Goal: Task Accomplishment & Management: Use online tool/utility

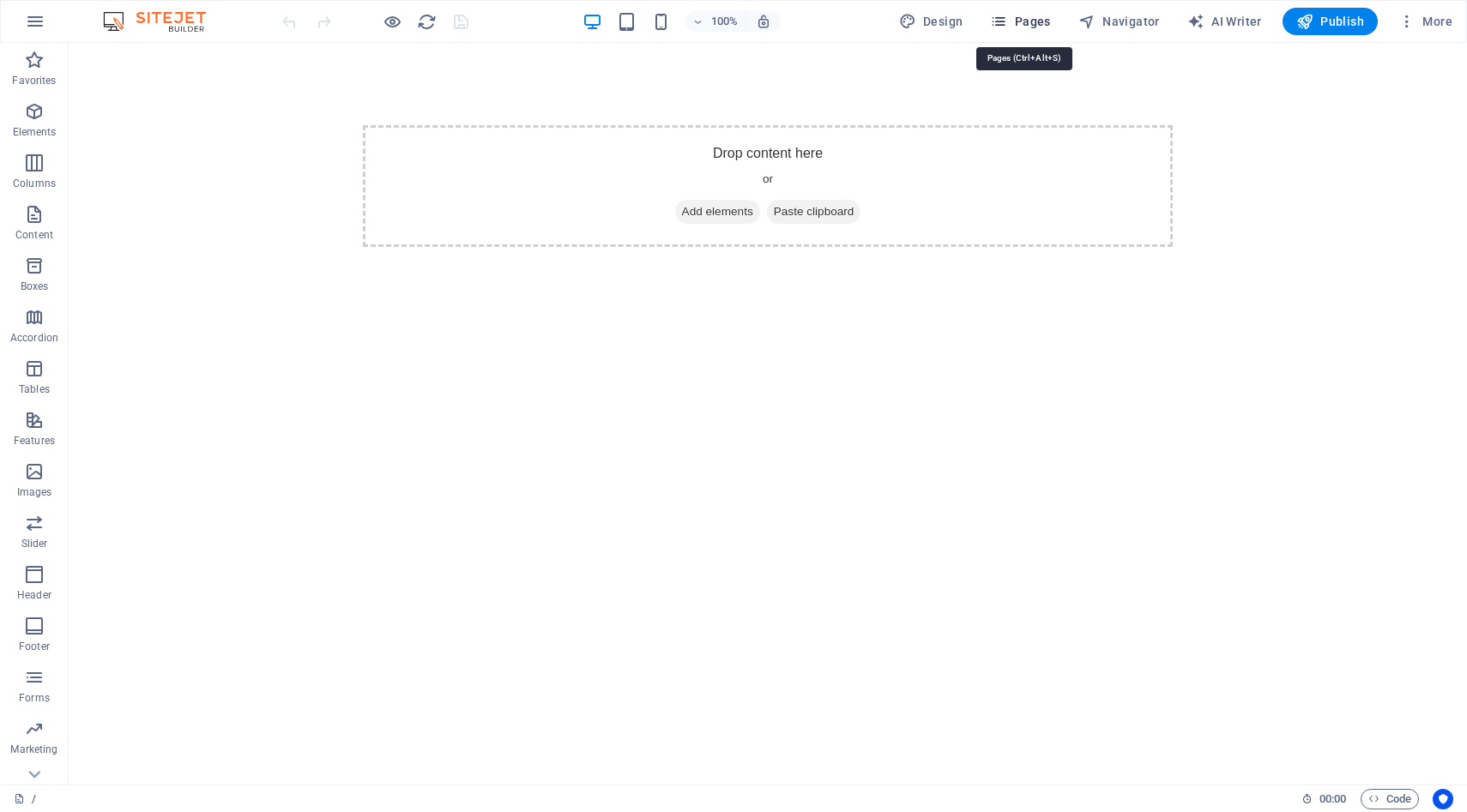
click at [1042, 27] on span "Pages" at bounding box center [1020, 21] width 60 height 17
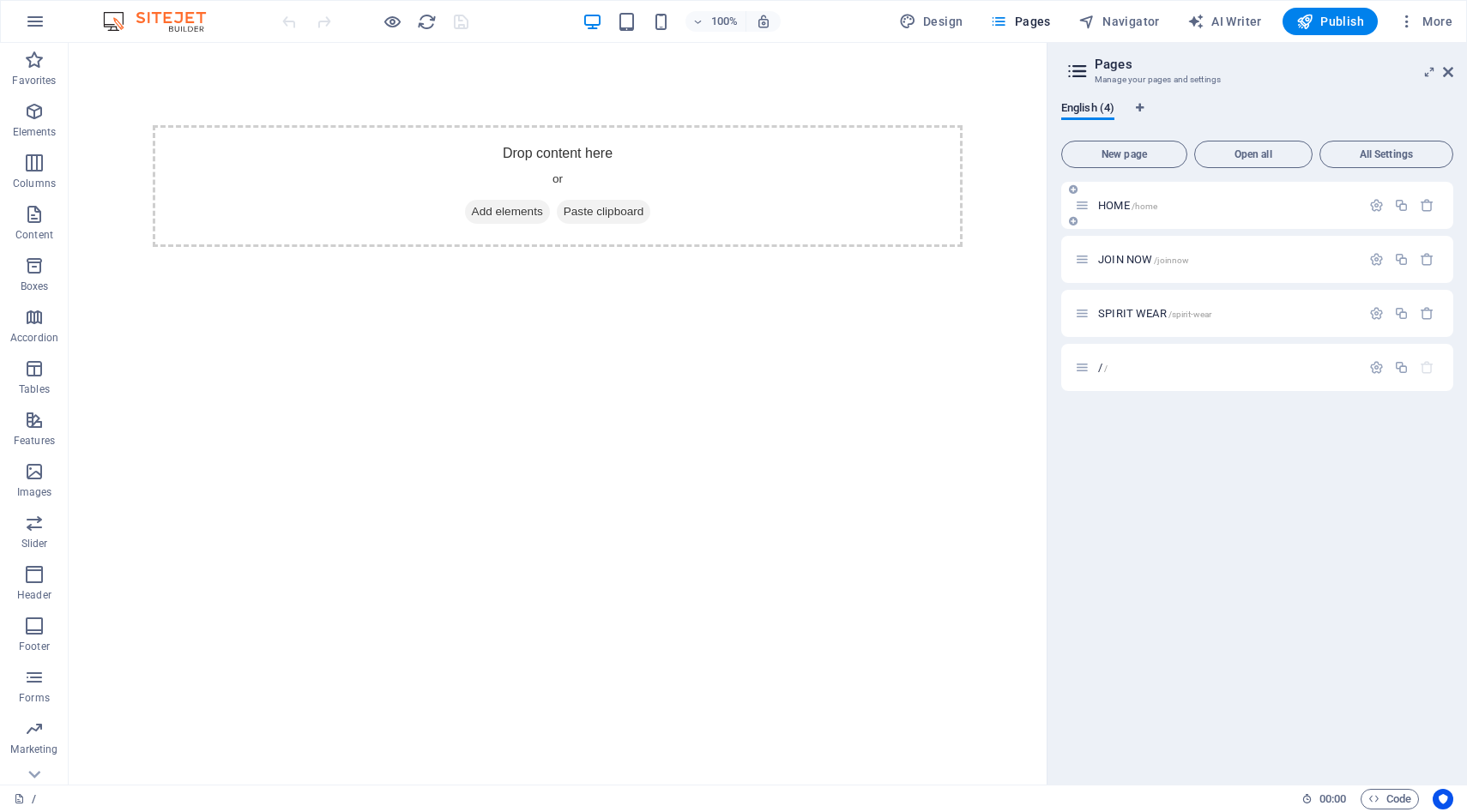
click at [1119, 204] on span "HOME /home" at bounding box center [1128, 205] width 59 height 13
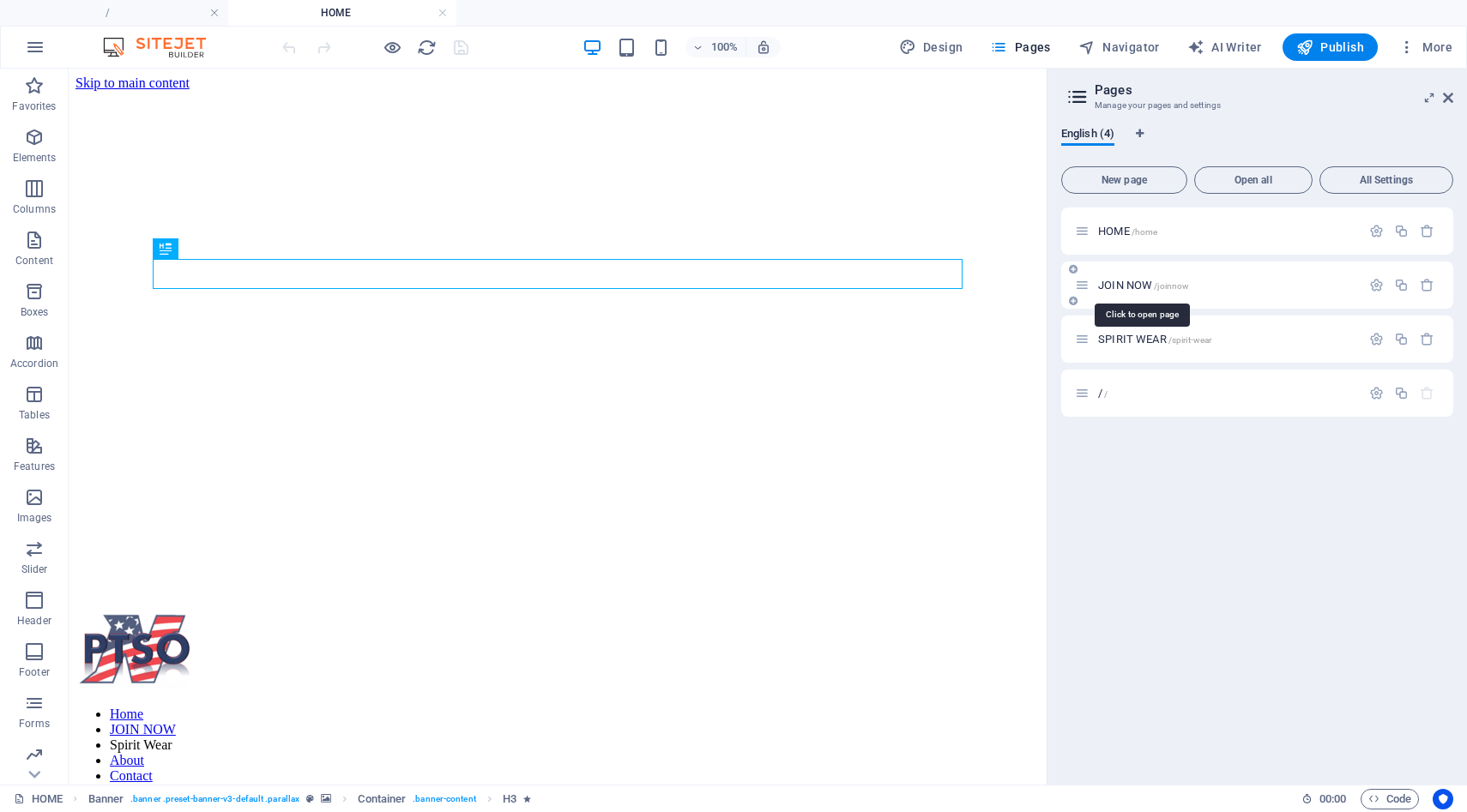
click at [1115, 285] on span "JOIN NOW /joinnow" at bounding box center [1144, 285] width 91 height 13
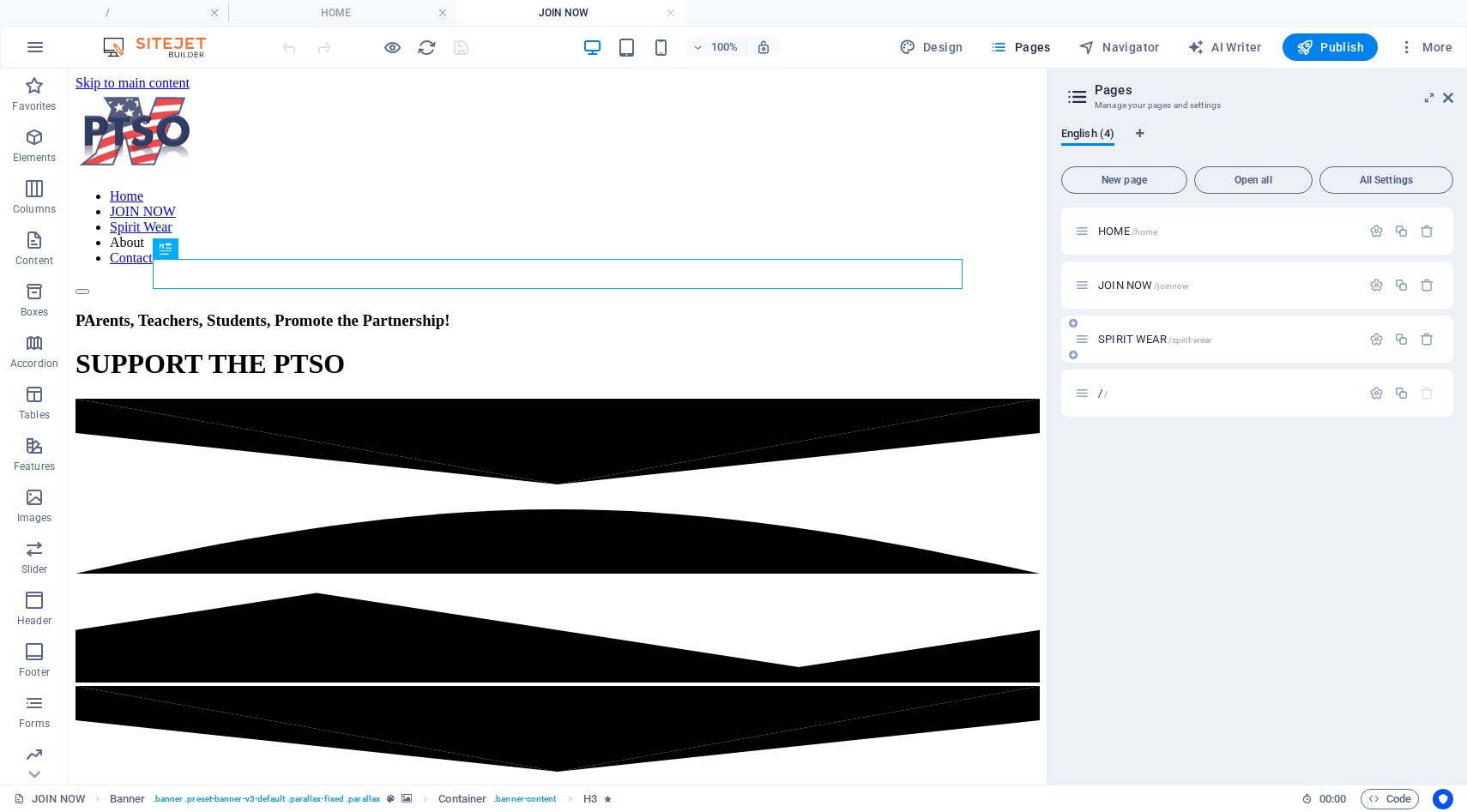
click at [1110, 341] on span "SPIRIT WEAR /spirit-wear" at bounding box center [1155, 339] width 113 height 13
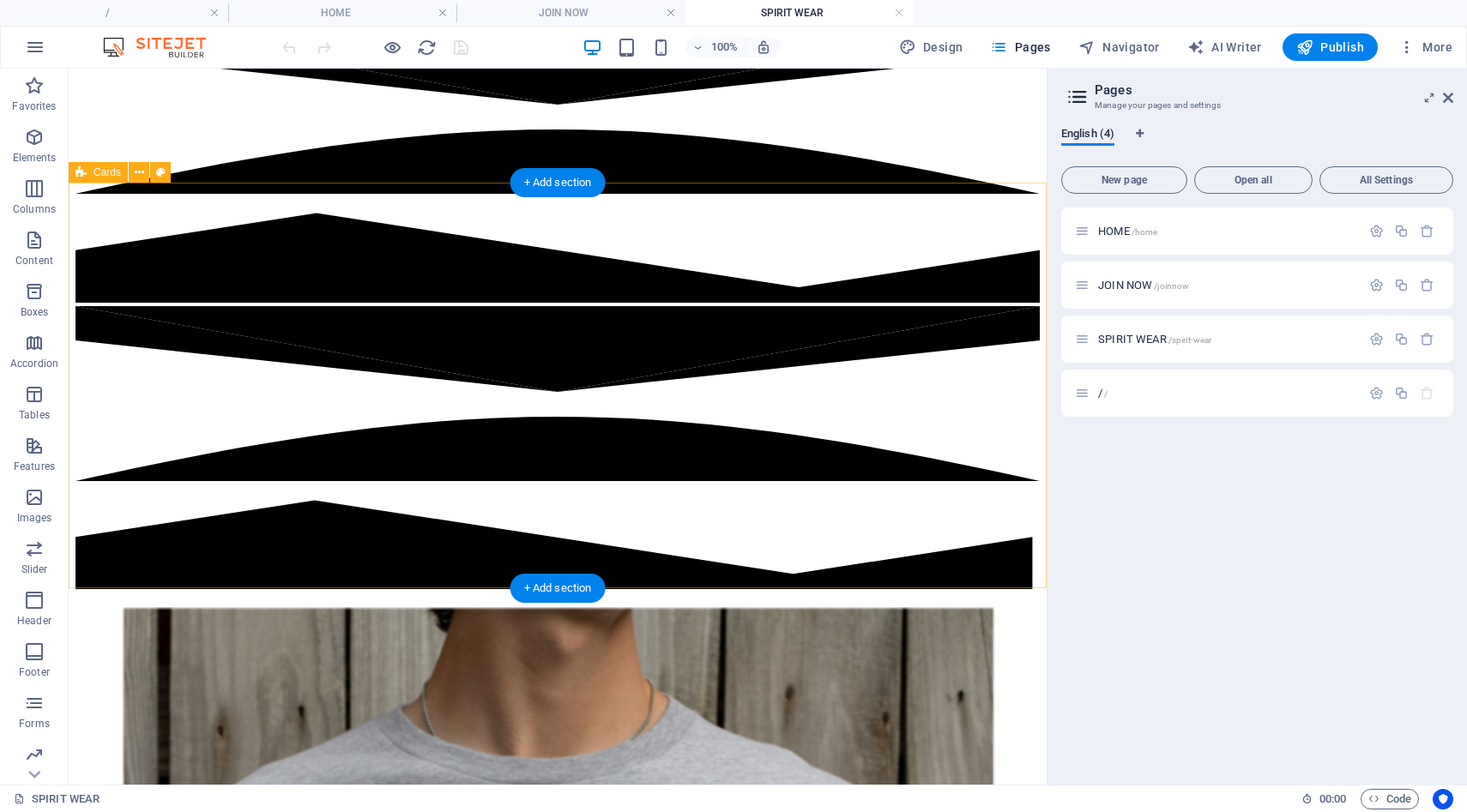
scroll to position [481, 0]
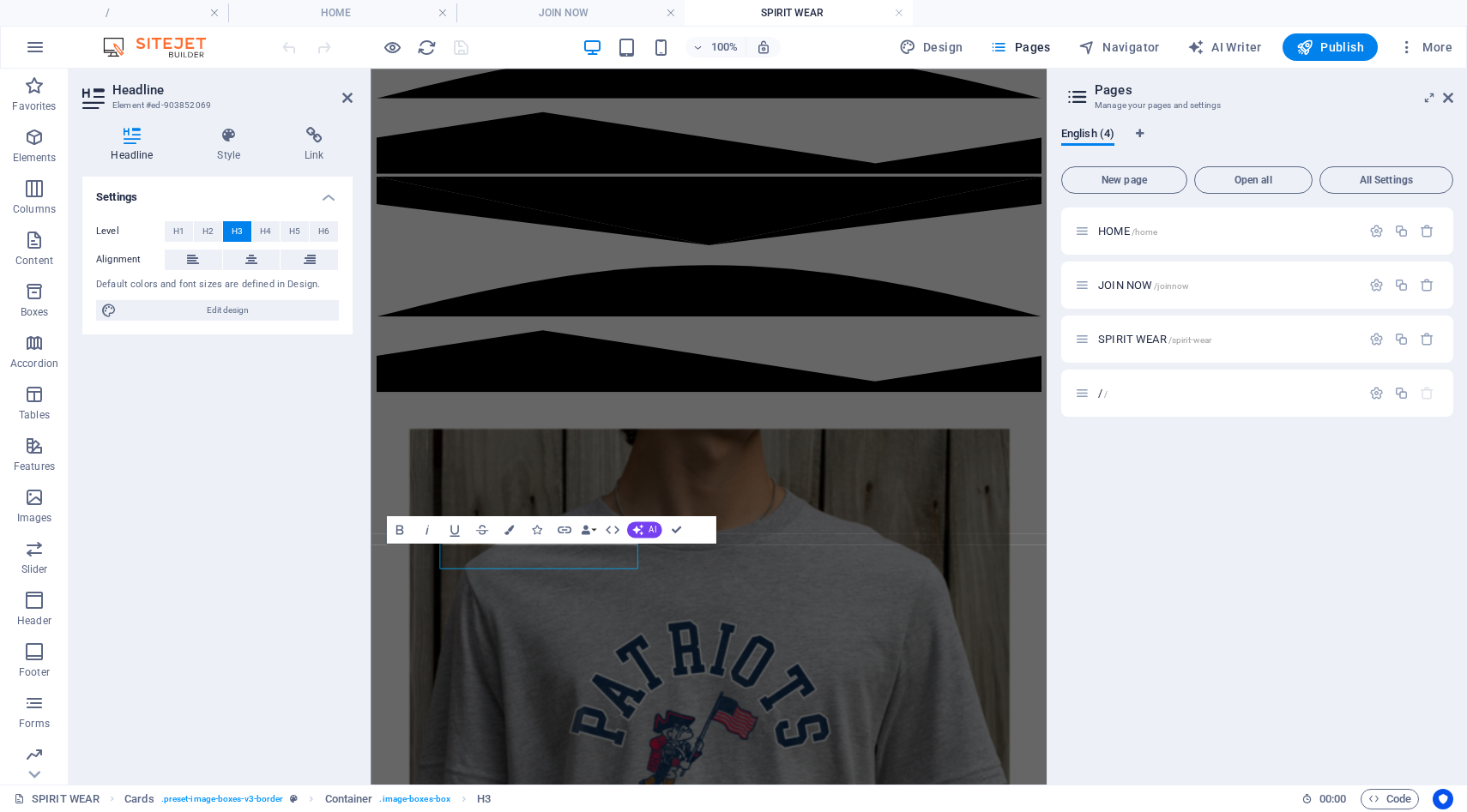
scroll to position [493, 0]
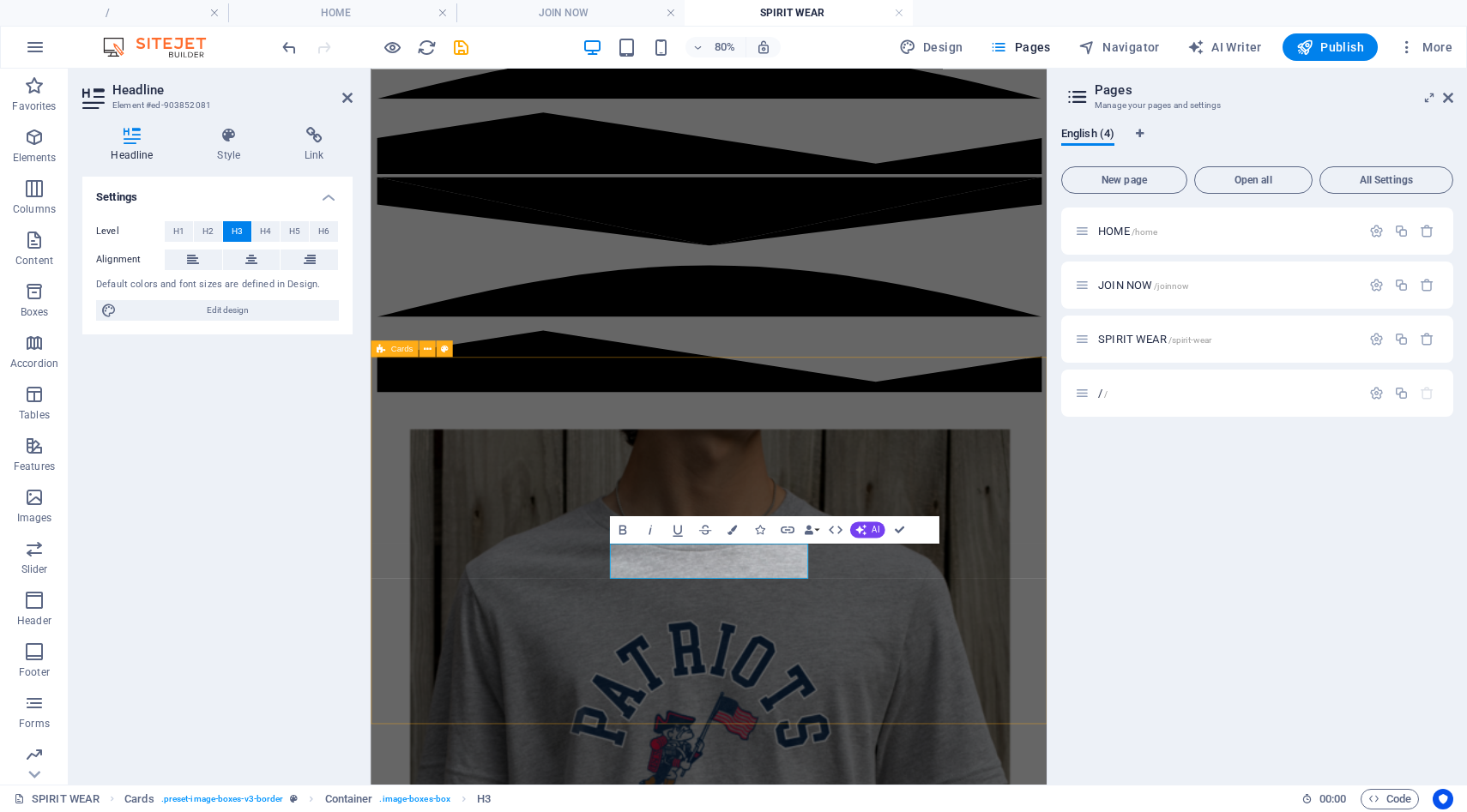
scroll to position [493, 0]
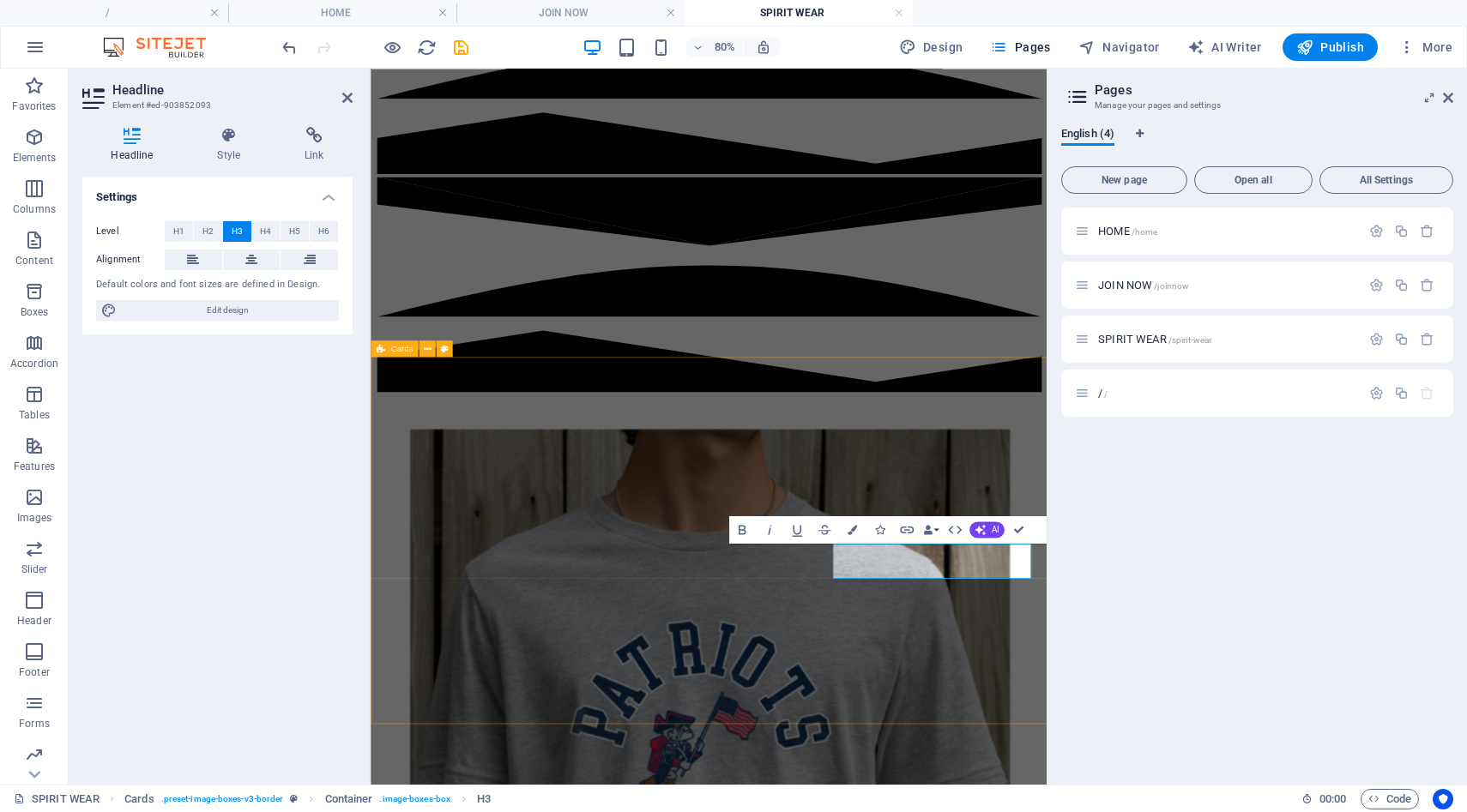
scroll to position [493, 0]
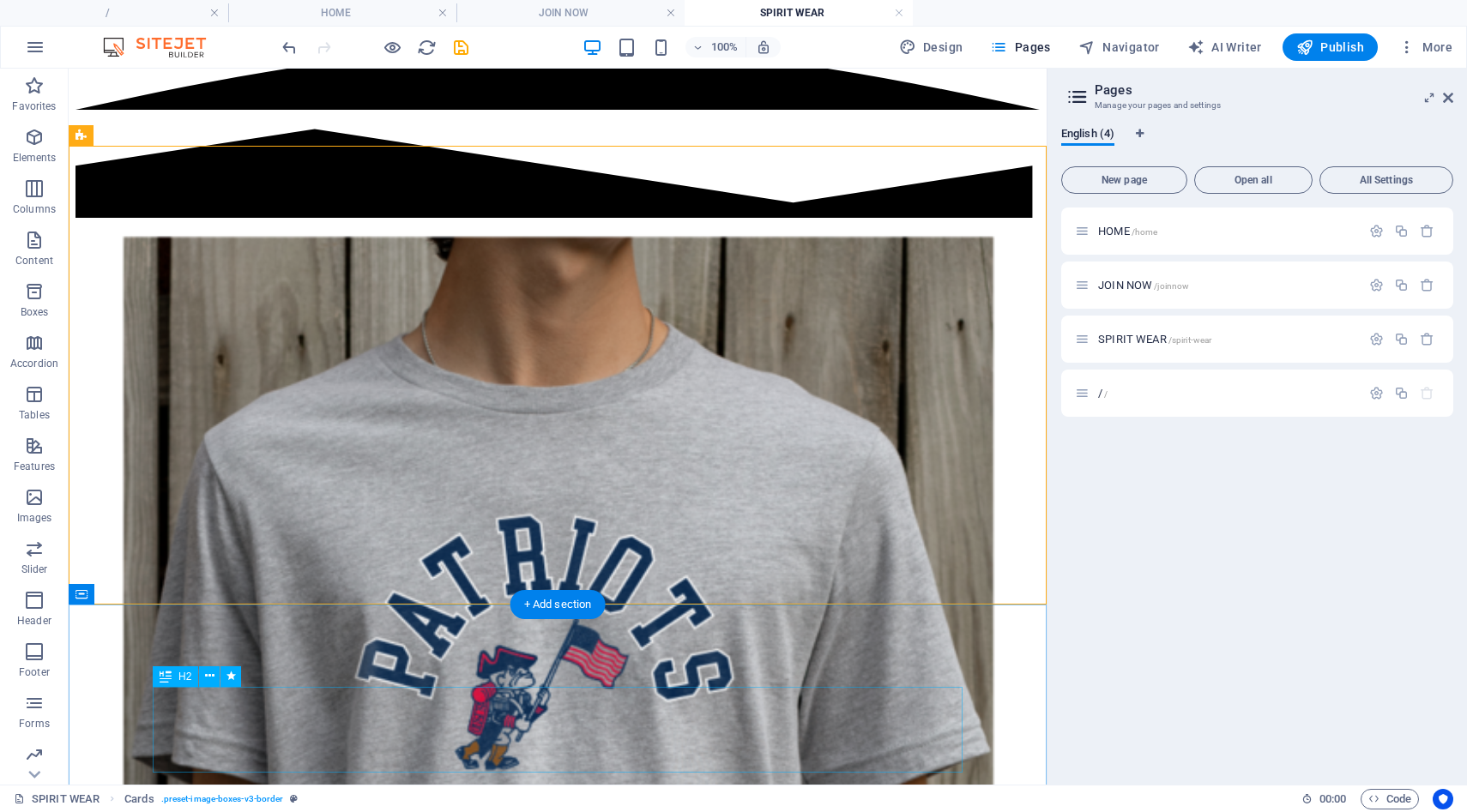
scroll to position [770, 0]
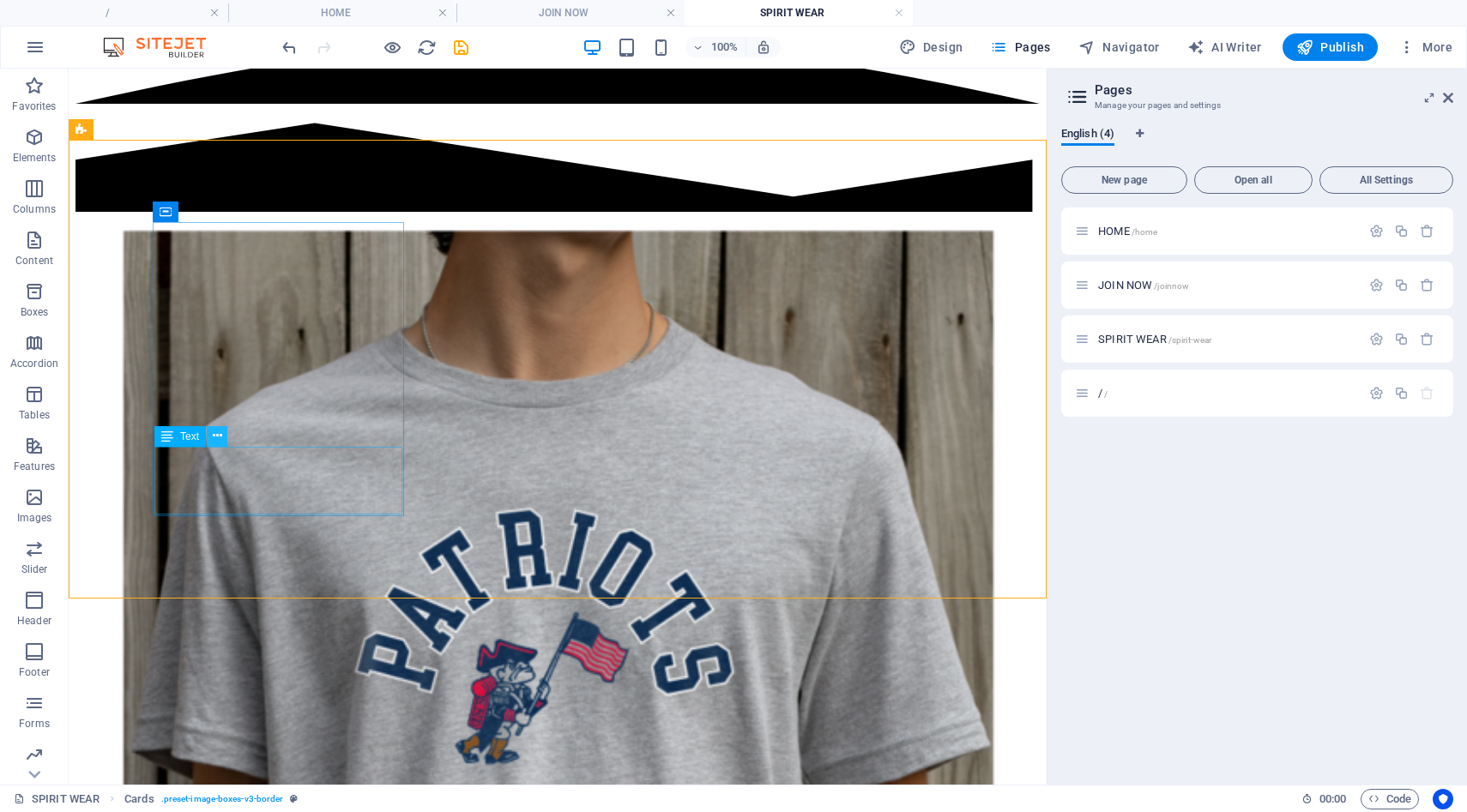
click at [216, 437] on icon at bounding box center [218, 436] width 10 height 18
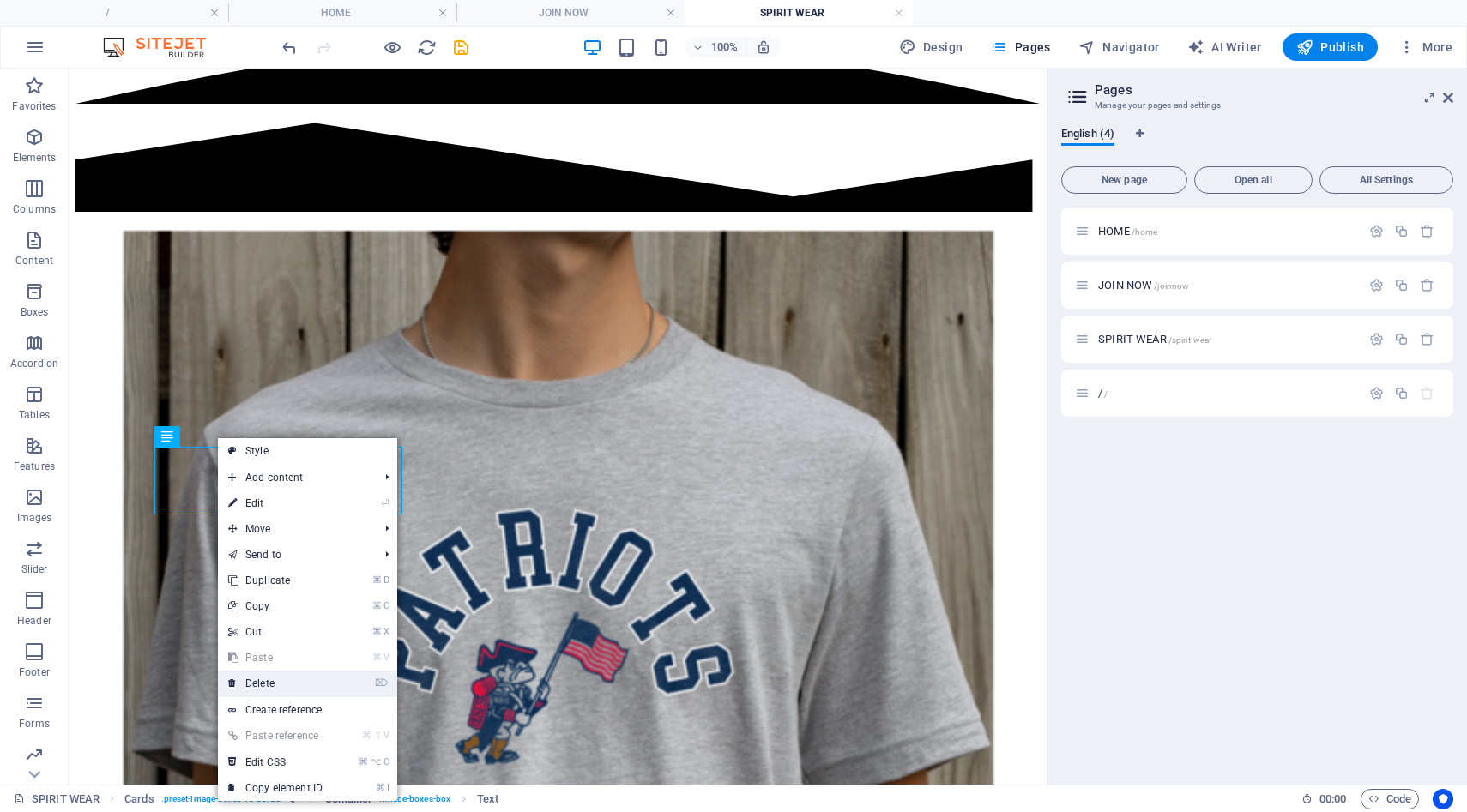
click at [251, 683] on link "⌦ Delete" at bounding box center [275, 683] width 115 height 26
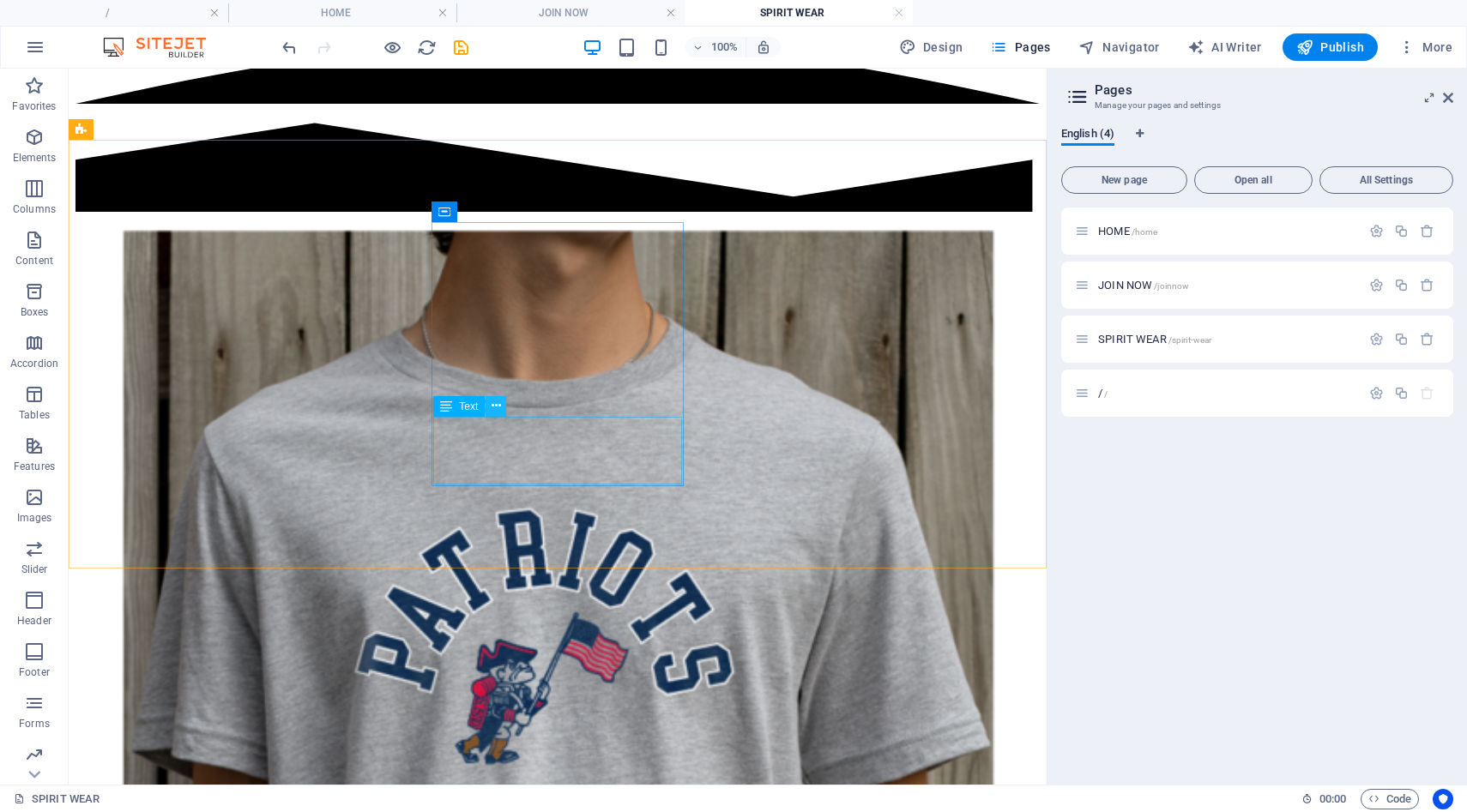
click at [495, 412] on icon at bounding box center [496, 406] width 10 height 18
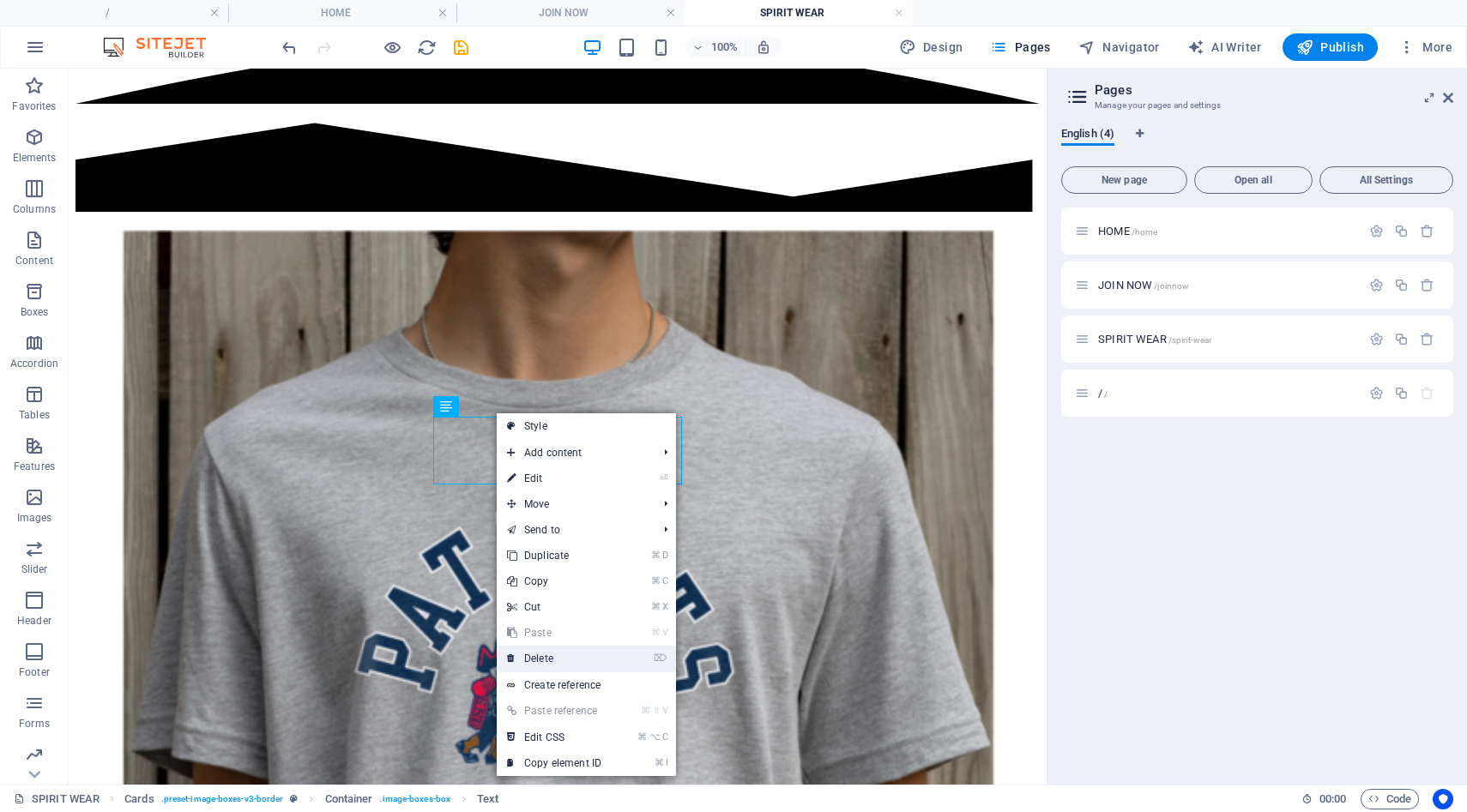
click at [518, 660] on link "⌦ Delete" at bounding box center [555, 659] width 115 height 26
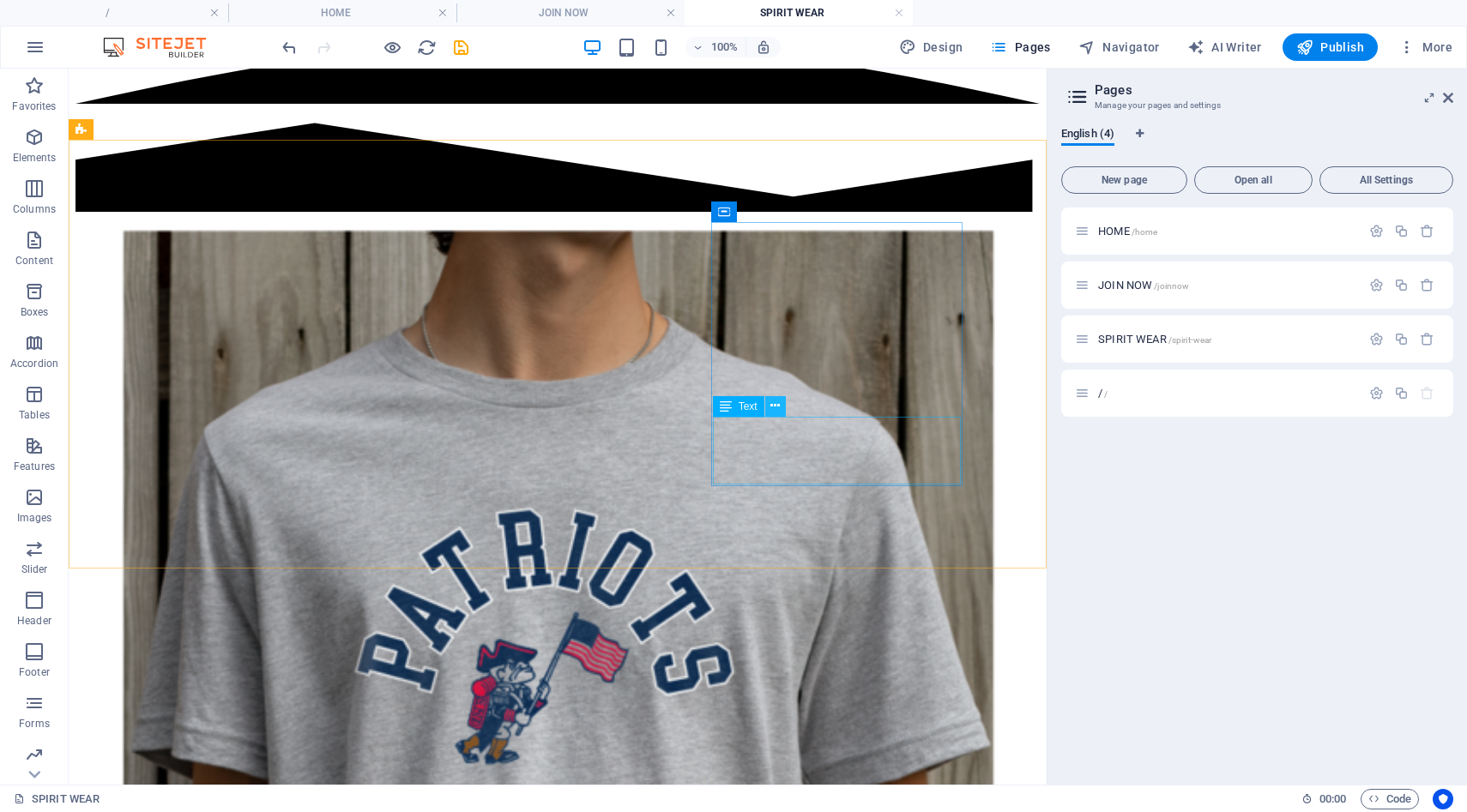
click at [773, 411] on icon at bounding box center [776, 406] width 10 height 18
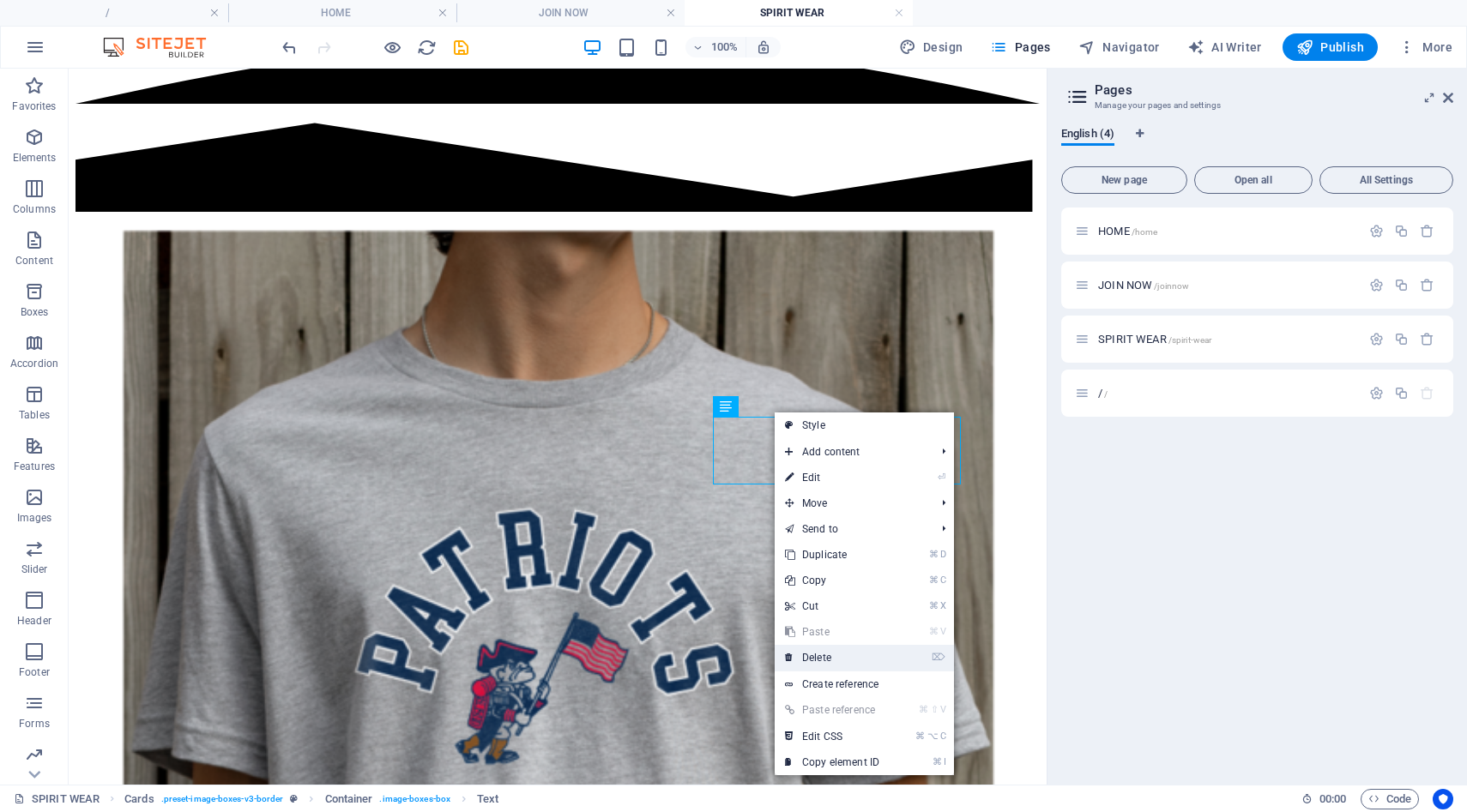
click at [805, 660] on link "⌦ Delete" at bounding box center [832, 658] width 115 height 26
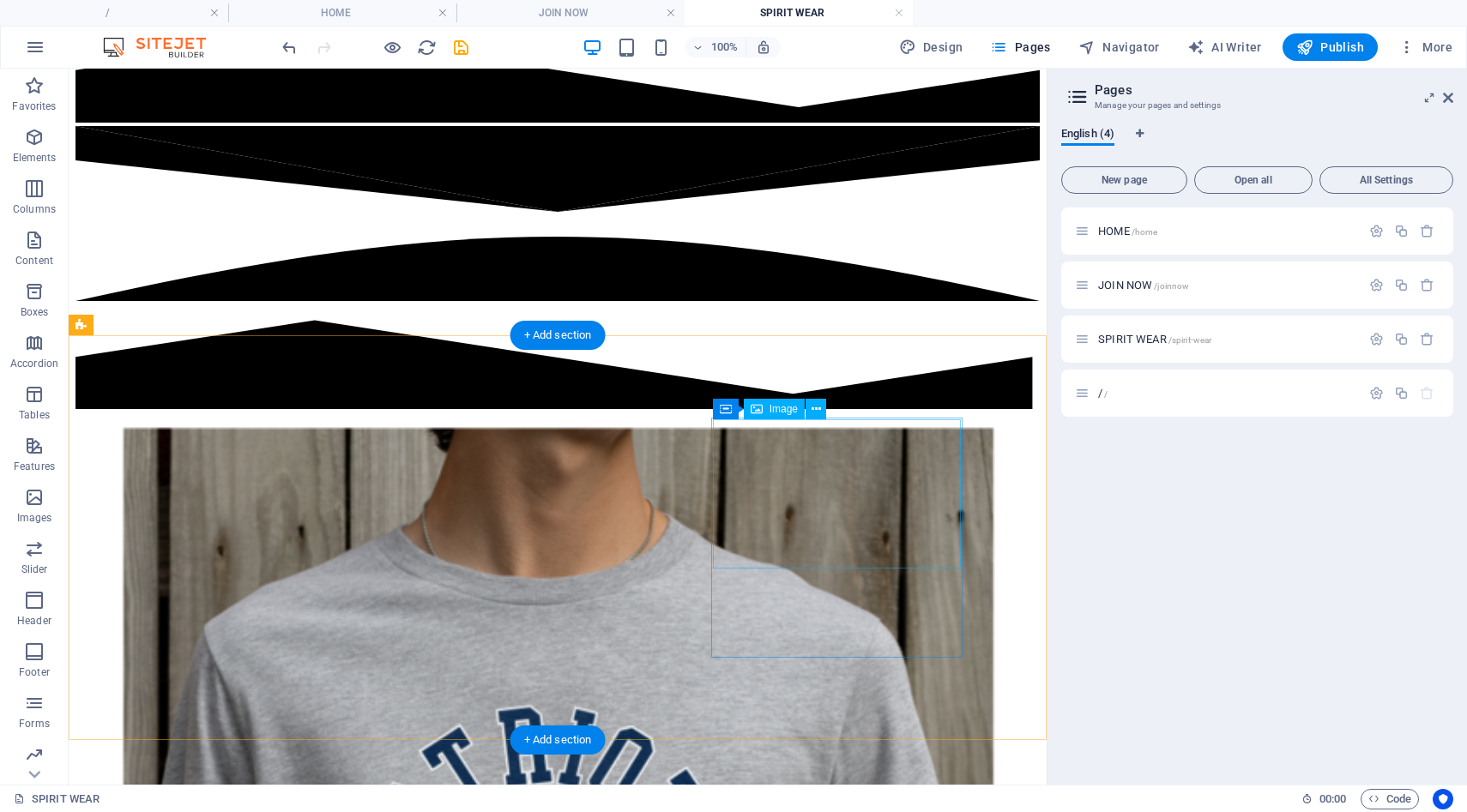
scroll to position [574, 0]
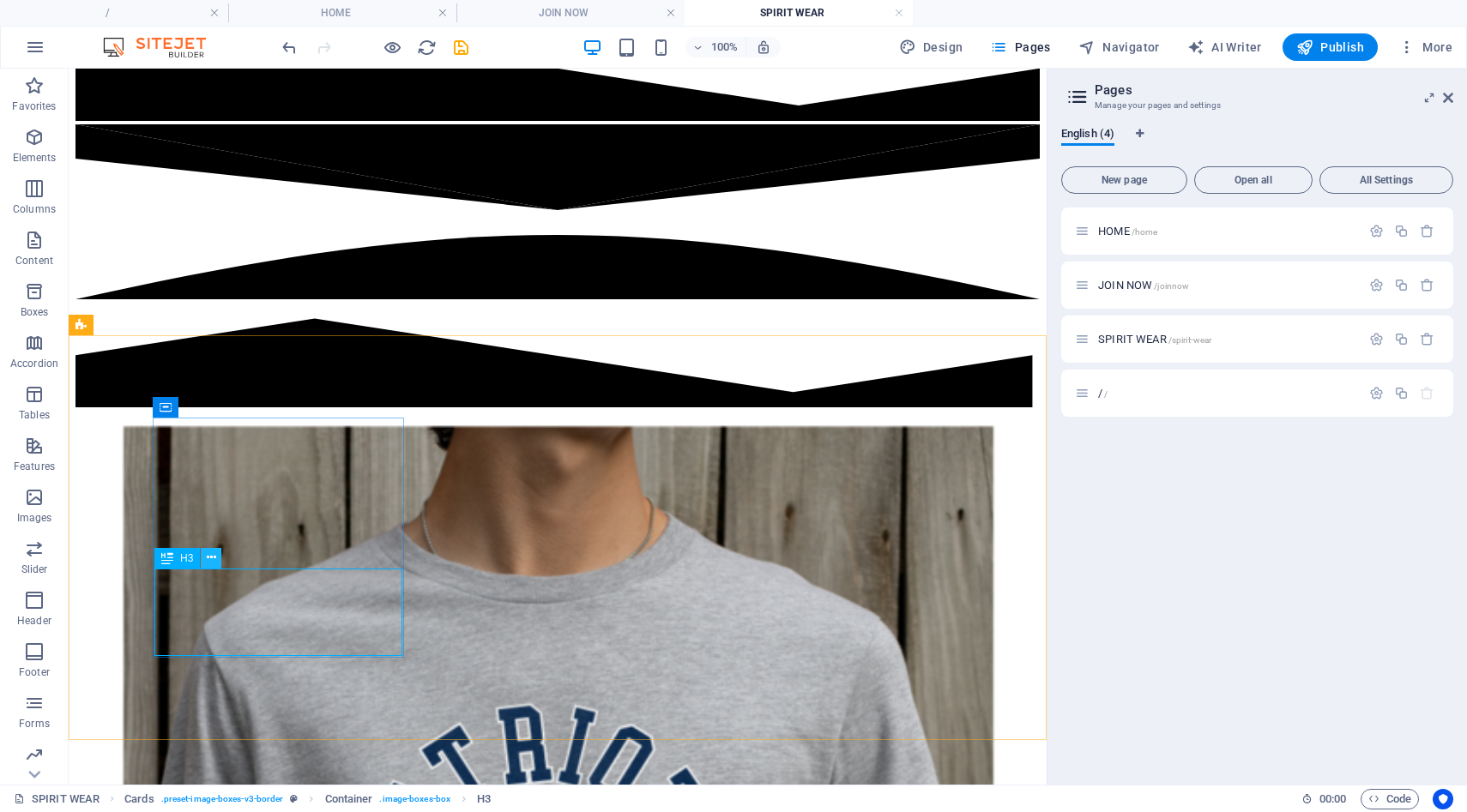
click at [210, 561] on icon at bounding box center [212, 558] width 10 height 18
click at [213, 562] on icon at bounding box center [212, 558] width 10 height 18
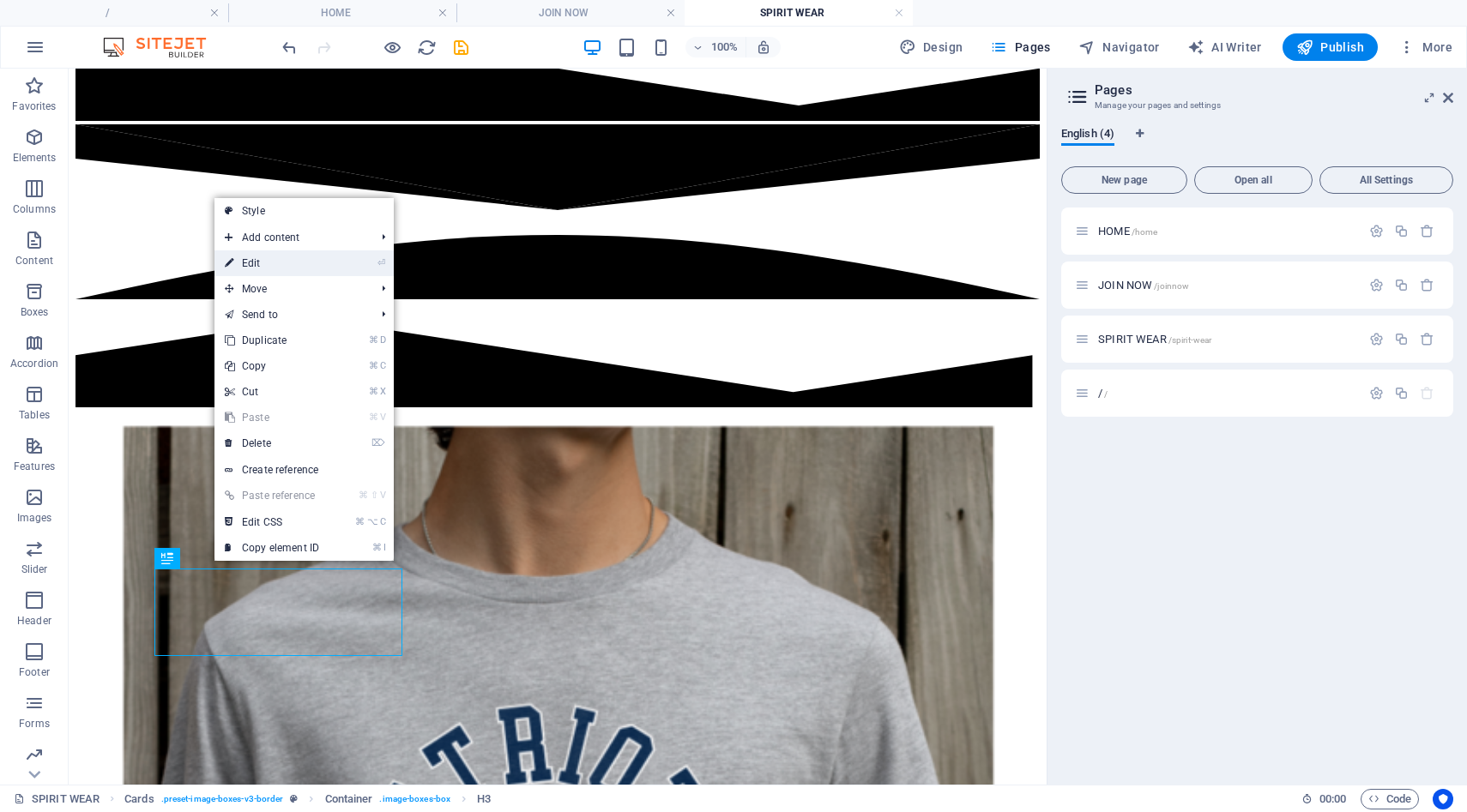
click at [260, 266] on link "⏎ Edit" at bounding box center [272, 263] width 115 height 26
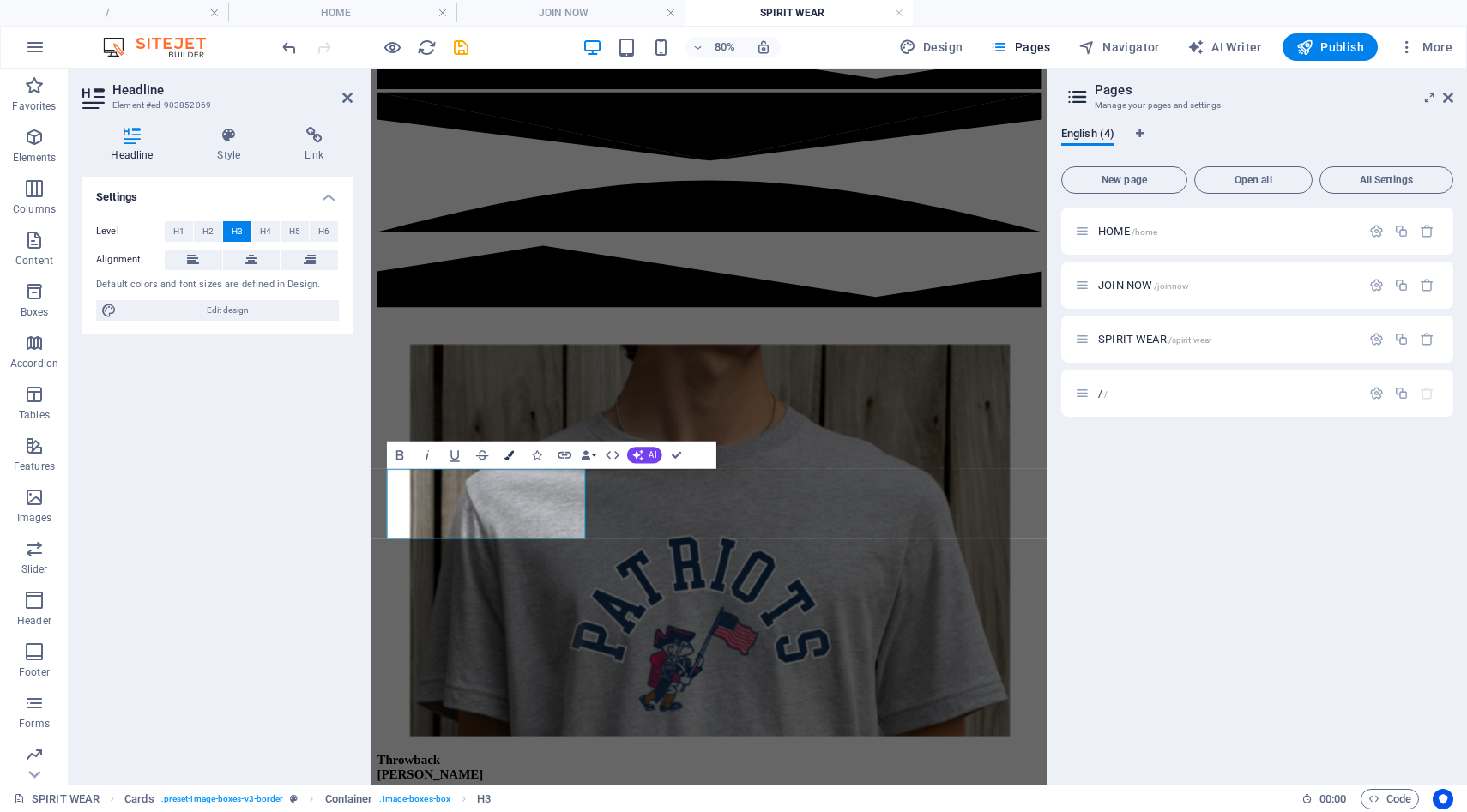
click at [506, 454] on icon "button" at bounding box center [509, 456] width 10 height 10
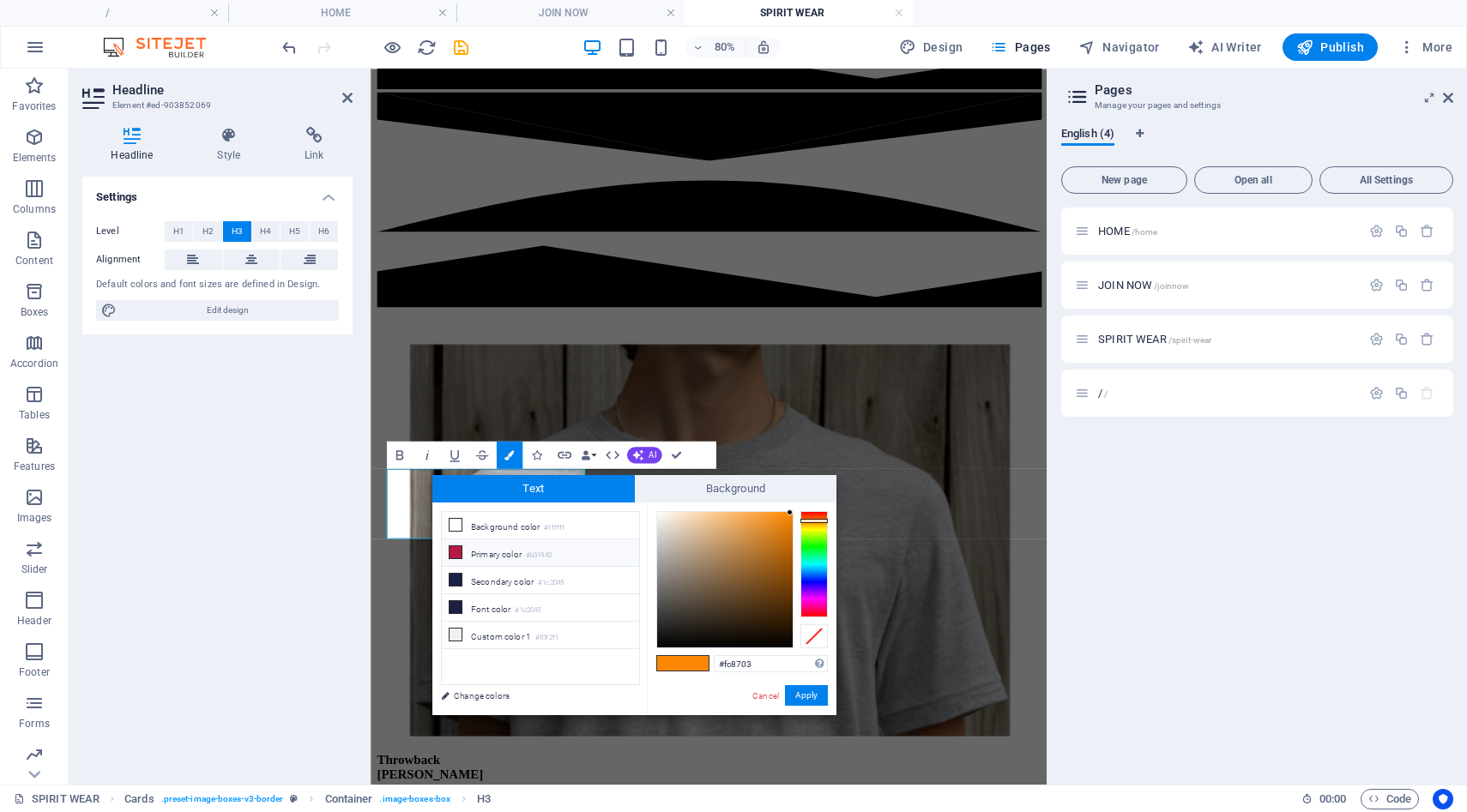
click at [461, 559] on li "Primary color #b31942" at bounding box center [540, 554] width 197 height 28
type input "#b31942"
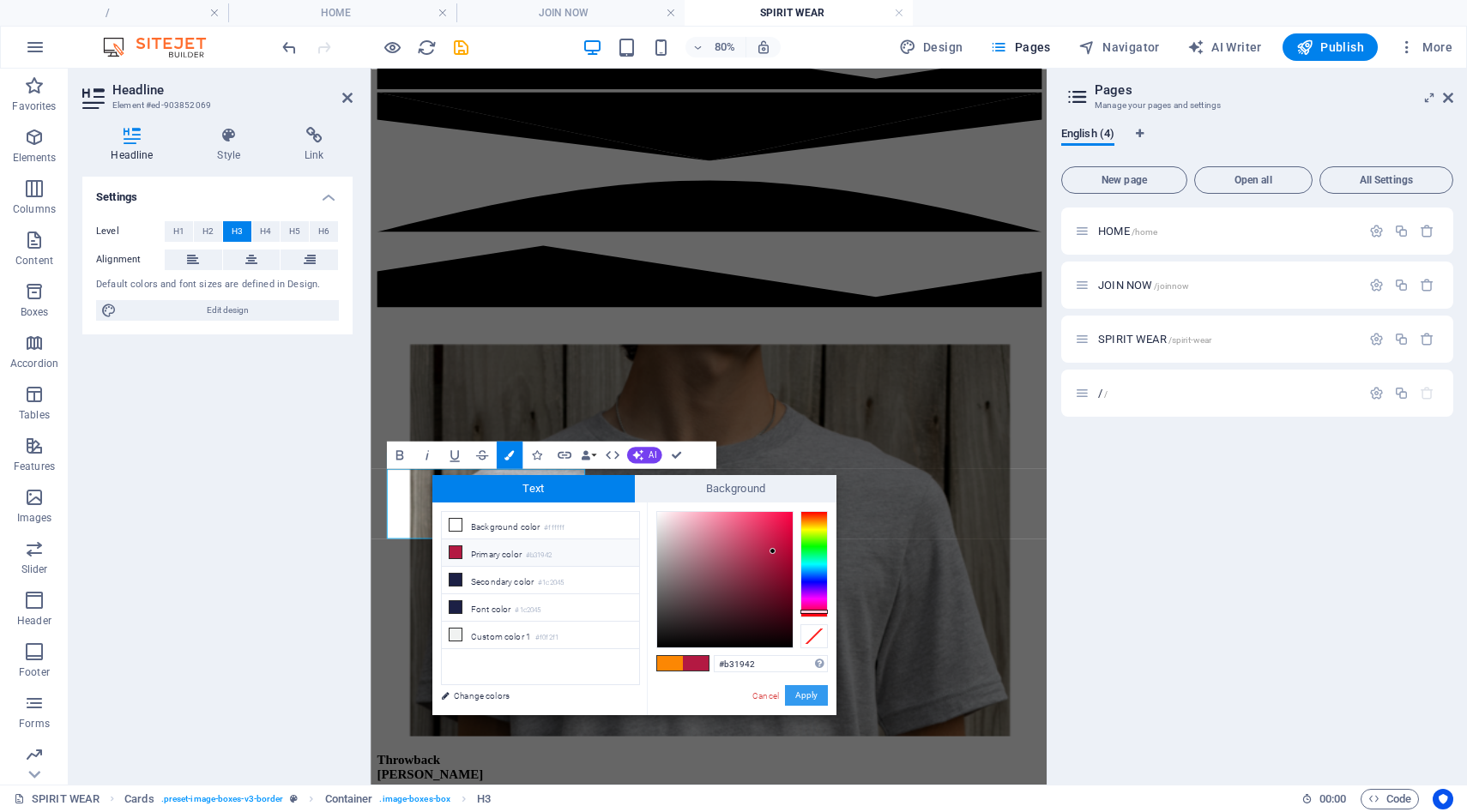
click at [794, 688] on button "Apply" at bounding box center [806, 695] width 43 height 21
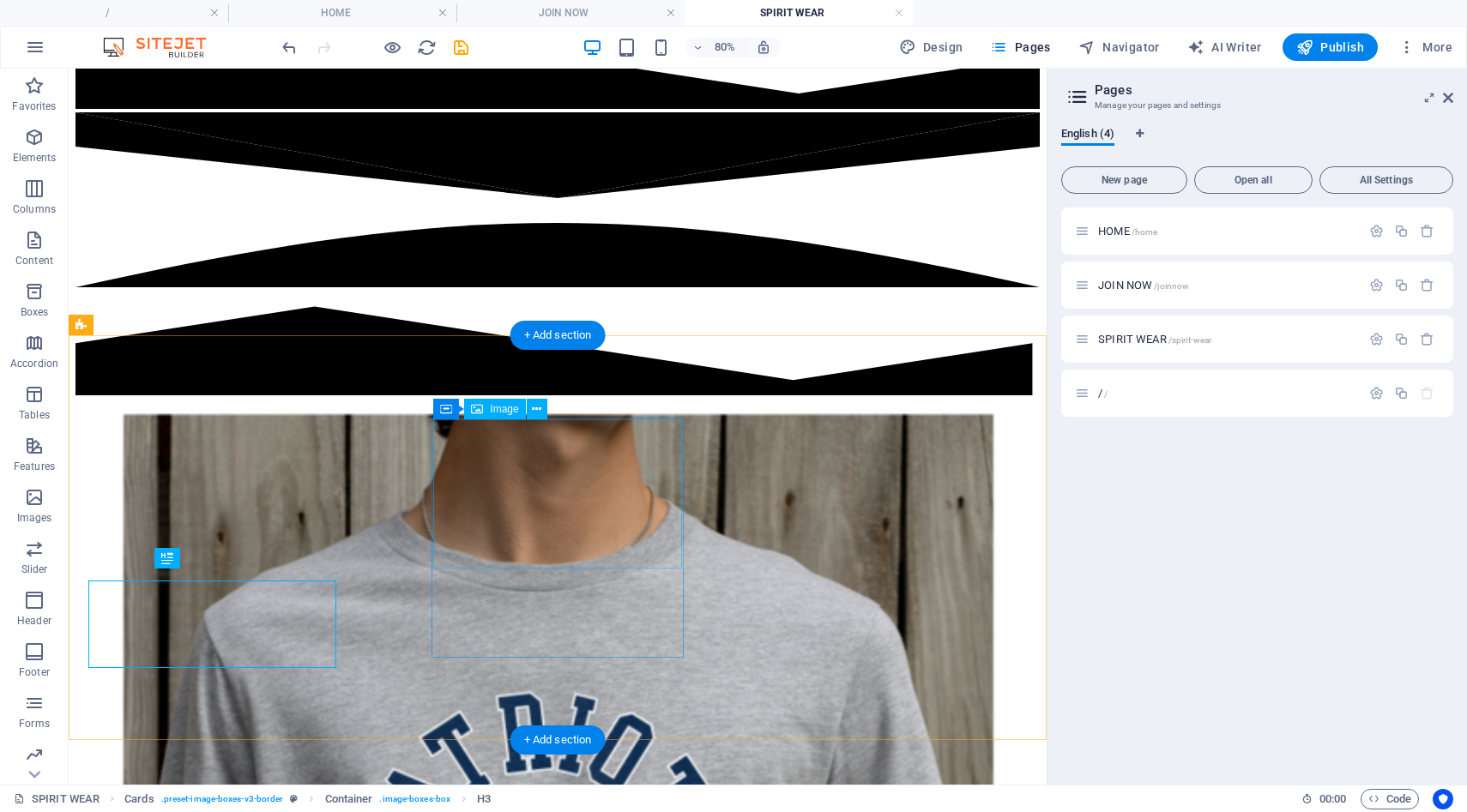
scroll to position [574, 0]
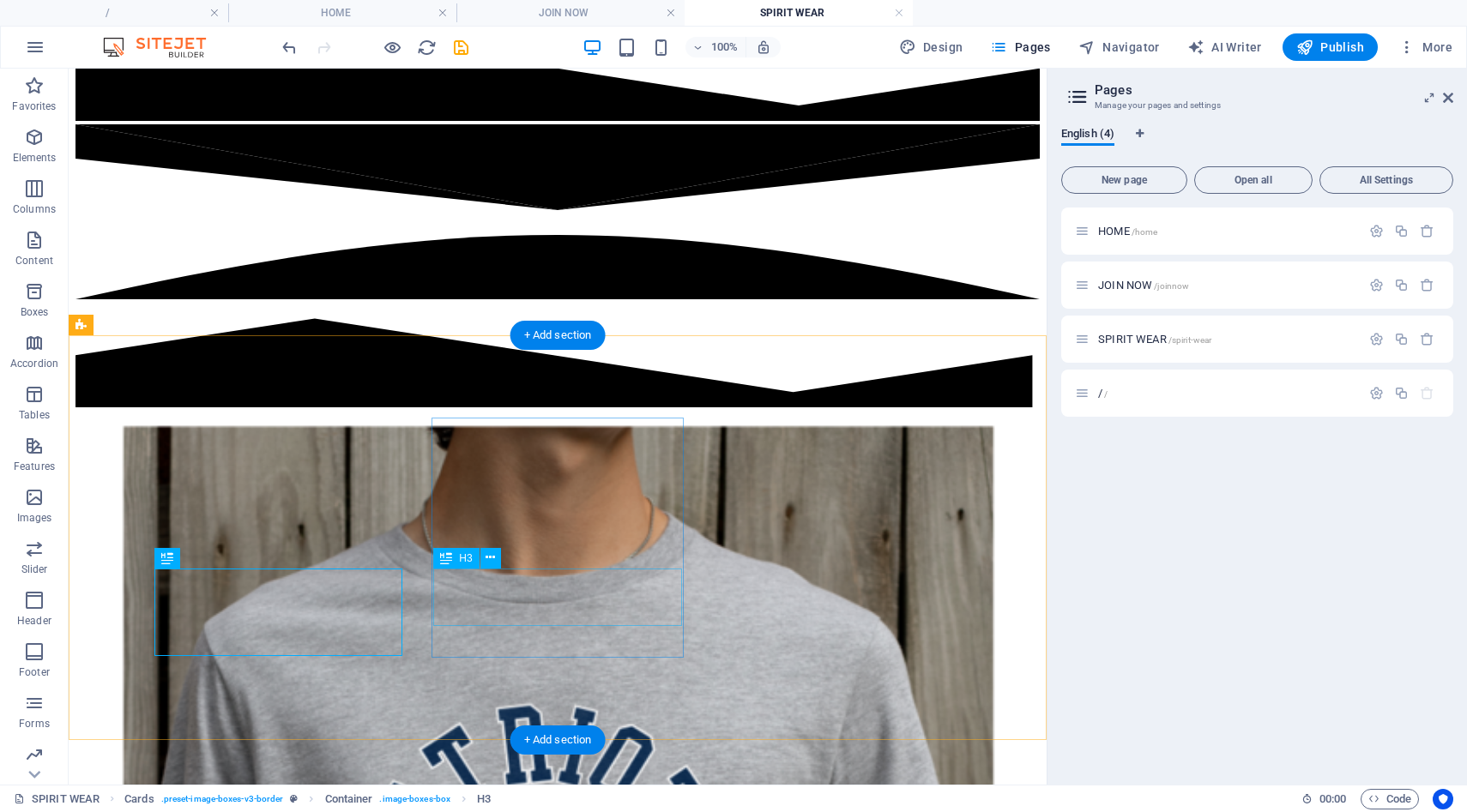
click at [483, 558] on button at bounding box center [490, 558] width 21 height 21
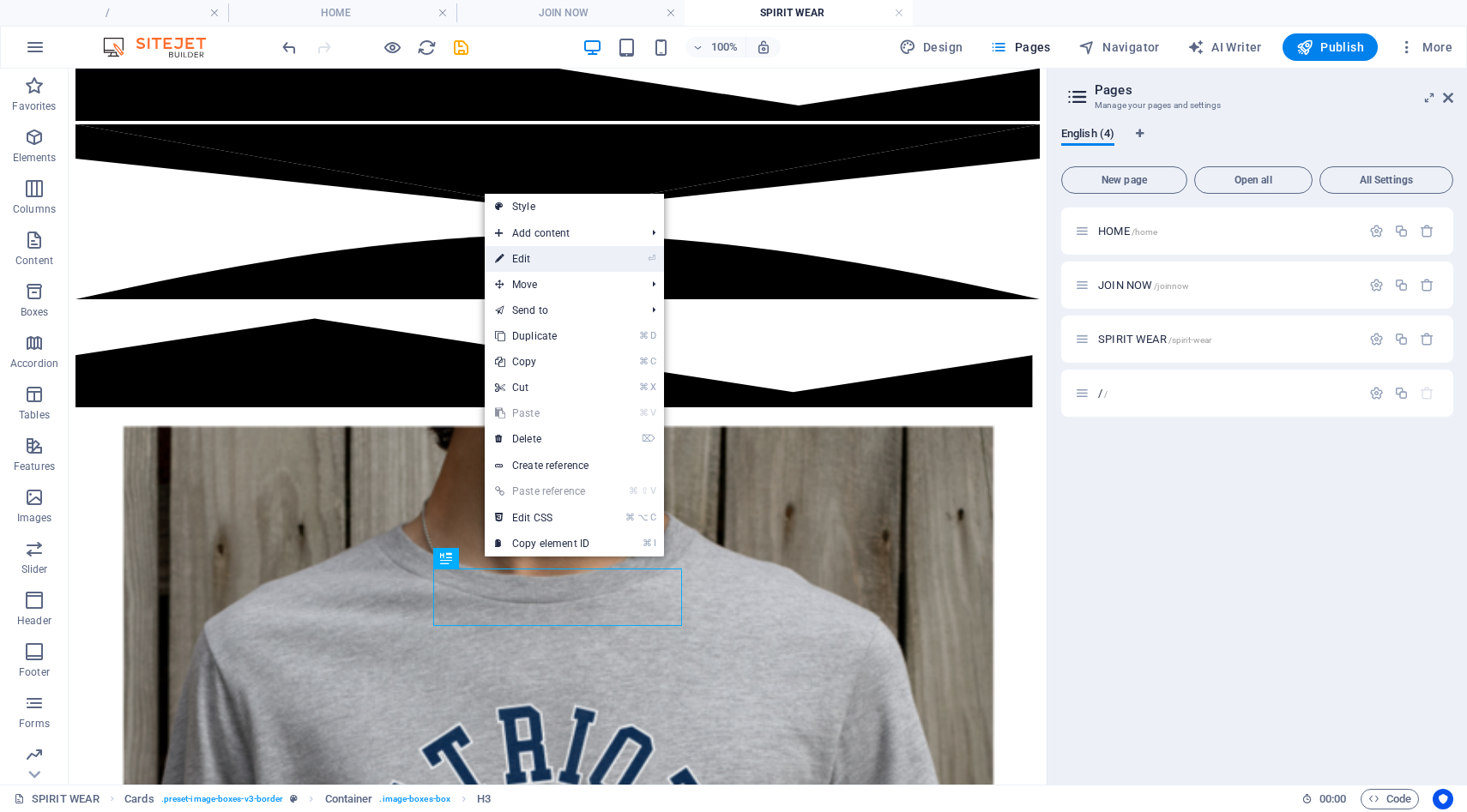
click at [506, 265] on link "⏎ Edit" at bounding box center [542, 259] width 115 height 26
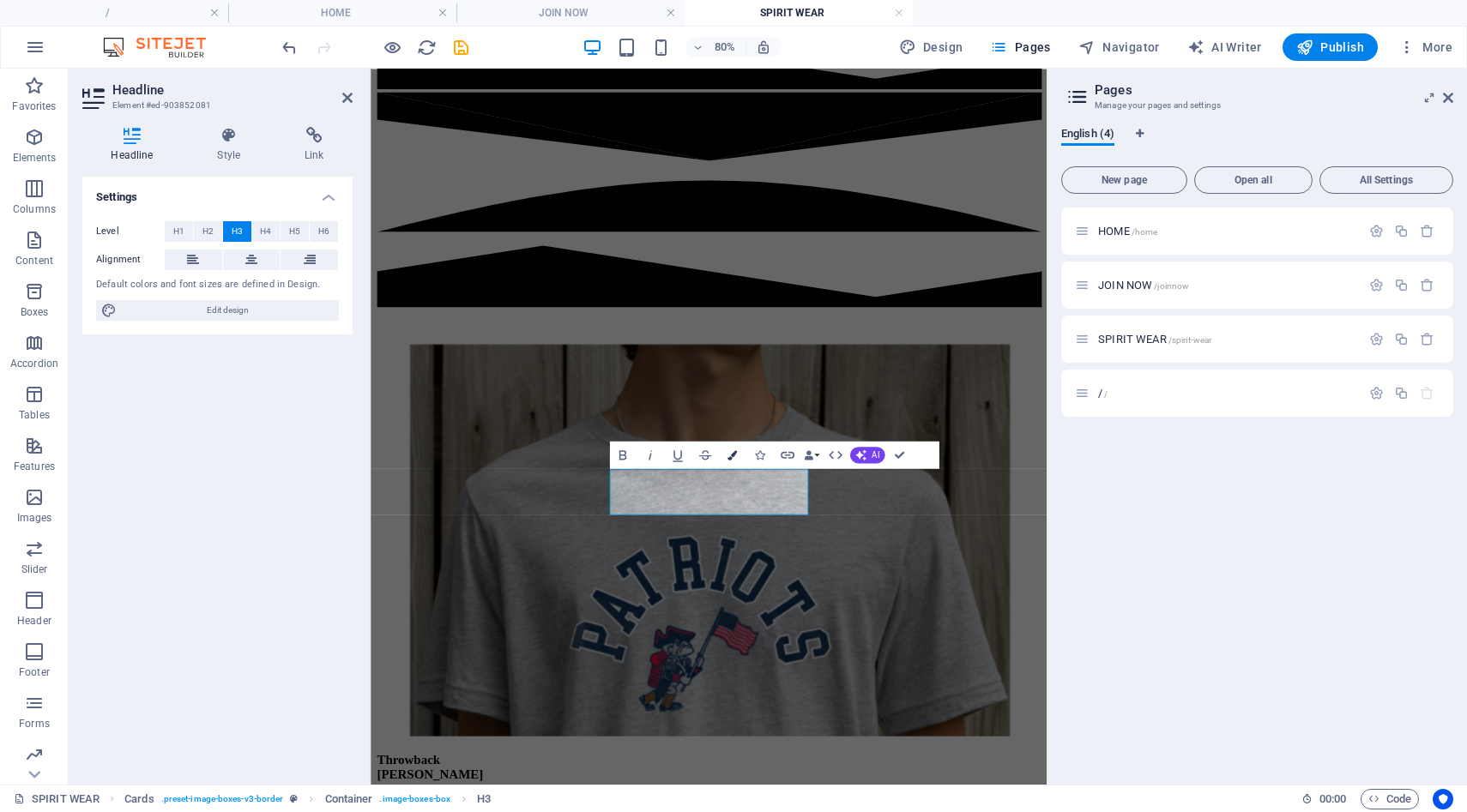
click at [735, 458] on icon "button" at bounding box center [733, 456] width 10 height 10
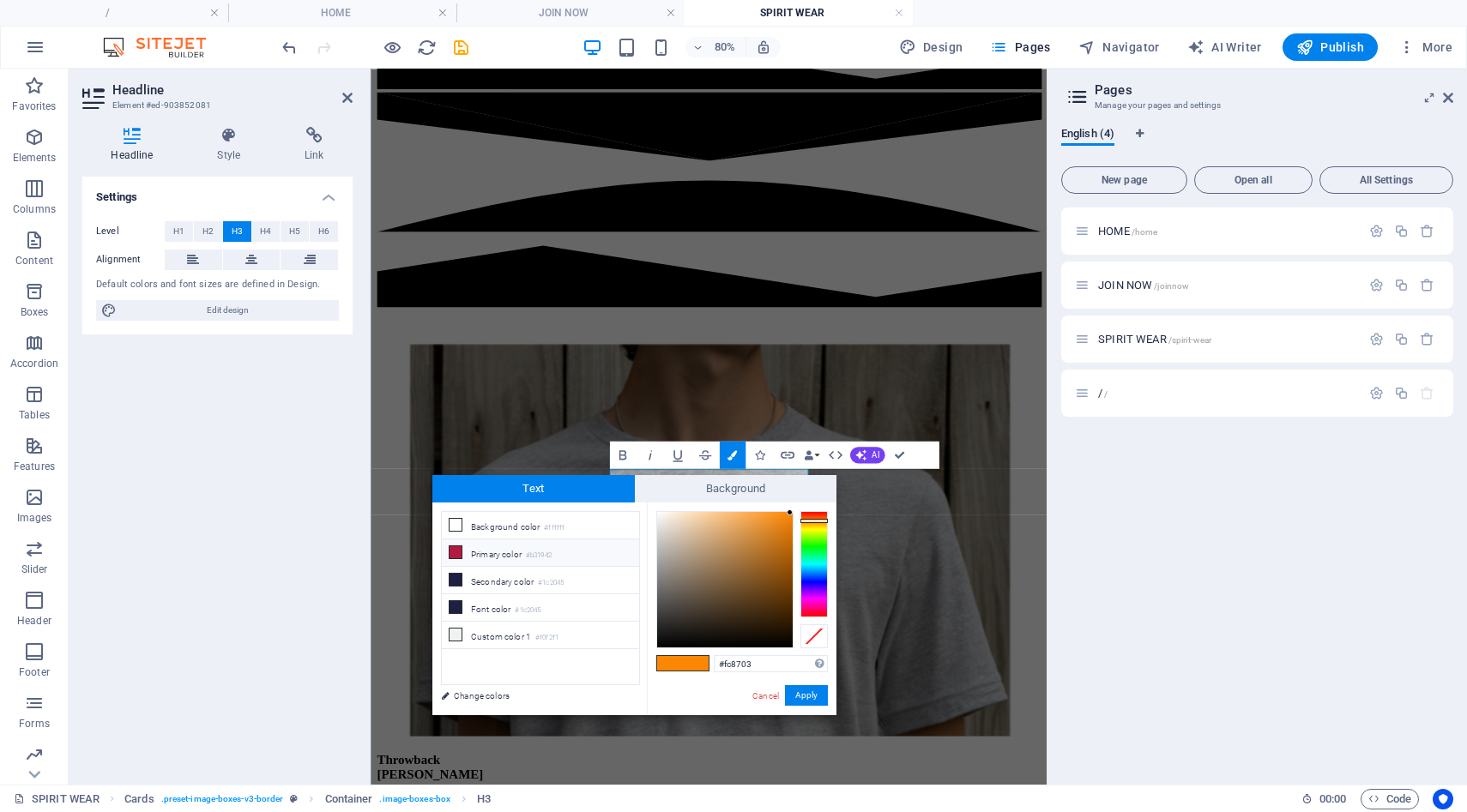
click at [536, 554] on small "#b31942" at bounding box center [539, 556] width 26 height 12
type input "#b31942"
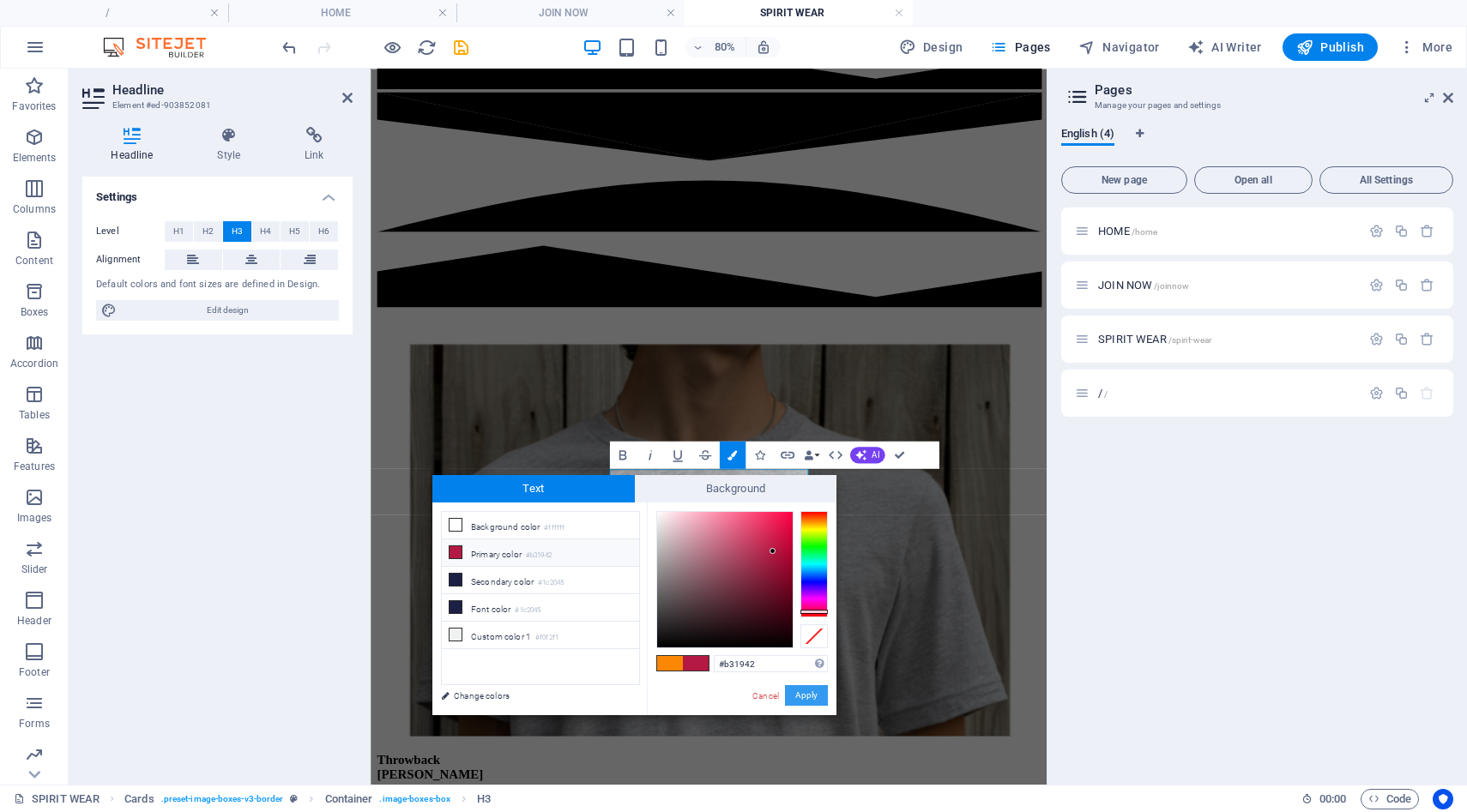
click at [813, 702] on button "Apply" at bounding box center [806, 695] width 43 height 21
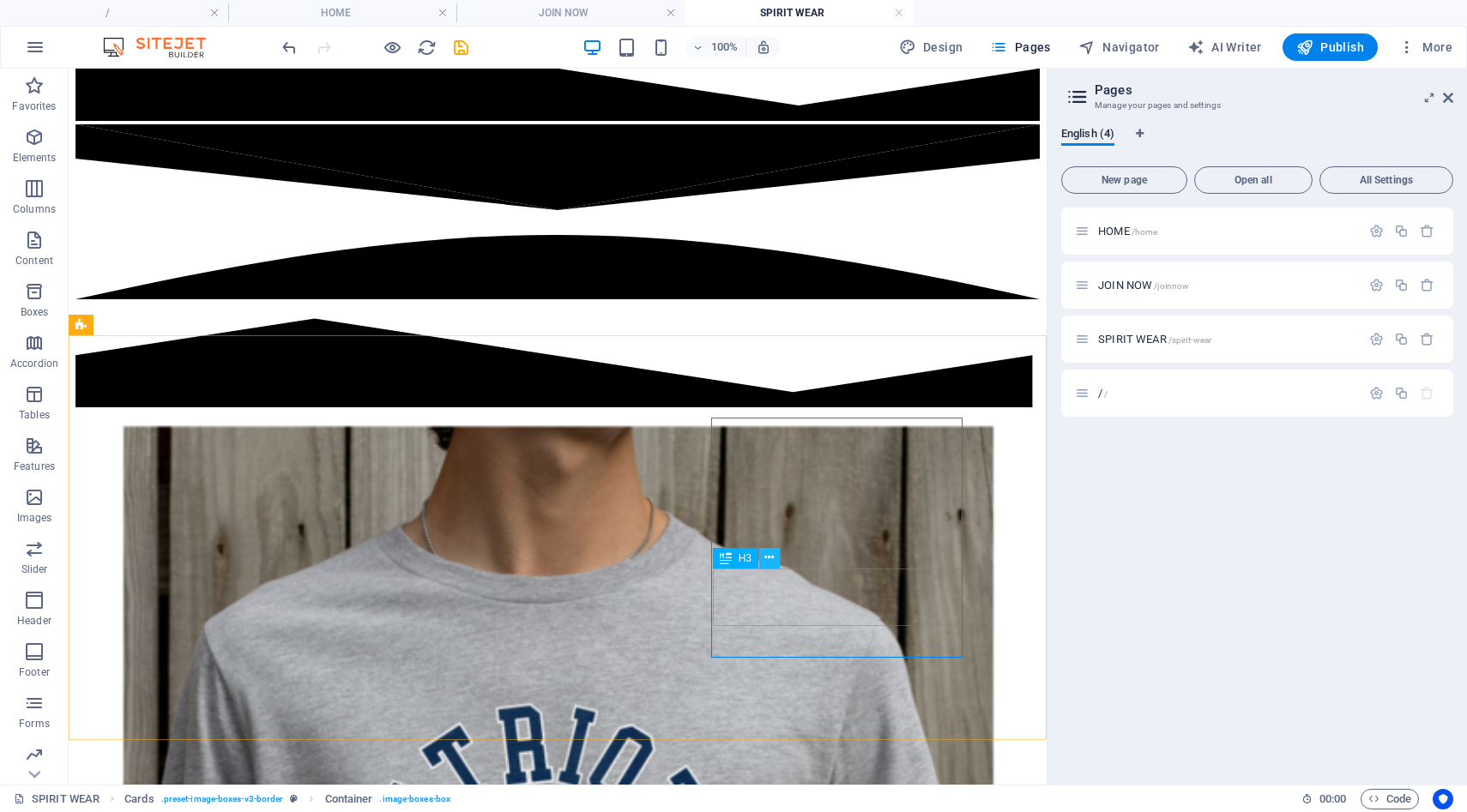
click at [773, 558] on icon at bounding box center [770, 558] width 10 height 18
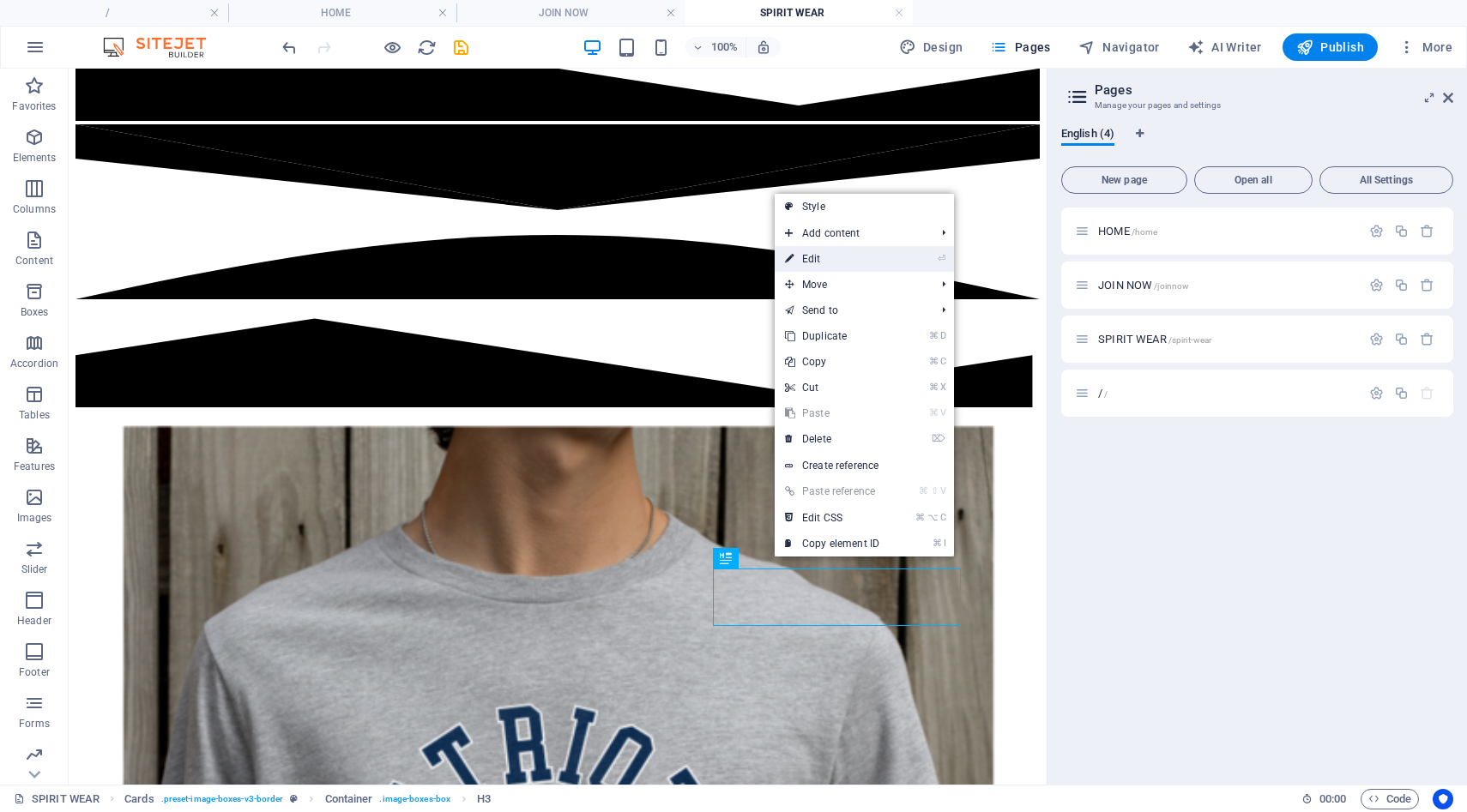
click at [836, 261] on link "⏎ Edit" at bounding box center [832, 259] width 115 height 26
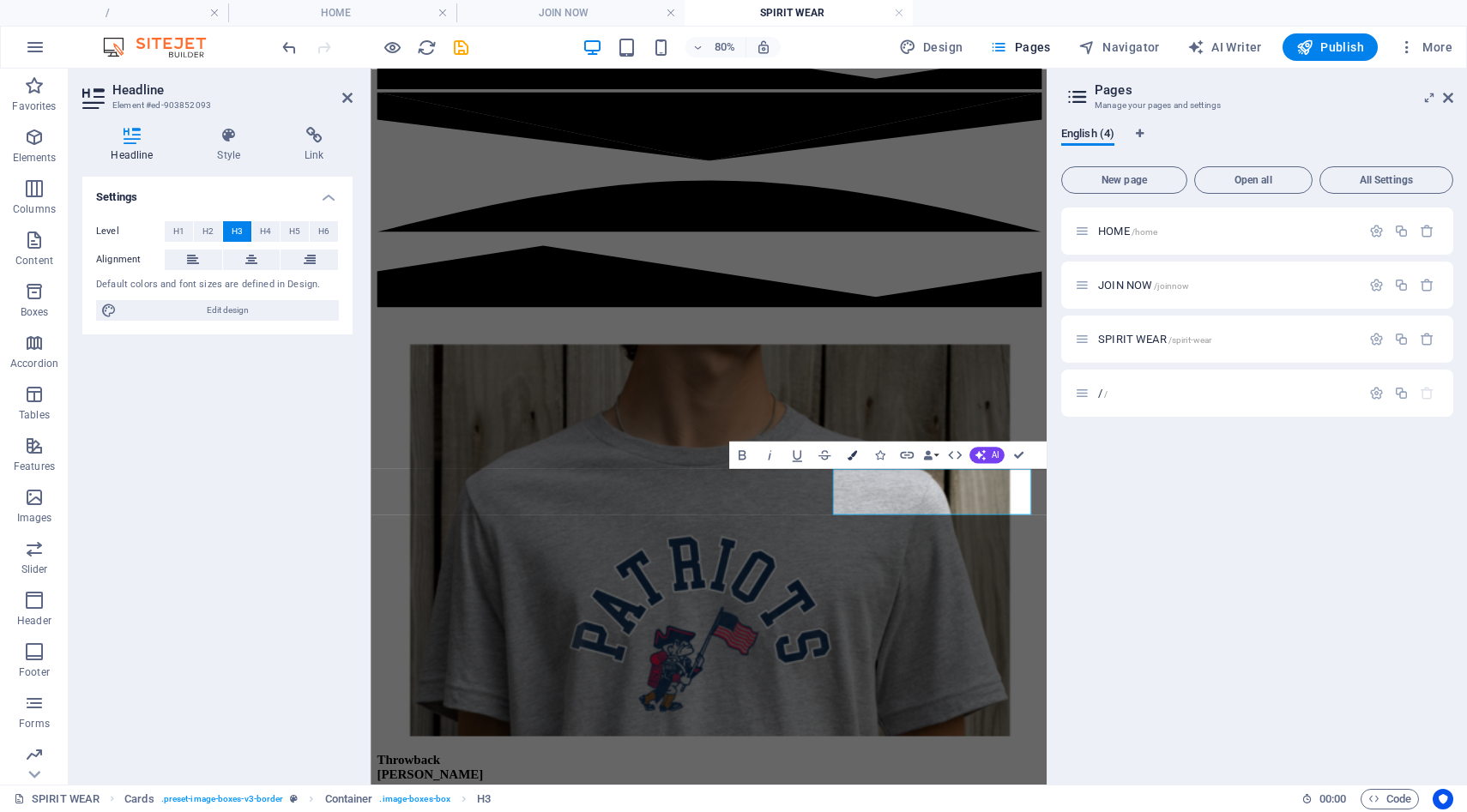
click at [851, 458] on icon "button" at bounding box center [852, 456] width 10 height 10
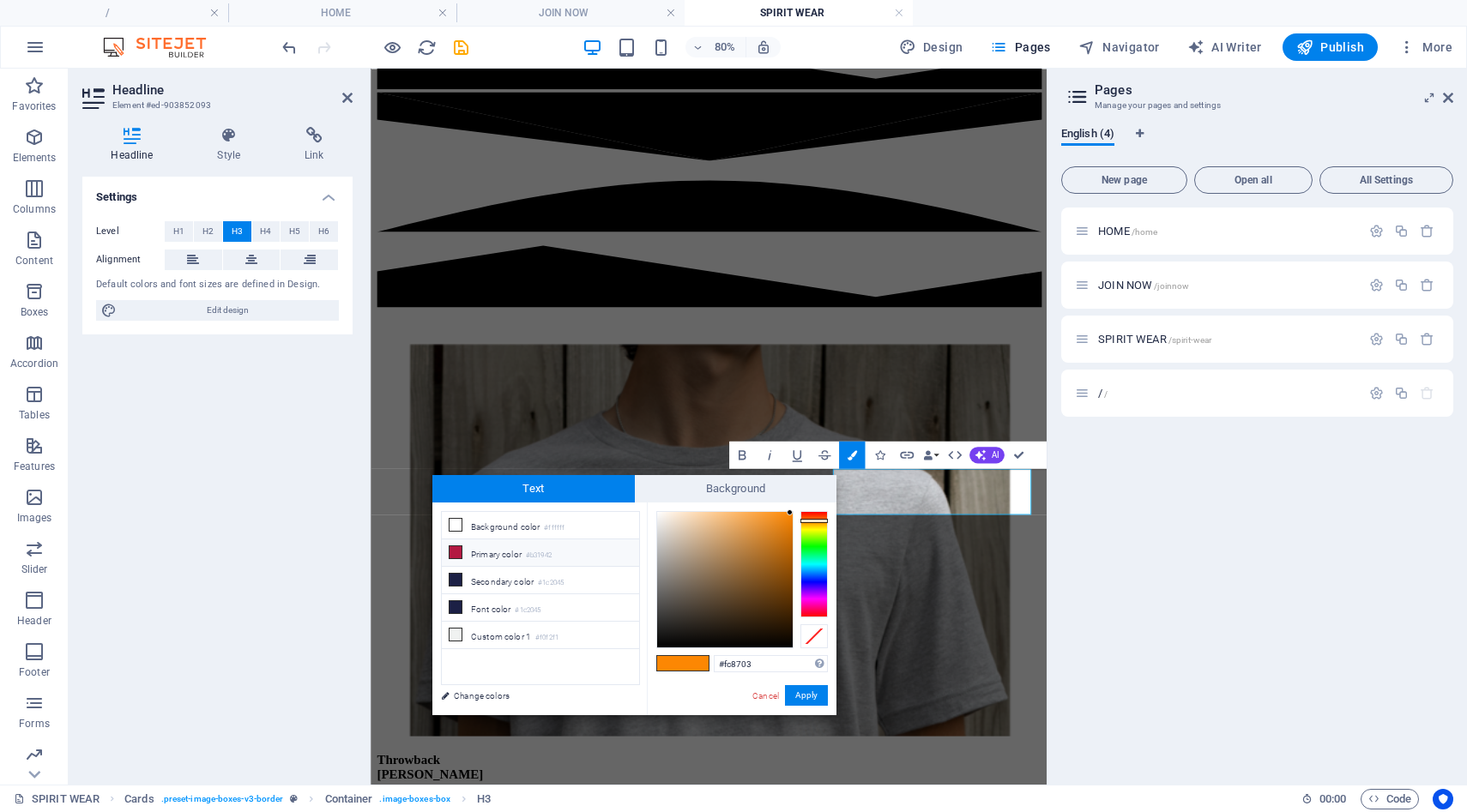
click at [545, 558] on small "#b31942" at bounding box center [539, 556] width 26 height 12
type input "#b31942"
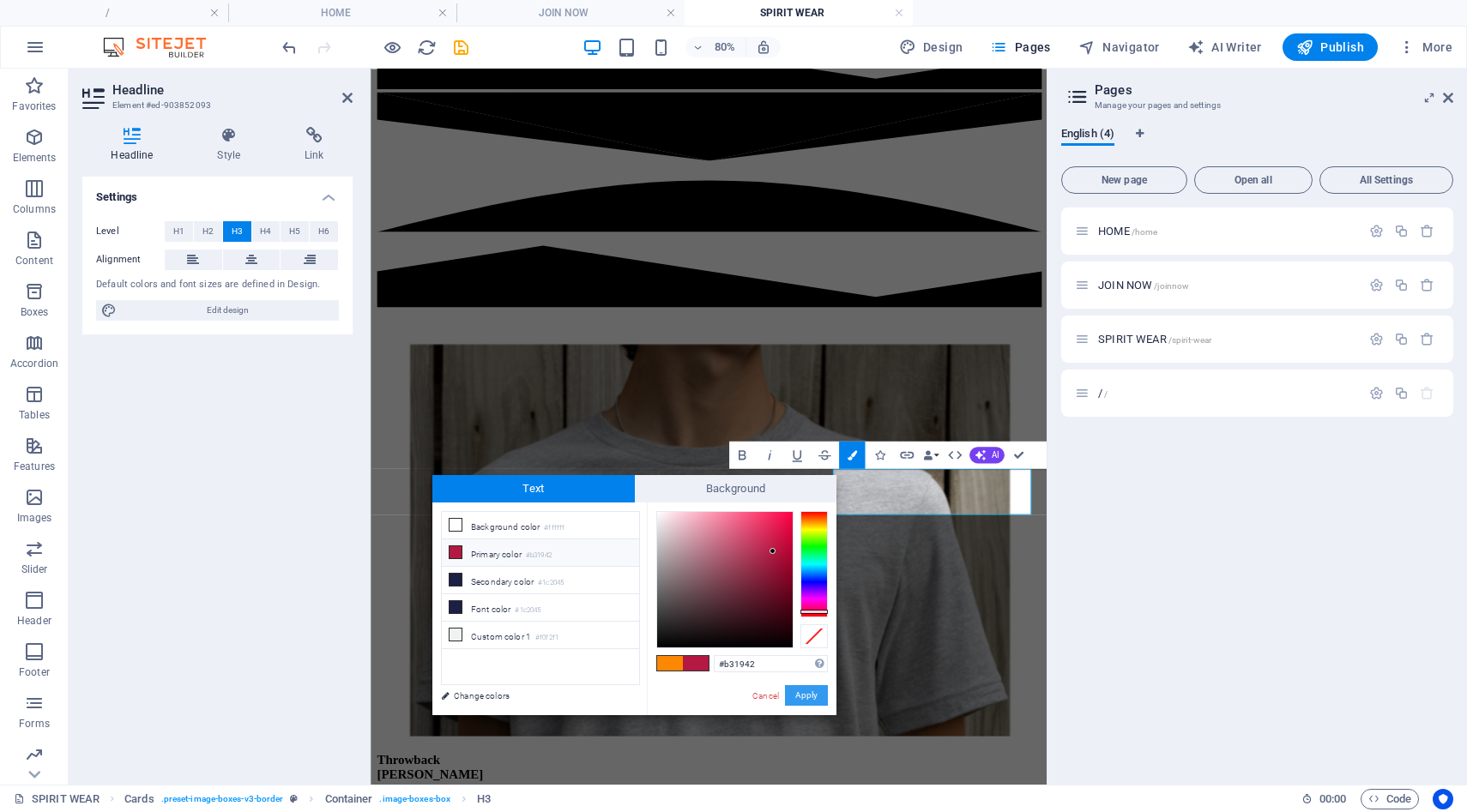
click at [798, 702] on button "Apply" at bounding box center [806, 695] width 43 height 21
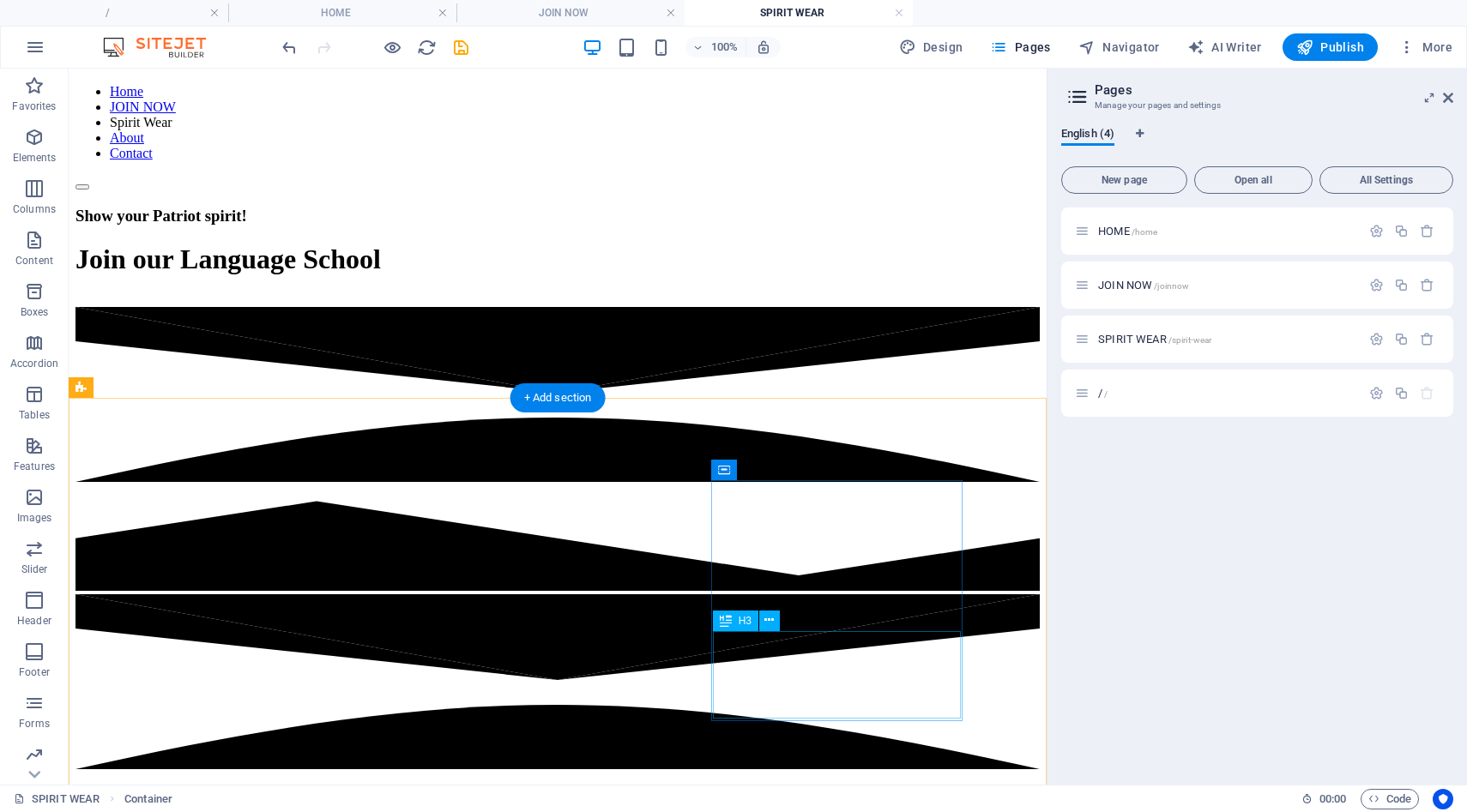
scroll to position [103, 0]
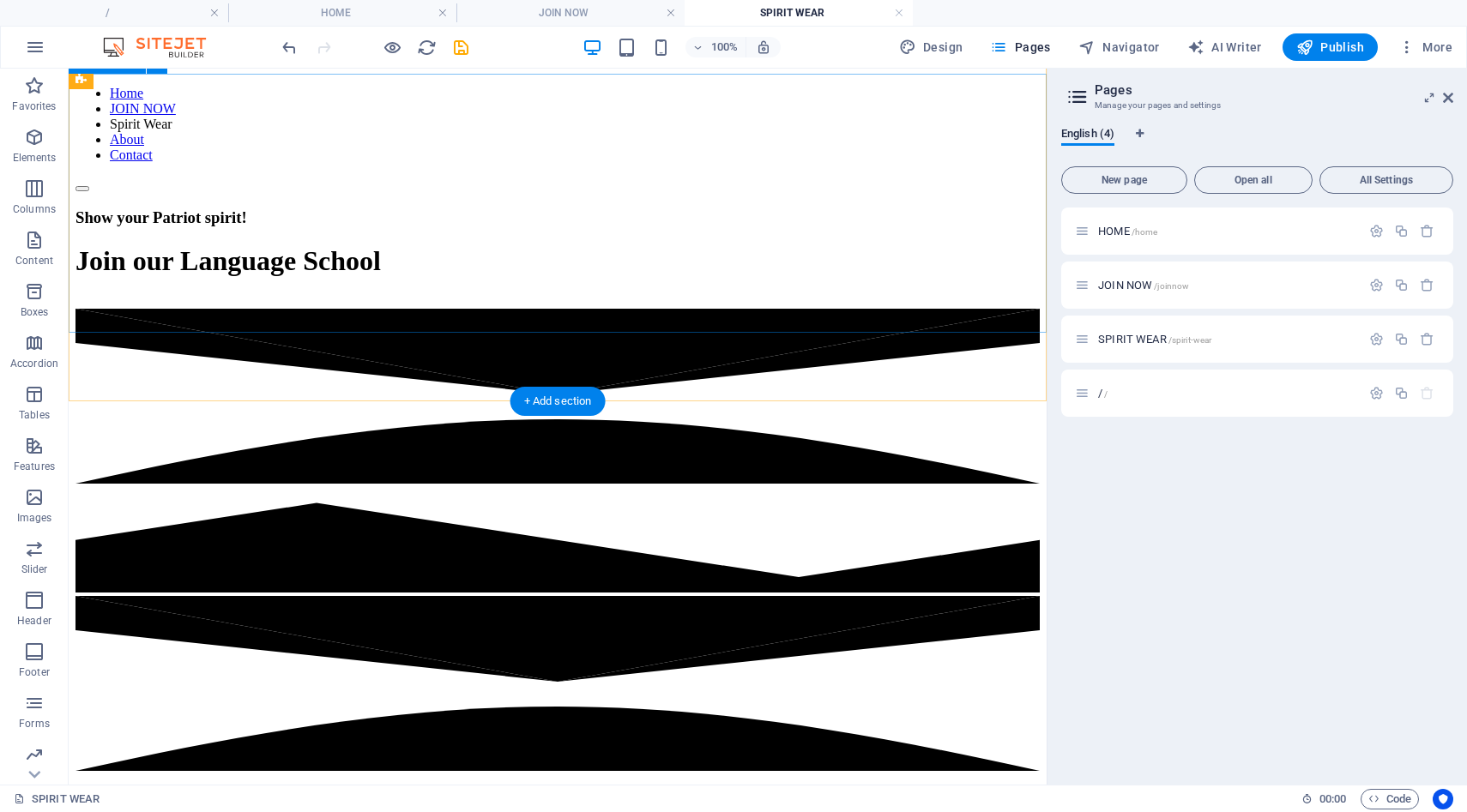
click at [254, 280] on div "Show your Patriot spirit! Join our Language School" at bounding box center [558, 251] width 965 height 117
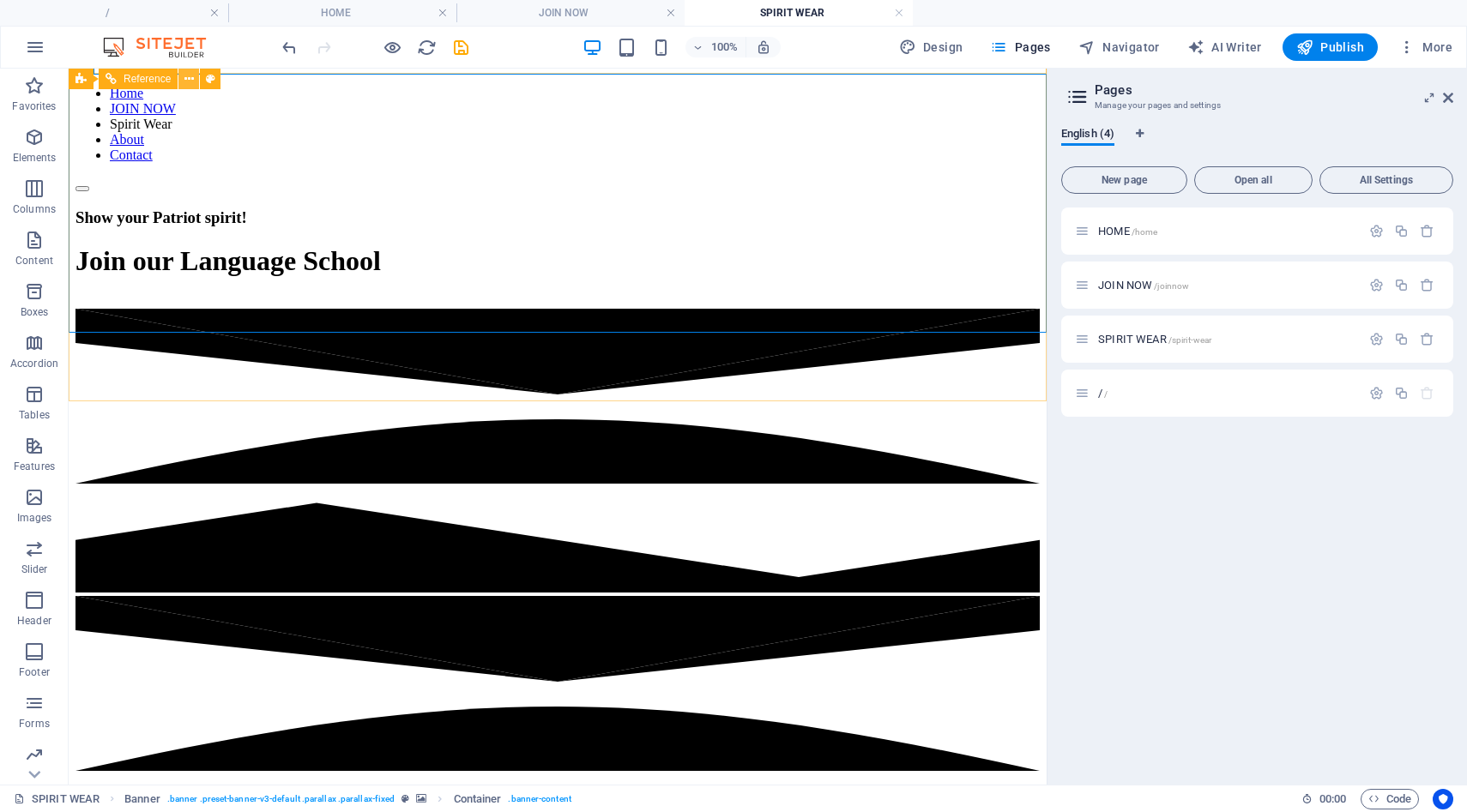
click at [184, 79] on icon at bounding box center [189, 79] width 10 height 18
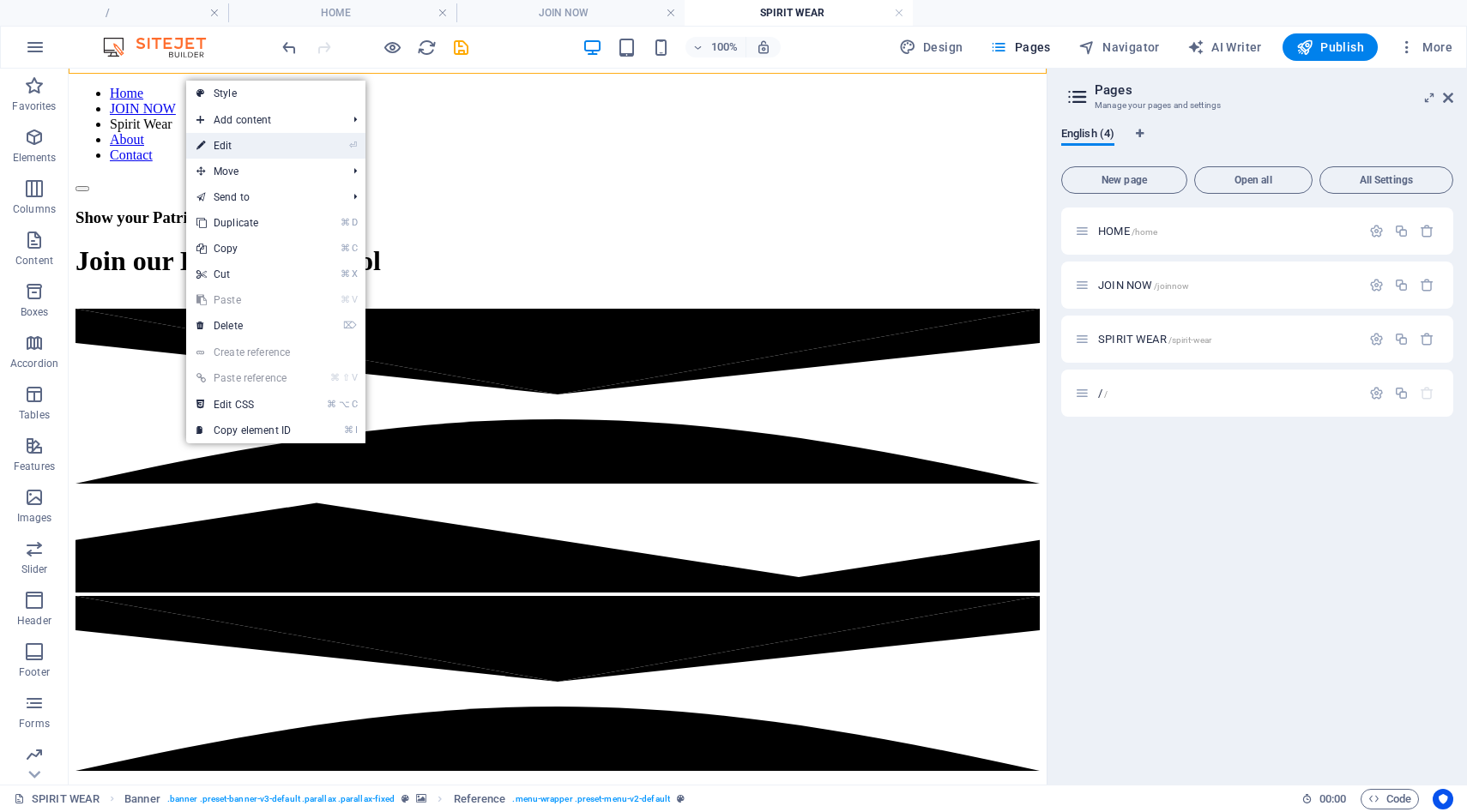
click at [203, 145] on icon at bounding box center [200, 146] width 9 height 26
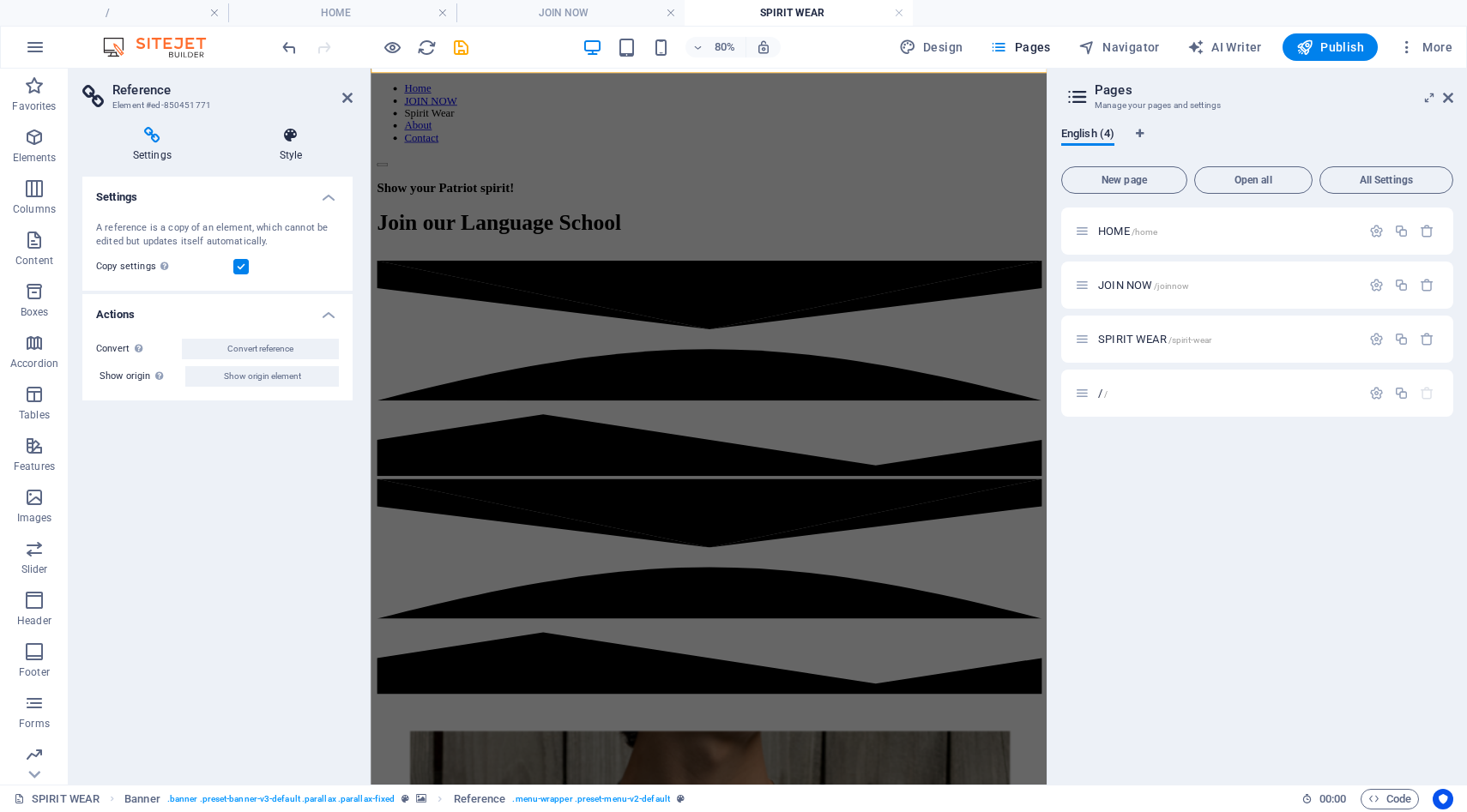
click at [283, 138] on icon at bounding box center [290, 135] width 124 height 17
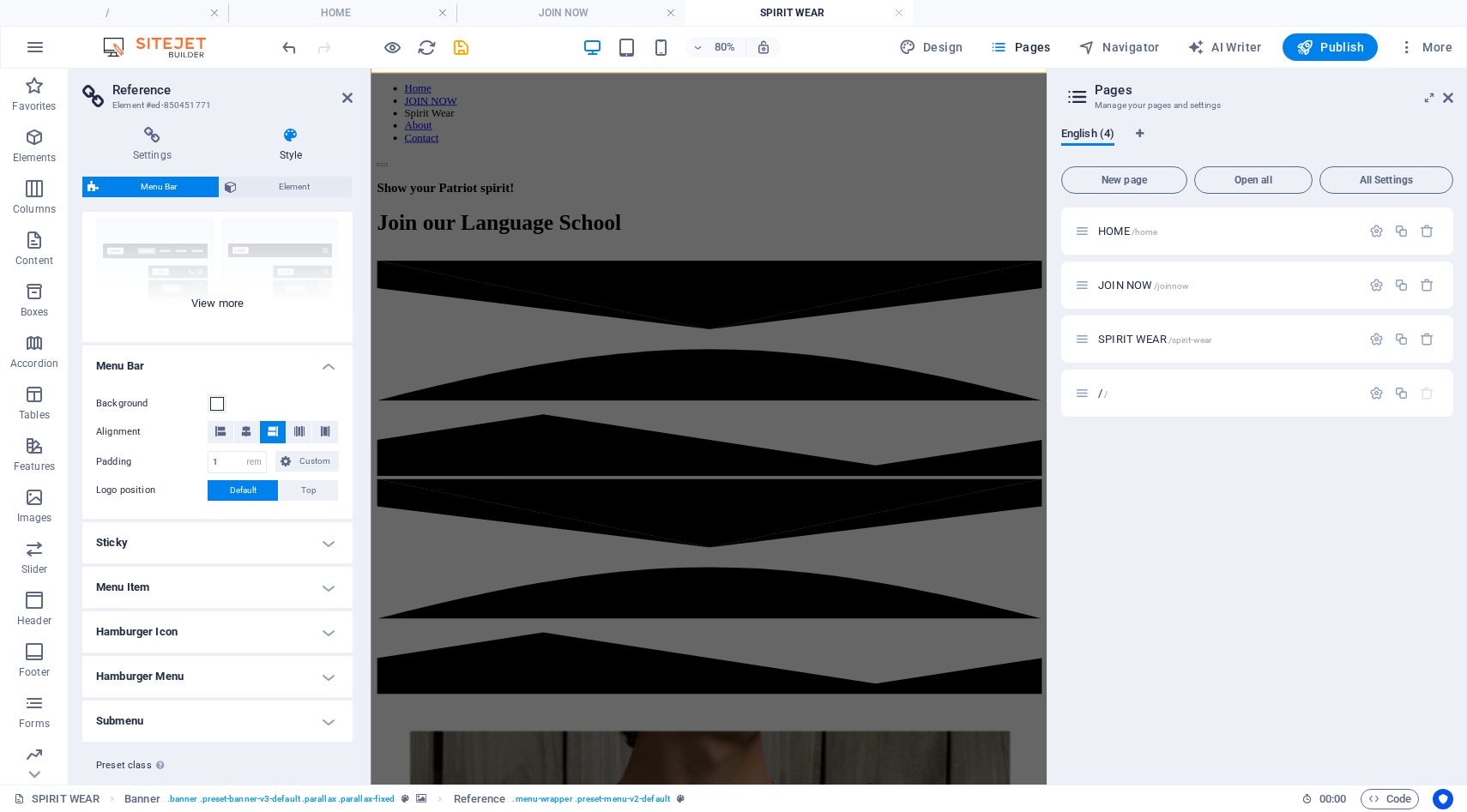
scroll to position [172, 0]
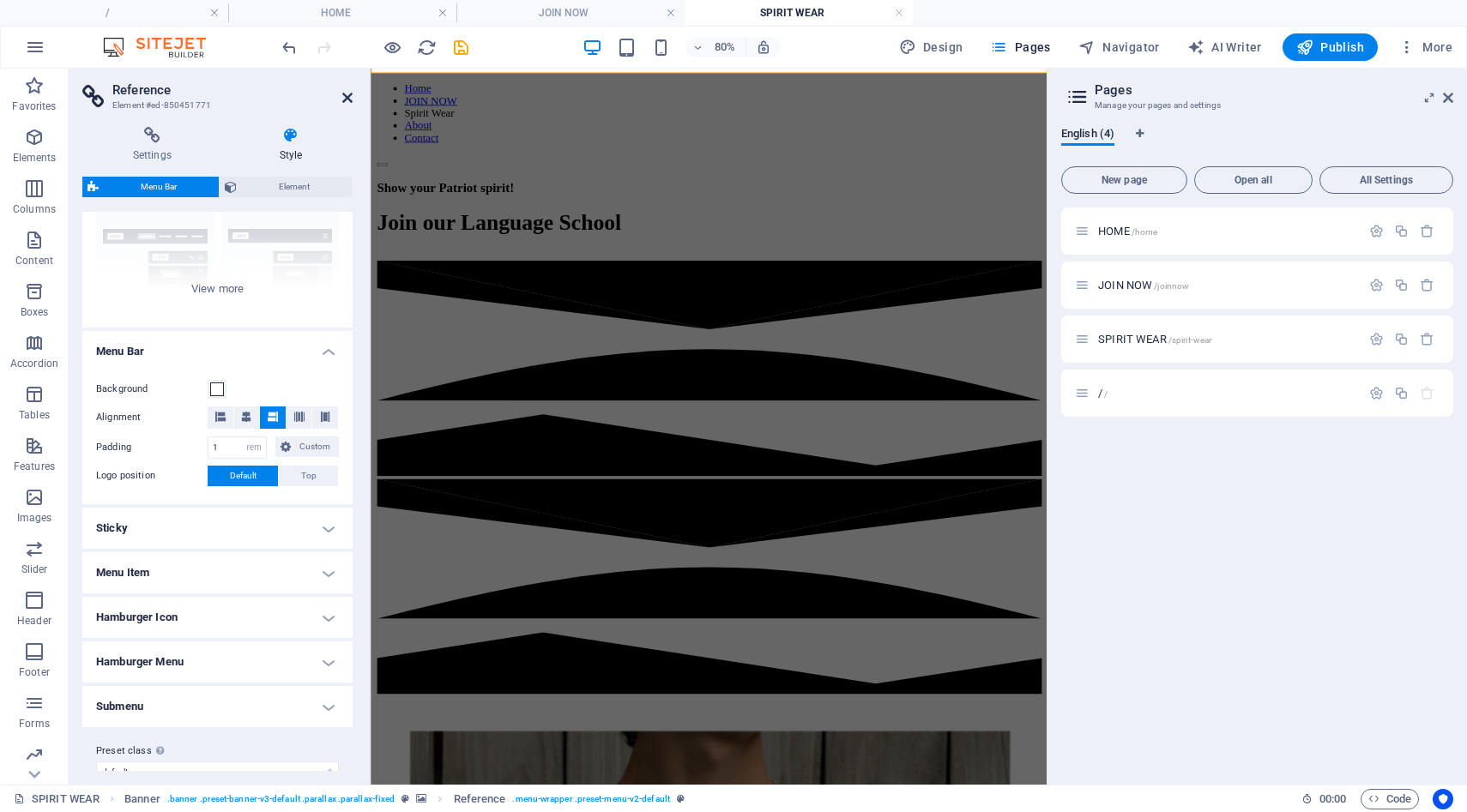
click at [348, 101] on icon at bounding box center [348, 98] width 10 height 14
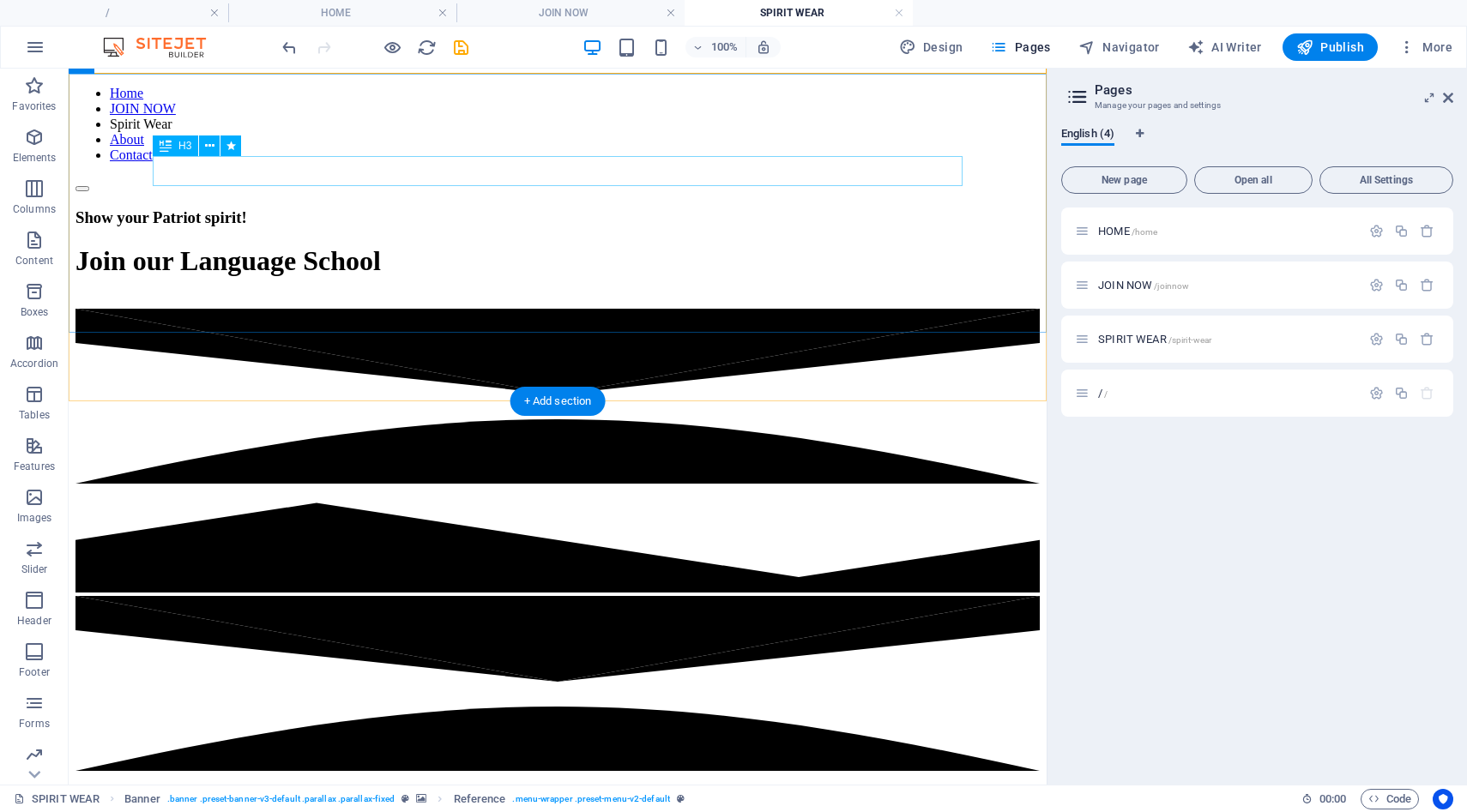
click at [310, 208] on div "Show your Patriot spirit!" at bounding box center [558, 217] width 965 height 19
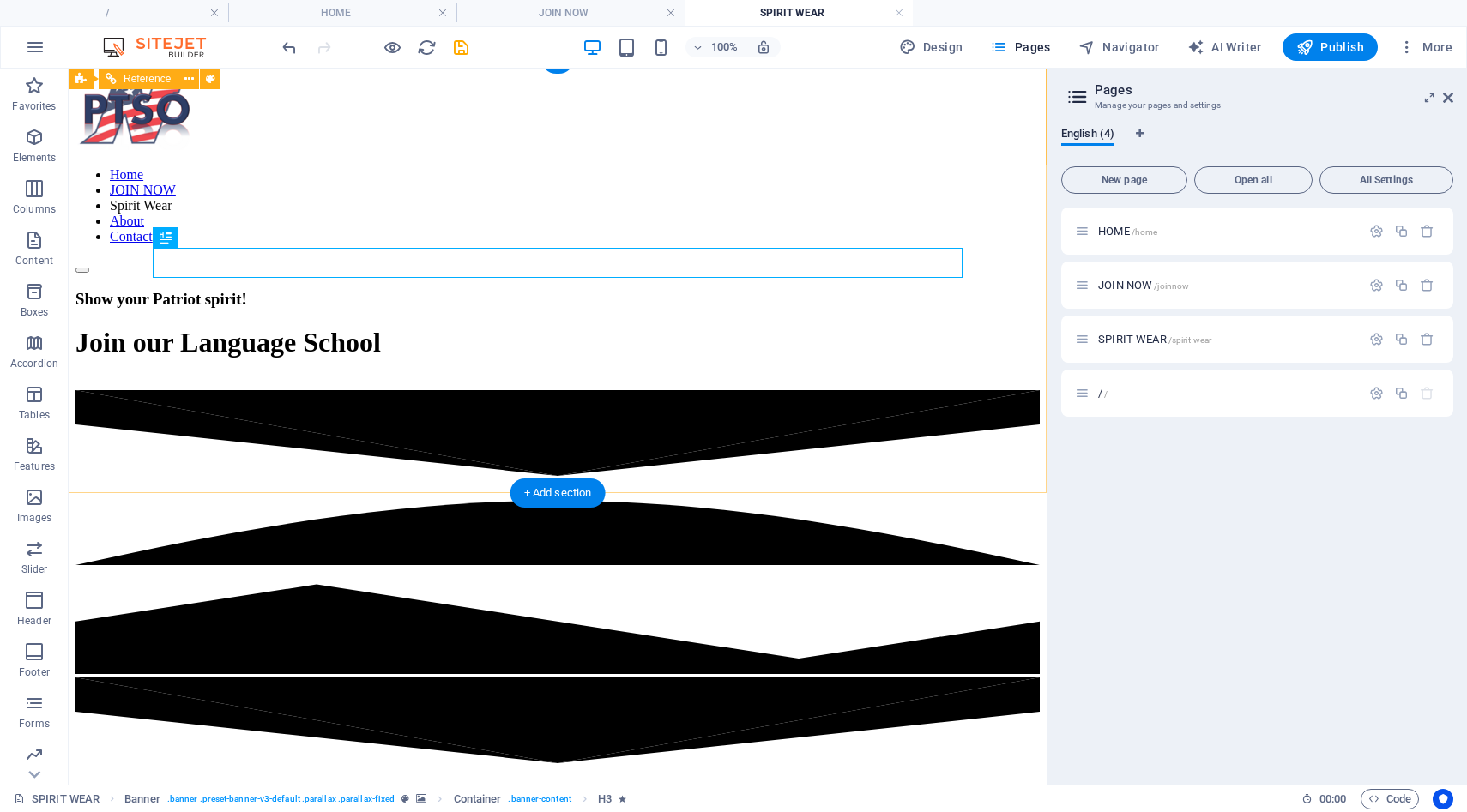
scroll to position [0, 0]
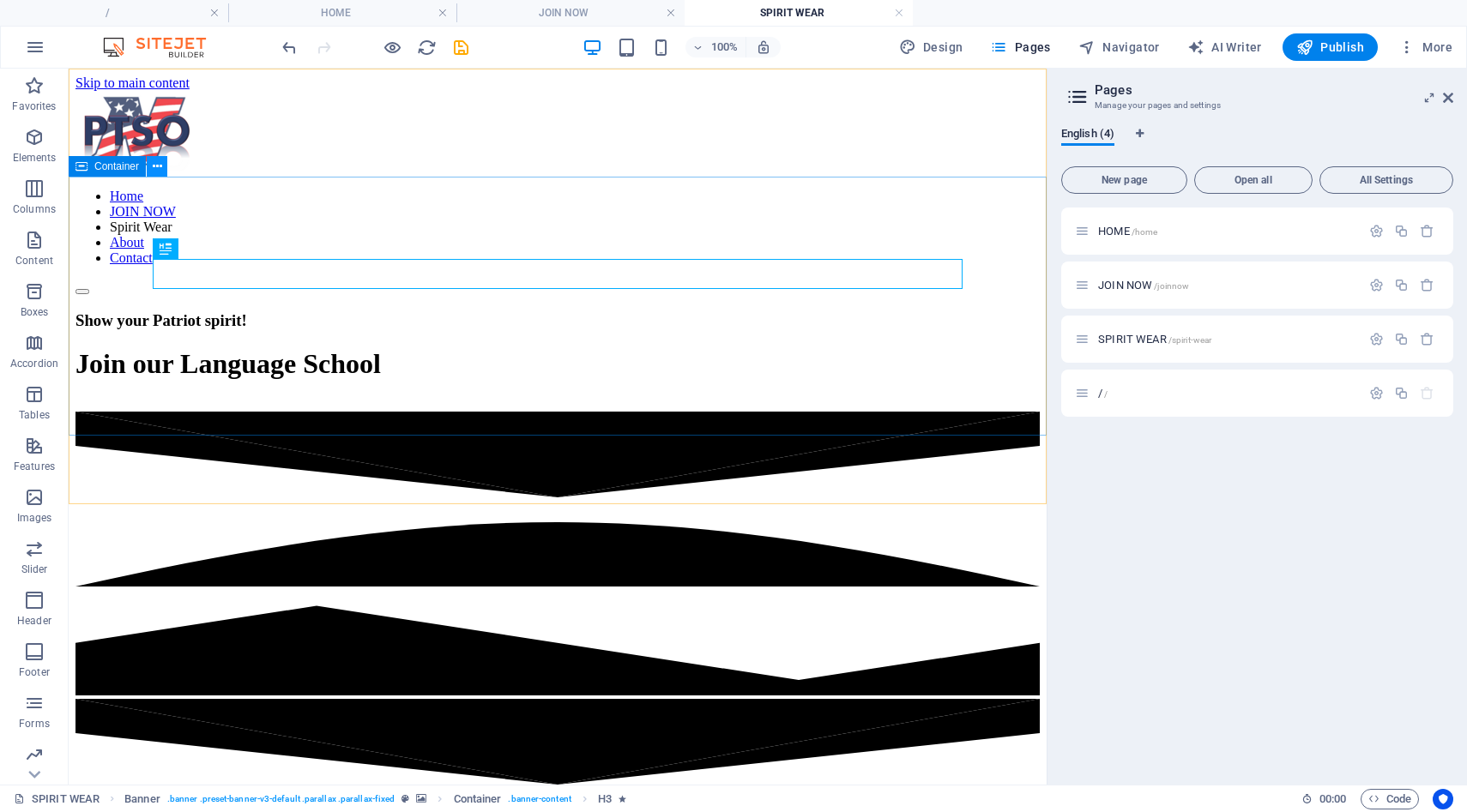
click at [161, 169] on icon at bounding box center [157, 166] width 10 height 18
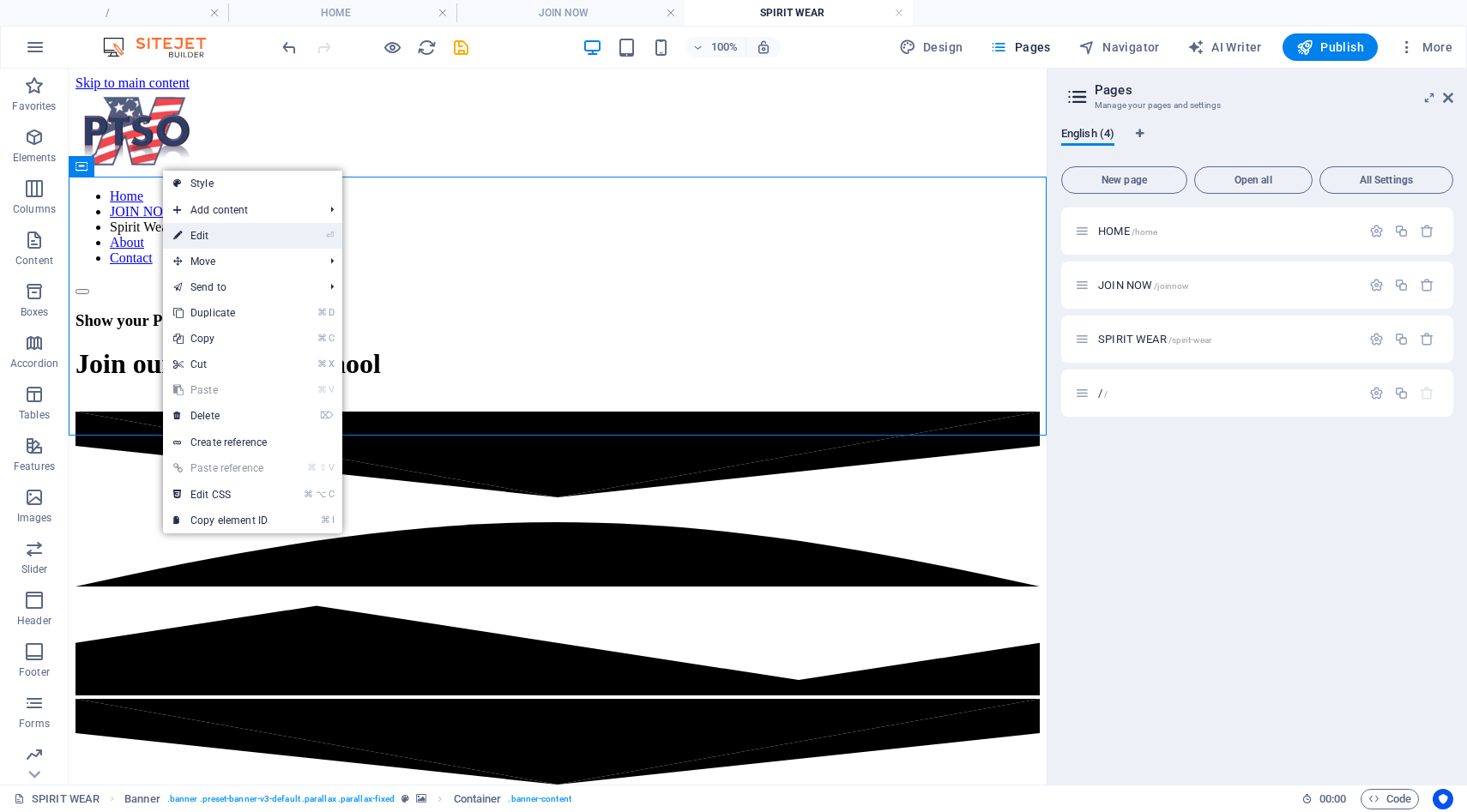
click at [192, 238] on link "⏎ Edit" at bounding box center [221, 236] width 115 height 26
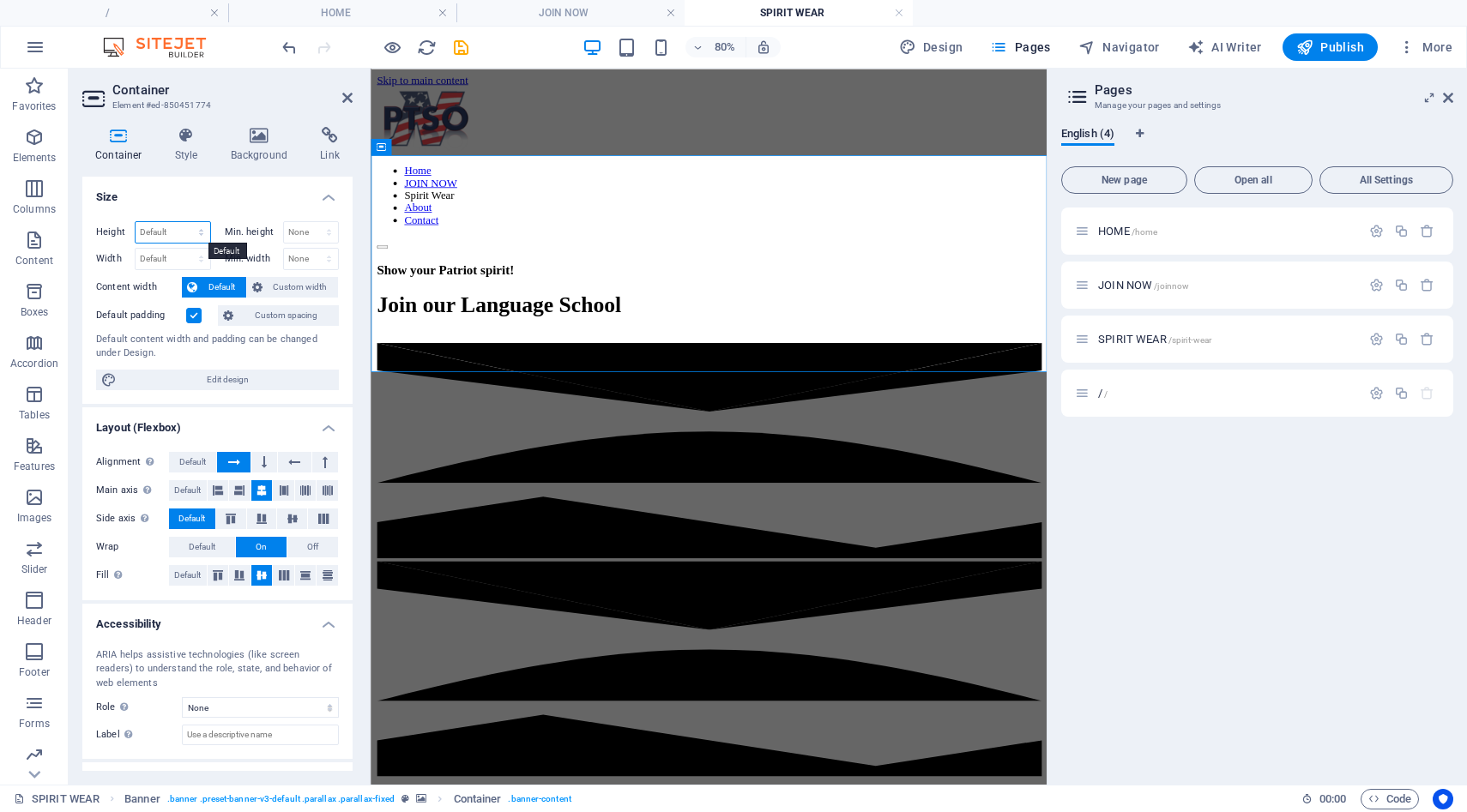
click at [194, 234] on select "Default px rem % vh vw" at bounding box center [172, 232] width 74 height 21
select select "px"
click at [183, 222] on select "Default px rem % vh vw" at bounding box center [172, 232] width 74 height 21
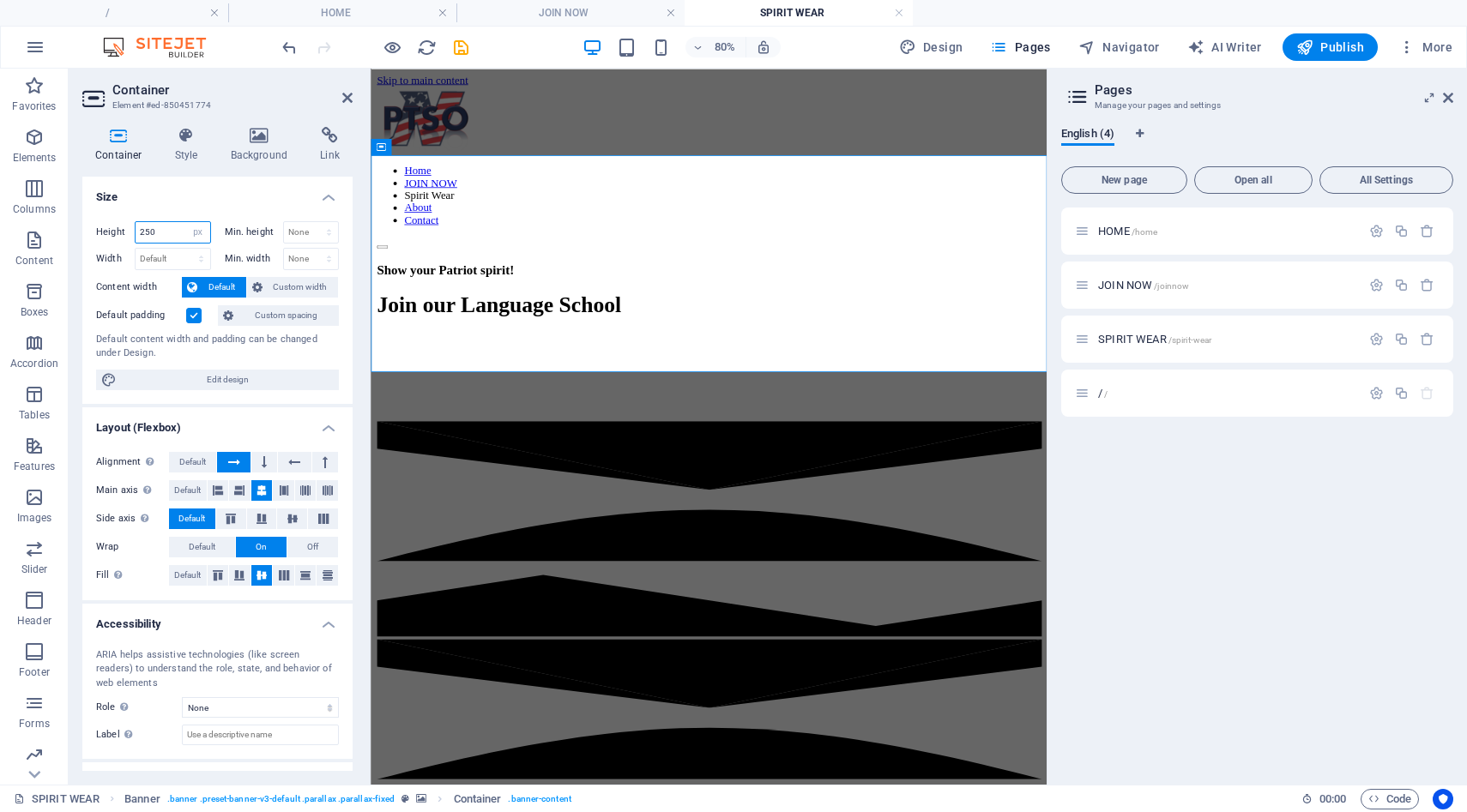
type input "250"
click at [254, 403] on ul "Size Height 250 Default px rem % vh vw Min. height None px rem % vh vw Width De…" at bounding box center [217, 509] width 270 height 665
click at [189, 255] on select "Default px rem % em vh vw" at bounding box center [172, 258] width 74 height 21
select select "px"
click at [183, 249] on select "Default px rem % em vh vw" at bounding box center [172, 258] width 74 height 21
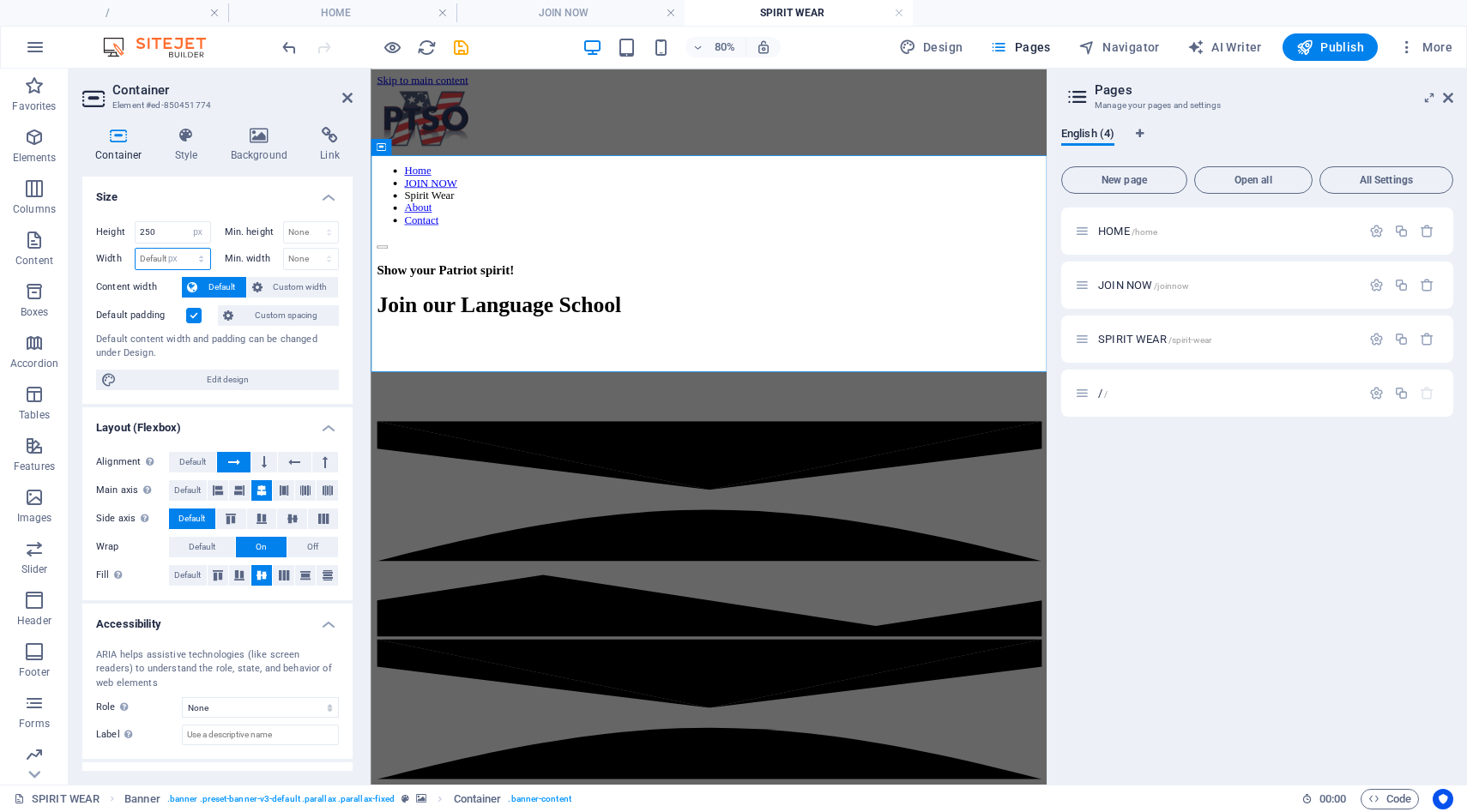
type input "985"
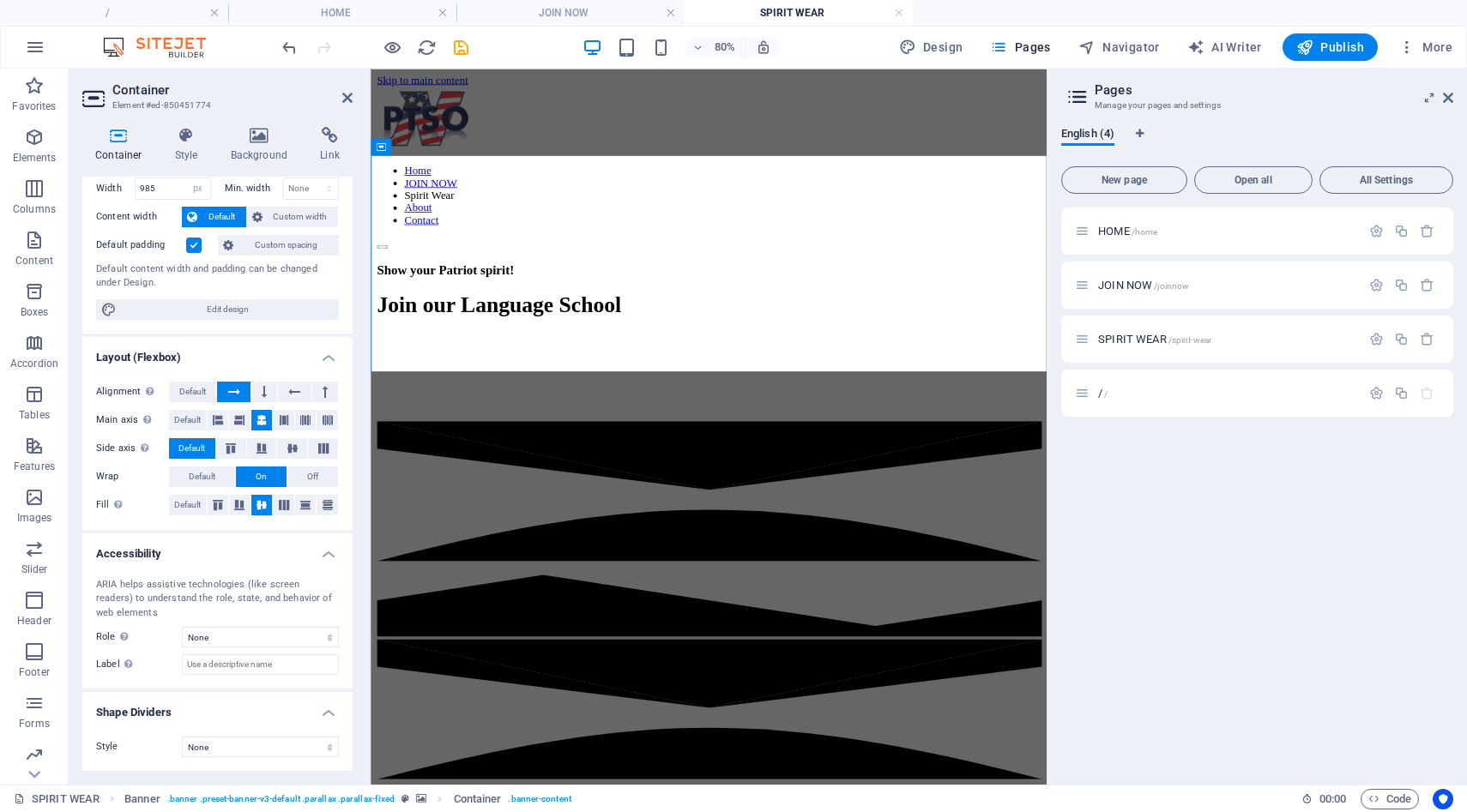
click at [196, 244] on label at bounding box center [194, 246] width 16 height 16
click at [0, 0] on input "Default padding" at bounding box center [0, 0] width 0 height 0
click at [196, 244] on label at bounding box center [194, 246] width 16 height 16
click at [0, 0] on input "Default padding" at bounding box center [0, 0] width 0 height 0
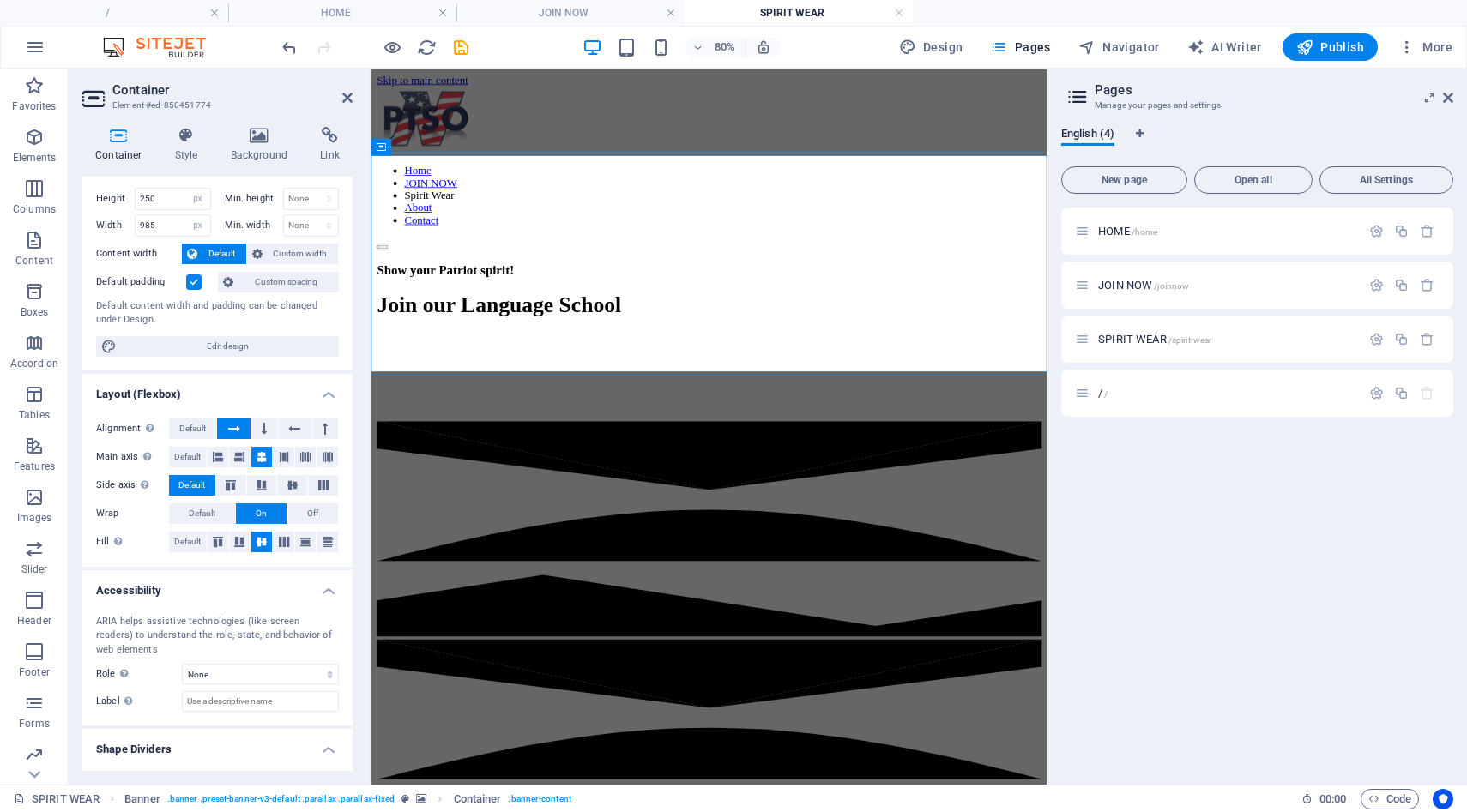
scroll to position [0, 0]
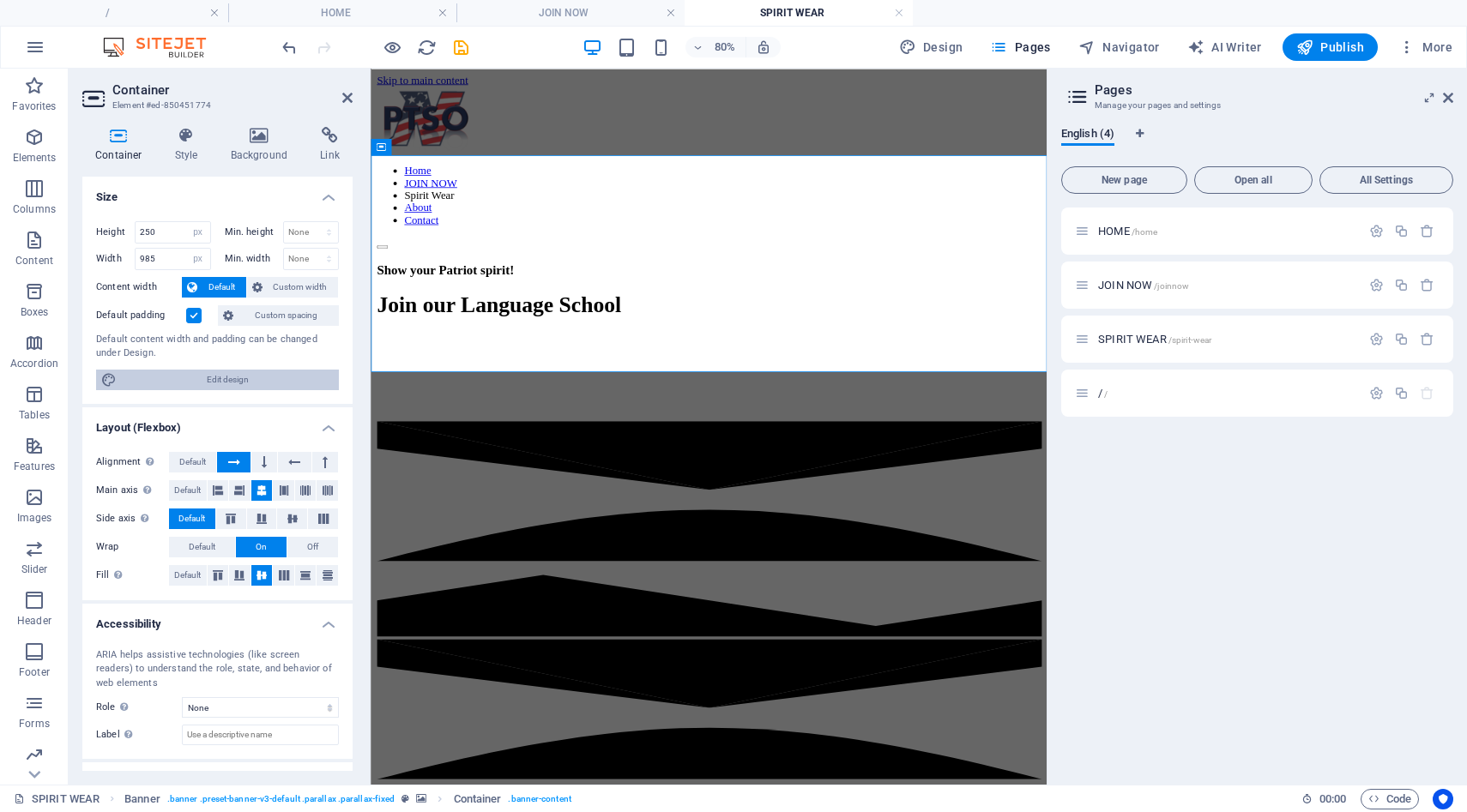
click at [168, 376] on span "Edit design" at bounding box center [228, 379] width 212 height 21
select select "700"
select select "rem"
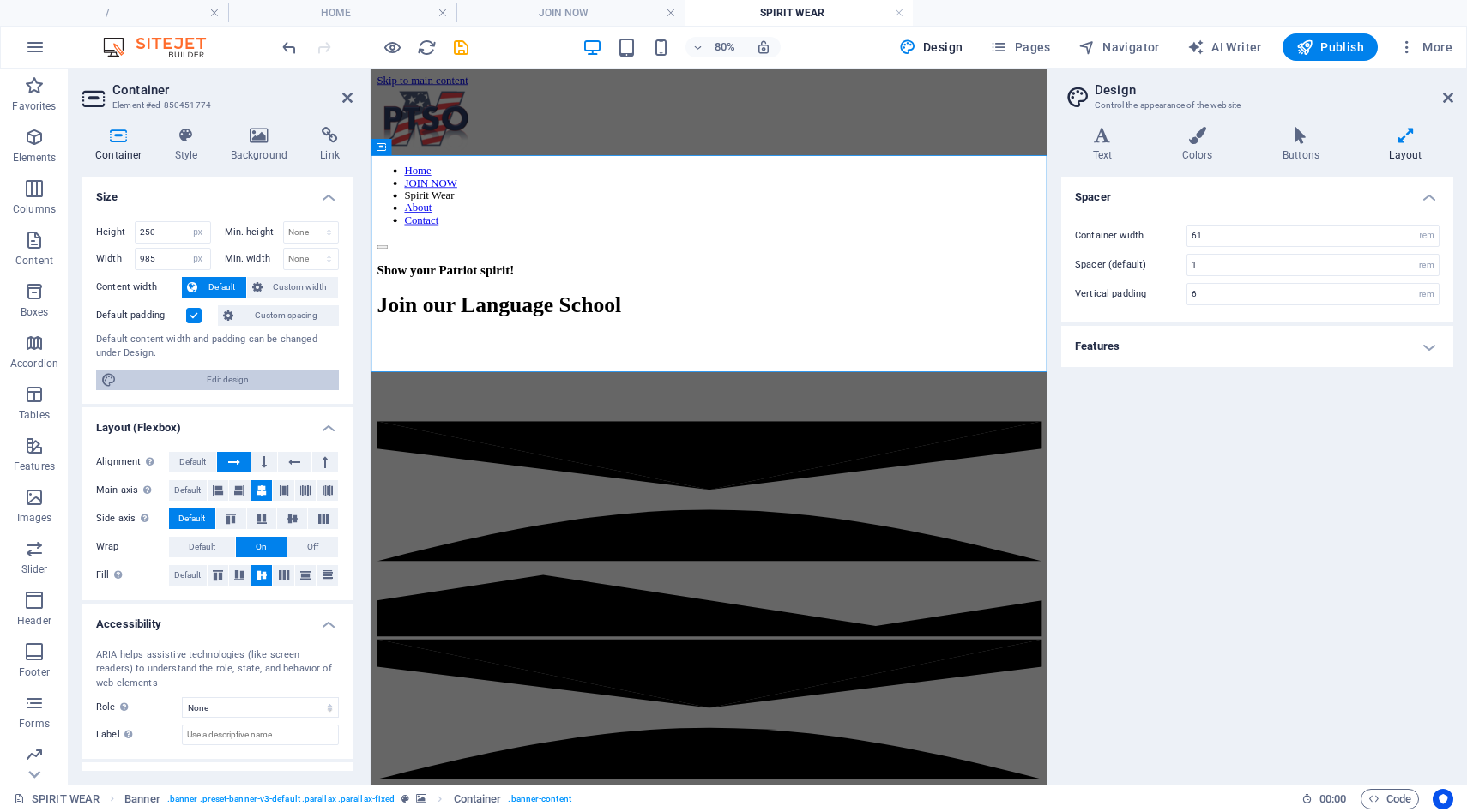
click at [168, 376] on span "Edit design" at bounding box center [228, 379] width 212 height 21
click at [351, 99] on icon at bounding box center [348, 98] width 10 height 14
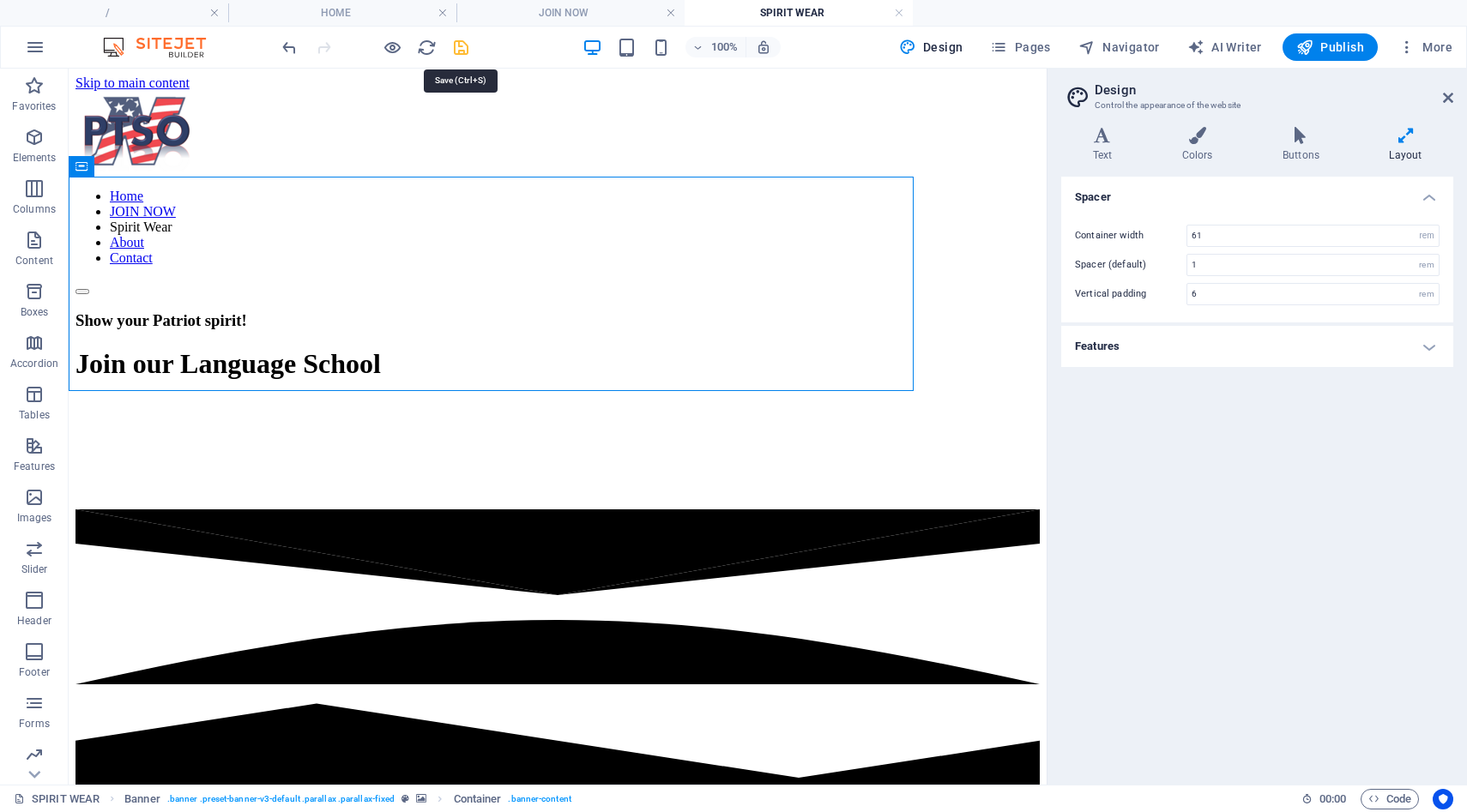
click at [462, 44] on icon "save" at bounding box center [462, 48] width 20 height 20
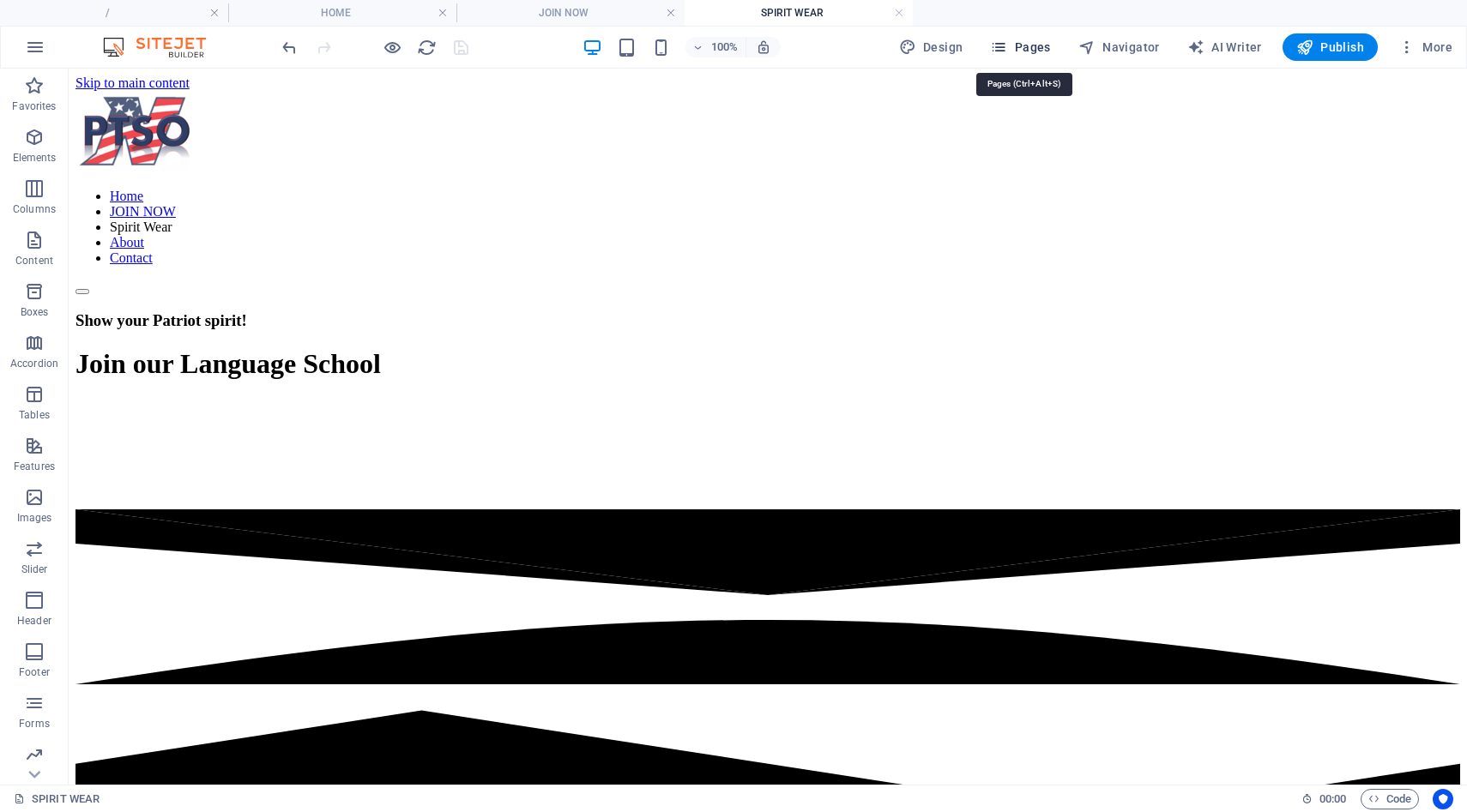
click at [1036, 51] on span "Pages" at bounding box center [1020, 47] width 60 height 17
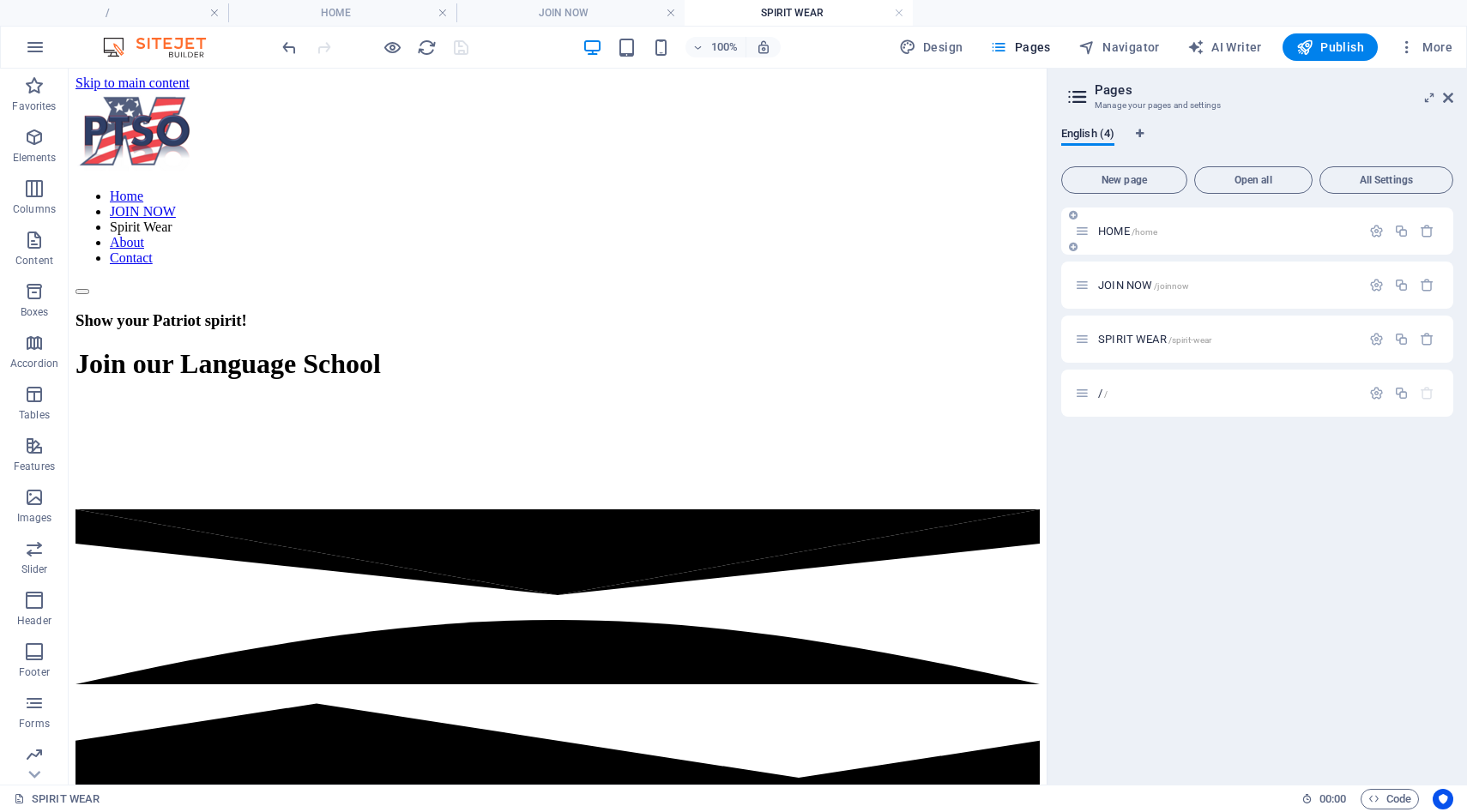
click at [1100, 230] on span "HOME /home" at bounding box center [1128, 231] width 59 height 13
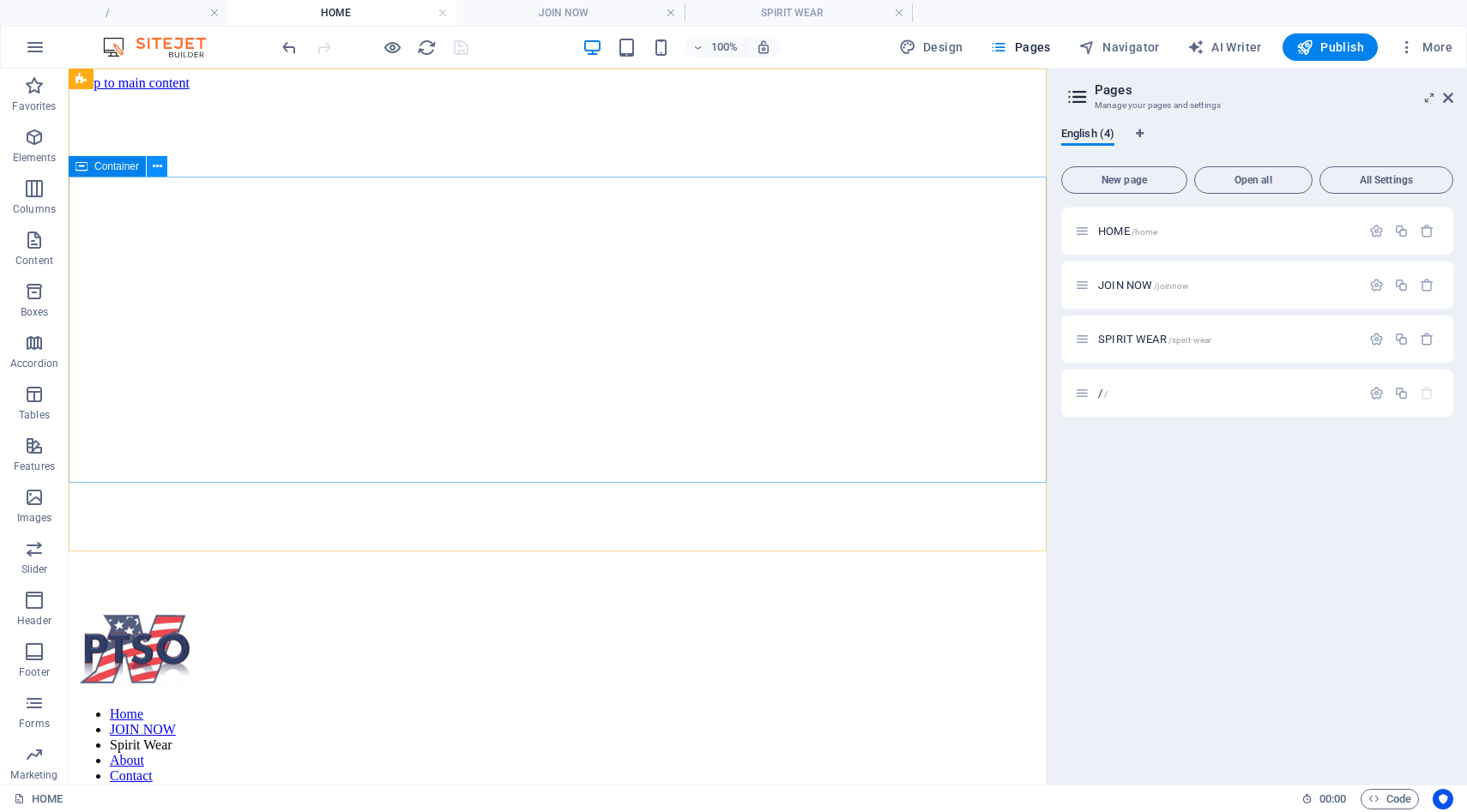
click at [157, 166] on icon at bounding box center [157, 166] width 10 height 18
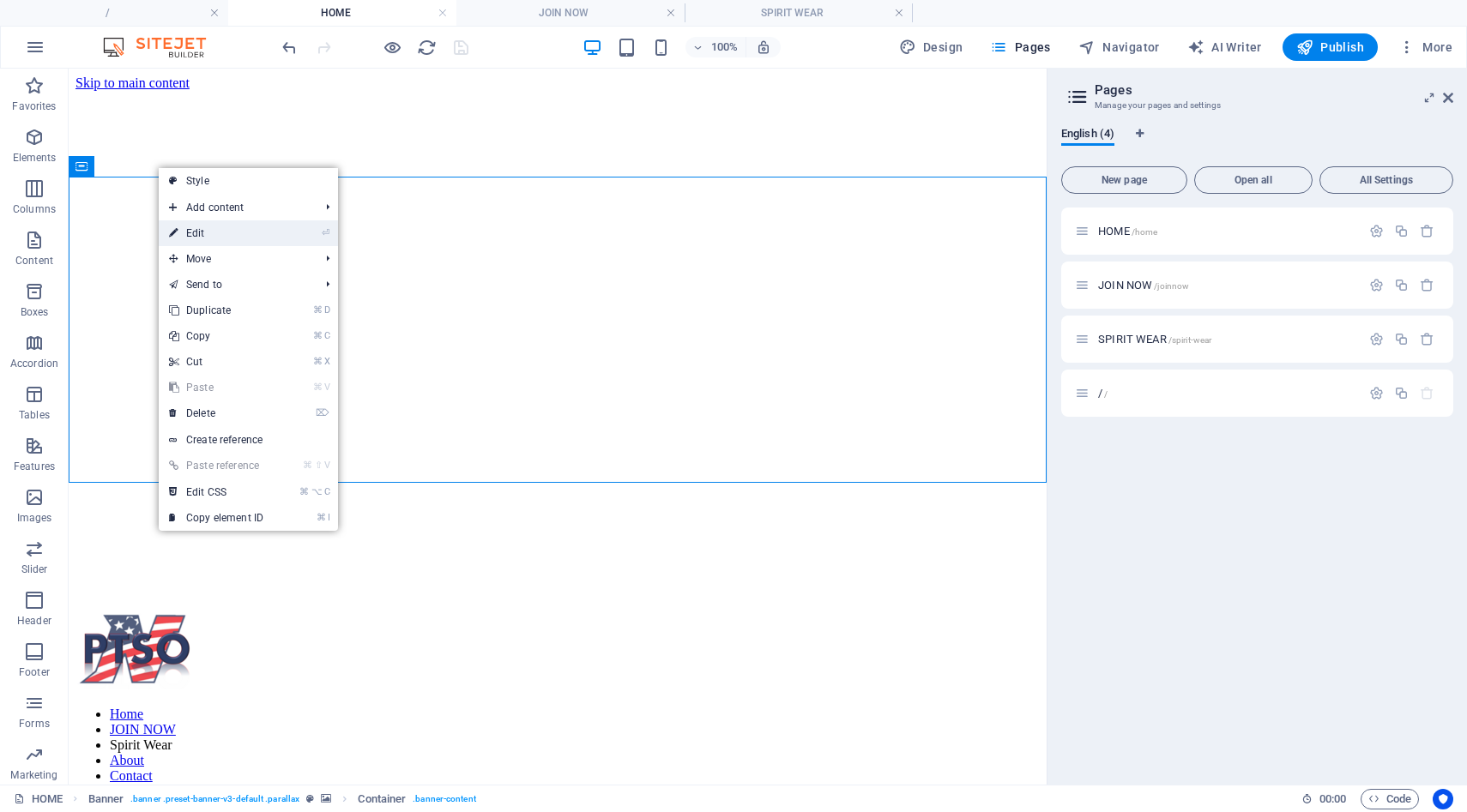
click at [189, 236] on link "⏎ Edit" at bounding box center [216, 234] width 115 height 26
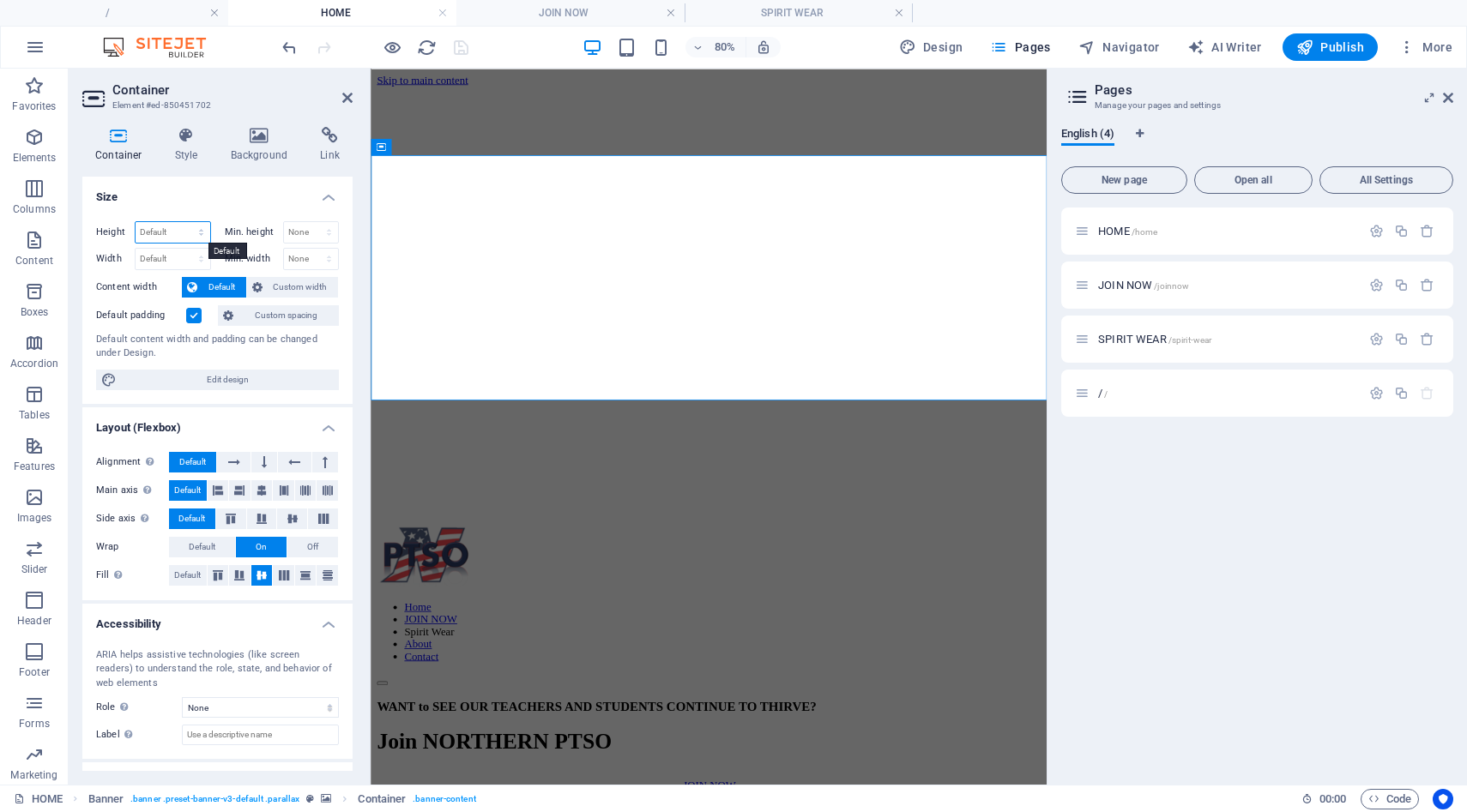
click at [201, 231] on select "Default px rem % vh vw" at bounding box center [172, 232] width 74 height 21
select select "px"
click at [183, 222] on select "Default px rem % vh vw" at bounding box center [172, 232] width 74 height 21
type input "357"
click at [202, 262] on select "Default px rem % em vh vw" at bounding box center [172, 258] width 74 height 21
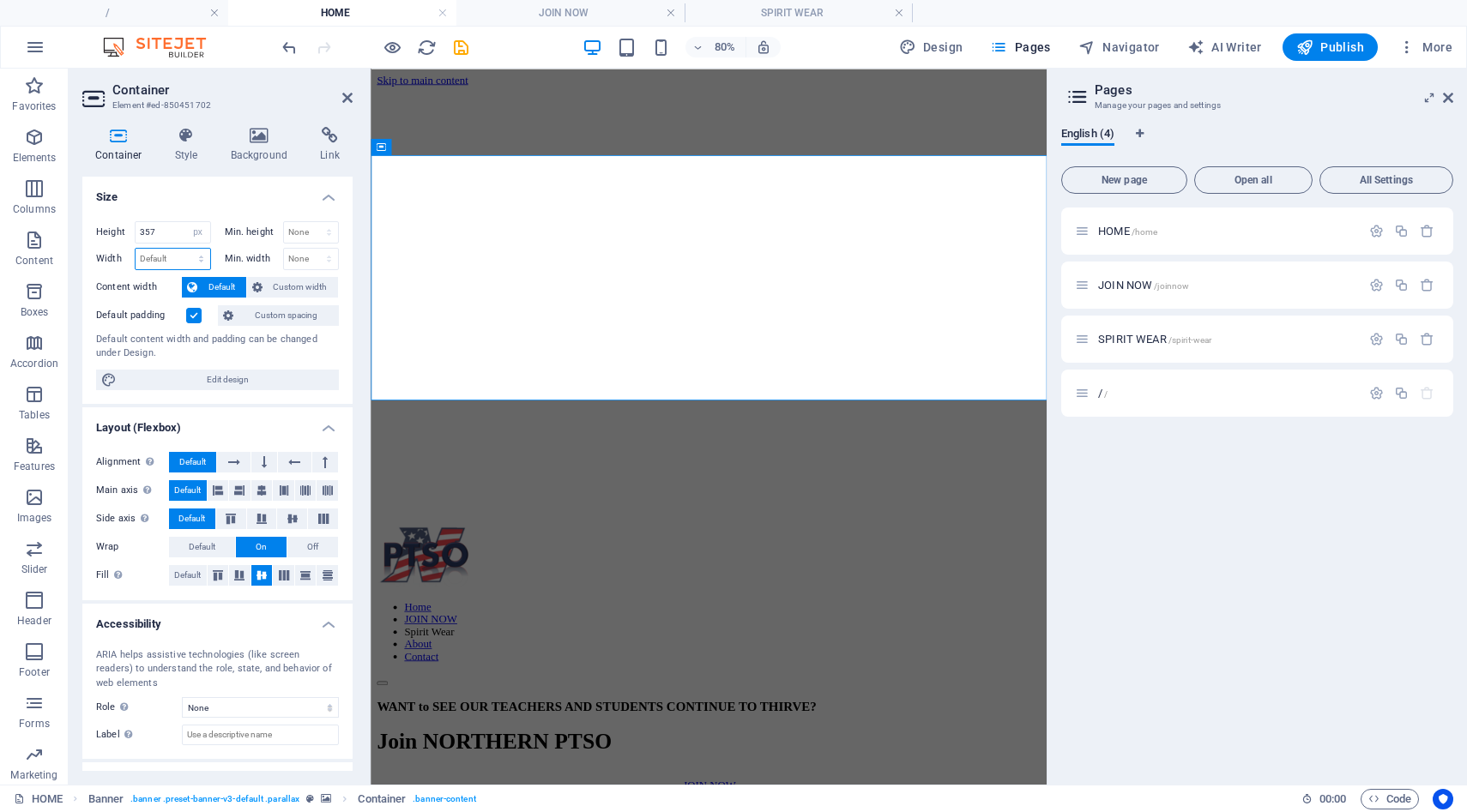
select select "px"
click at [183, 249] on select "Default px rem % em vh vw" at bounding box center [172, 258] width 74 height 21
type input "985"
click at [170, 233] on input "357" at bounding box center [172, 232] width 74 height 21
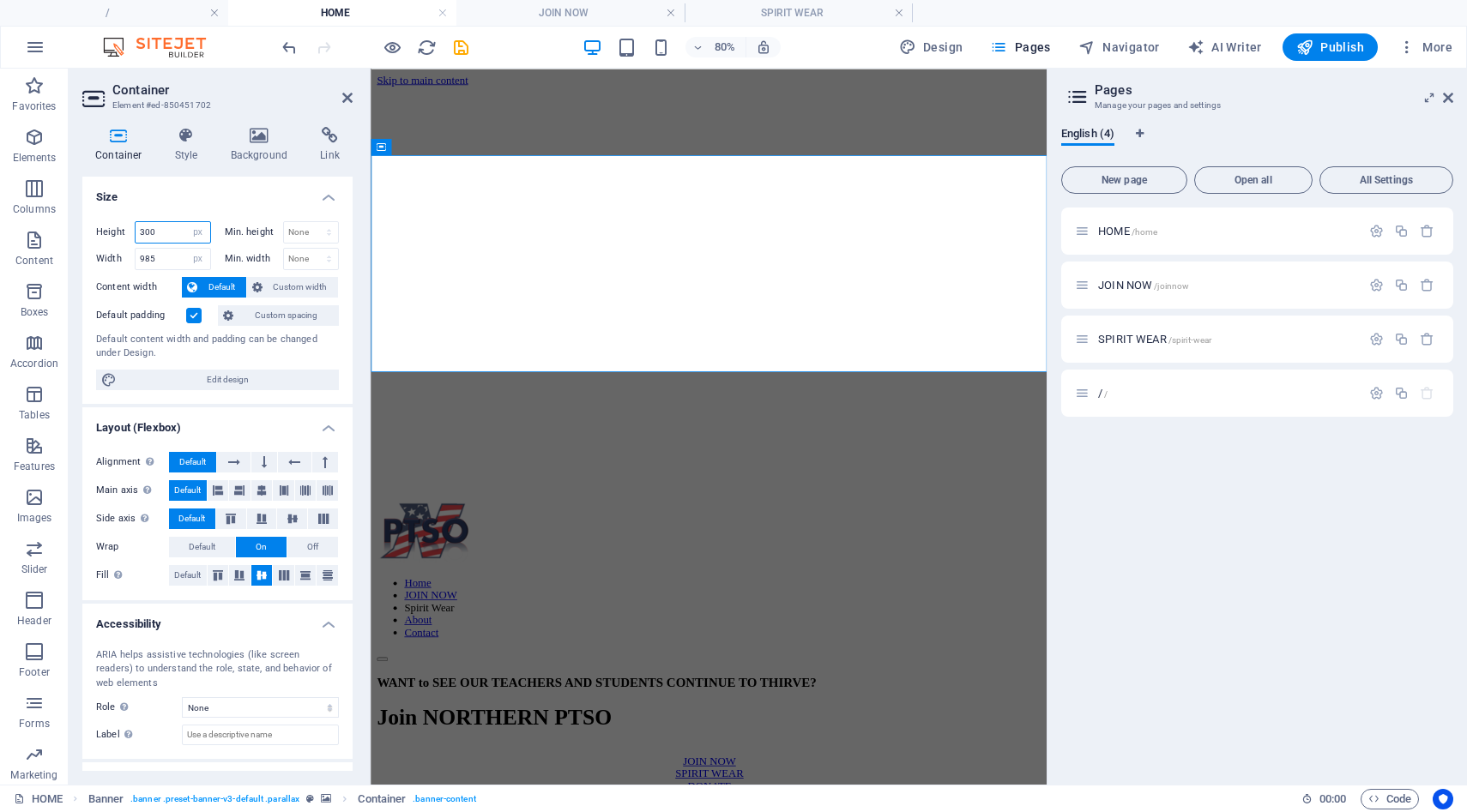
type input "300"
click at [249, 355] on div "Default content width and padding can be changed under Design." at bounding box center [217, 347] width 243 height 29
click at [298, 254] on select "None px rem % vh vw" at bounding box center [311, 258] width 54 height 21
click at [197, 650] on div "ARIA helps assistive technologies (like screen readers) to understand the role,…" at bounding box center [217, 669] width 243 height 43
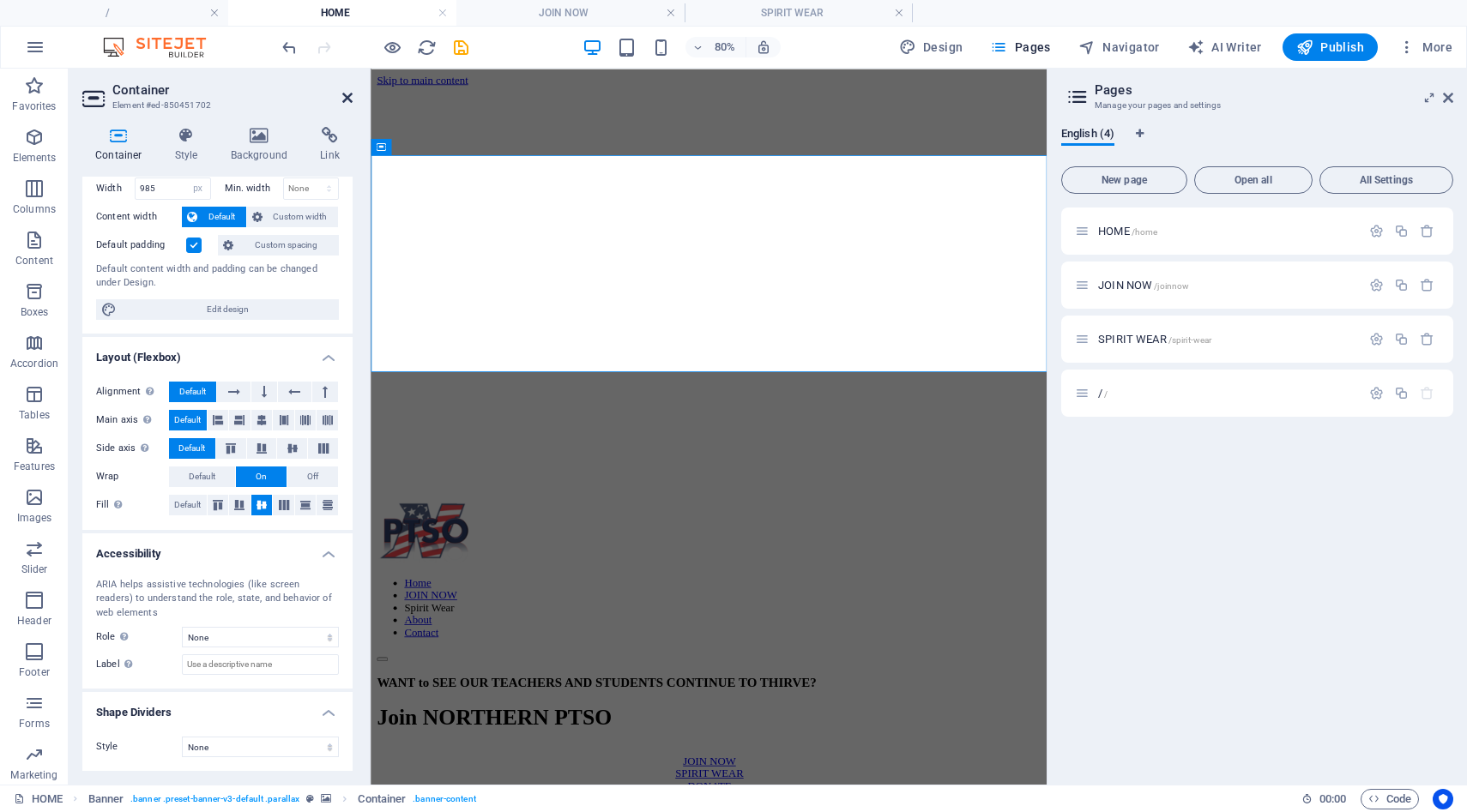
click at [349, 100] on icon at bounding box center [348, 98] width 10 height 14
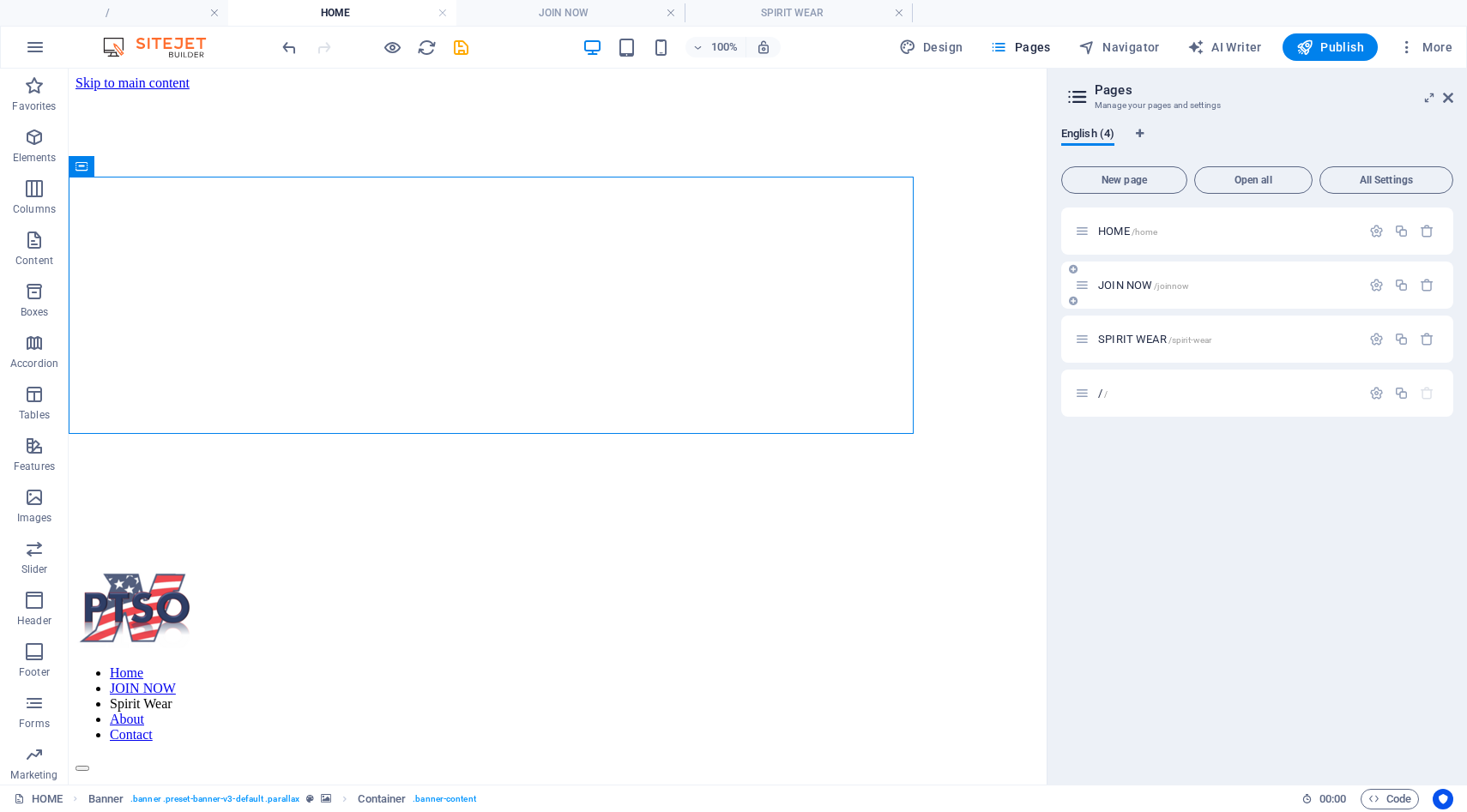
click at [1103, 287] on span "JOIN NOW /joinnow" at bounding box center [1144, 285] width 91 height 13
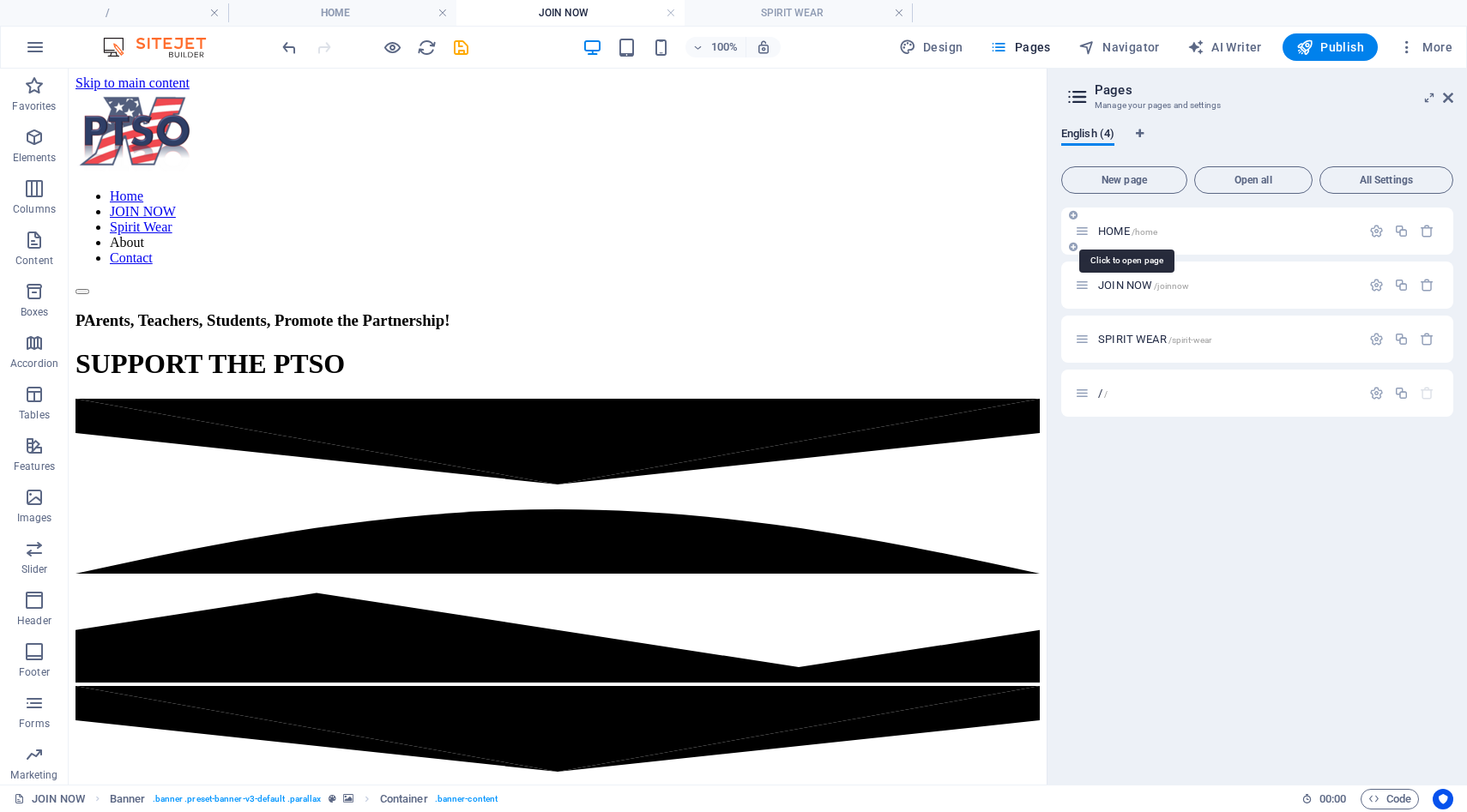
click at [1118, 228] on span "HOME /home" at bounding box center [1128, 231] width 59 height 13
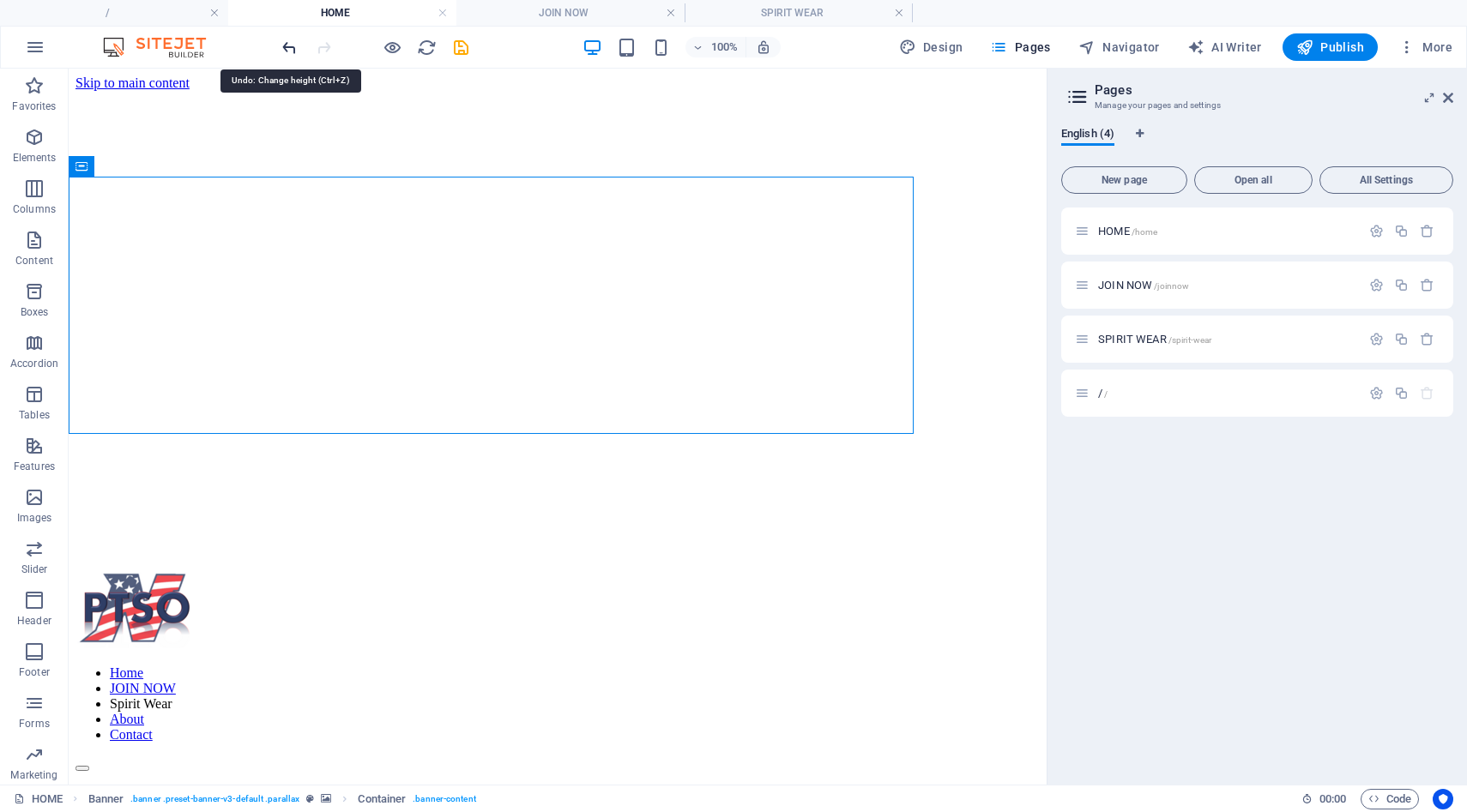
click at [283, 47] on icon "undo" at bounding box center [289, 48] width 20 height 20
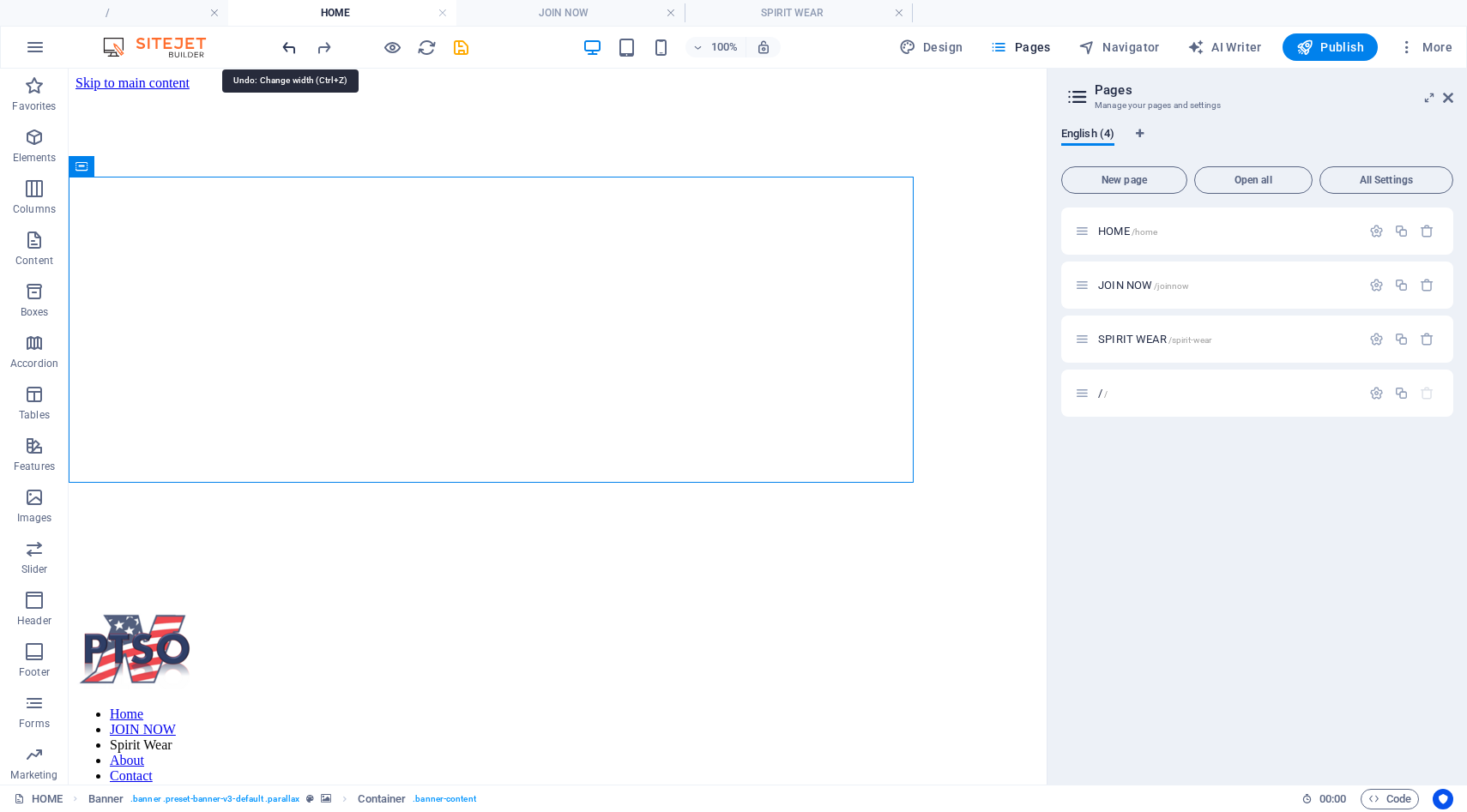
click at [283, 47] on icon "undo" at bounding box center [289, 48] width 20 height 20
click at [329, 49] on icon "redo" at bounding box center [324, 48] width 20 height 20
click at [292, 48] on icon "undo" at bounding box center [289, 48] width 20 height 20
click at [1103, 282] on span "JOIN NOW /joinnow" at bounding box center [1144, 285] width 91 height 13
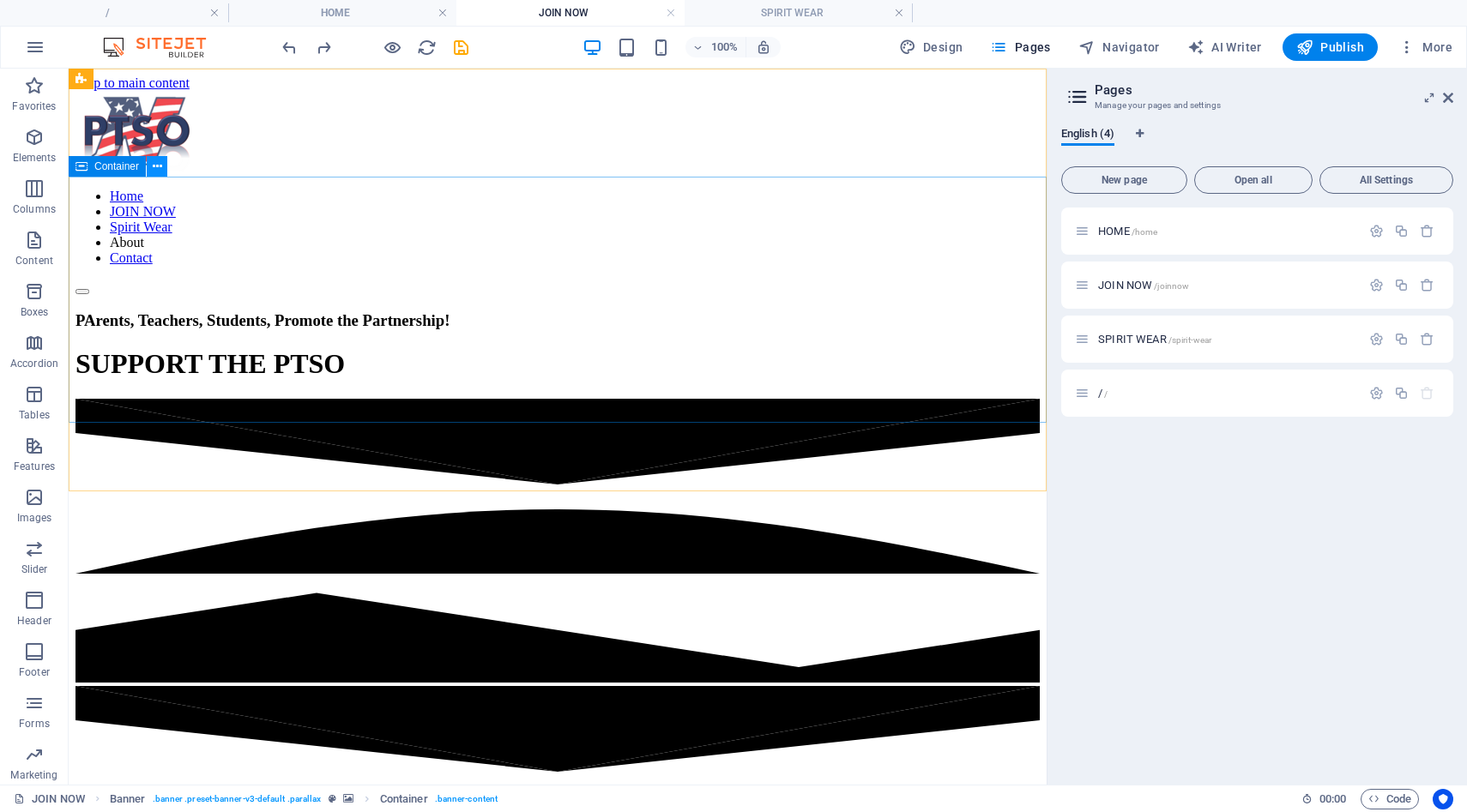
click at [157, 165] on icon at bounding box center [157, 166] width 10 height 18
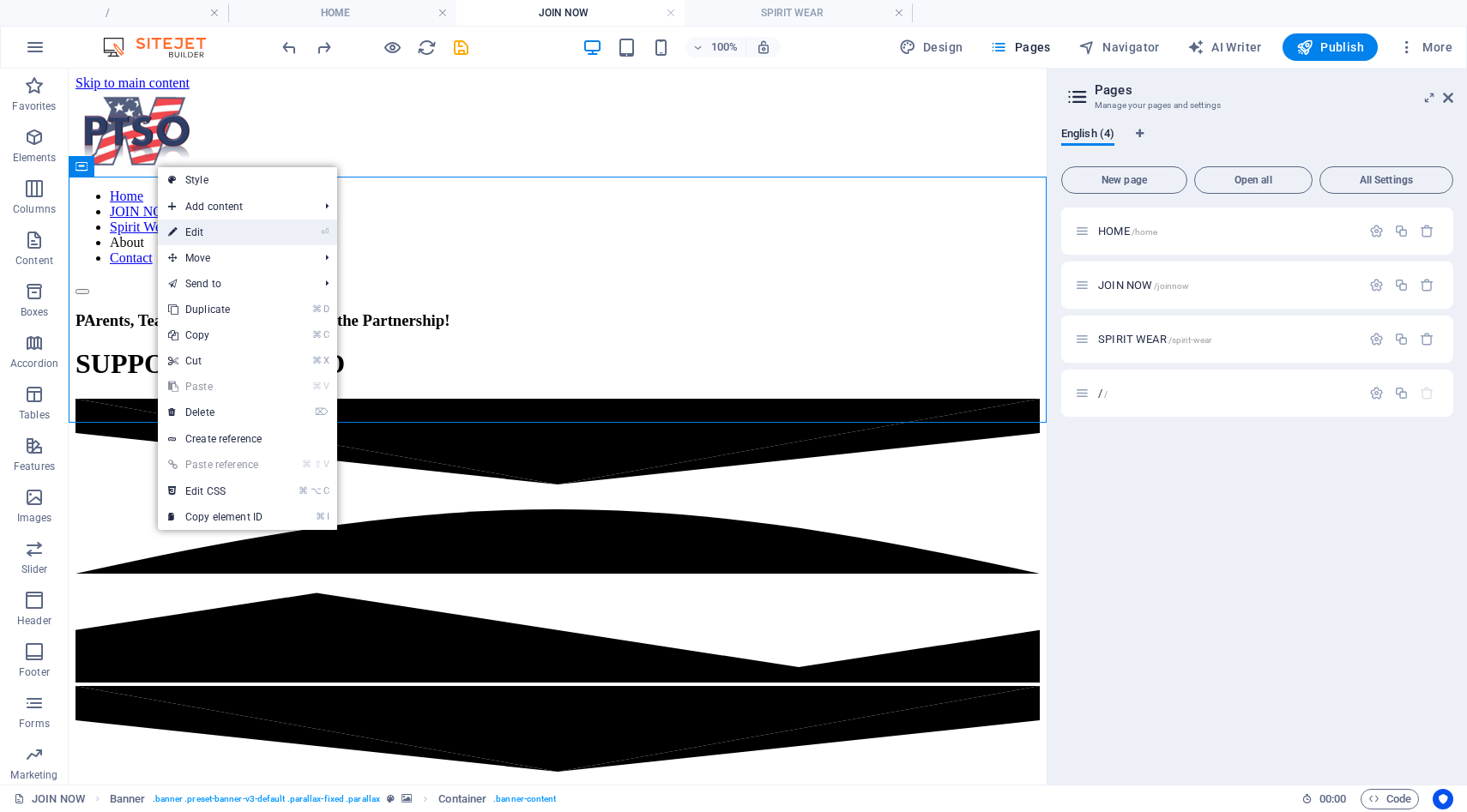
click at [183, 234] on link "⏎ Edit" at bounding box center [215, 233] width 115 height 26
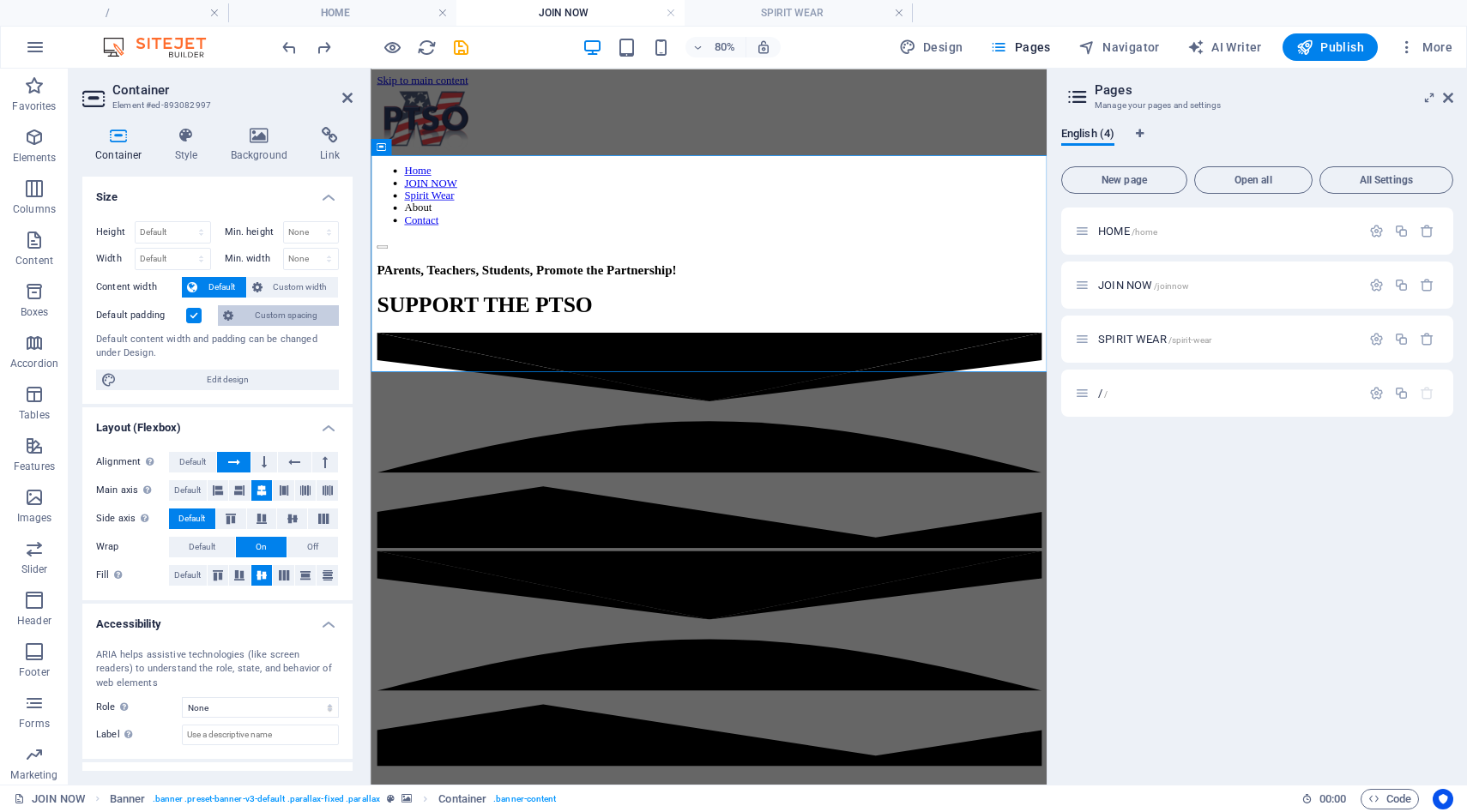
click at [257, 318] on span "Custom spacing" at bounding box center [286, 315] width 95 height 21
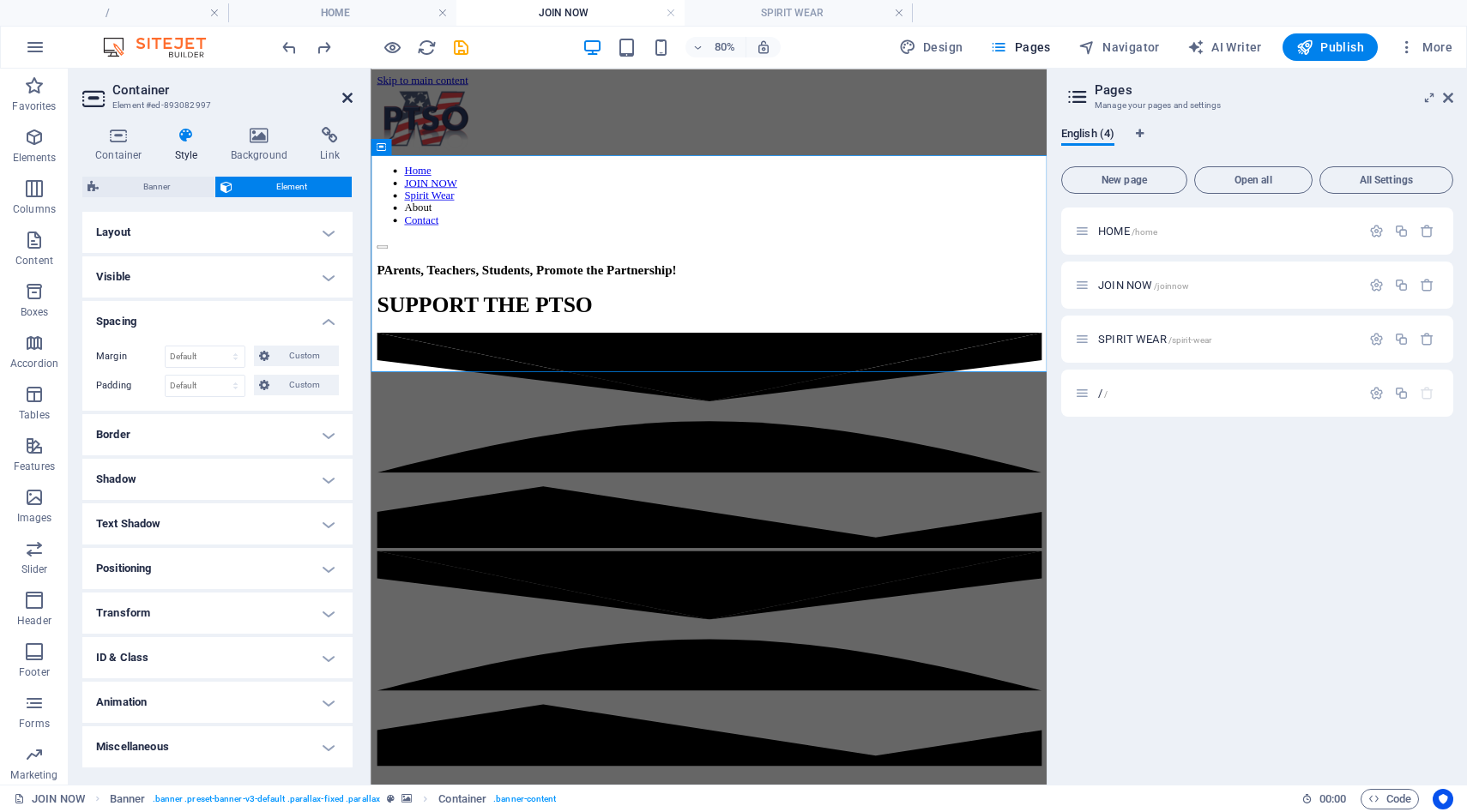
click at [347, 100] on icon at bounding box center [348, 98] width 10 height 14
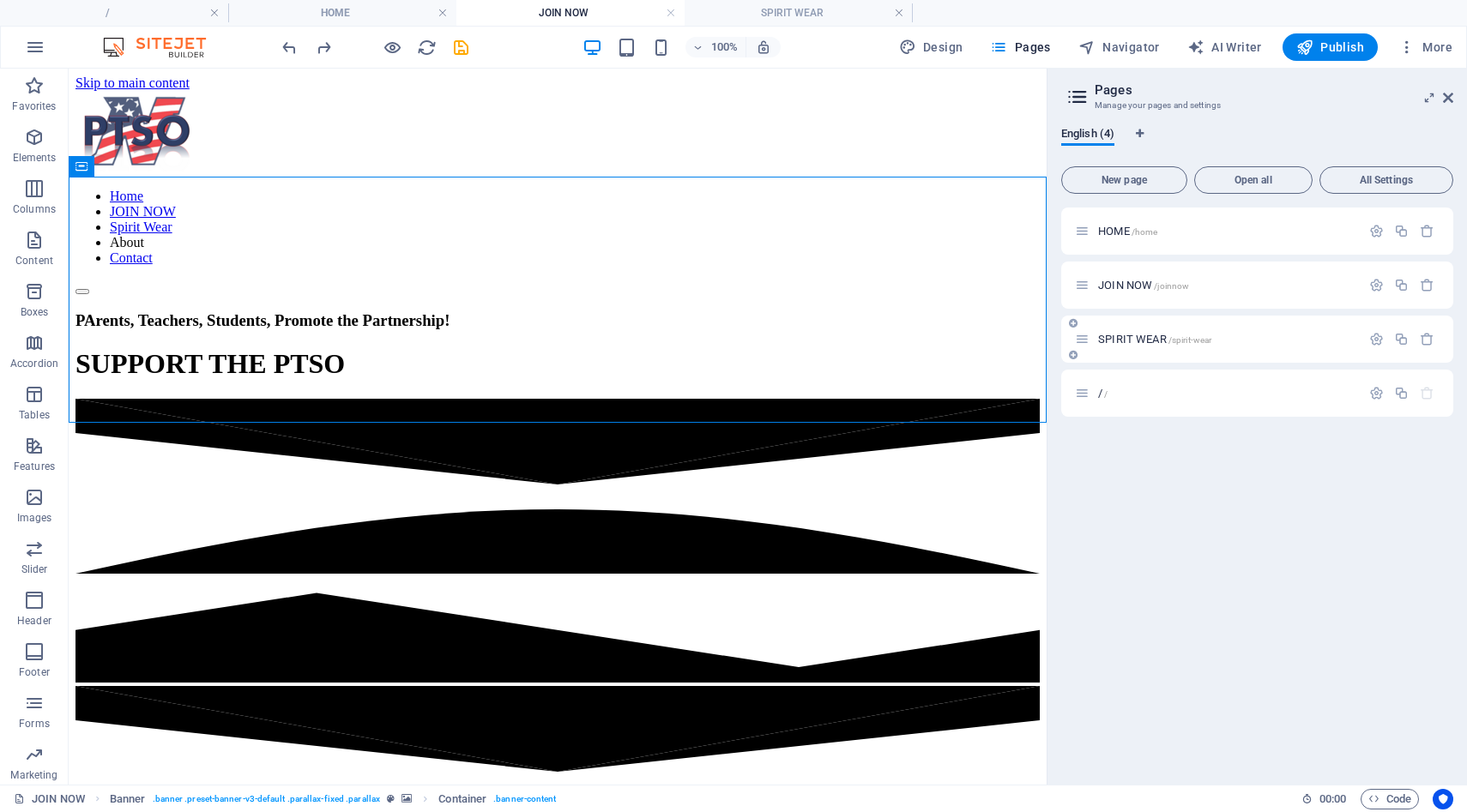
click at [1122, 348] on div "SPIRIT WEAR /spirit-wear" at bounding box center [1217, 340] width 285 height 20
click at [1123, 339] on span "SPIRIT WEAR /spirit-wear" at bounding box center [1155, 339] width 113 height 13
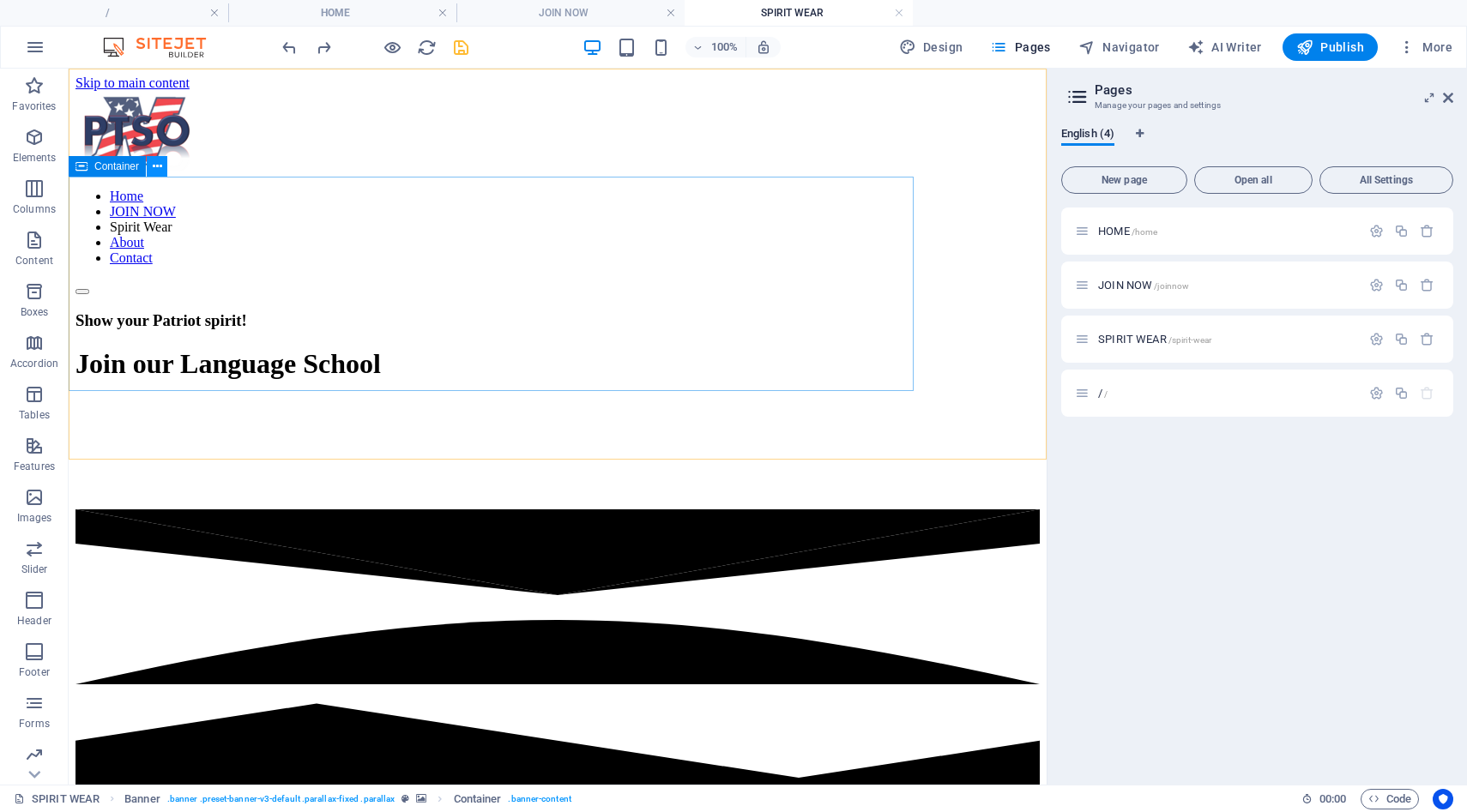
click at [160, 169] on icon at bounding box center [157, 166] width 10 height 18
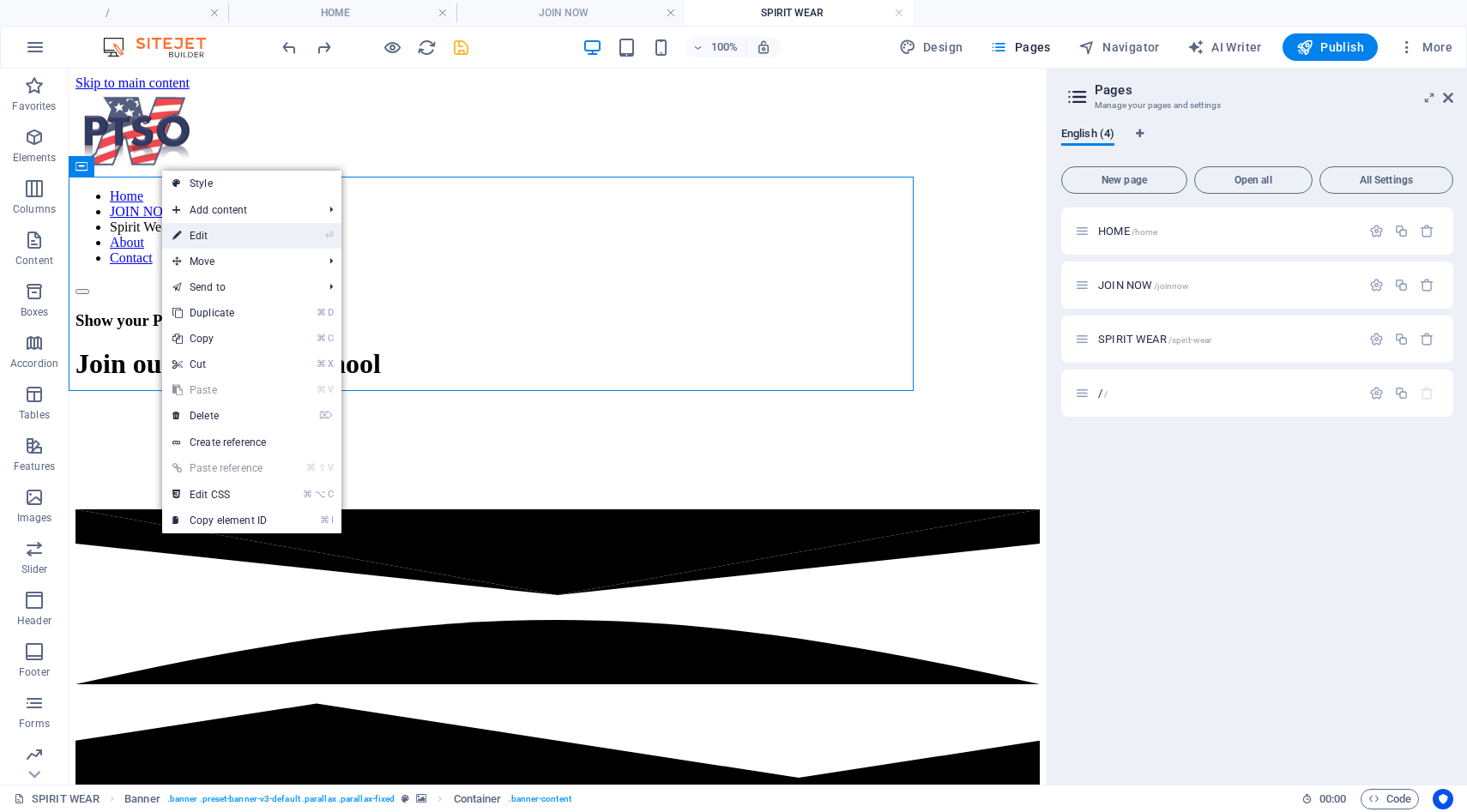
click at [195, 234] on link "⏎ Edit" at bounding box center [220, 236] width 115 height 26
select select "px"
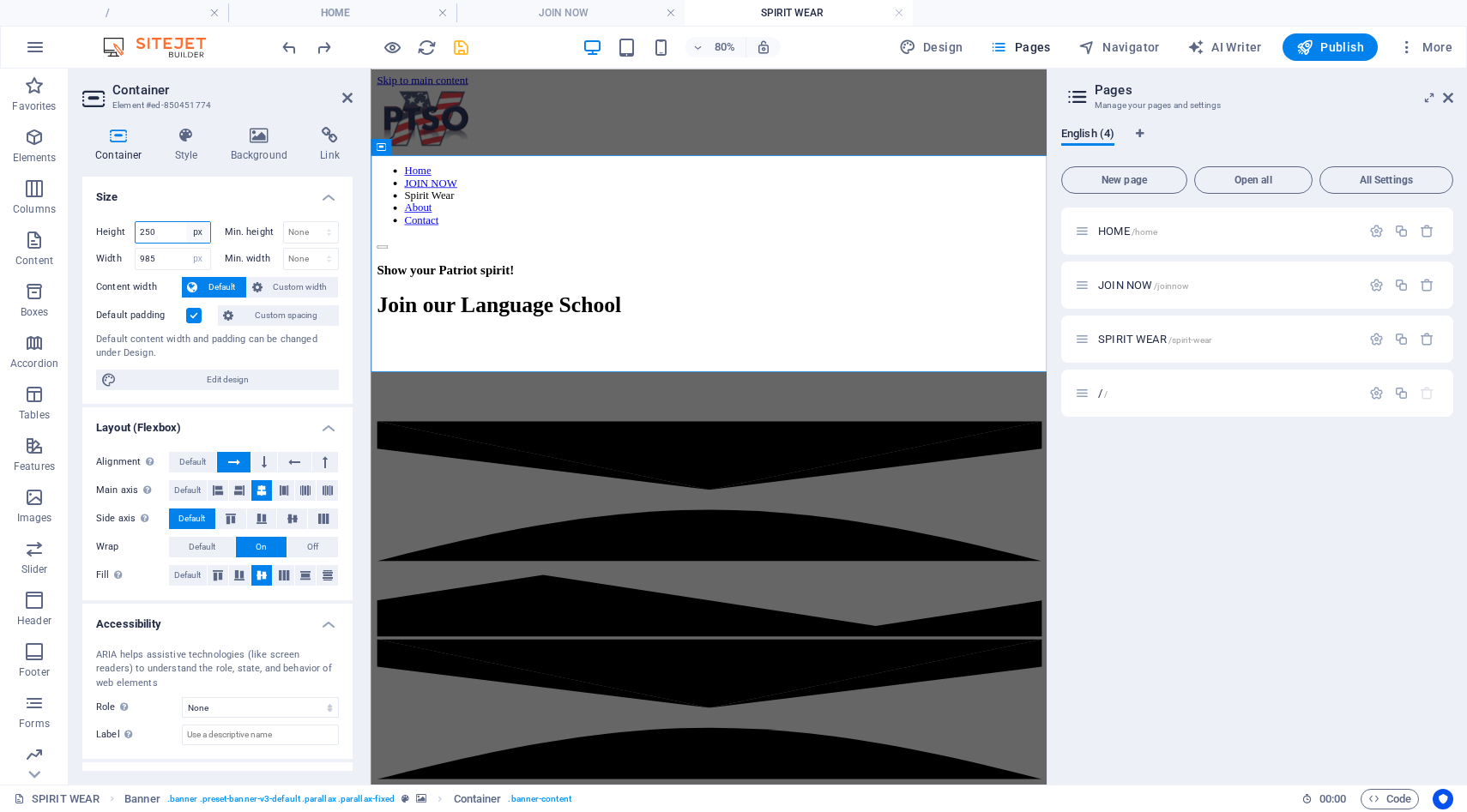
click at [201, 234] on select "Default px rem % vh vw" at bounding box center [198, 232] width 24 height 21
select select "default"
click at [186, 222] on select "Default px rem % vh vw" at bounding box center [198, 232] width 24 height 21
select select "DISABLED_OPTION_VALUE"
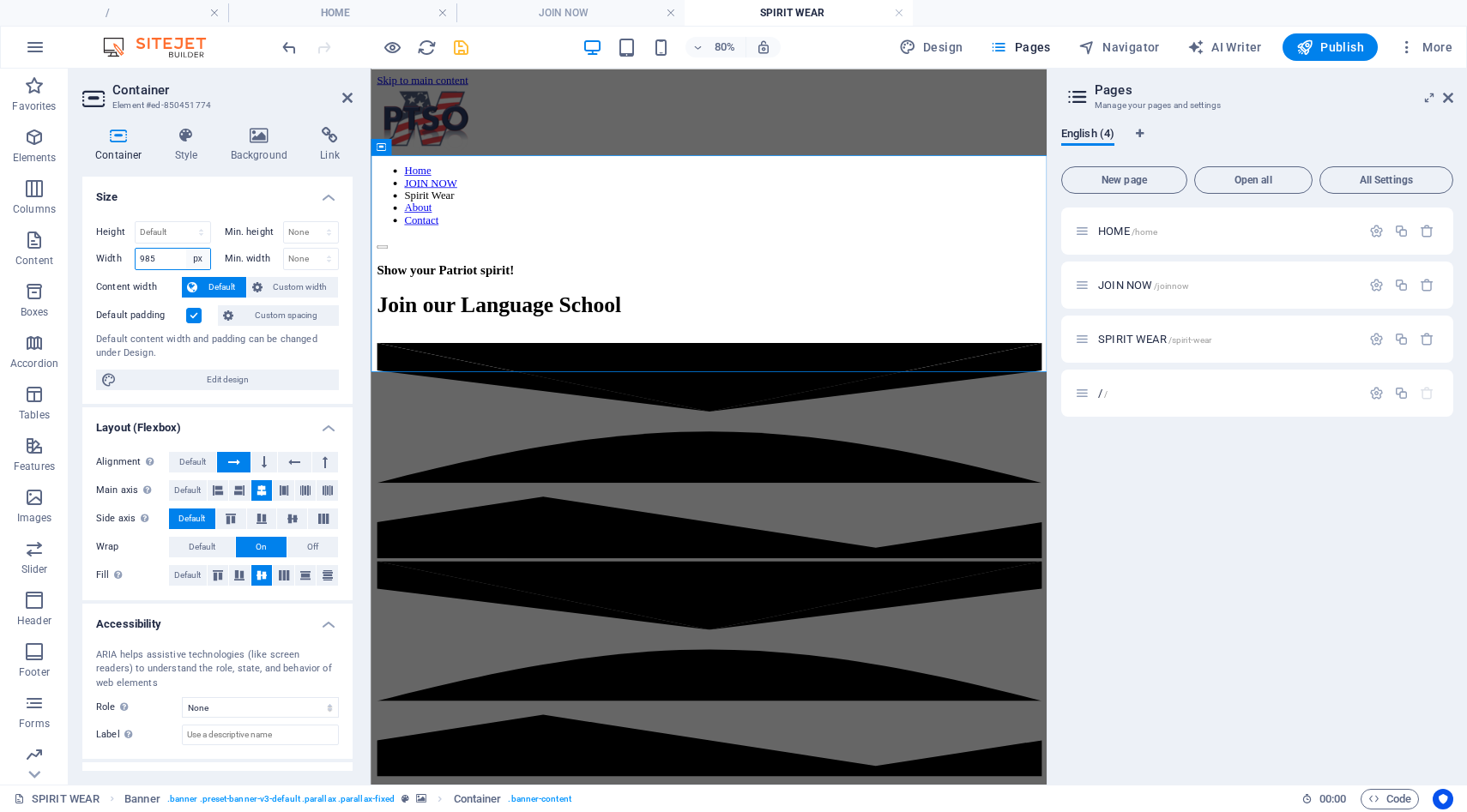
click at [194, 257] on select "Default px rem % em vh vw" at bounding box center [198, 258] width 24 height 21
select select "default"
click at [186, 249] on select "Default px rem % em vh vw" at bounding box center [198, 258] width 24 height 21
select select "DISABLED_OPTION_VALUE"
click at [352, 97] on icon at bounding box center [348, 98] width 10 height 14
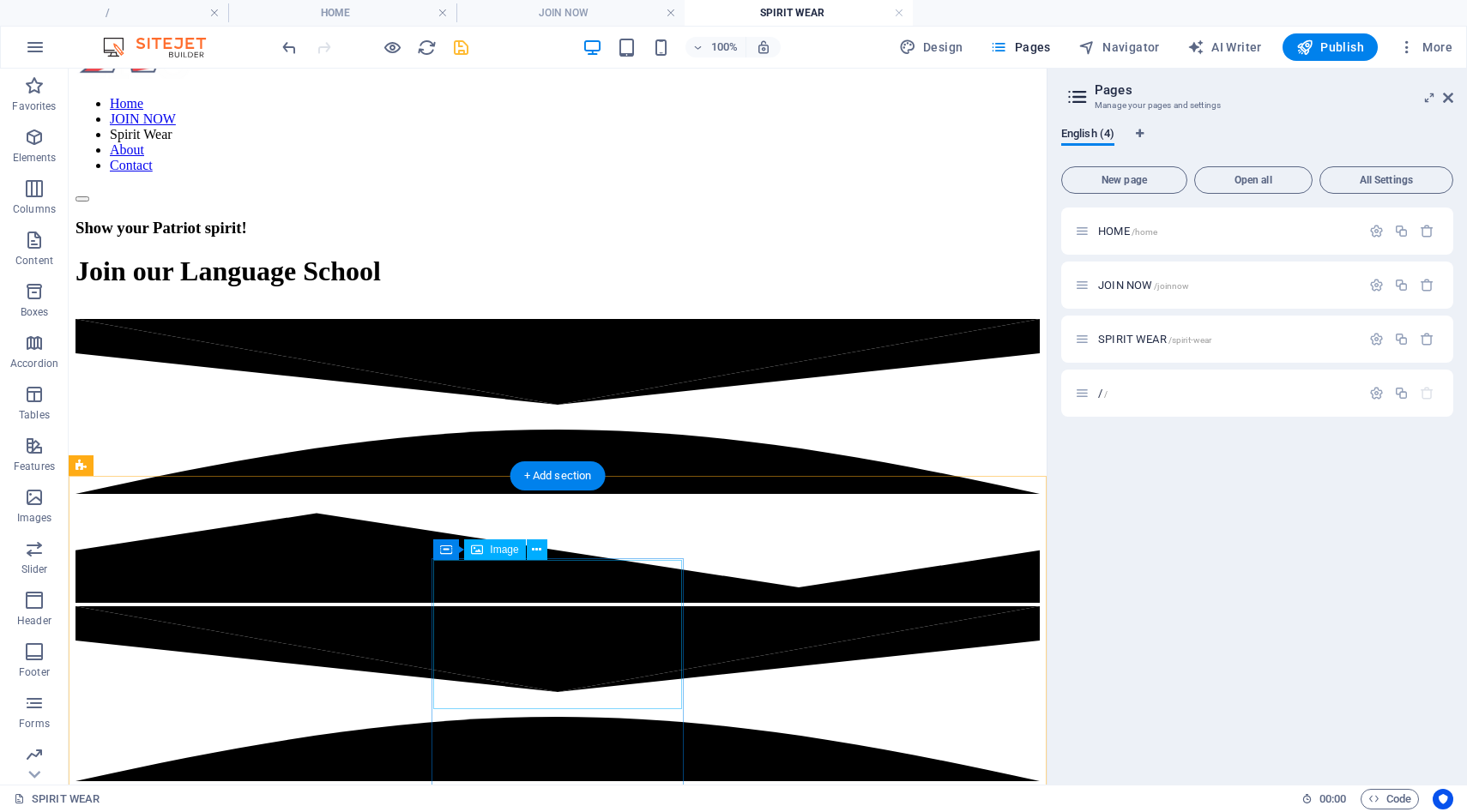
scroll to position [0, 0]
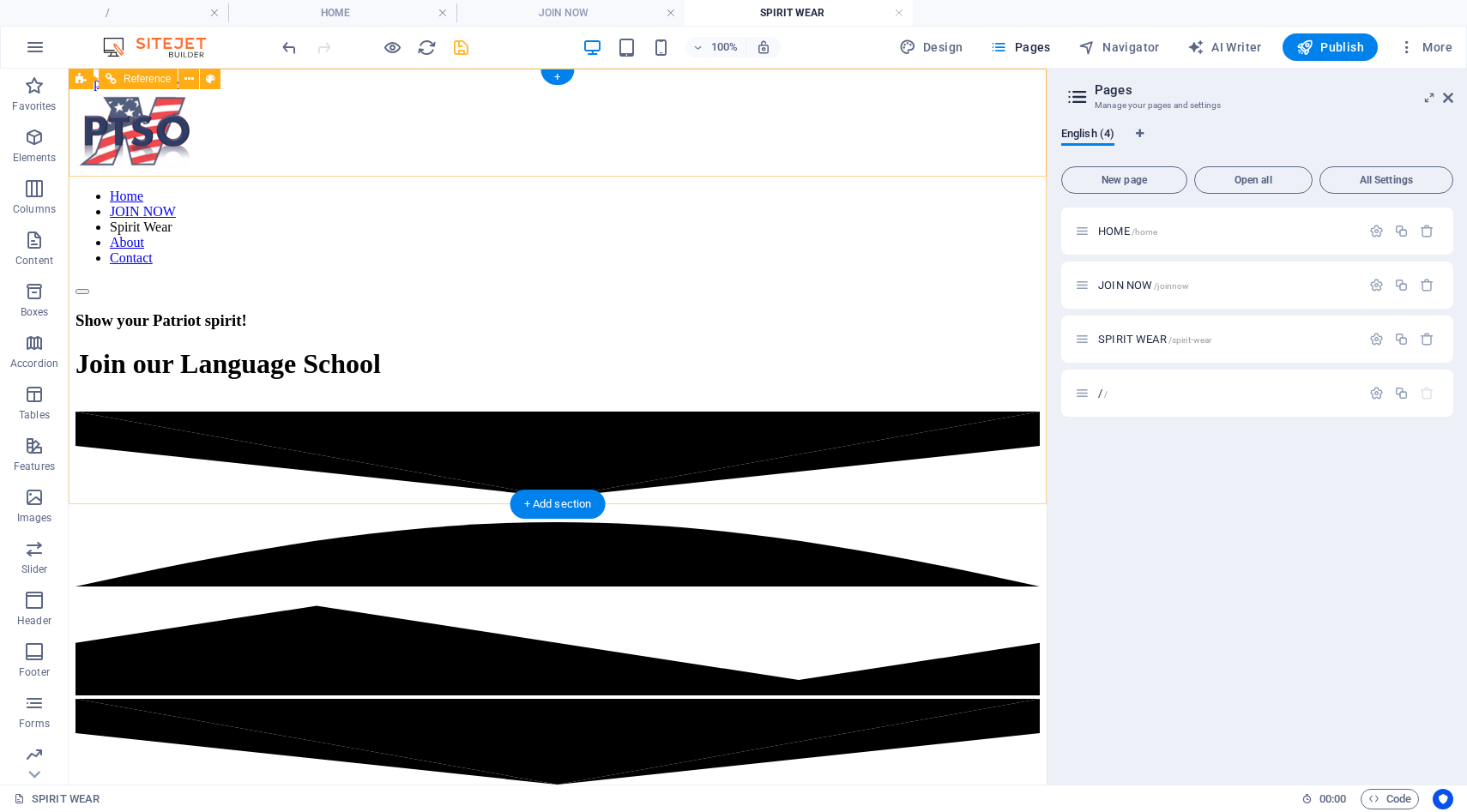
click at [580, 189] on nav "Home JOIN NOW Spirit Wear About Contact" at bounding box center [558, 228] width 965 height 77
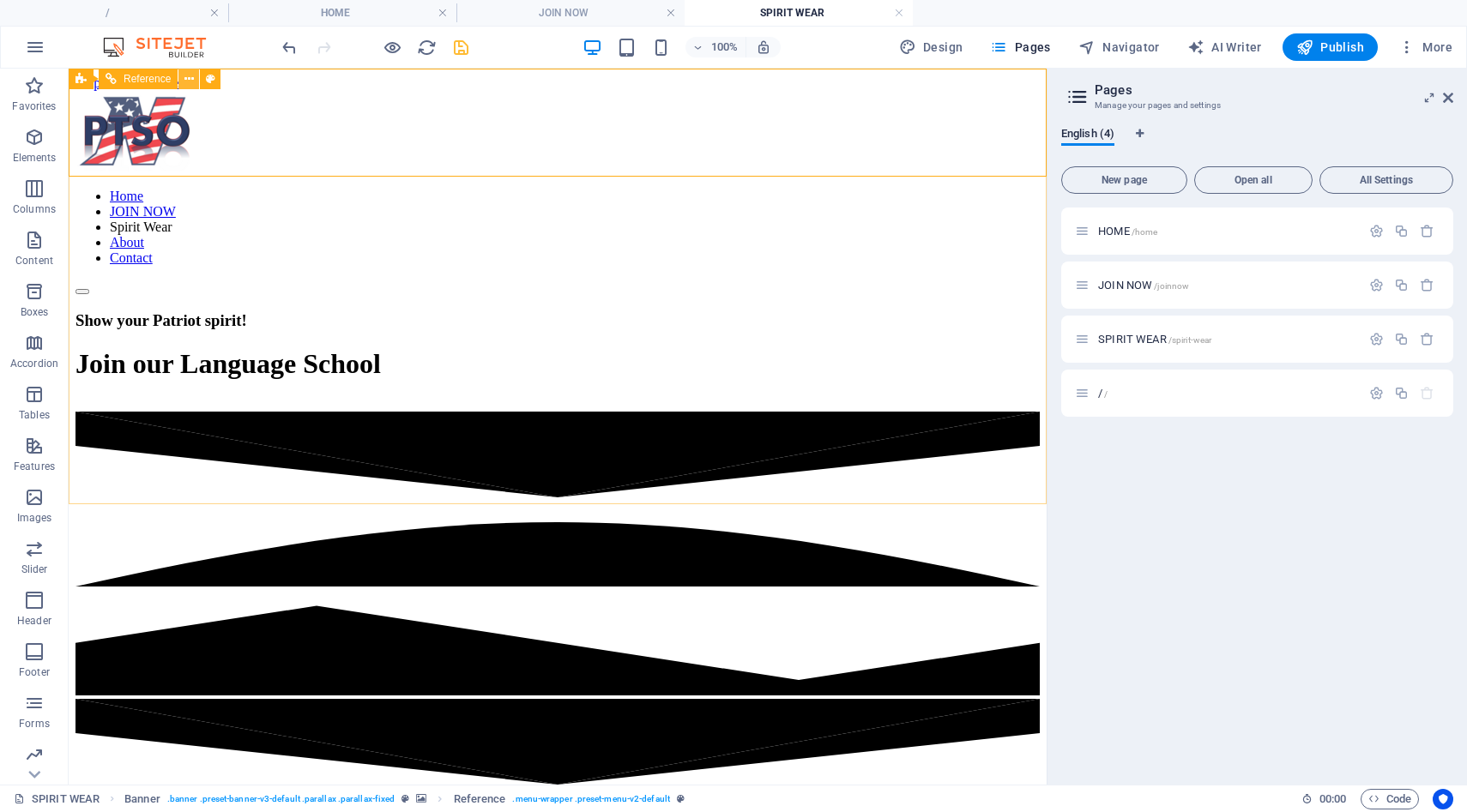
click at [187, 81] on icon at bounding box center [189, 79] width 10 height 18
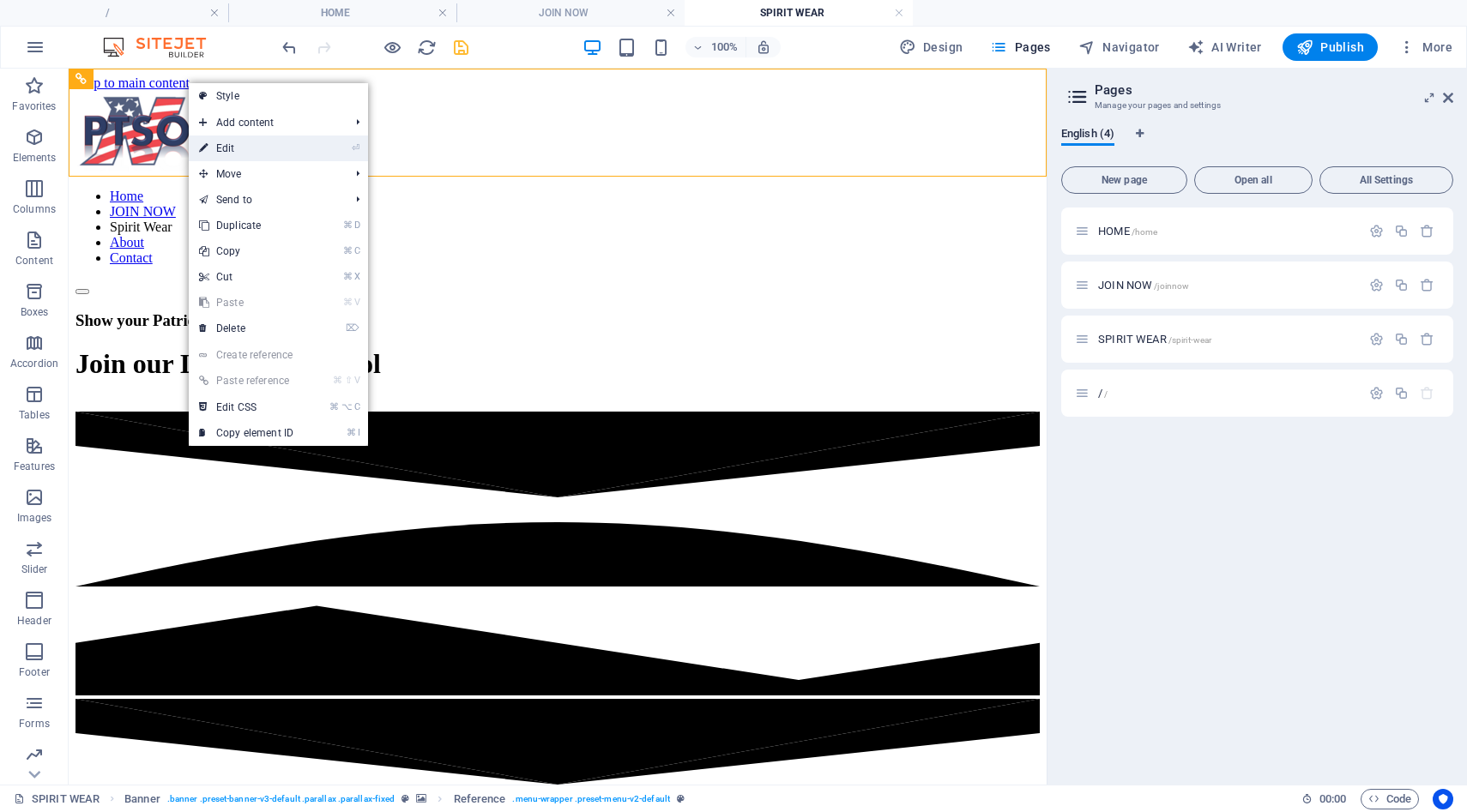
click at [207, 146] on icon at bounding box center [203, 149] width 9 height 26
select select "rem"
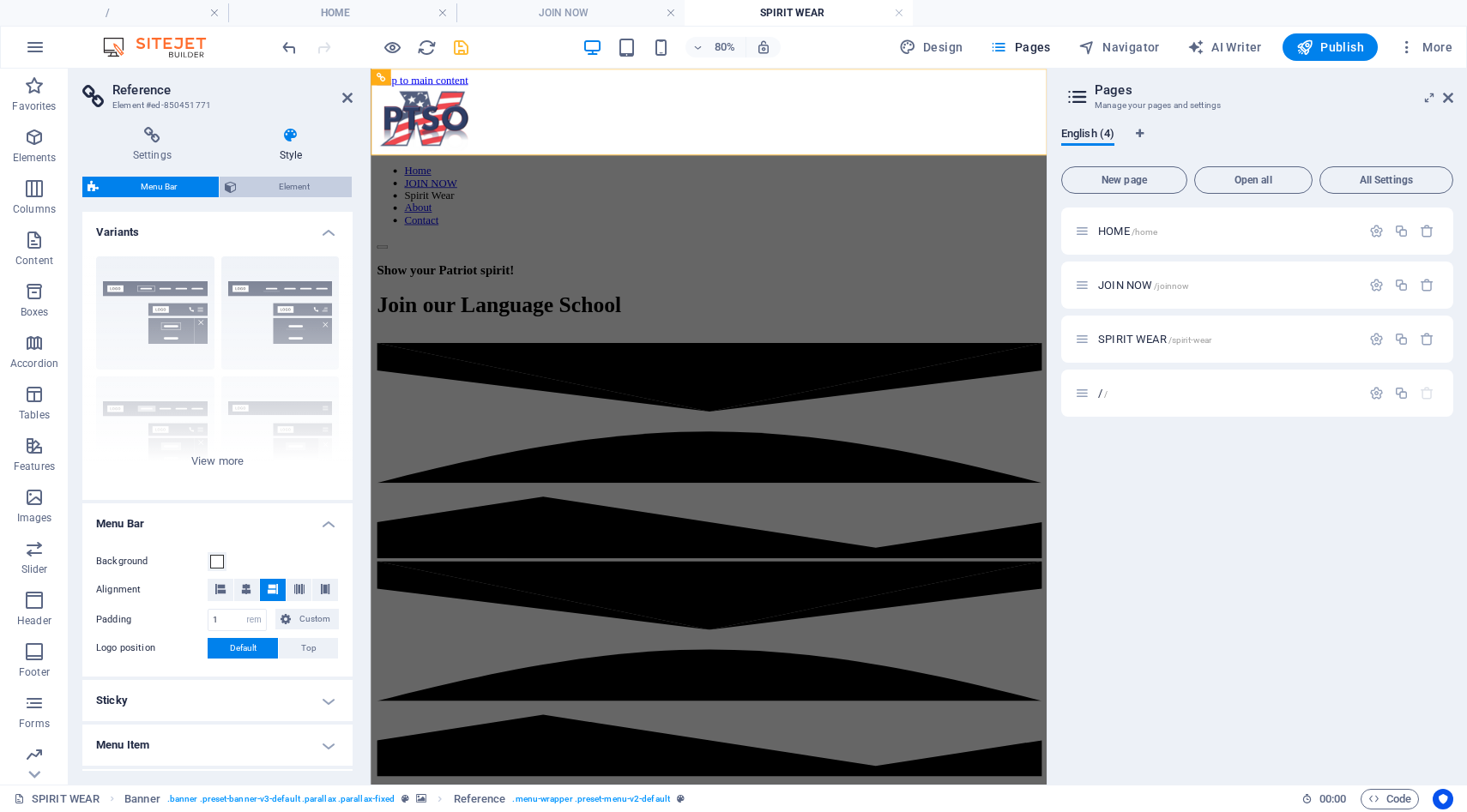
click at [301, 192] on span "Element" at bounding box center [294, 186] width 105 height 21
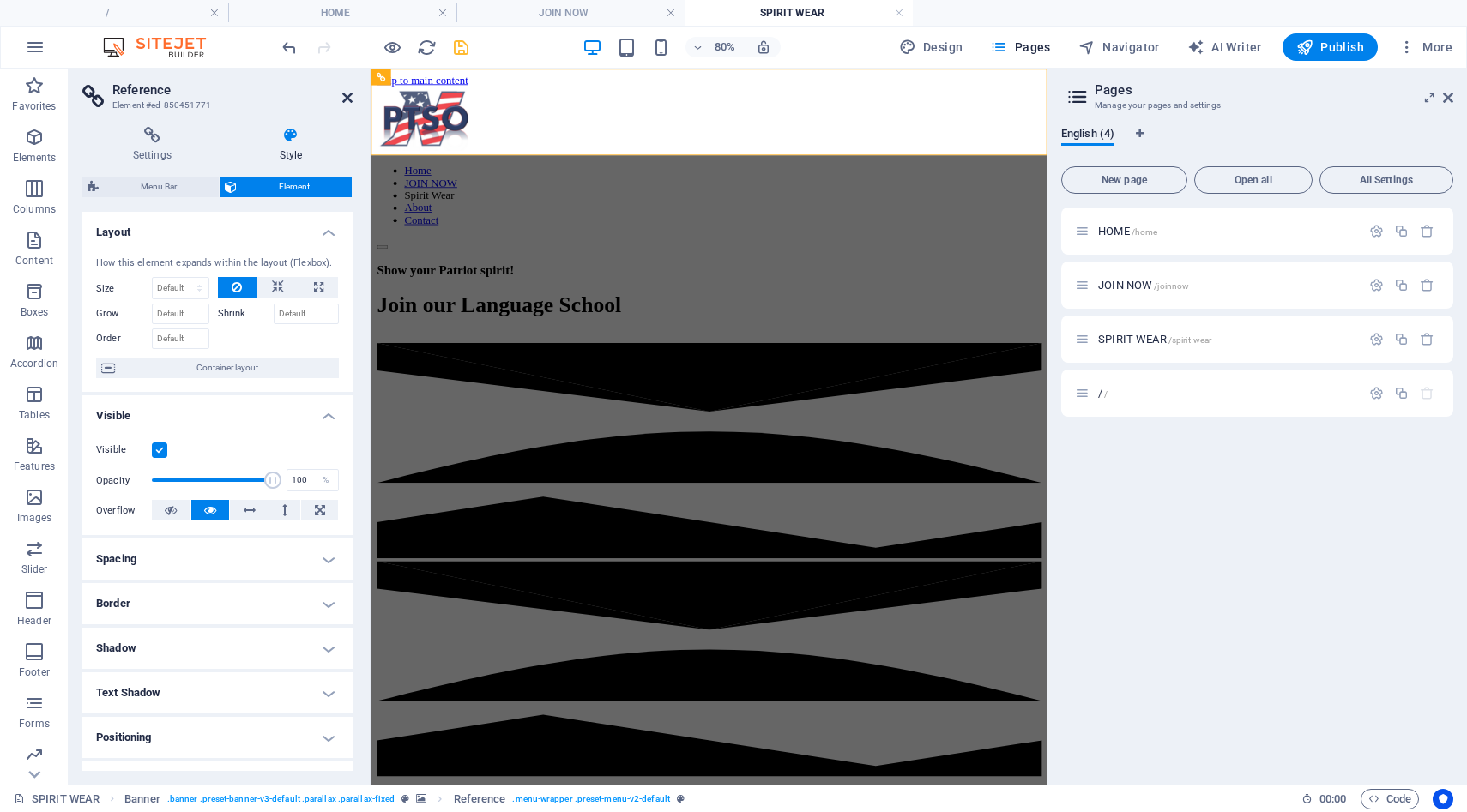
click at [346, 96] on icon at bounding box center [348, 98] width 10 height 14
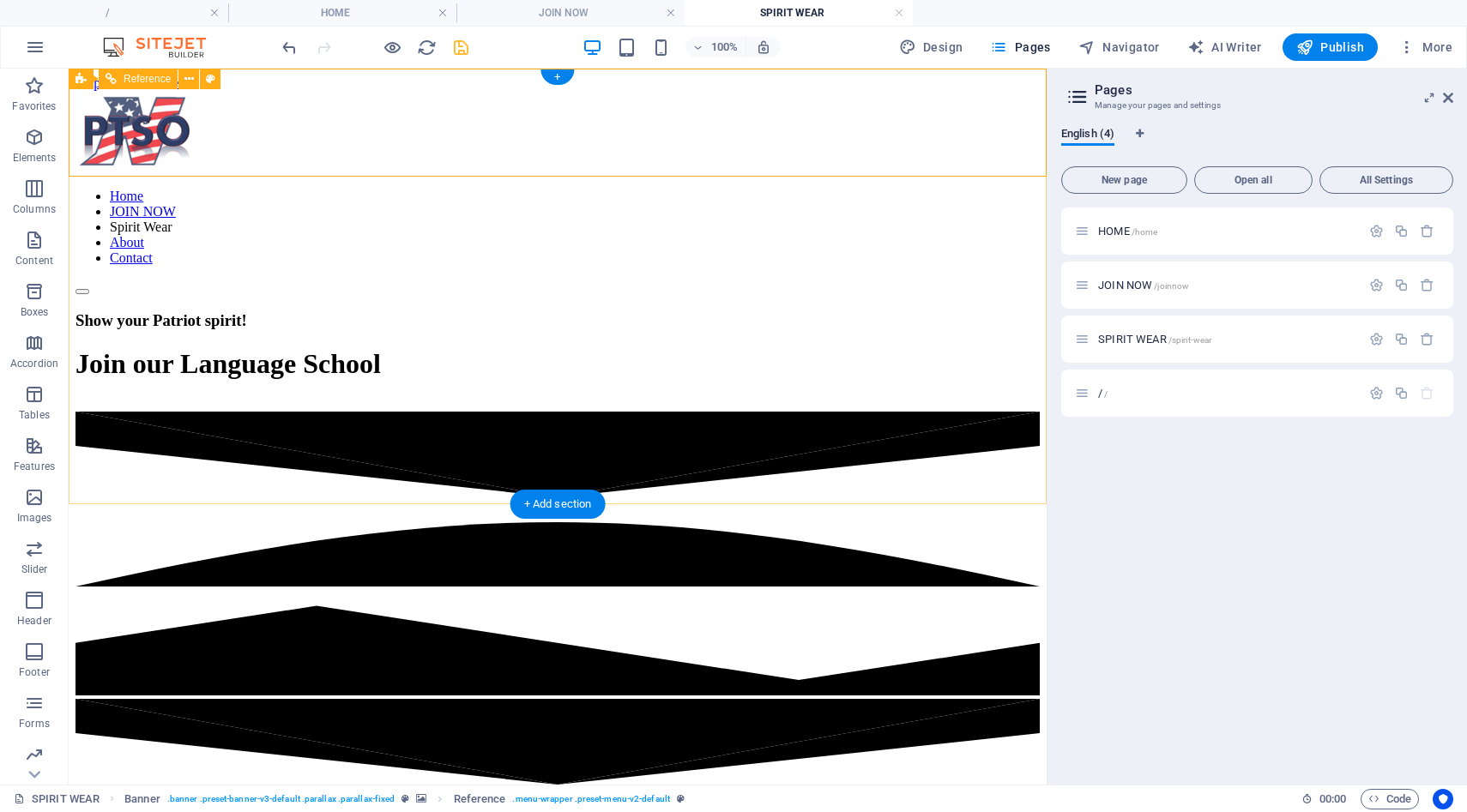
click at [535, 189] on nav "Home JOIN NOW Spirit Wear About Contact" at bounding box center [558, 228] width 965 height 77
click at [464, 189] on nav "Home JOIN NOW Spirit Wear About Contact" at bounding box center [558, 228] width 965 height 77
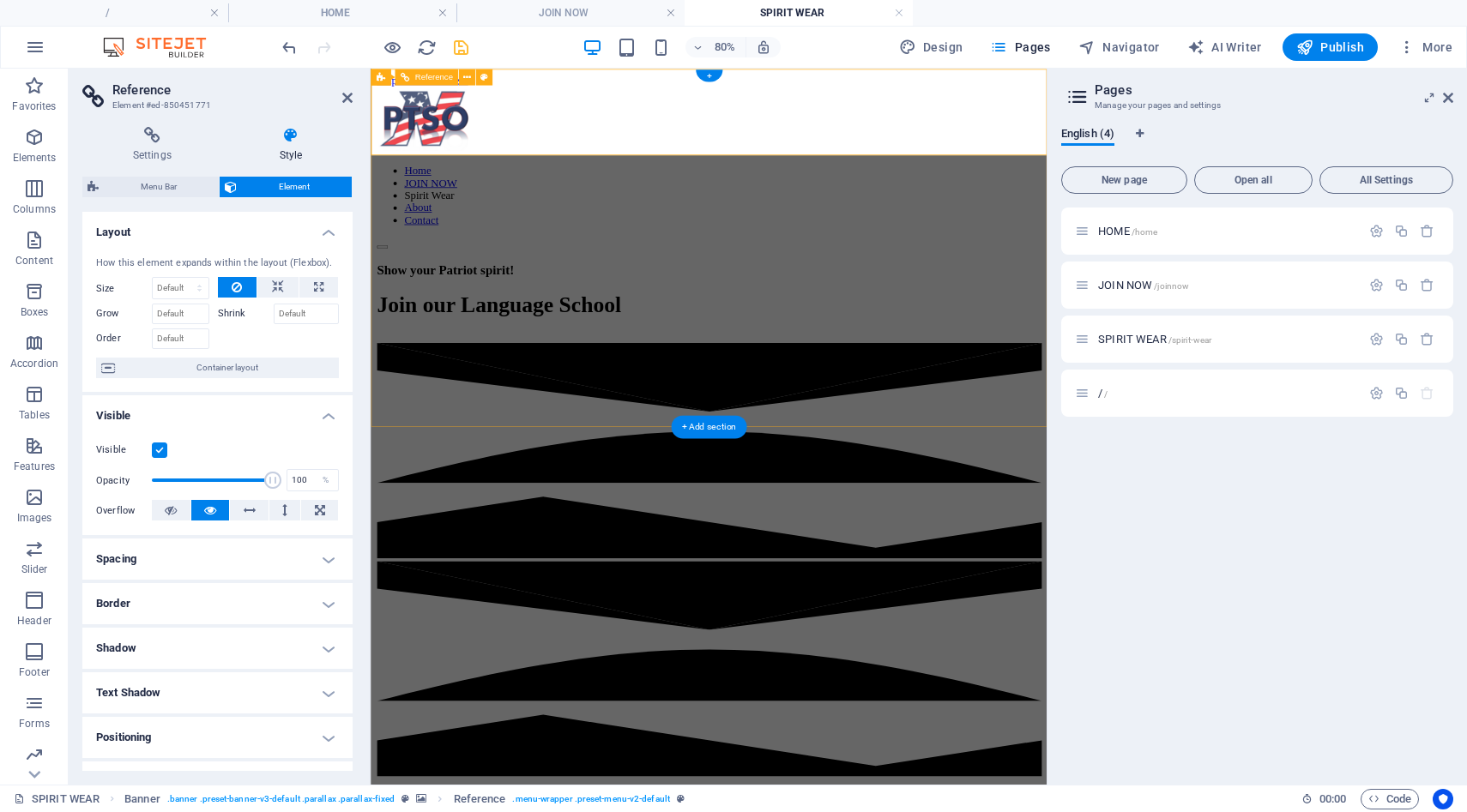
click at [699, 189] on nav "Home JOIN NOW Spirit Wear About Contact" at bounding box center [792, 228] width 831 height 77
click at [1440, 104] on header "Pages Manage your pages and settings" at bounding box center [1259, 90] width 388 height 45
click at [1453, 95] on aside "Pages Manage your pages and settings English (4) New page Open all All Settings…" at bounding box center [1257, 426] width 420 height 716
click at [345, 95] on icon at bounding box center [348, 98] width 10 height 14
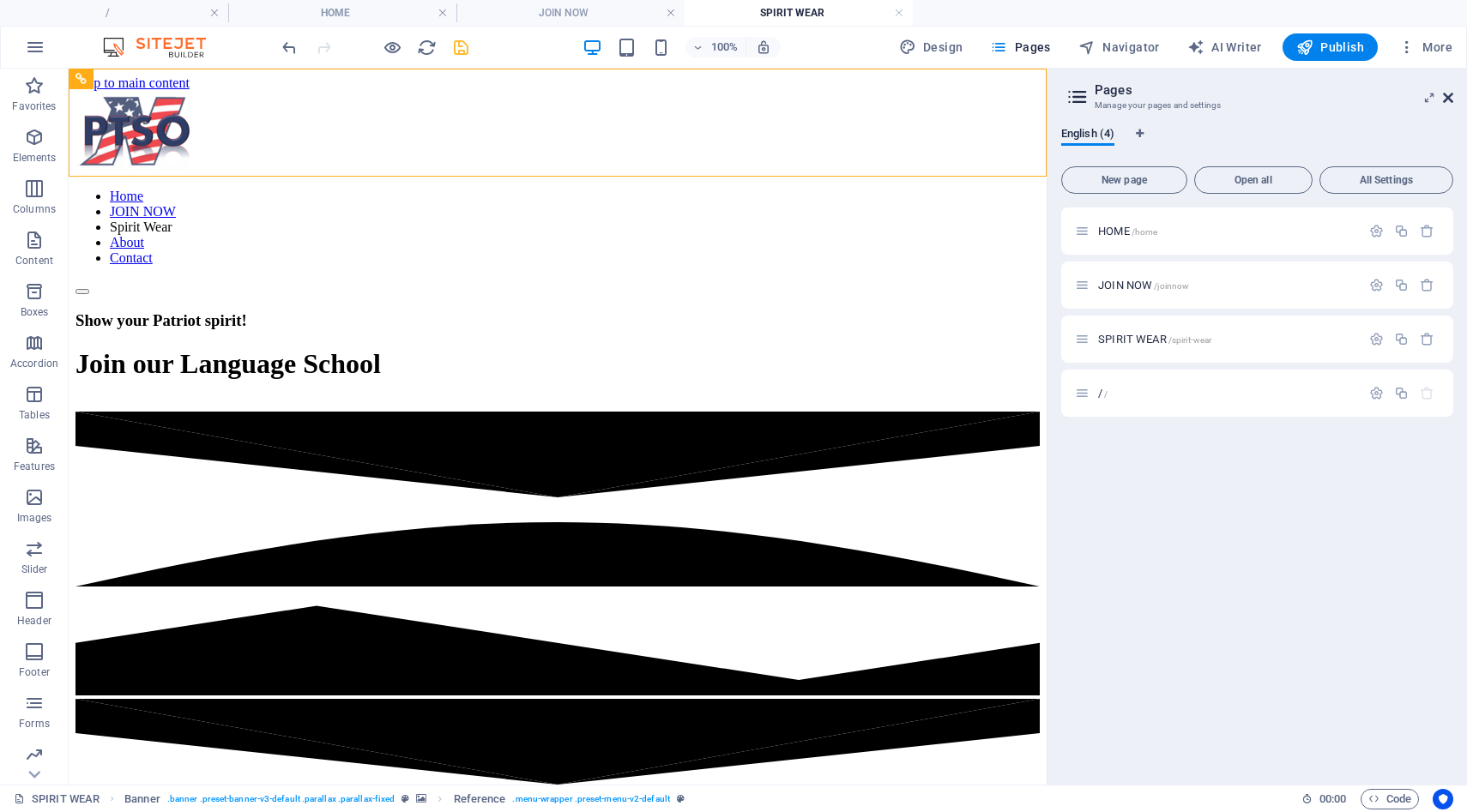
click at [1444, 97] on icon at bounding box center [1448, 98] width 10 height 14
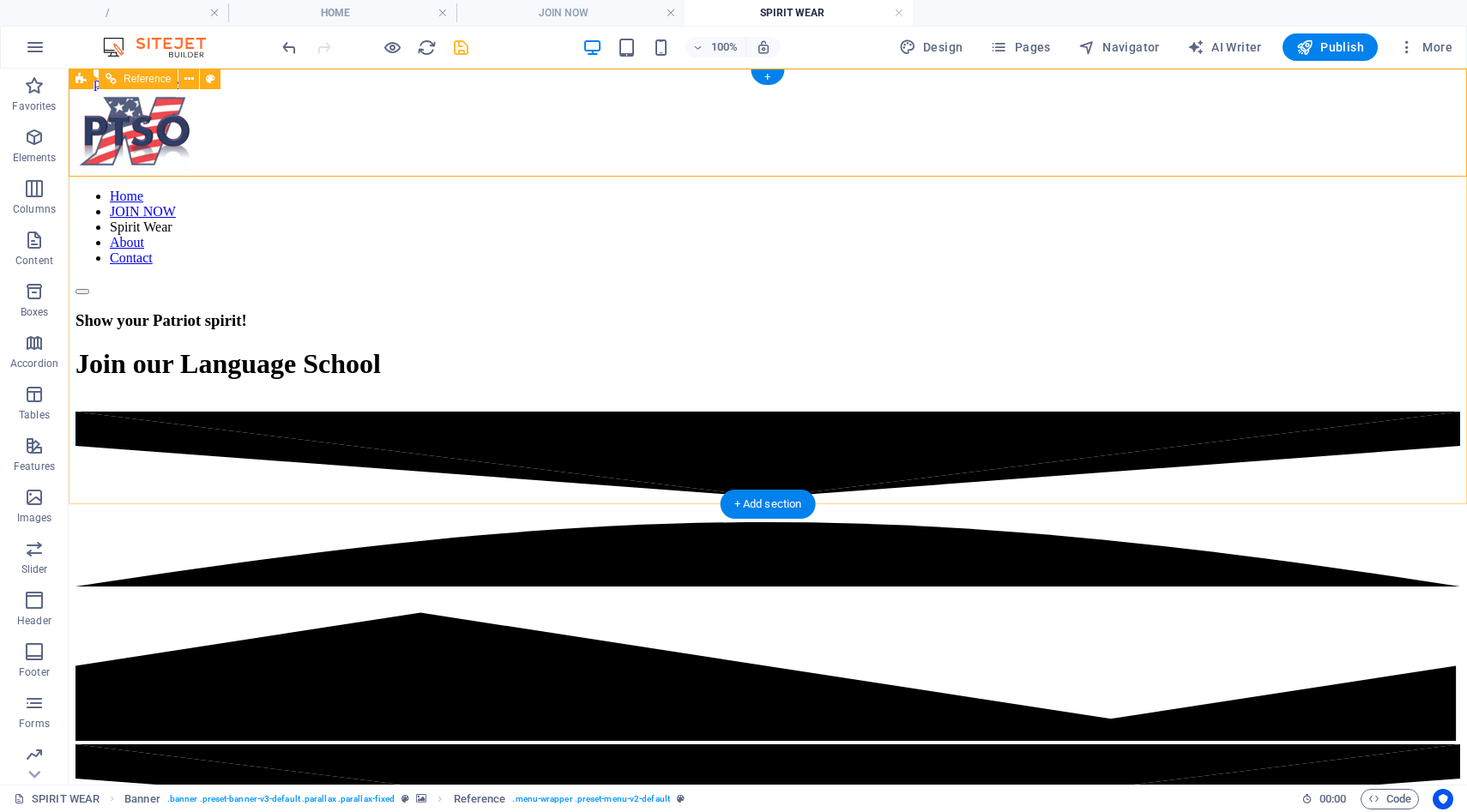
click at [695, 189] on nav "Home JOIN NOW Spirit Wear About Contact" at bounding box center [768, 228] width 1385 height 77
click at [865, 189] on nav "Home JOIN NOW Spirit Wear About Contact" at bounding box center [768, 228] width 1385 height 77
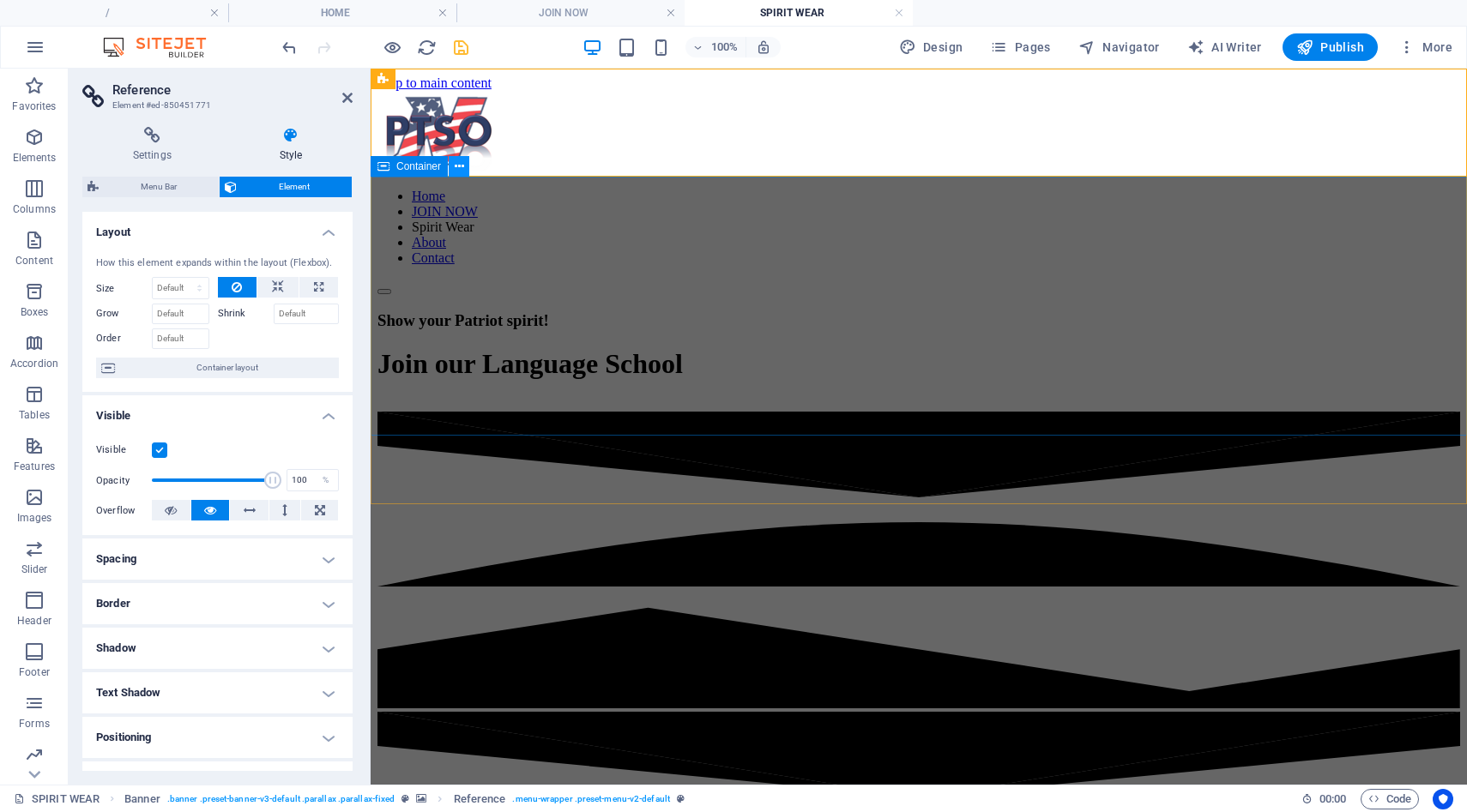
click at [457, 169] on icon at bounding box center [460, 166] width 10 height 18
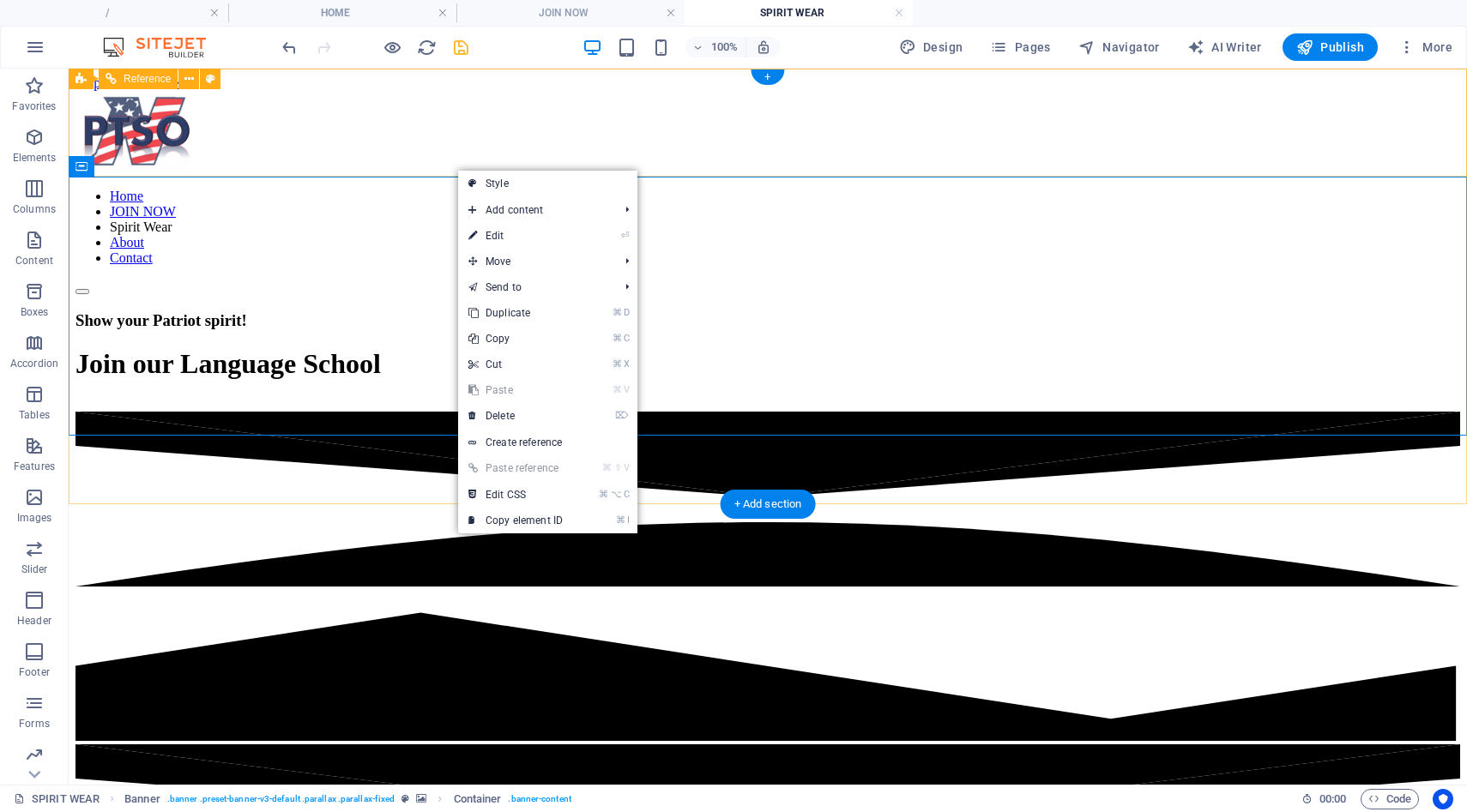
click at [485, 189] on nav "Home JOIN NOW Spirit Wear About Contact" at bounding box center [768, 228] width 1385 height 77
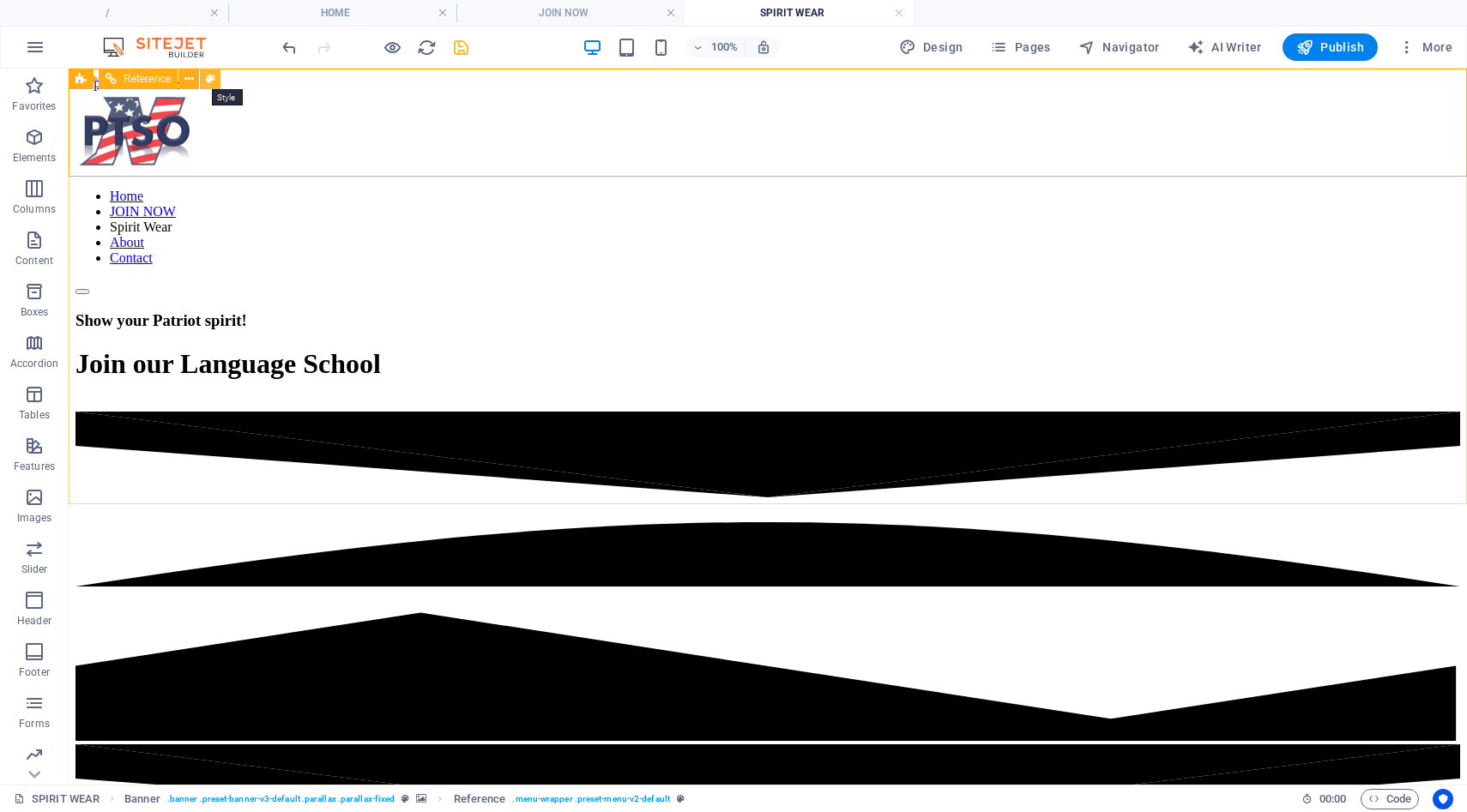
click at [215, 79] on button at bounding box center [210, 78] width 21 height 21
select select "rem"
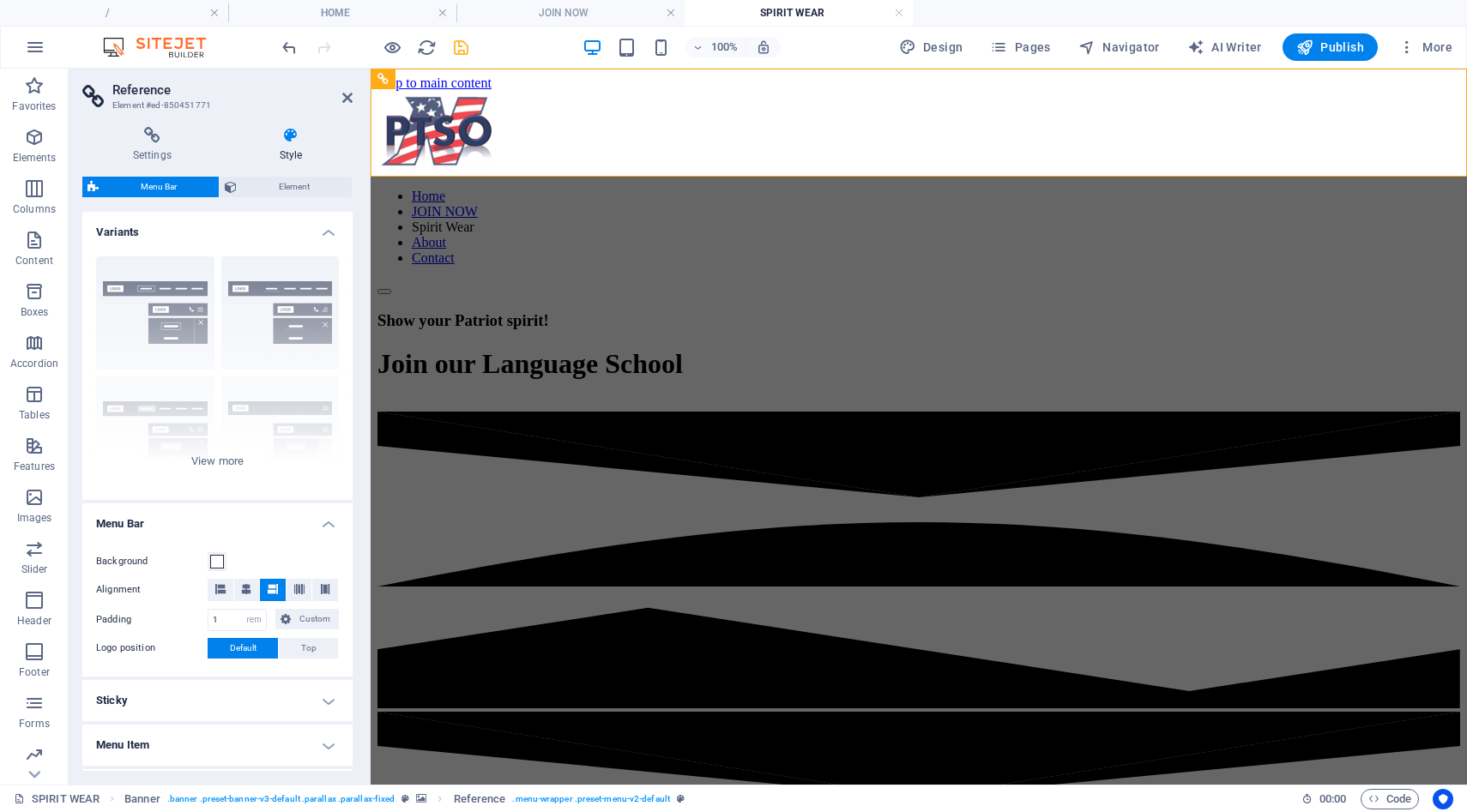
click at [196, 189] on span "Menu Bar" at bounding box center [158, 186] width 110 height 21
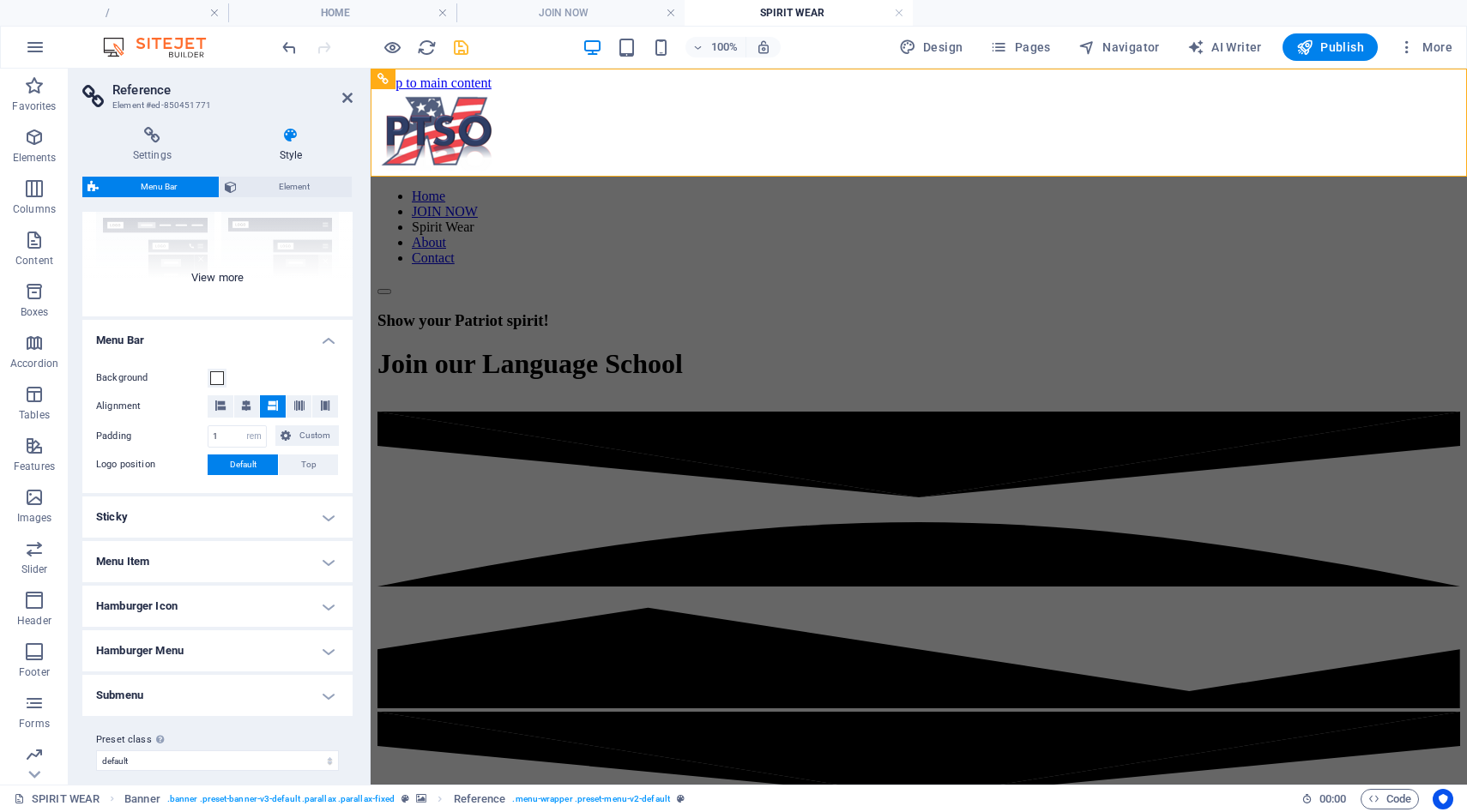
scroll to position [196, 0]
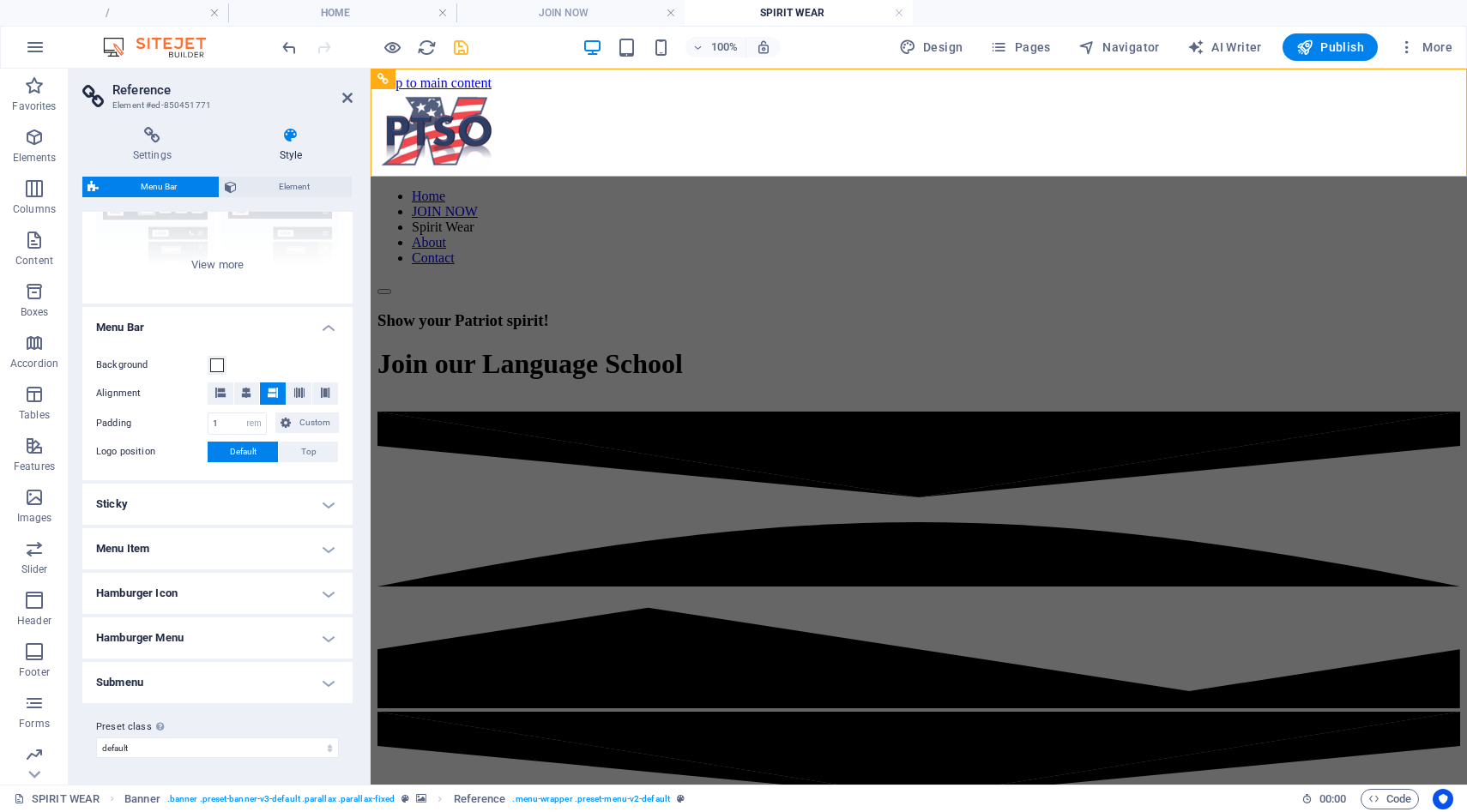
click at [319, 550] on h4 "Menu Item" at bounding box center [217, 550] width 270 height 42
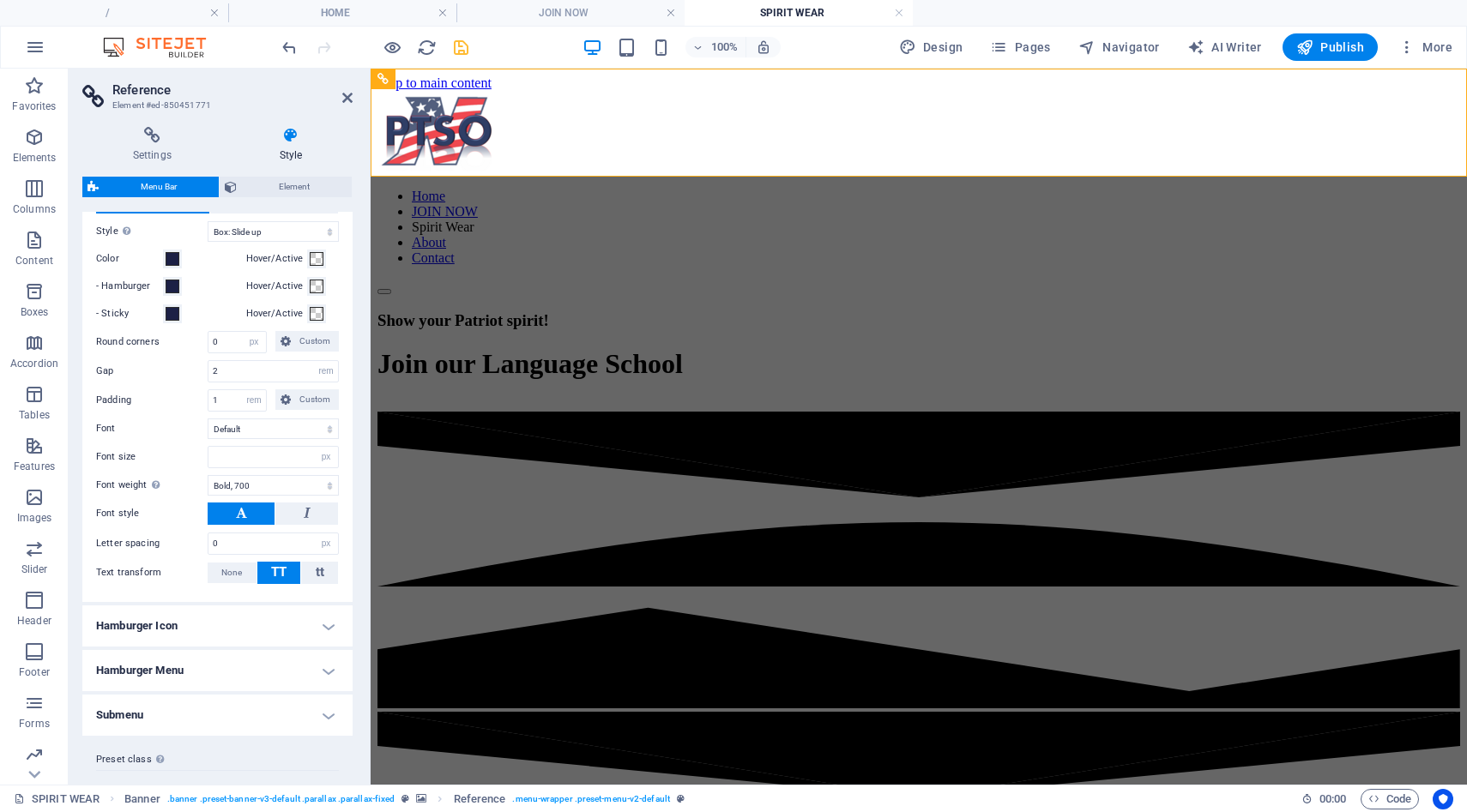
scroll to position [612, 0]
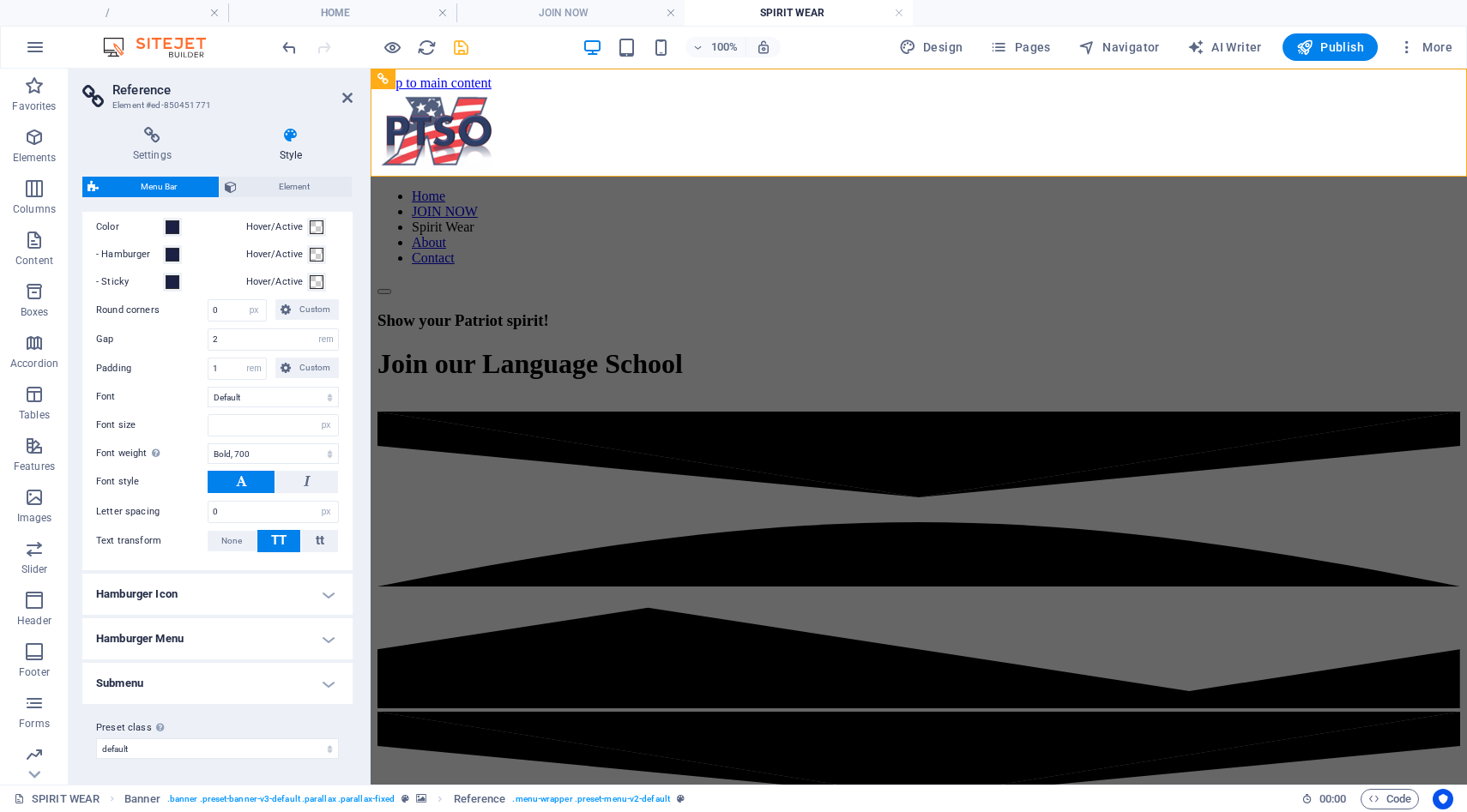
click at [287, 148] on h4 "Style" at bounding box center [290, 145] width 124 height 36
click at [294, 135] on icon at bounding box center [290, 135] width 124 height 17
click at [349, 98] on icon at bounding box center [348, 98] width 10 height 14
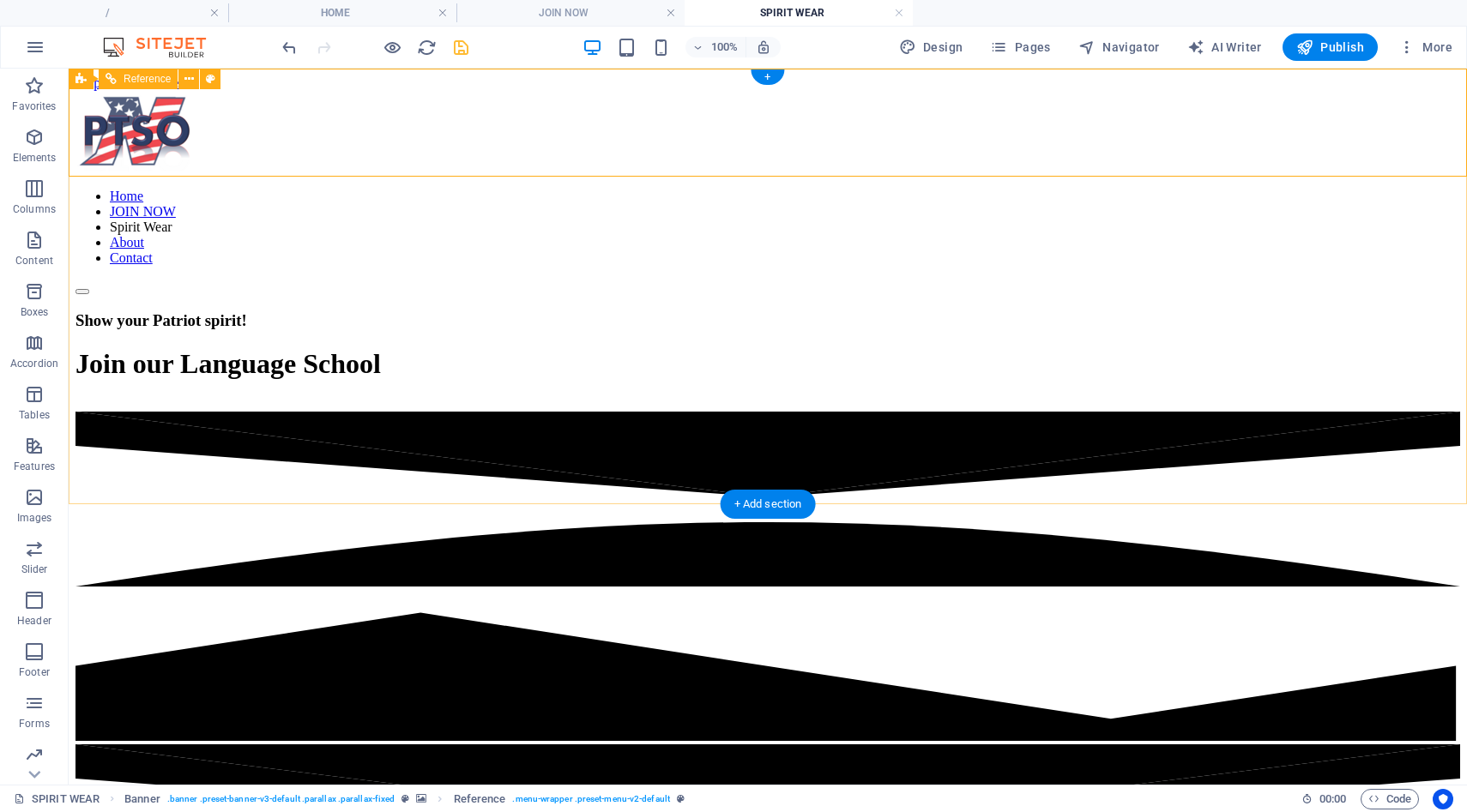
click at [731, 189] on nav "Home JOIN NOW Spirit Wear About Contact" at bounding box center [768, 228] width 1385 height 77
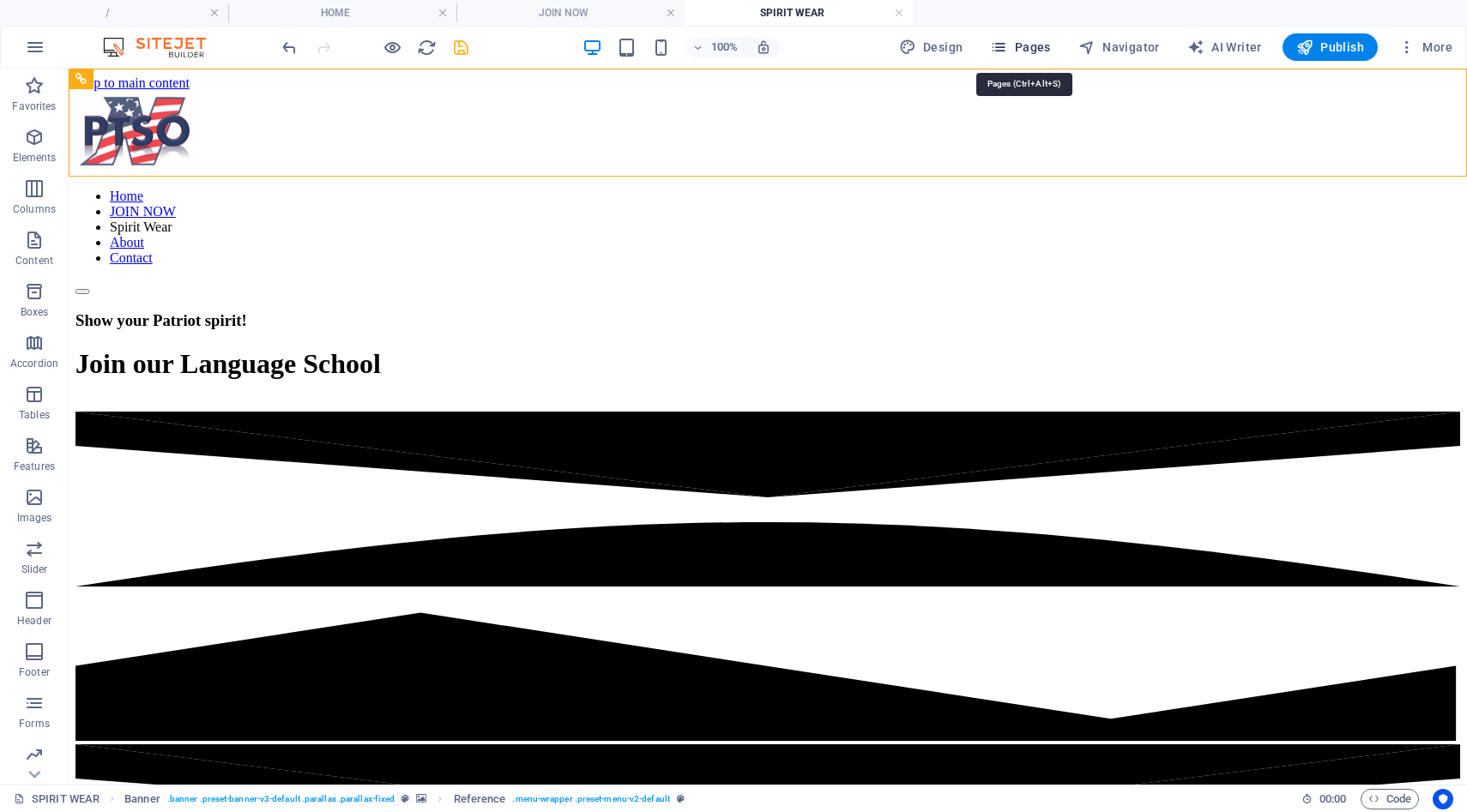
click at [1035, 53] on span "Pages" at bounding box center [1020, 47] width 60 height 17
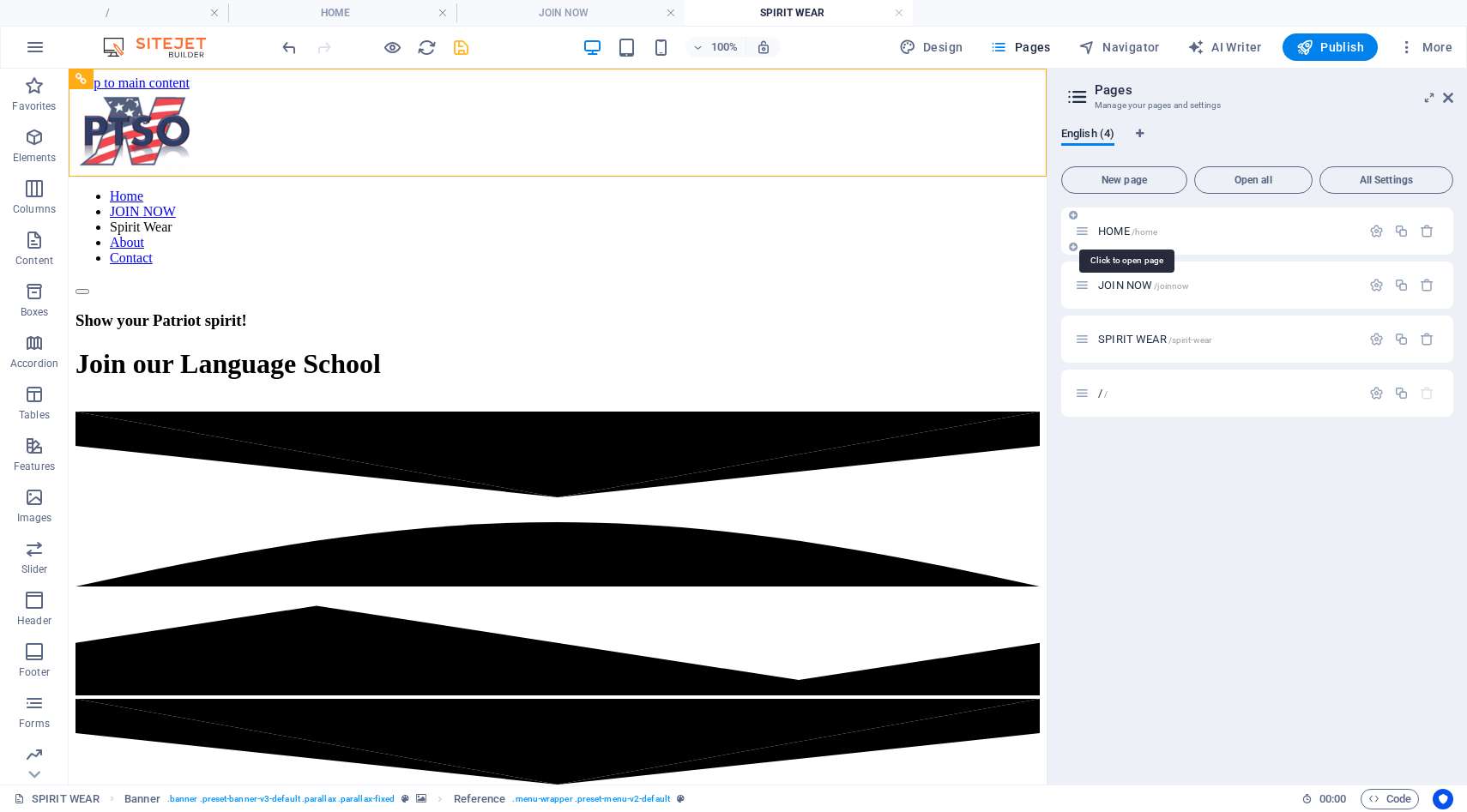
click at [1116, 231] on span "HOME /home" at bounding box center [1128, 231] width 59 height 13
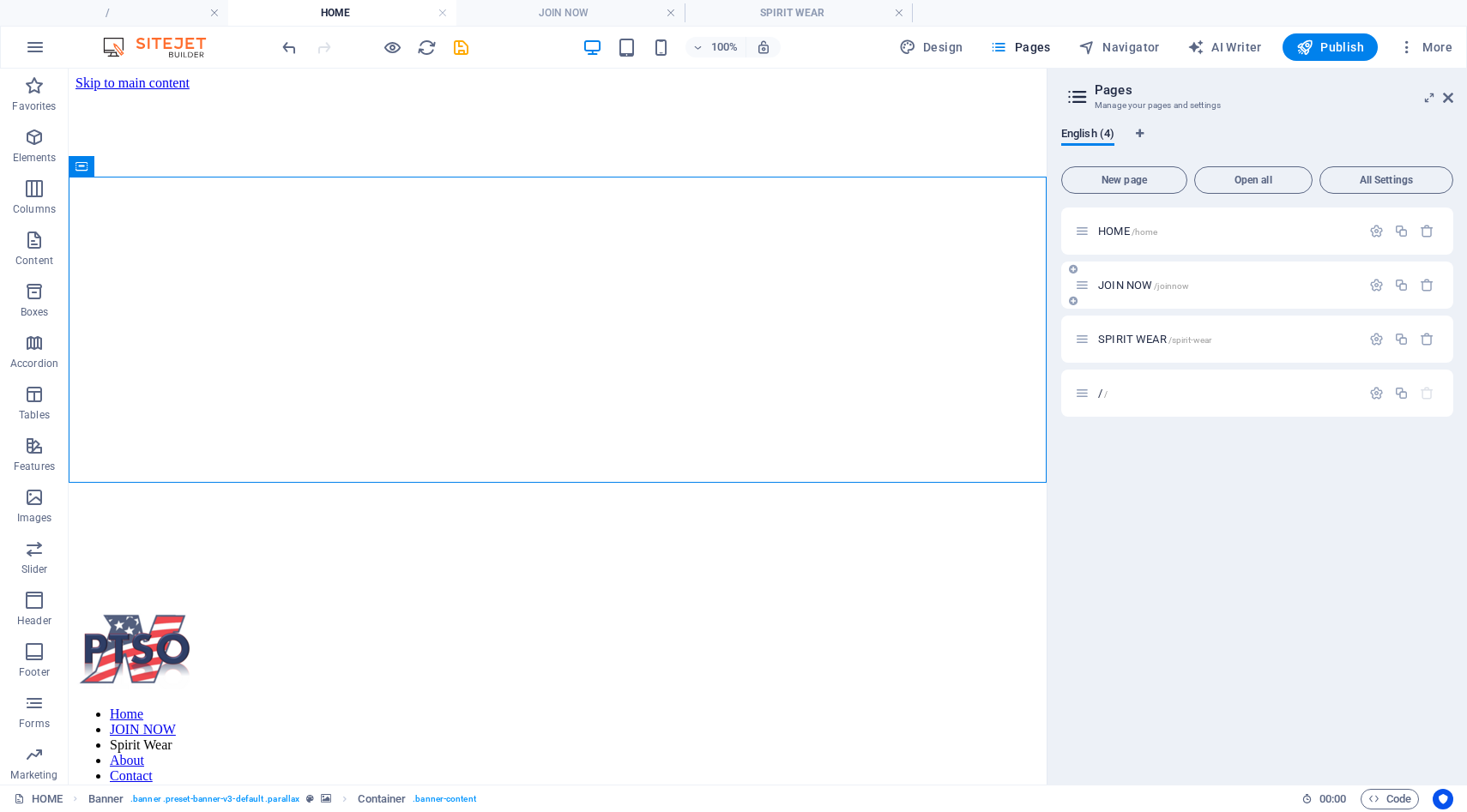
click at [1111, 284] on span "JOIN NOW /joinnow" at bounding box center [1144, 285] width 91 height 13
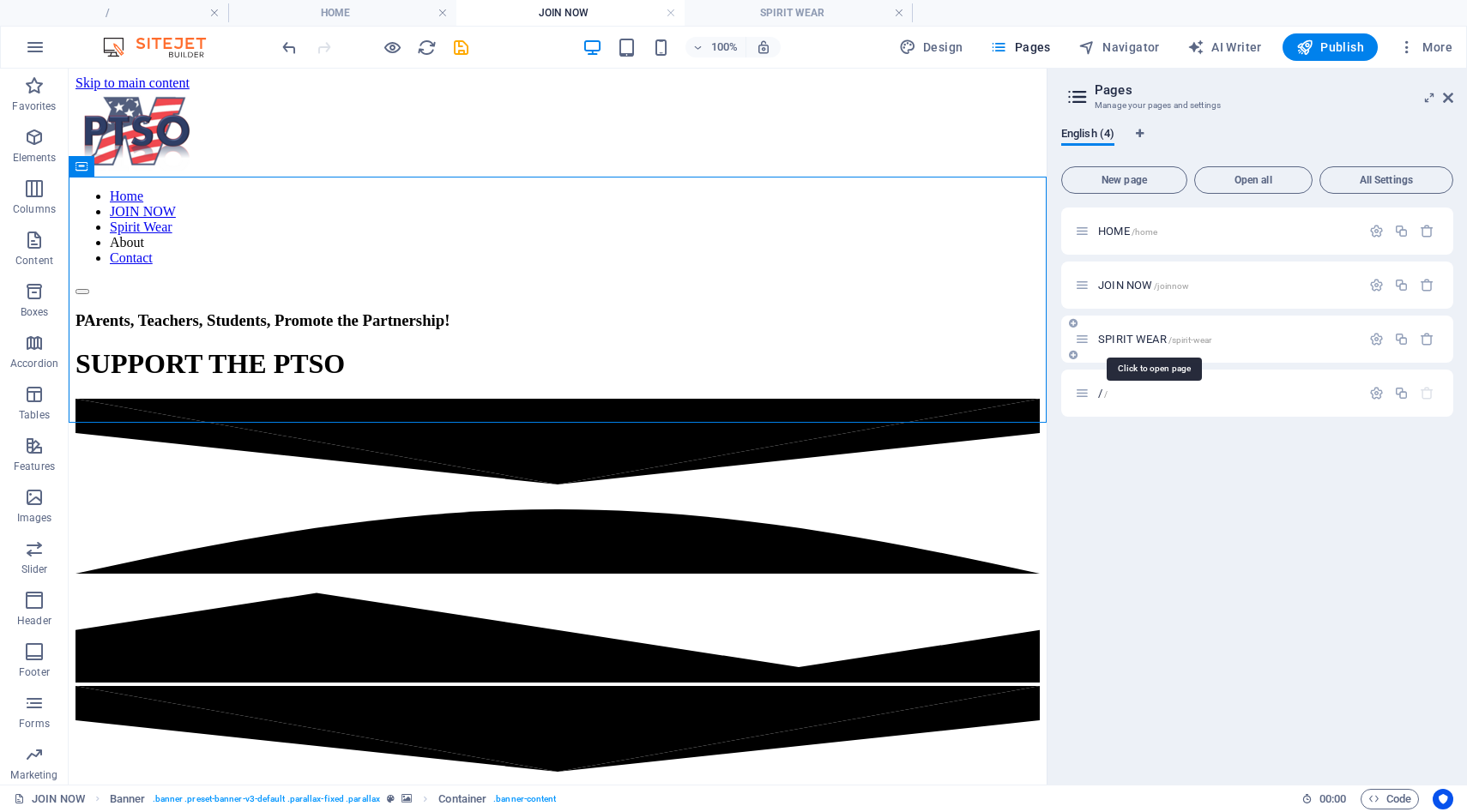
click at [1118, 342] on span "SPIRIT WEAR /spirit-wear" at bounding box center [1155, 339] width 113 height 13
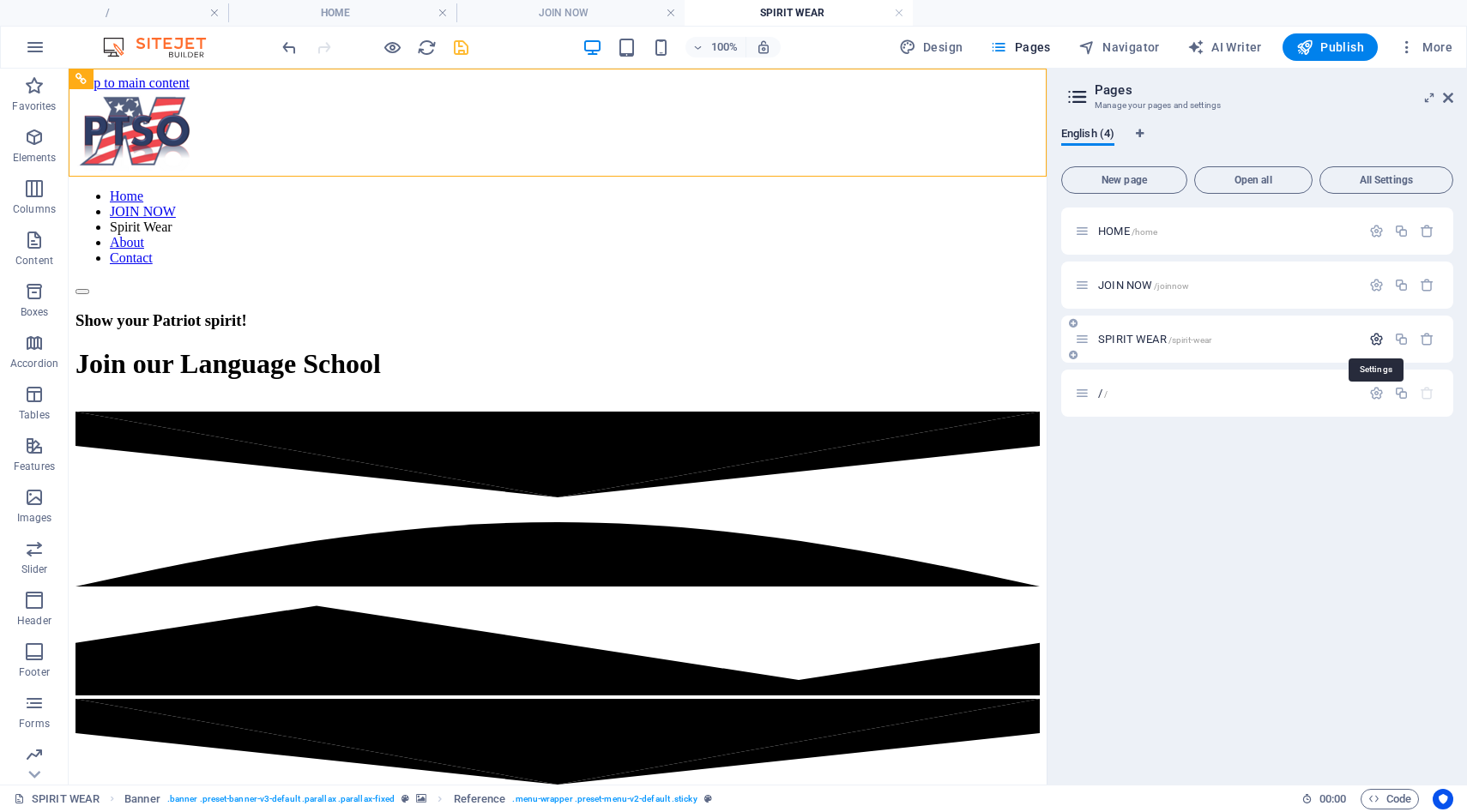
click at [1376, 343] on icon "button" at bounding box center [1377, 339] width 15 height 15
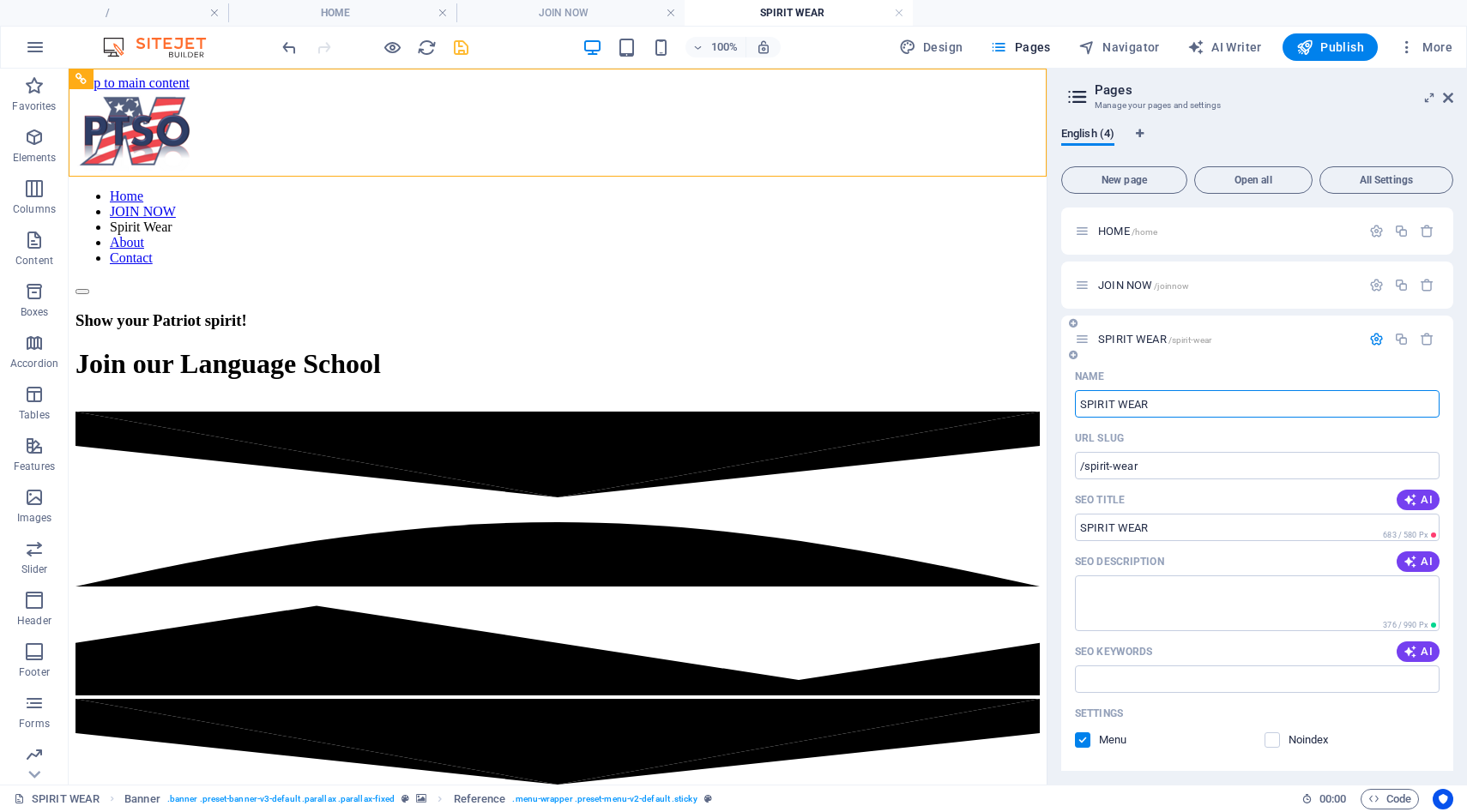
click at [1372, 341] on icon "button" at bounding box center [1377, 339] width 15 height 15
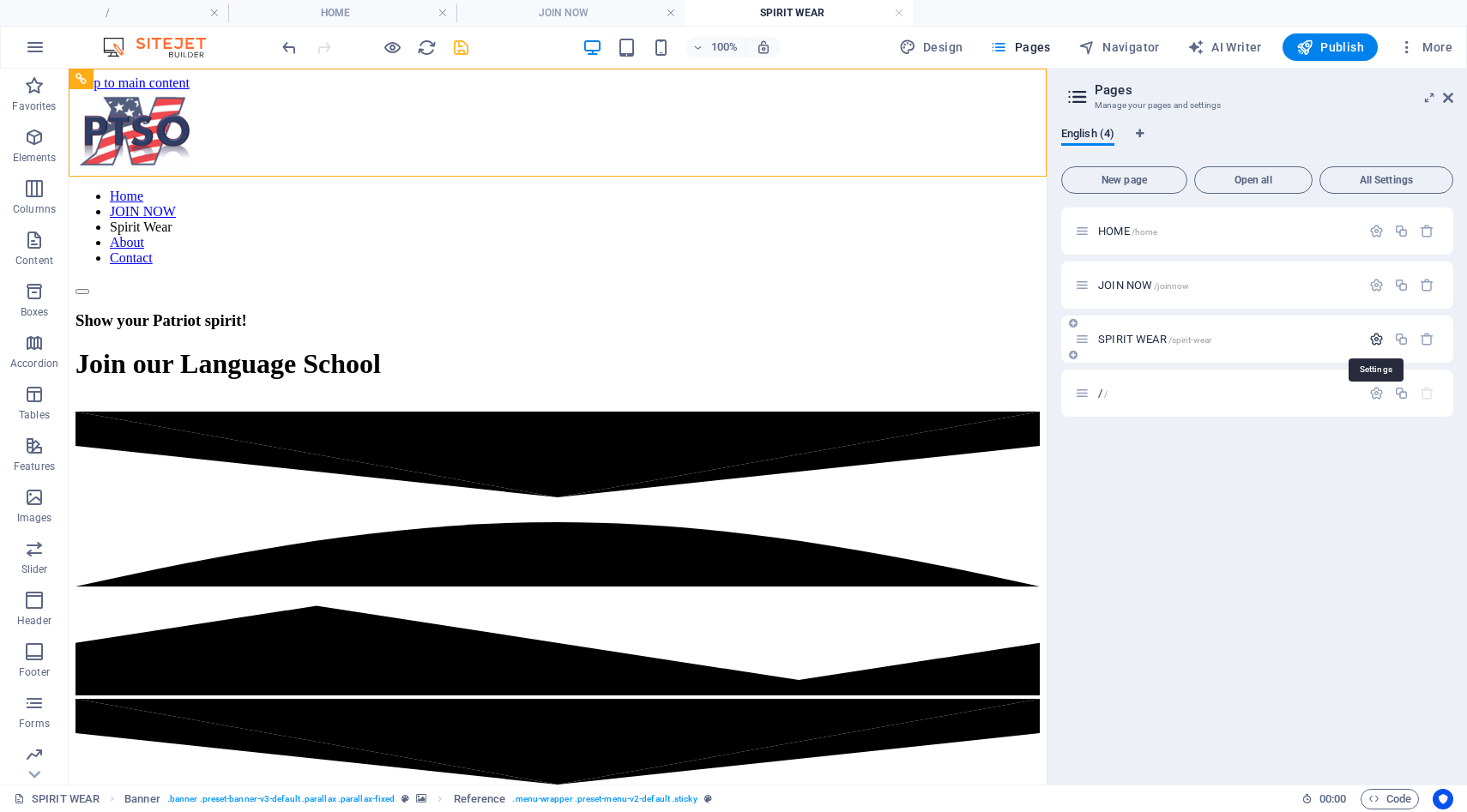
click at [1372, 341] on icon "button" at bounding box center [1377, 339] width 15 height 15
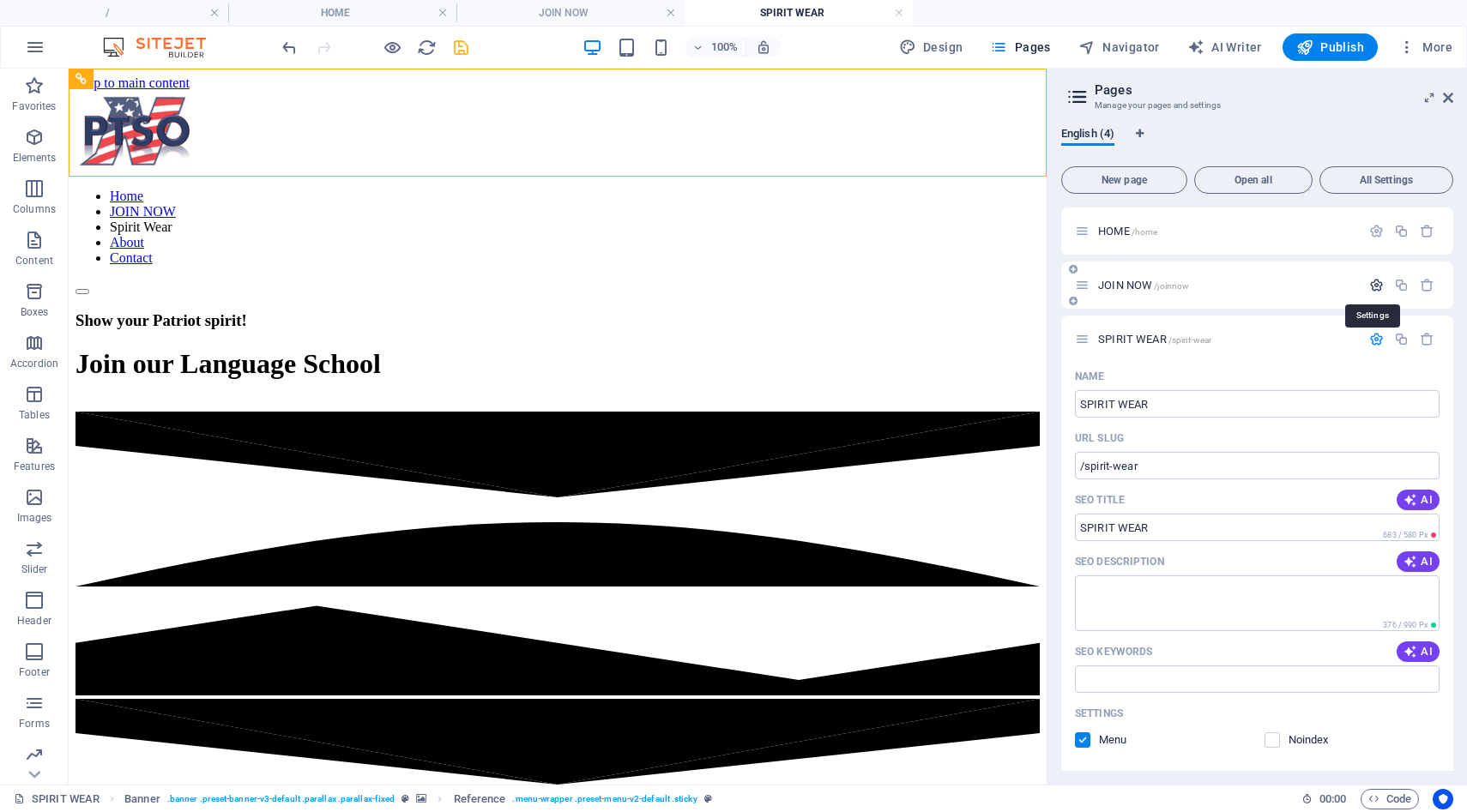
click at [1370, 280] on icon "button" at bounding box center [1377, 285] width 15 height 15
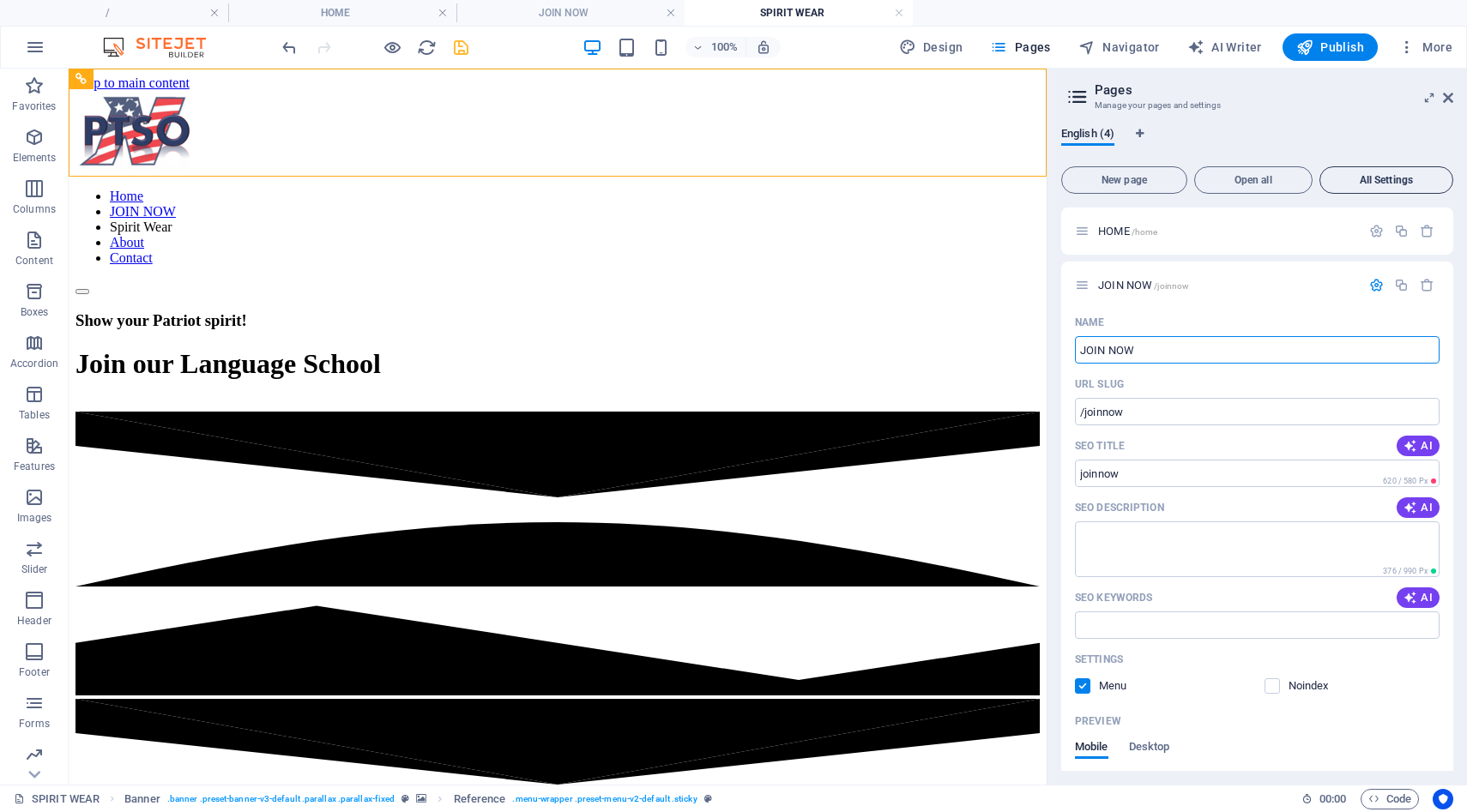
click at [1359, 178] on span "All Settings" at bounding box center [1387, 180] width 119 height 10
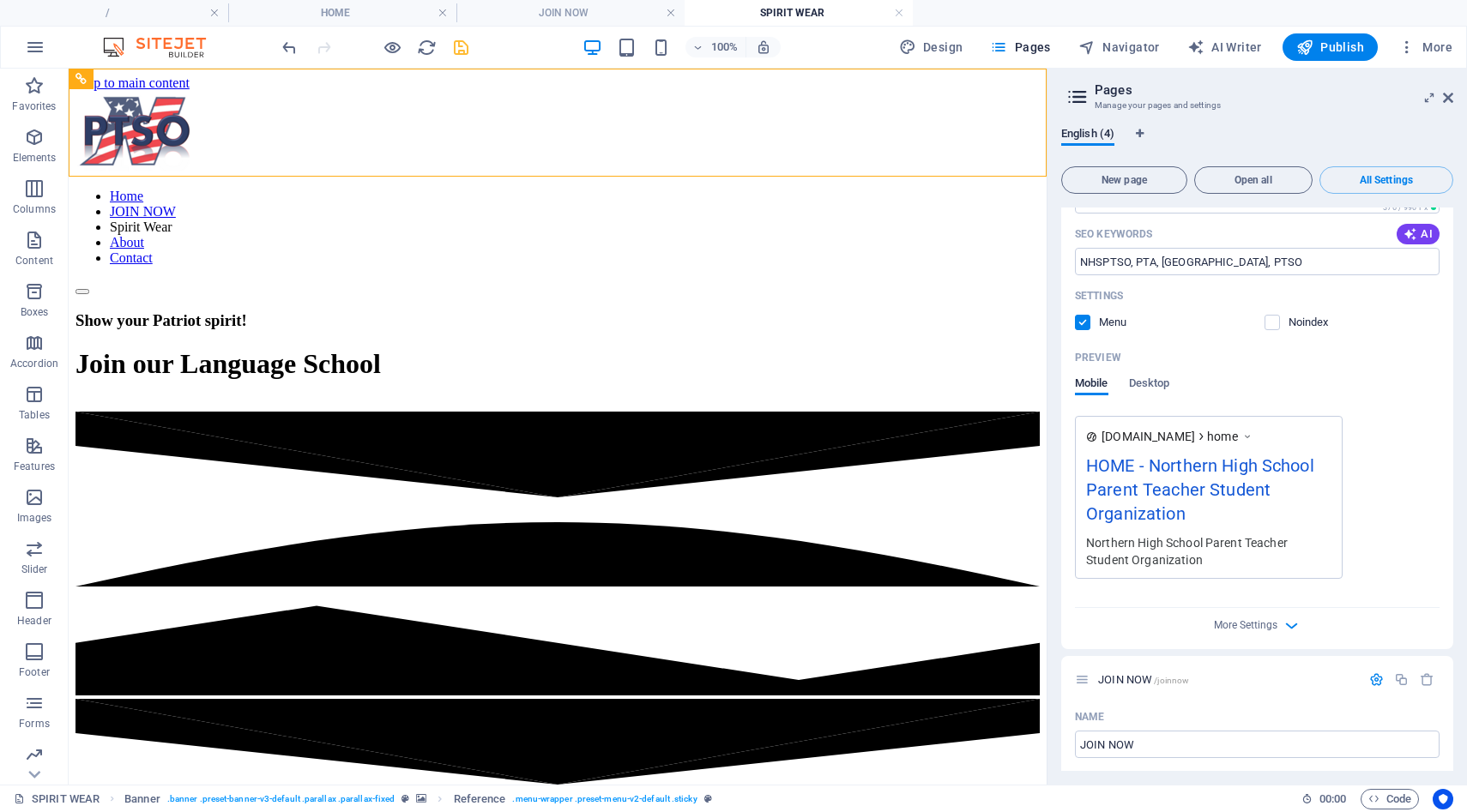
scroll to position [0, 0]
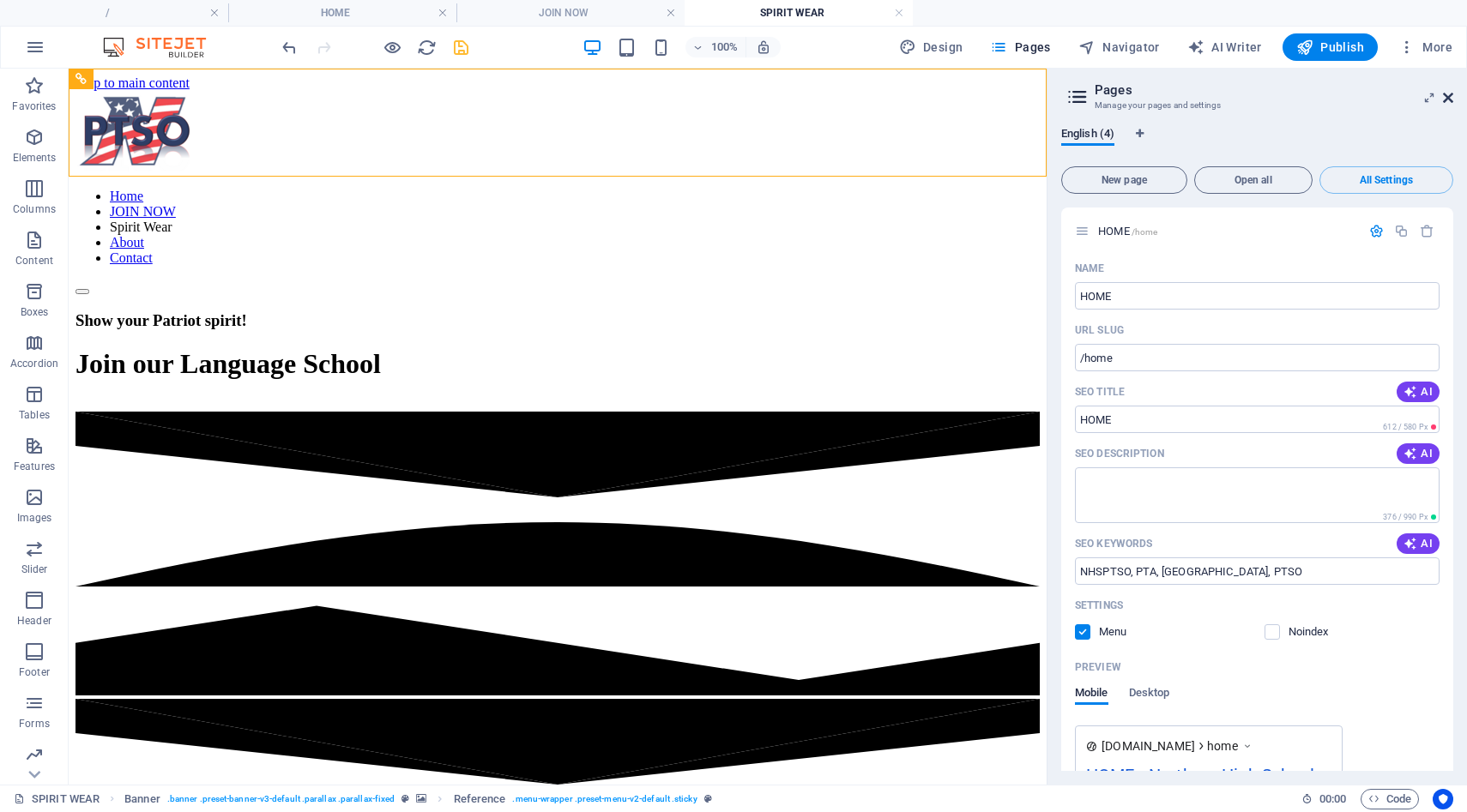
click at [1451, 99] on icon at bounding box center [1448, 98] width 10 height 14
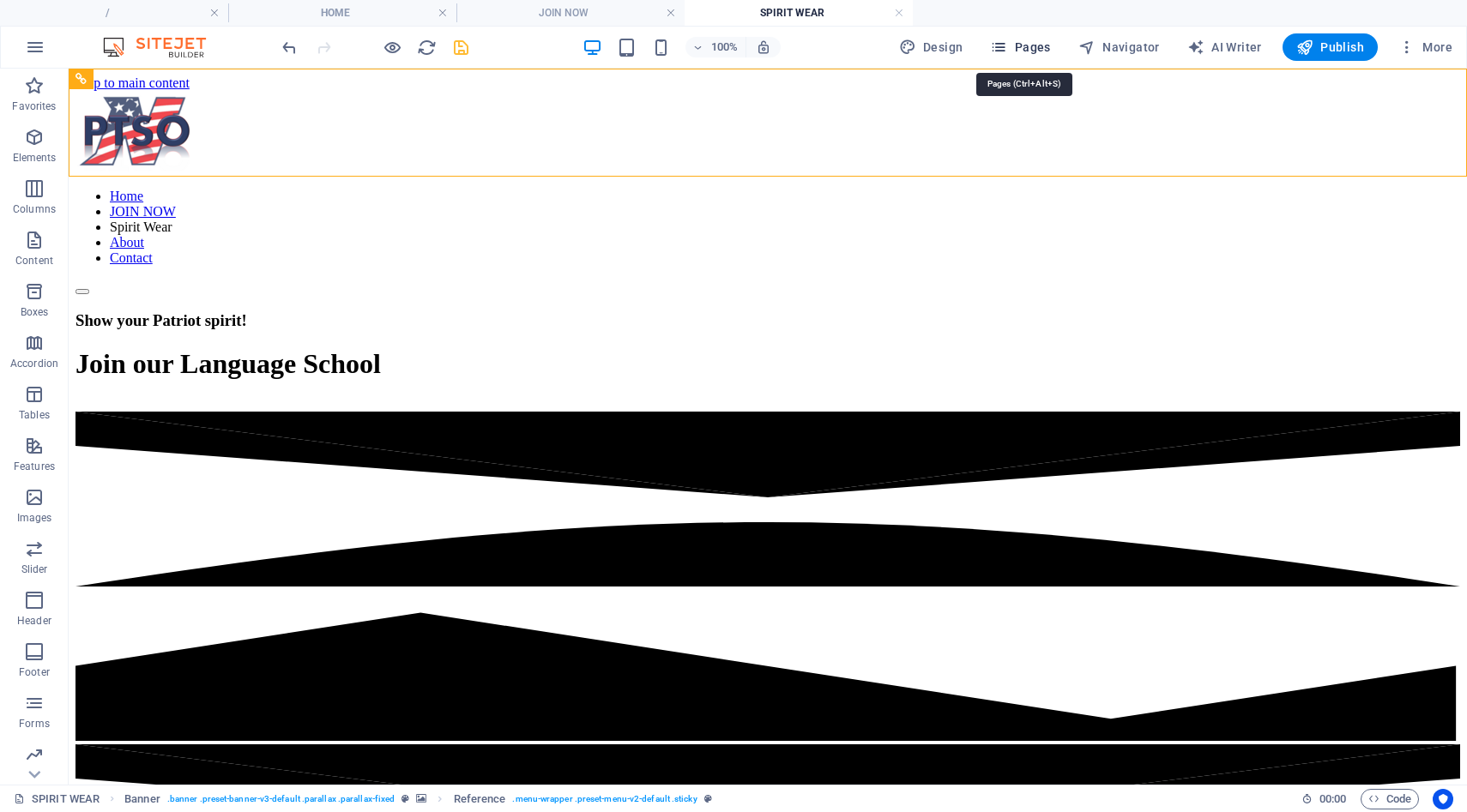
click at [1007, 46] on icon "button" at bounding box center [998, 47] width 17 height 17
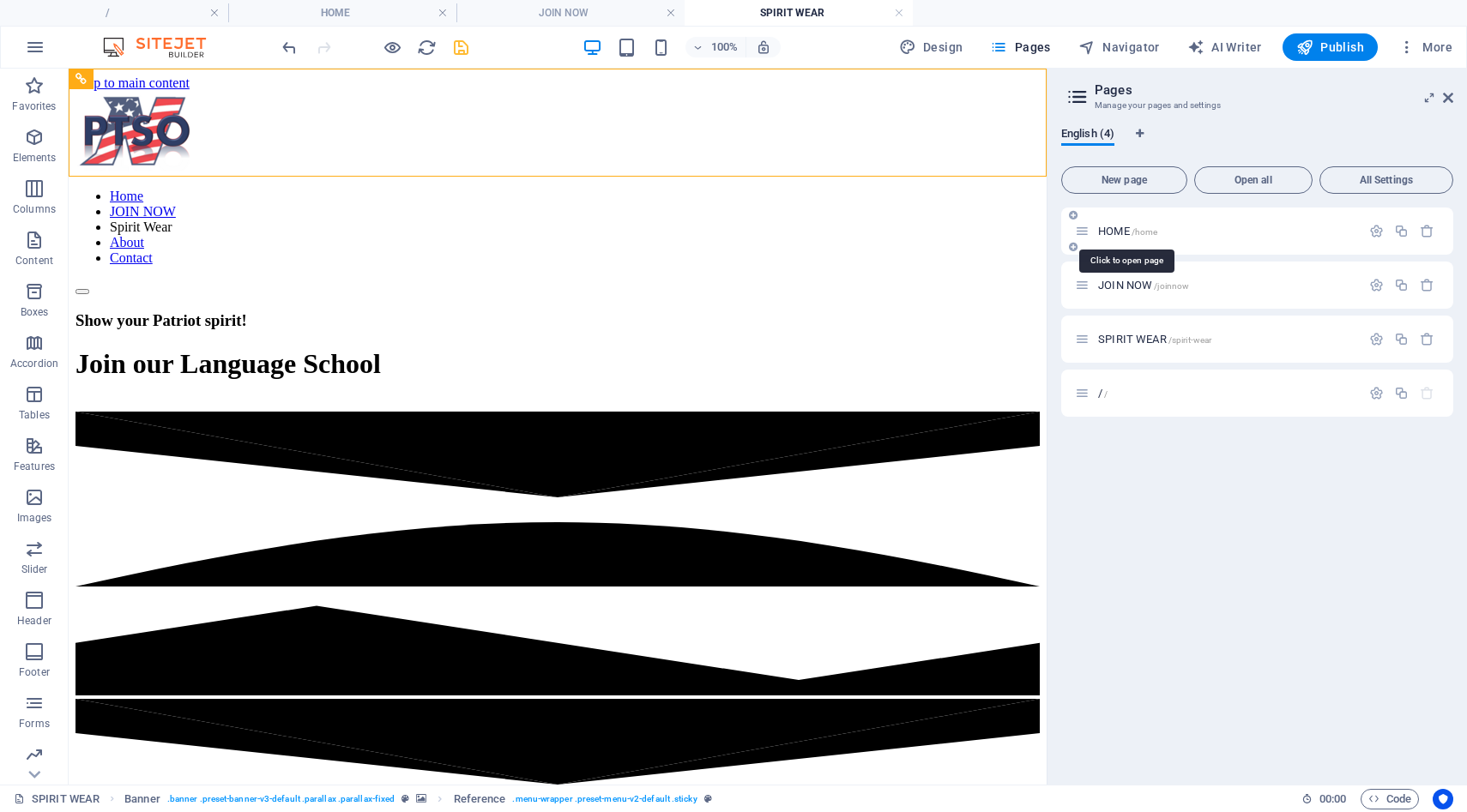
click at [1103, 234] on span "HOME /home" at bounding box center [1128, 231] width 59 height 13
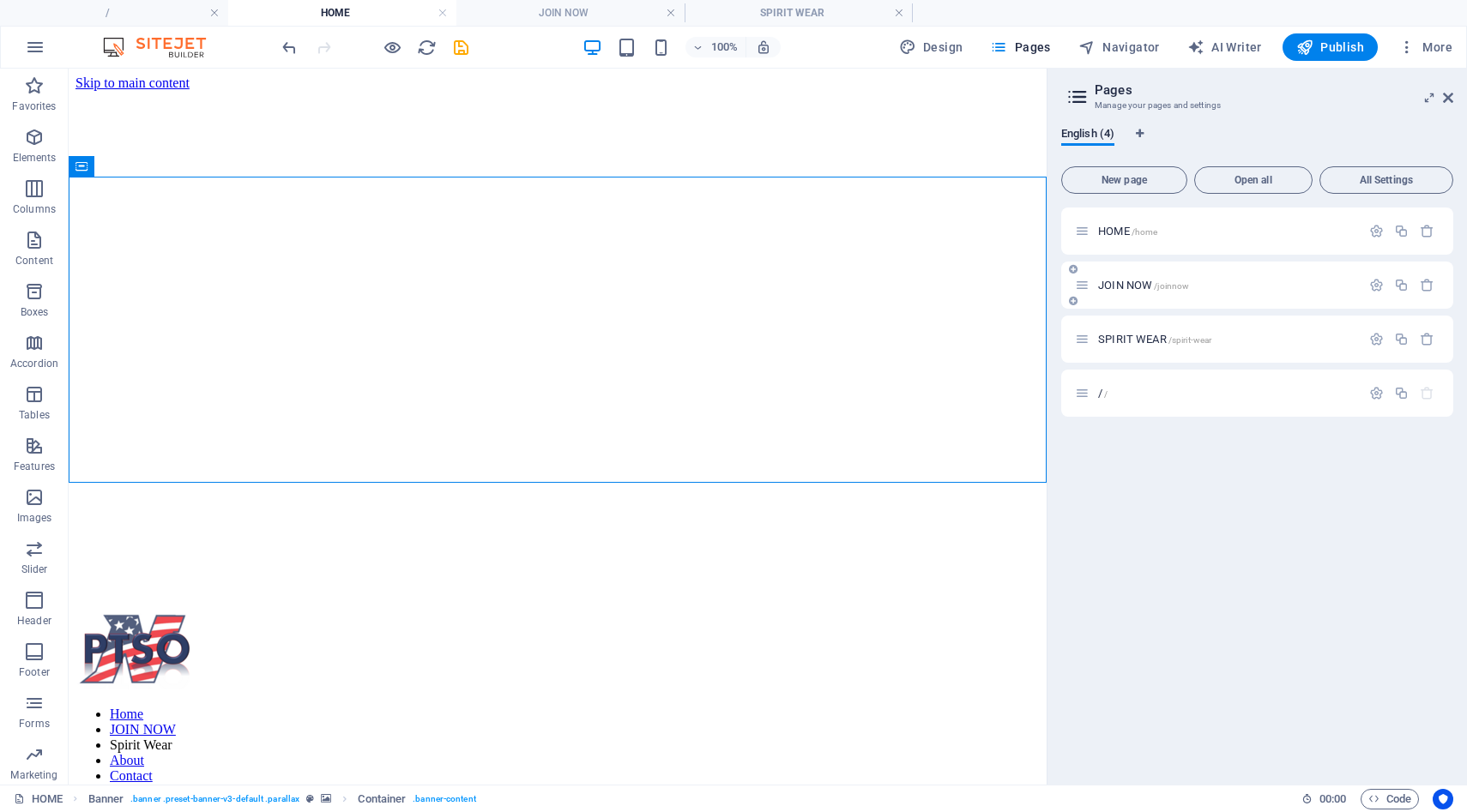
click at [1117, 283] on span "JOIN NOW /joinnow" at bounding box center [1144, 285] width 91 height 13
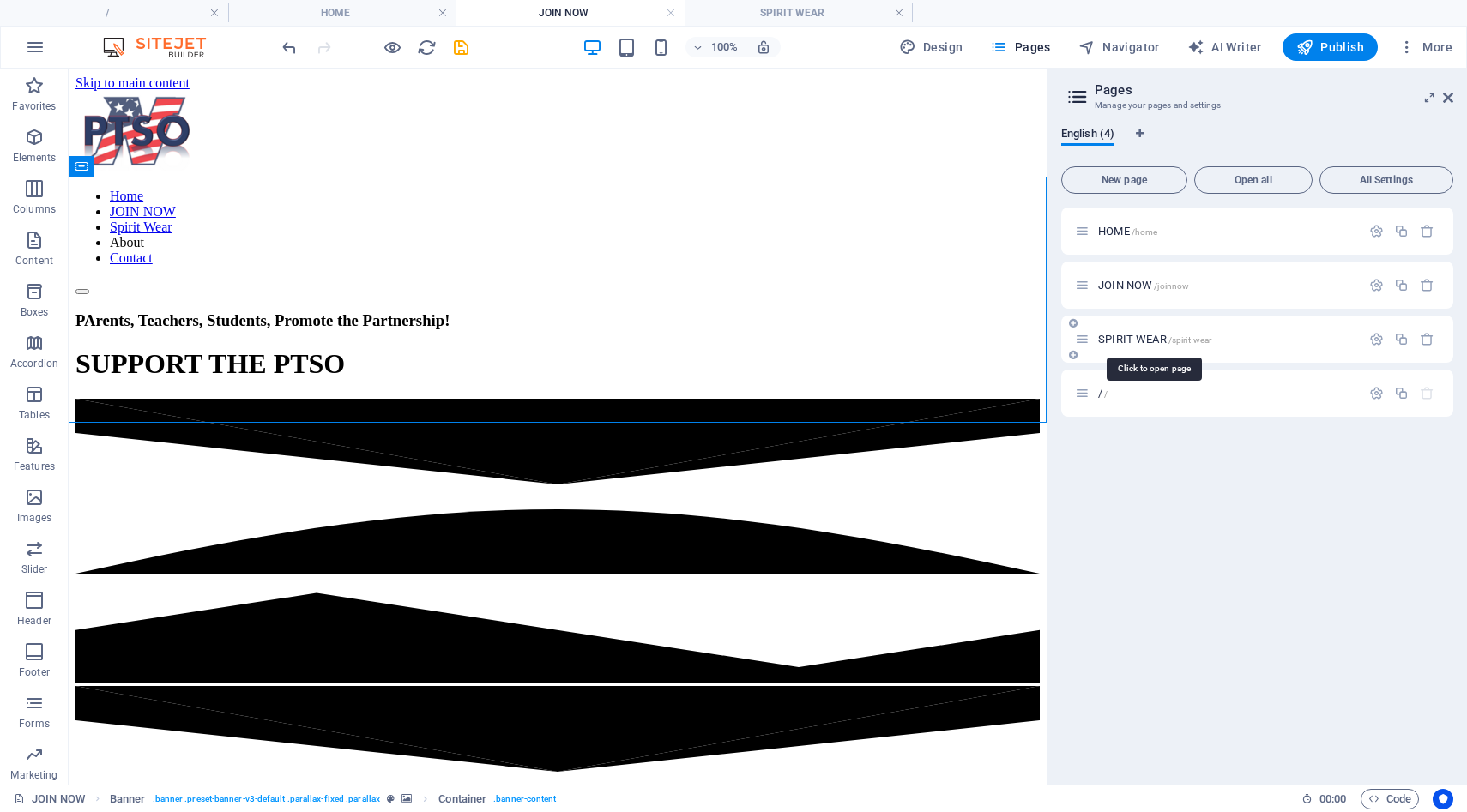
click at [1127, 339] on span "SPIRIT WEAR /spirit-wear" at bounding box center [1155, 339] width 113 height 13
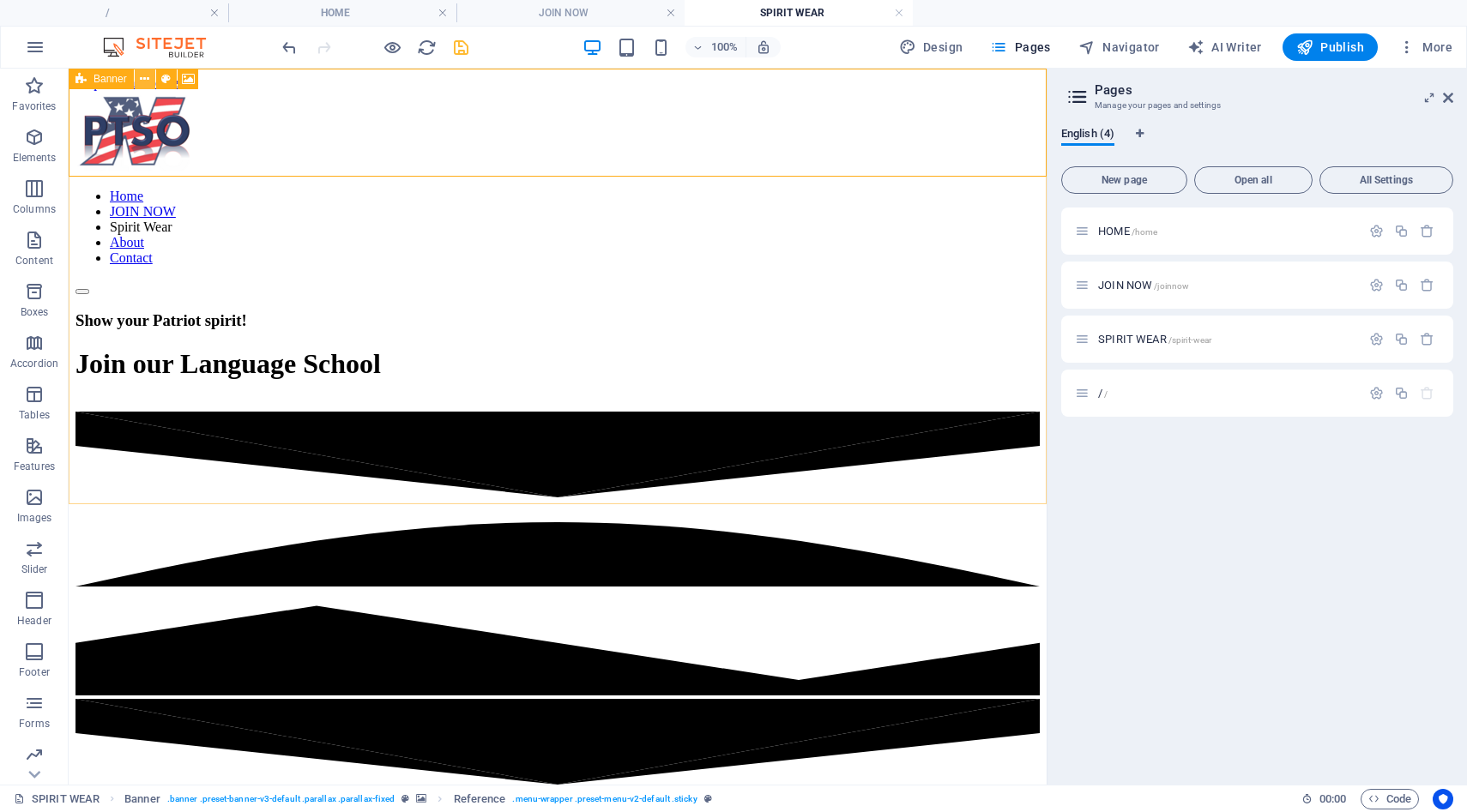
click at [146, 78] on icon at bounding box center [145, 79] width 10 height 18
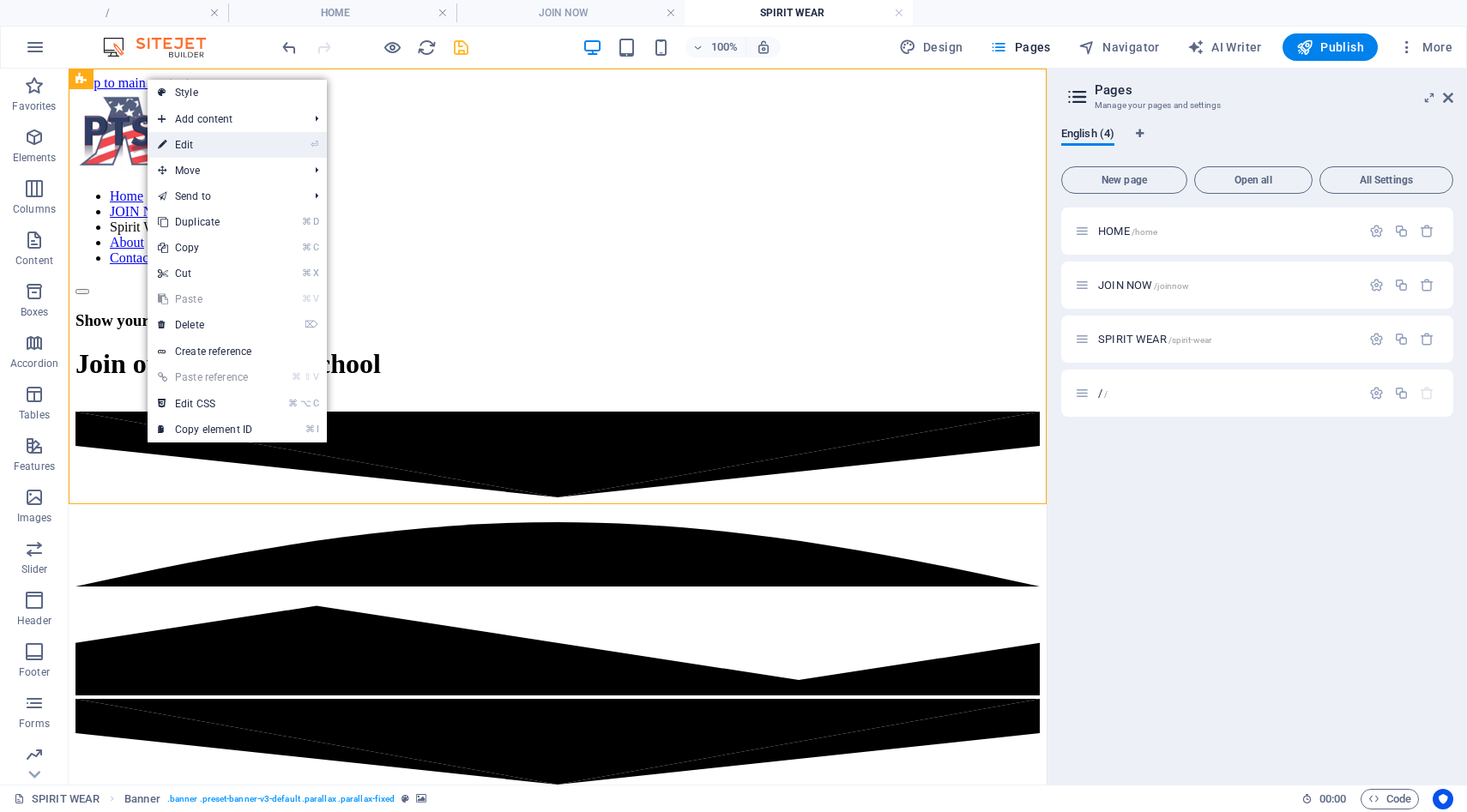
click at [180, 149] on link "⏎ Edit" at bounding box center [205, 145] width 115 height 26
select select "vh"
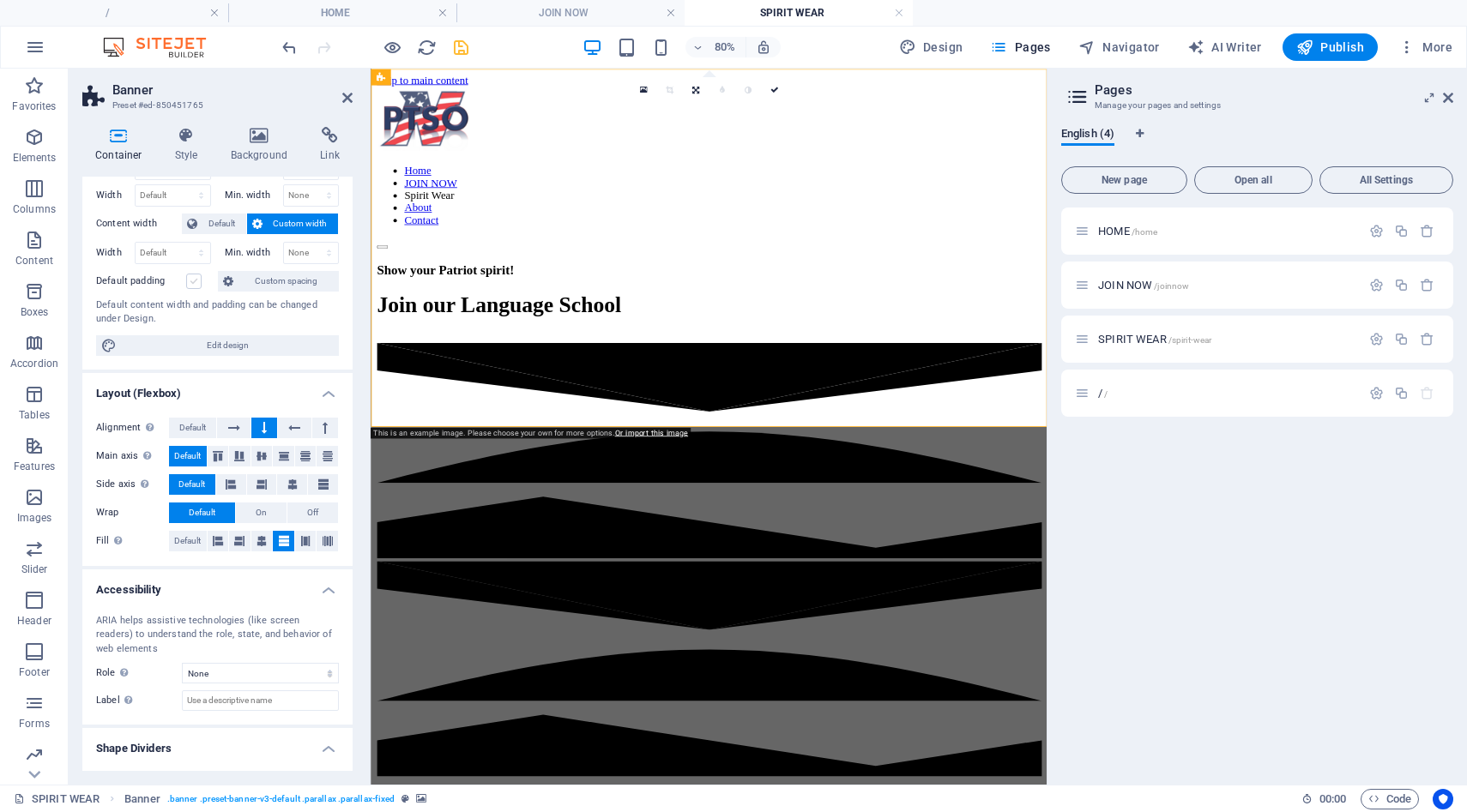
scroll to position [99, 0]
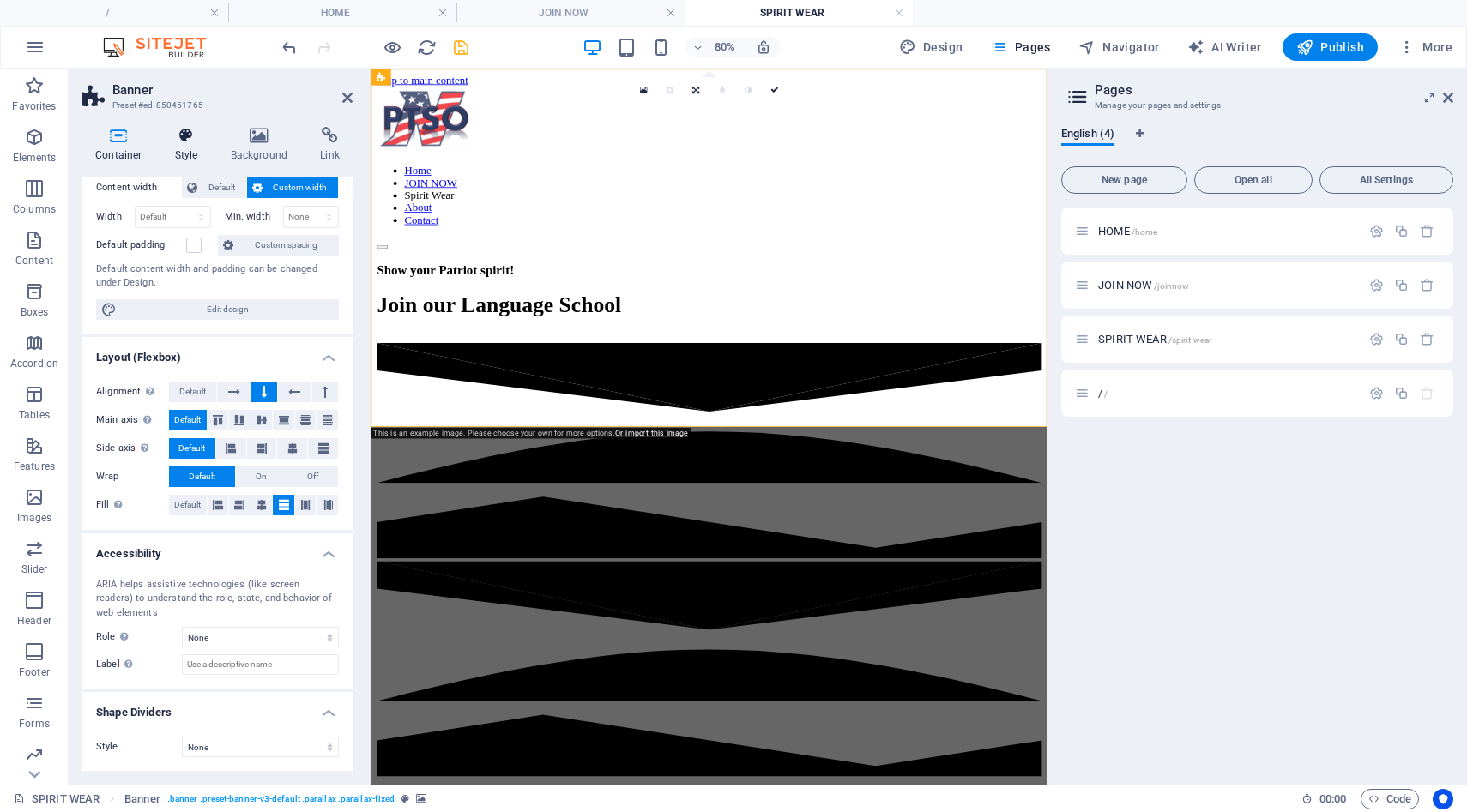
click at [202, 138] on icon at bounding box center [186, 135] width 49 height 17
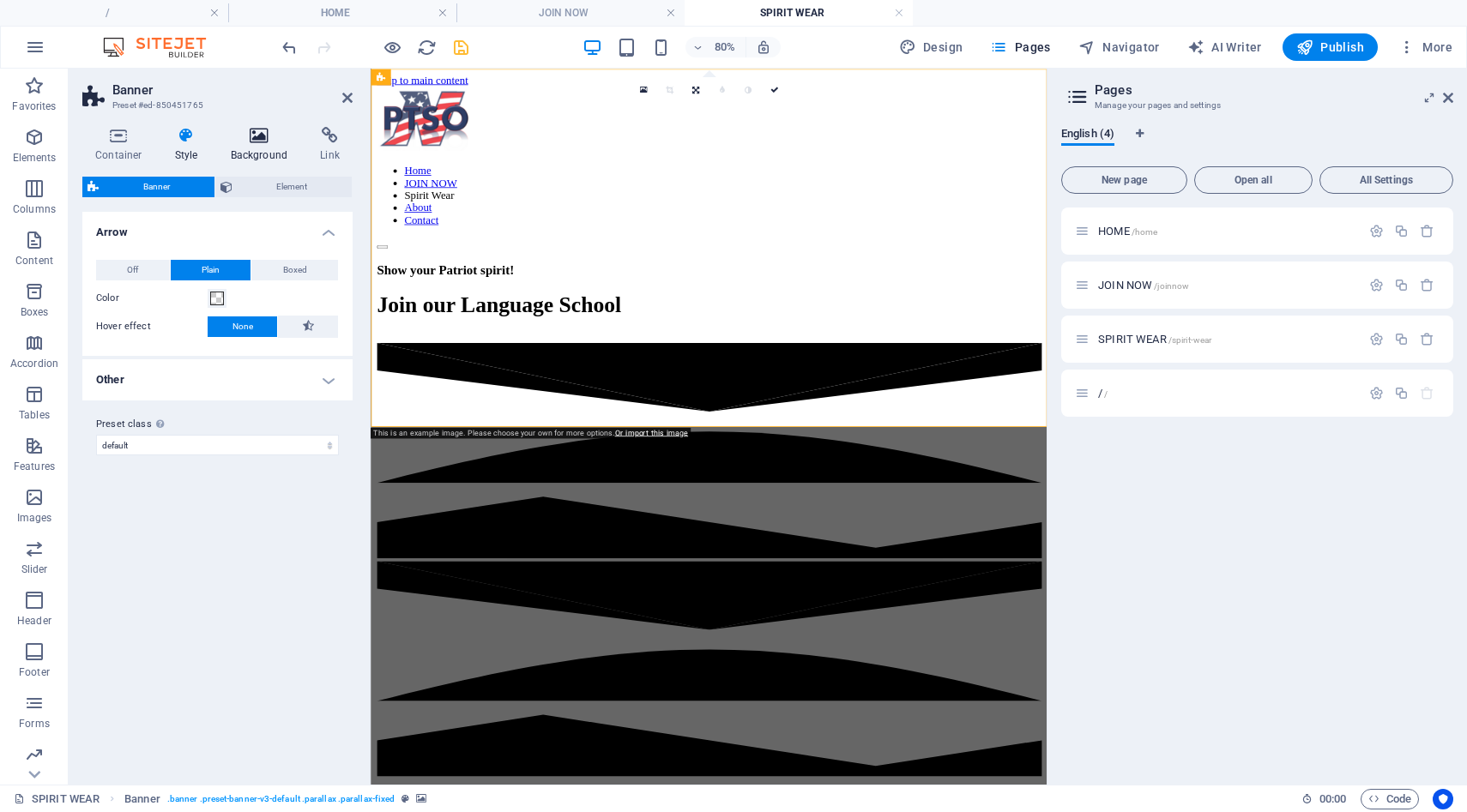
click at [241, 147] on h4 "Background" at bounding box center [262, 145] width 90 height 36
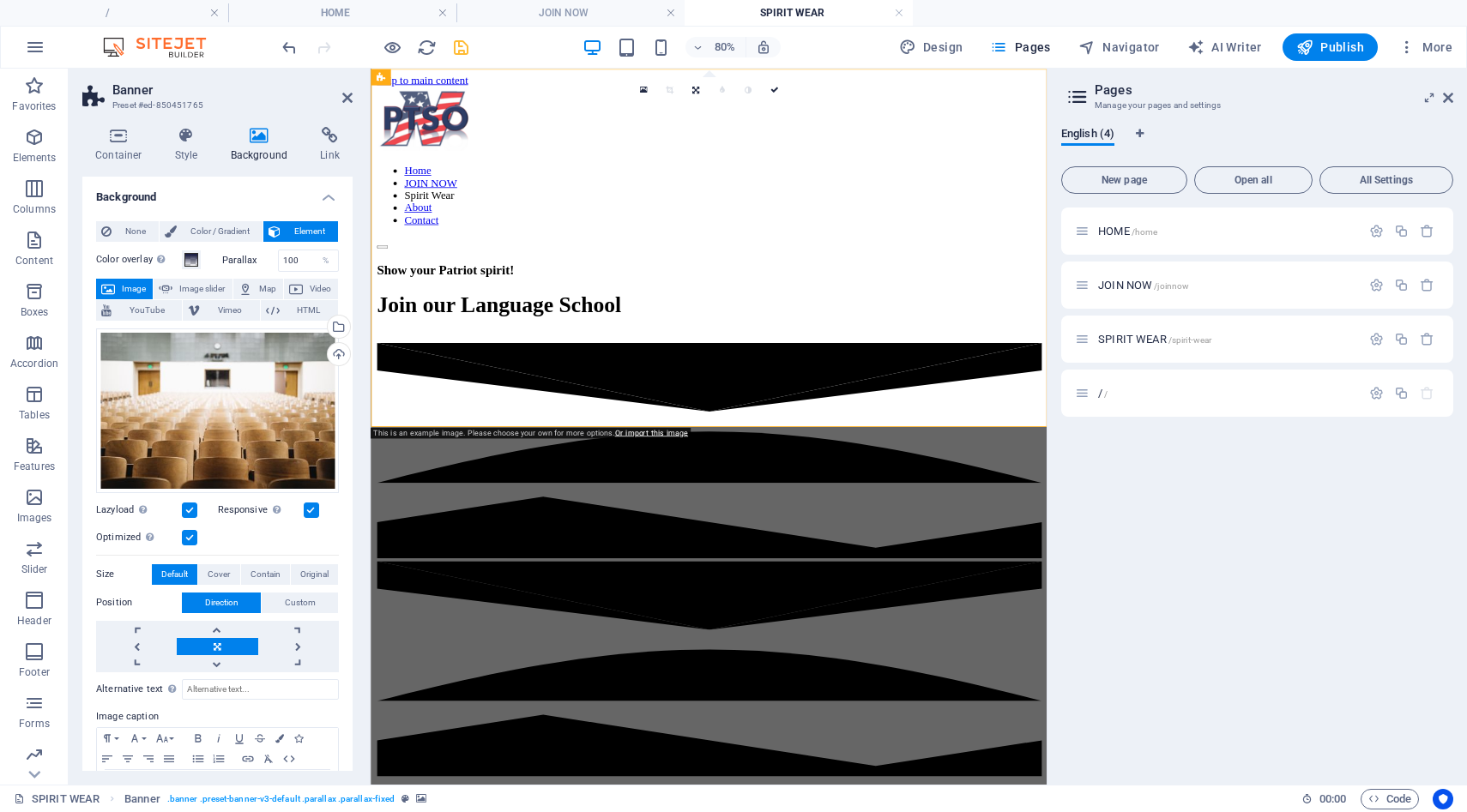
click at [293, 231] on span "Element" at bounding box center [309, 231] width 48 height 21
click at [336, 327] on div "Select files from the file manager, stock photos, or upload file(s)" at bounding box center [337, 329] width 26 height 26
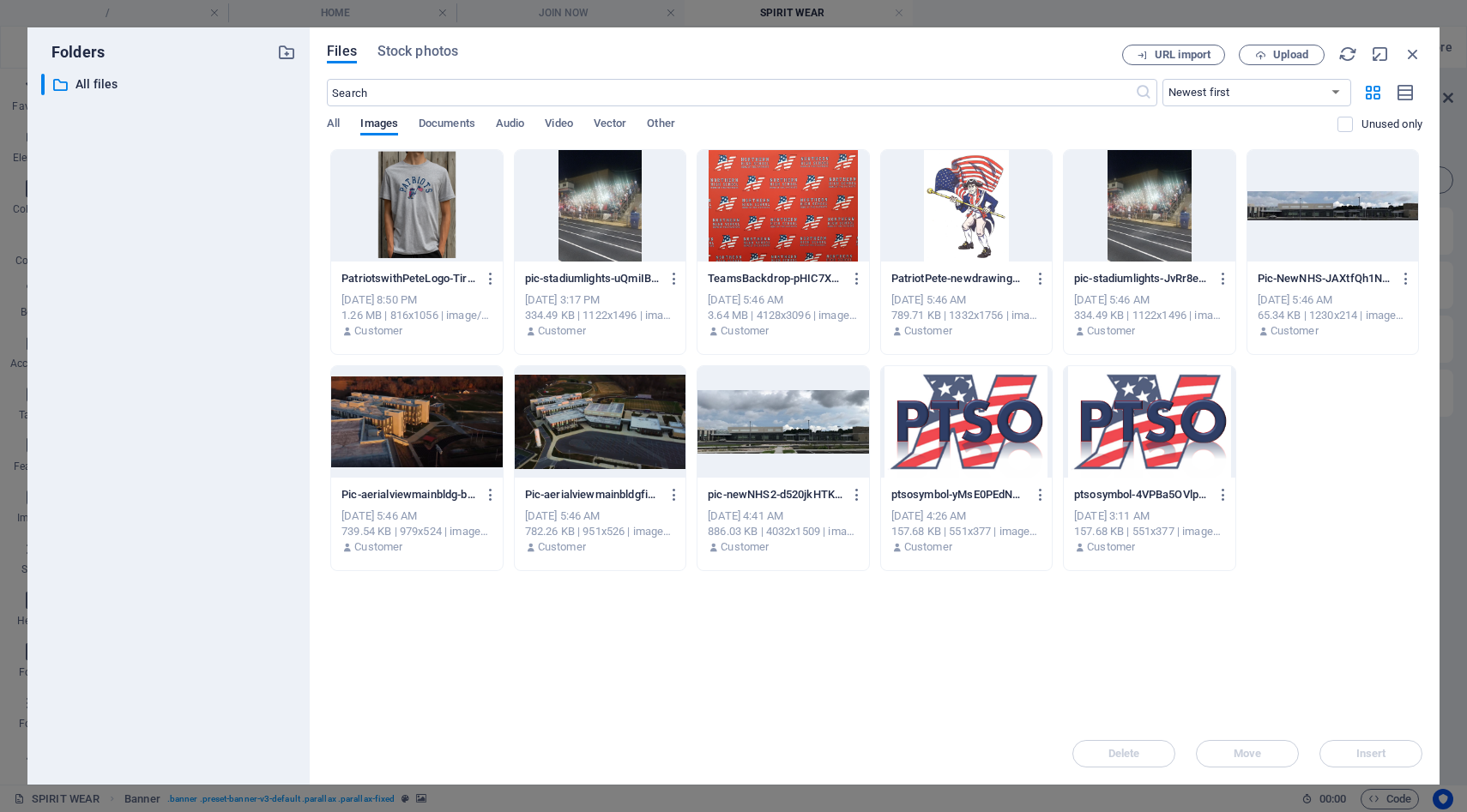
click at [616, 190] on div at bounding box center [600, 206] width 170 height 112
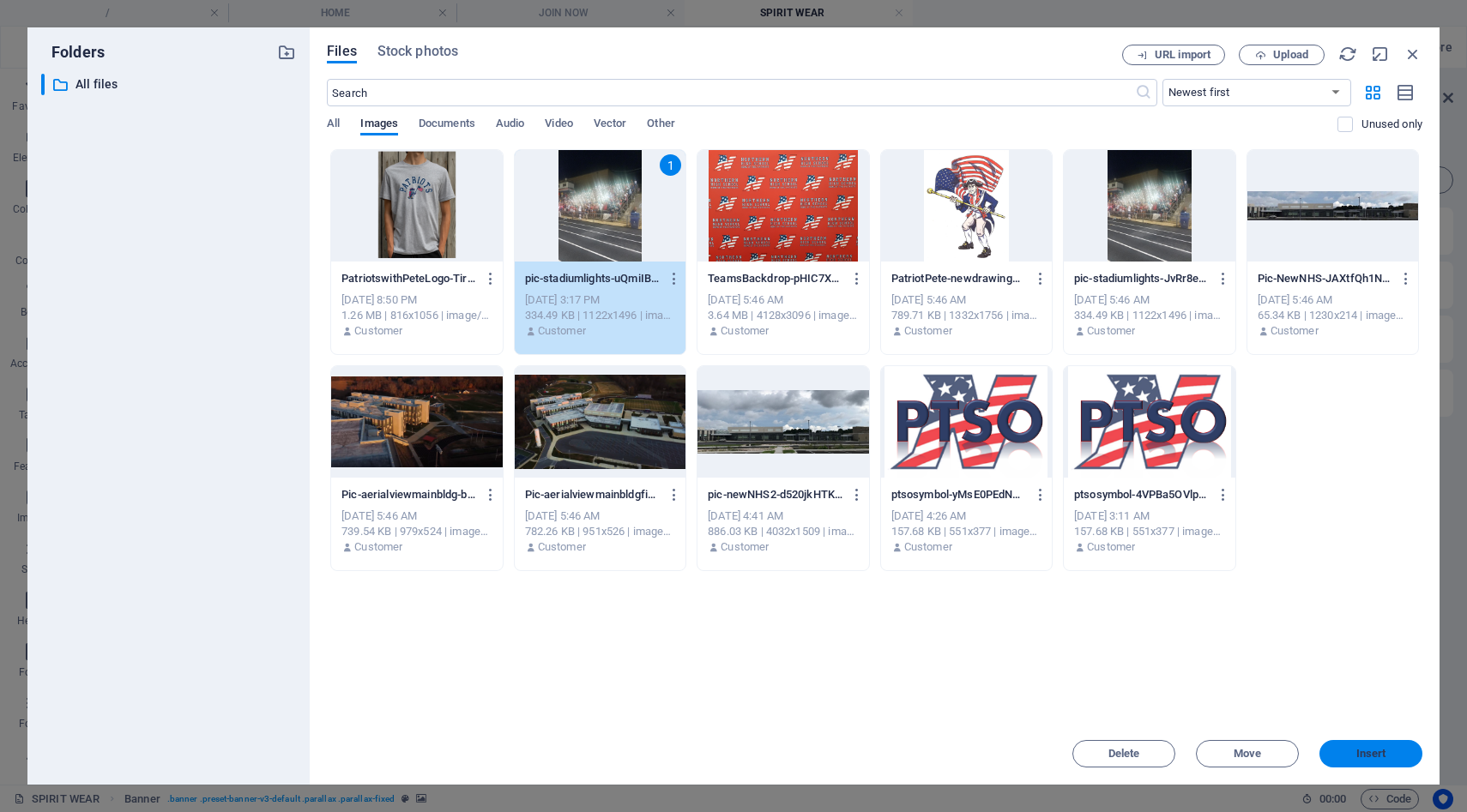
click at [1354, 756] on span "Insert" at bounding box center [1371, 754] width 89 height 10
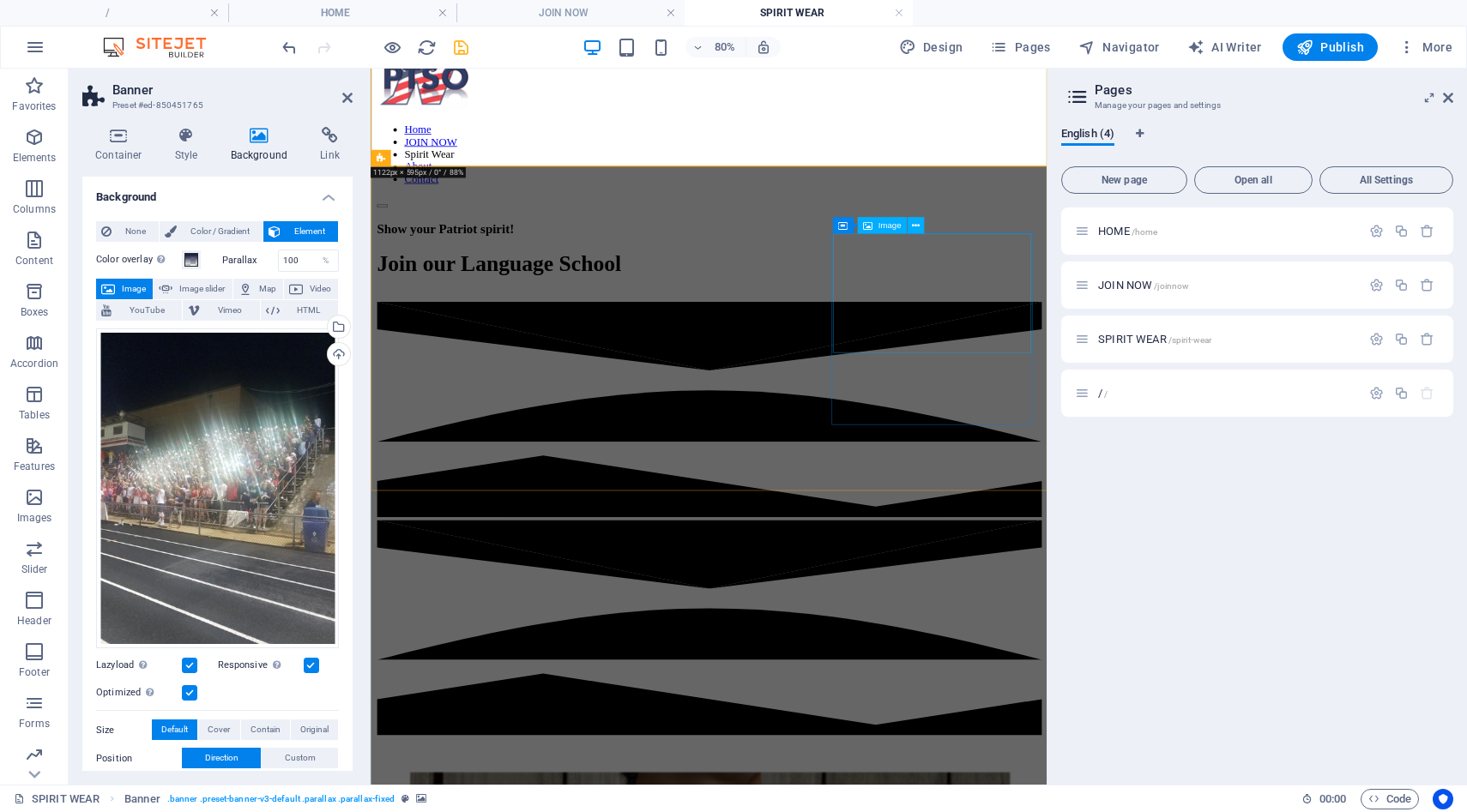
scroll to position [0, 0]
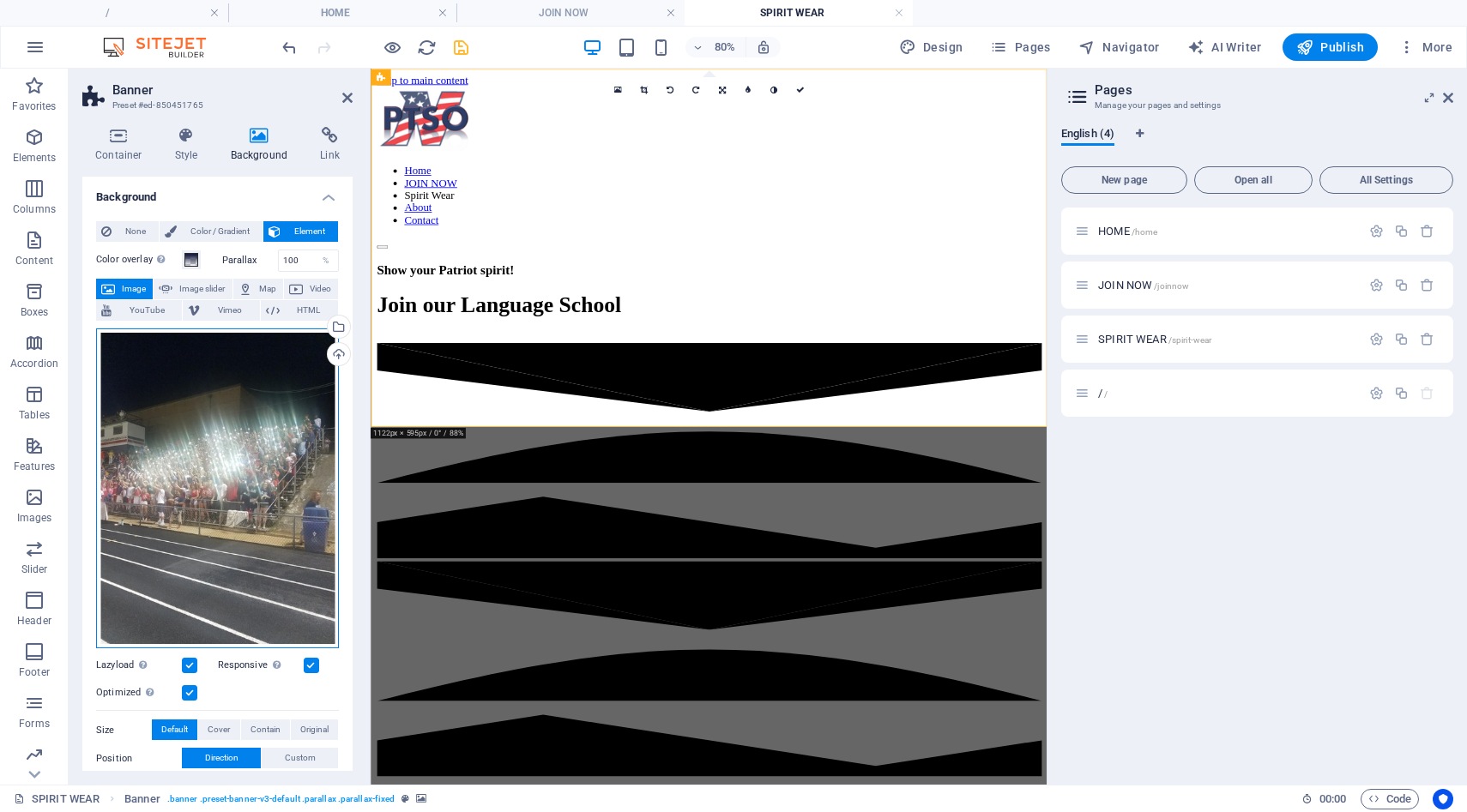
click at [305, 584] on div "Drag files here, click to choose files or select files from Files or our free s…" at bounding box center [217, 489] width 243 height 321
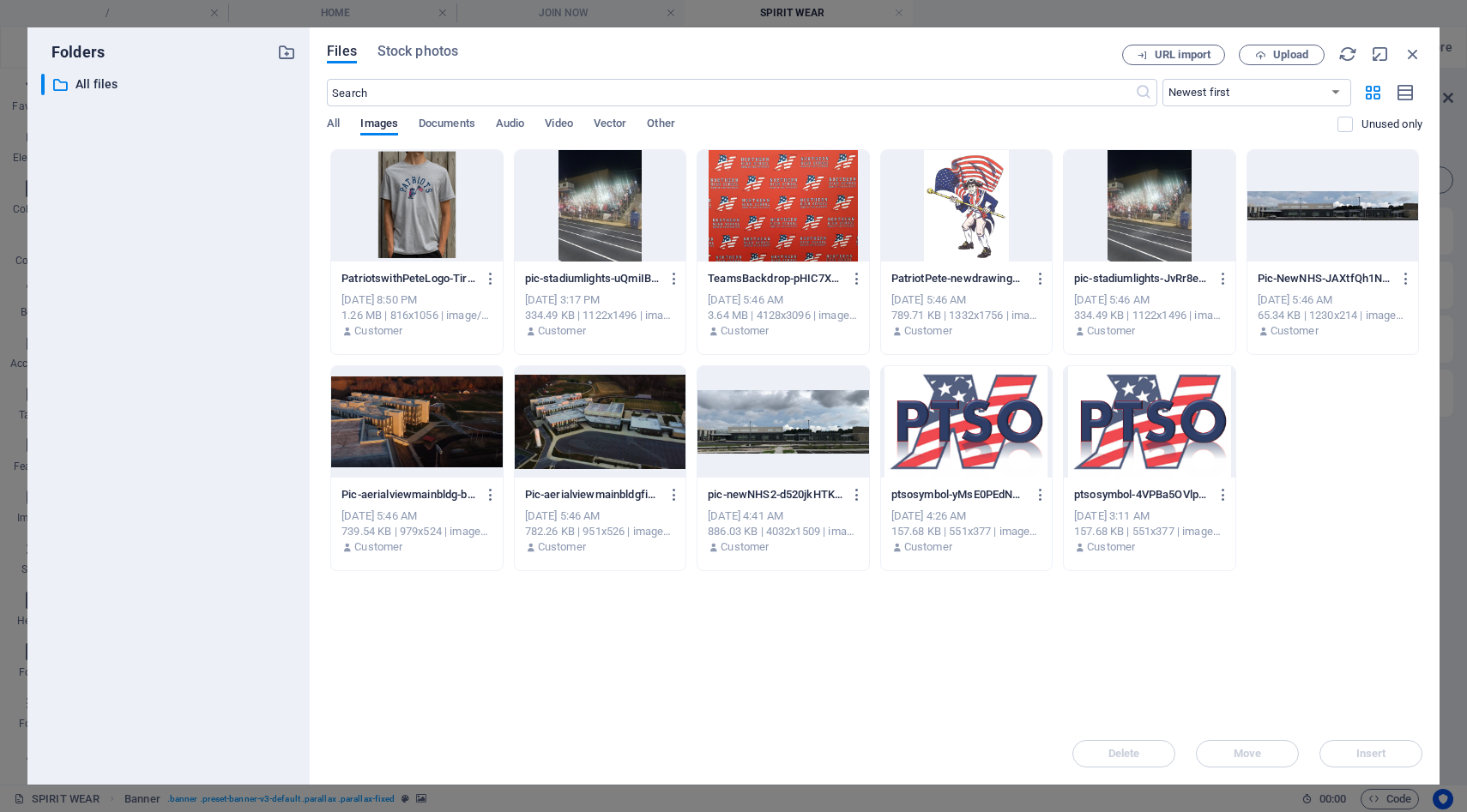
click at [567, 231] on div at bounding box center [600, 206] width 170 height 112
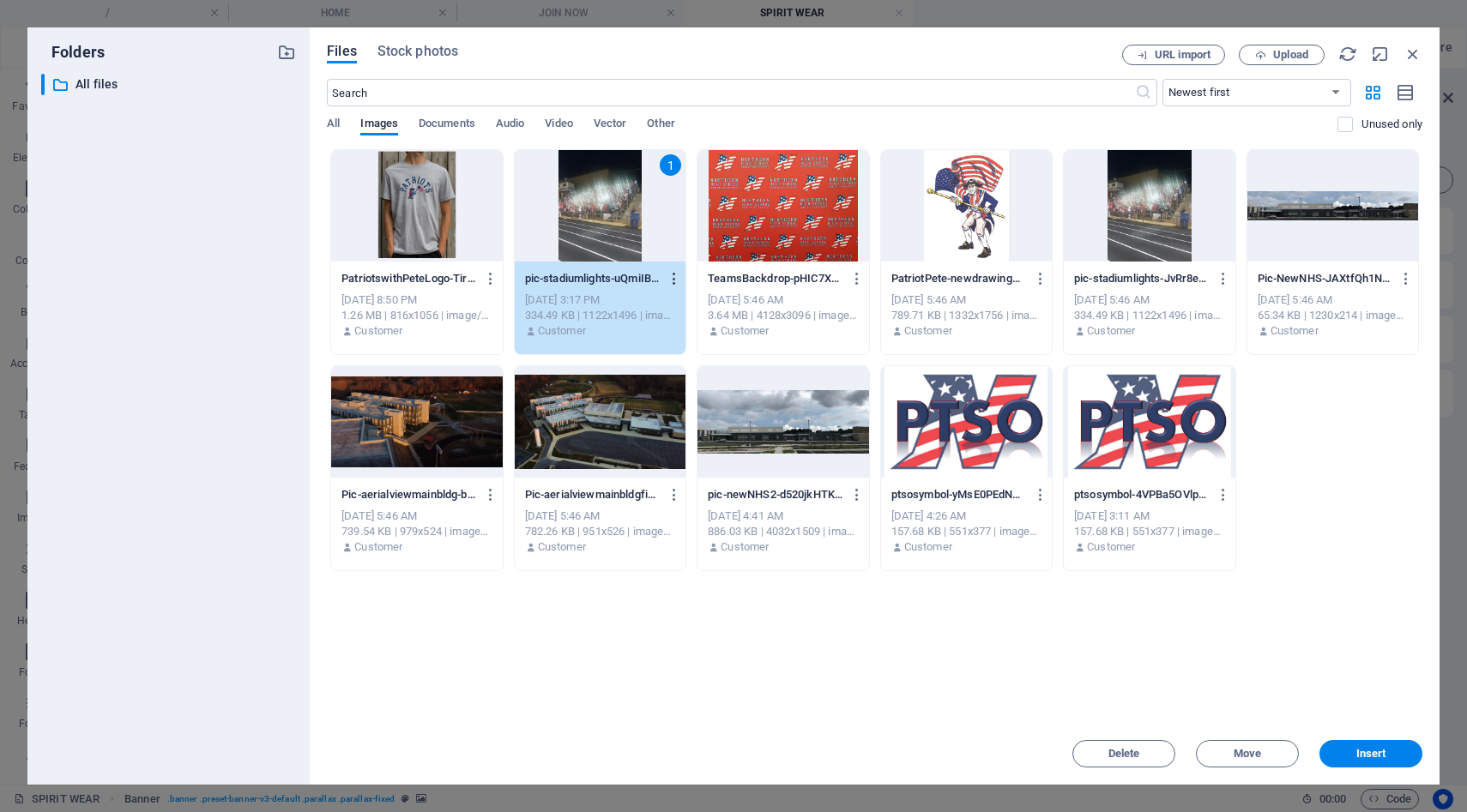
click at [673, 281] on icon "button" at bounding box center [675, 279] width 16 height 16
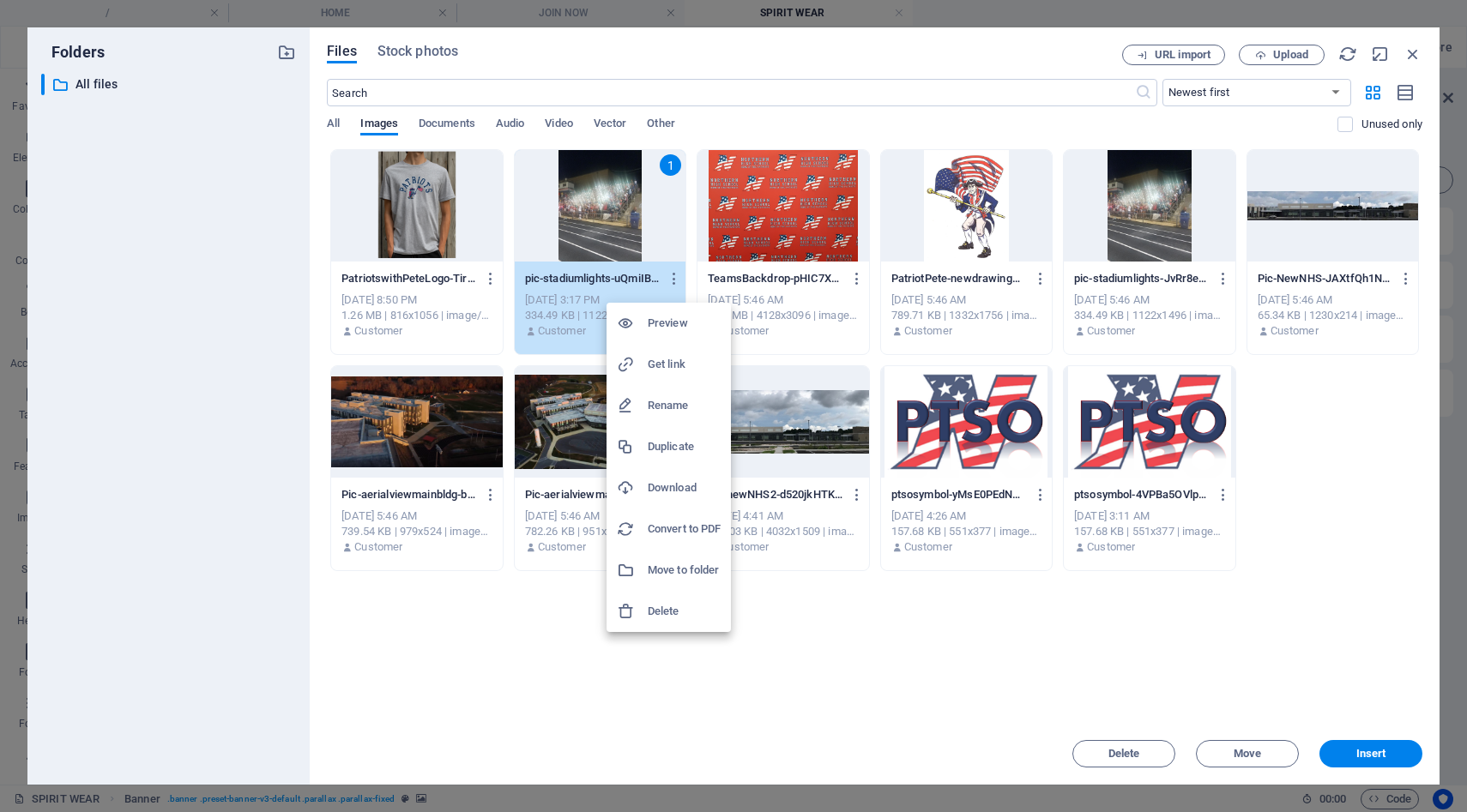
click at [1378, 759] on div at bounding box center [733, 406] width 1467 height 812
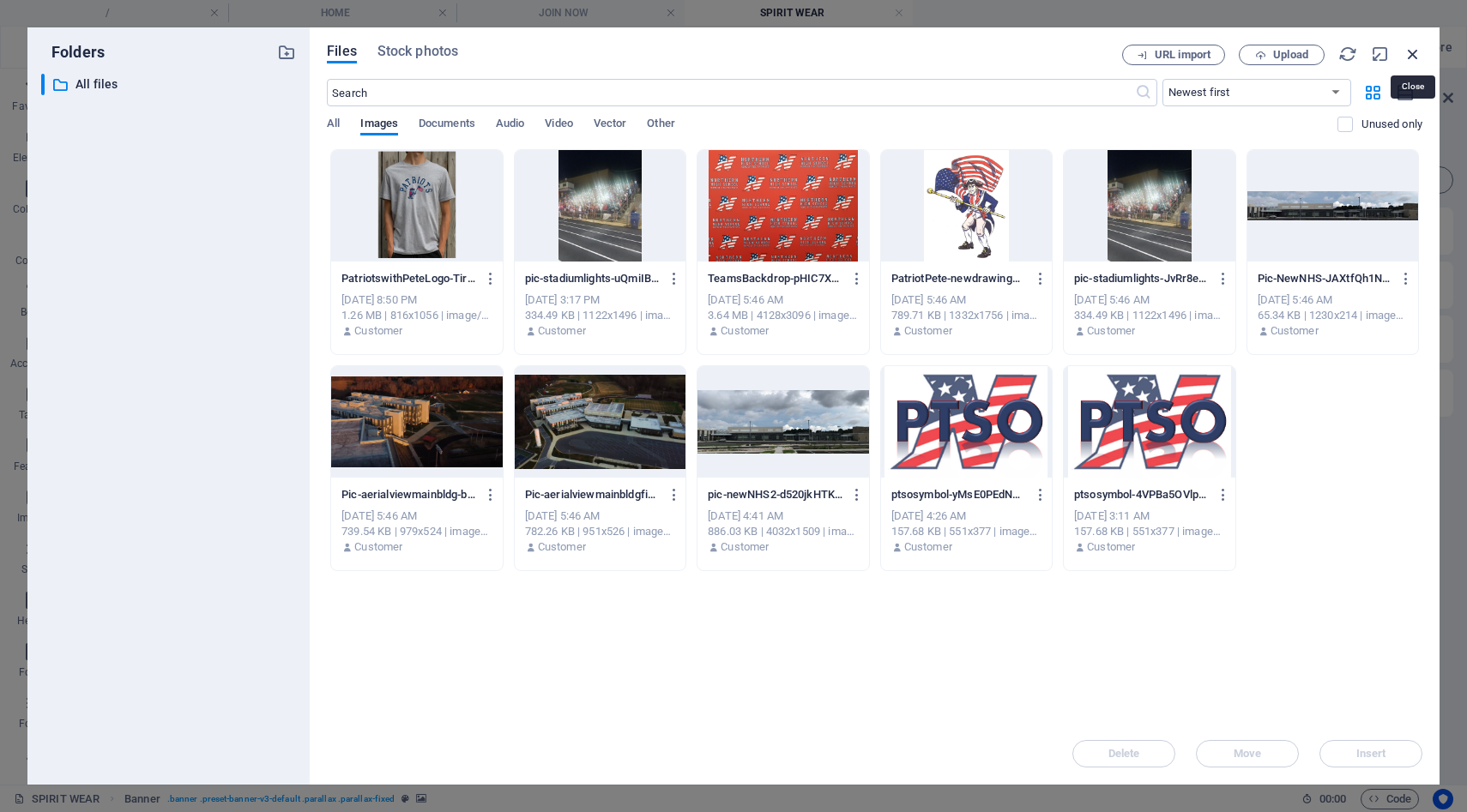
click at [1411, 51] on icon "button" at bounding box center [1413, 53] width 19 height 19
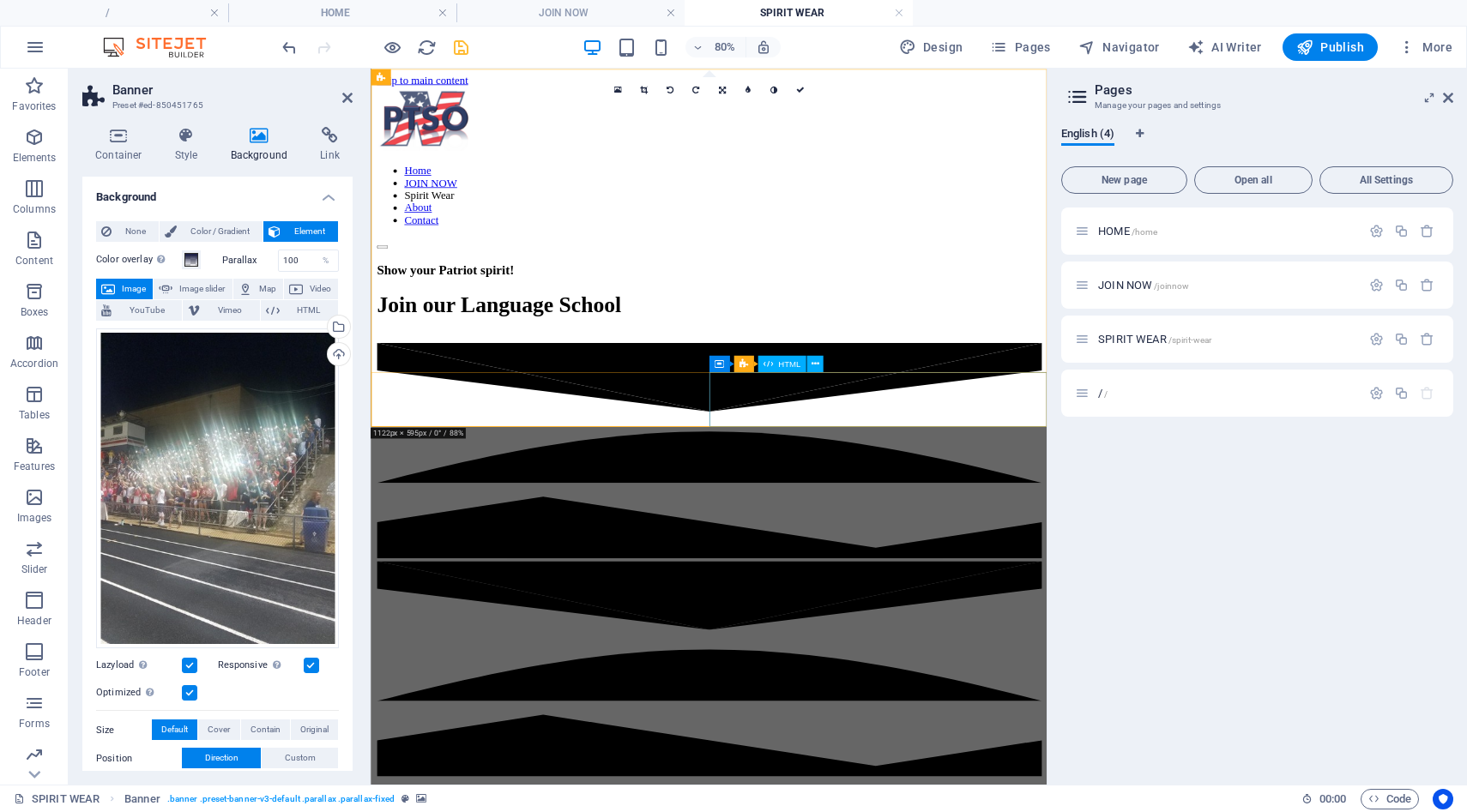
click at [1058, 684] on div at bounding box center [792, 820] width 831 height 272
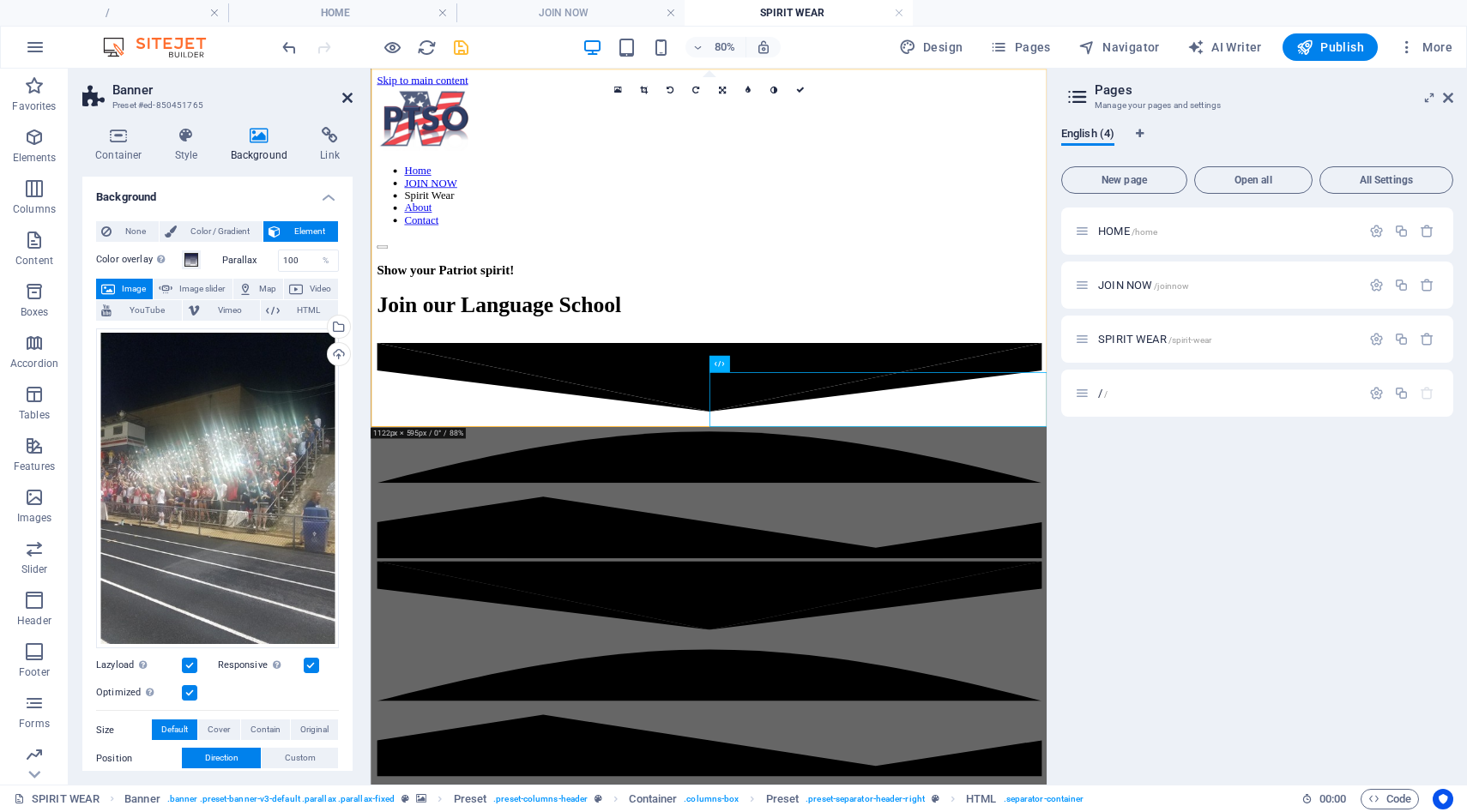
click at [346, 100] on icon at bounding box center [348, 98] width 10 height 14
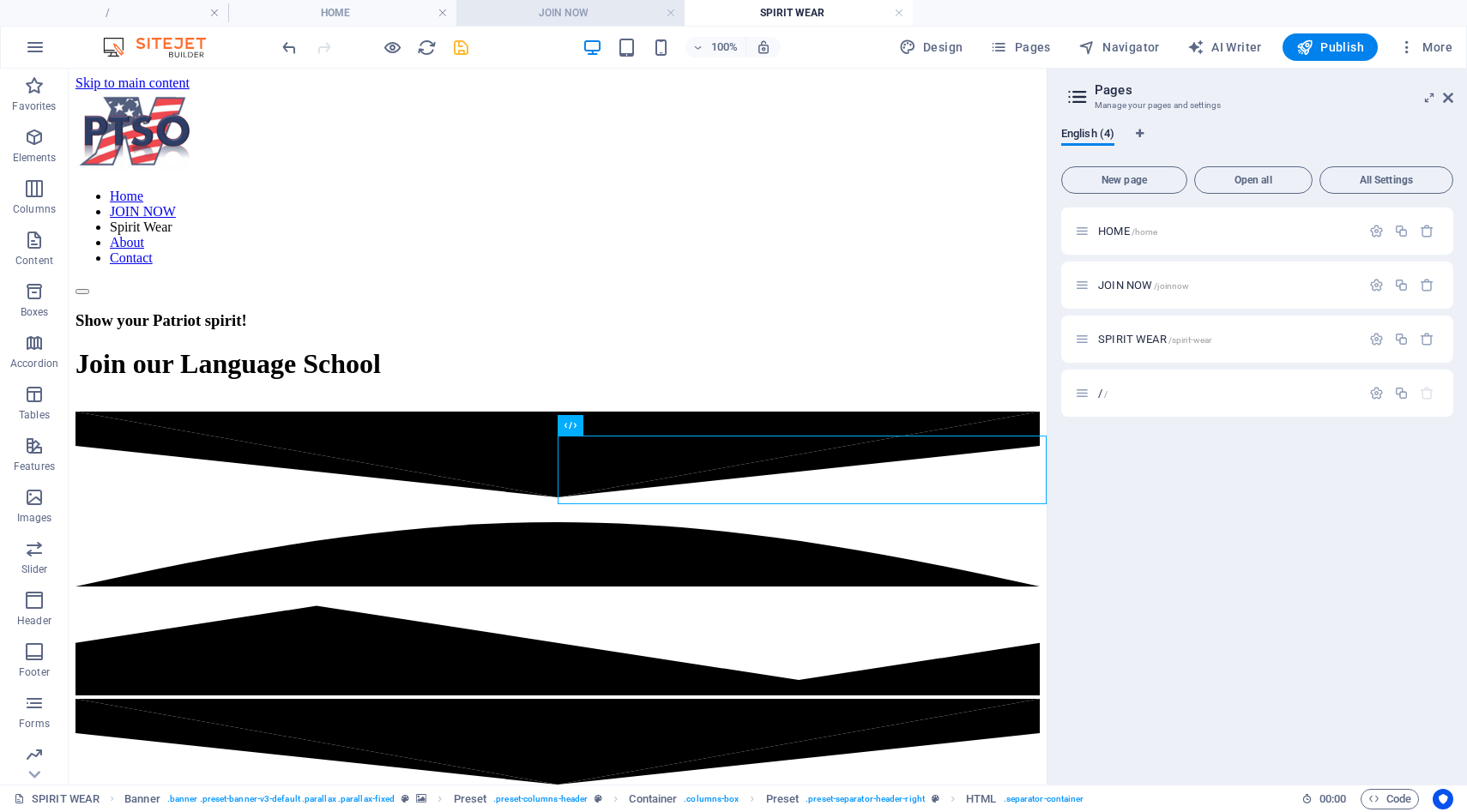
click at [576, 15] on h4 "JOIN NOW" at bounding box center [571, 12] width 228 height 19
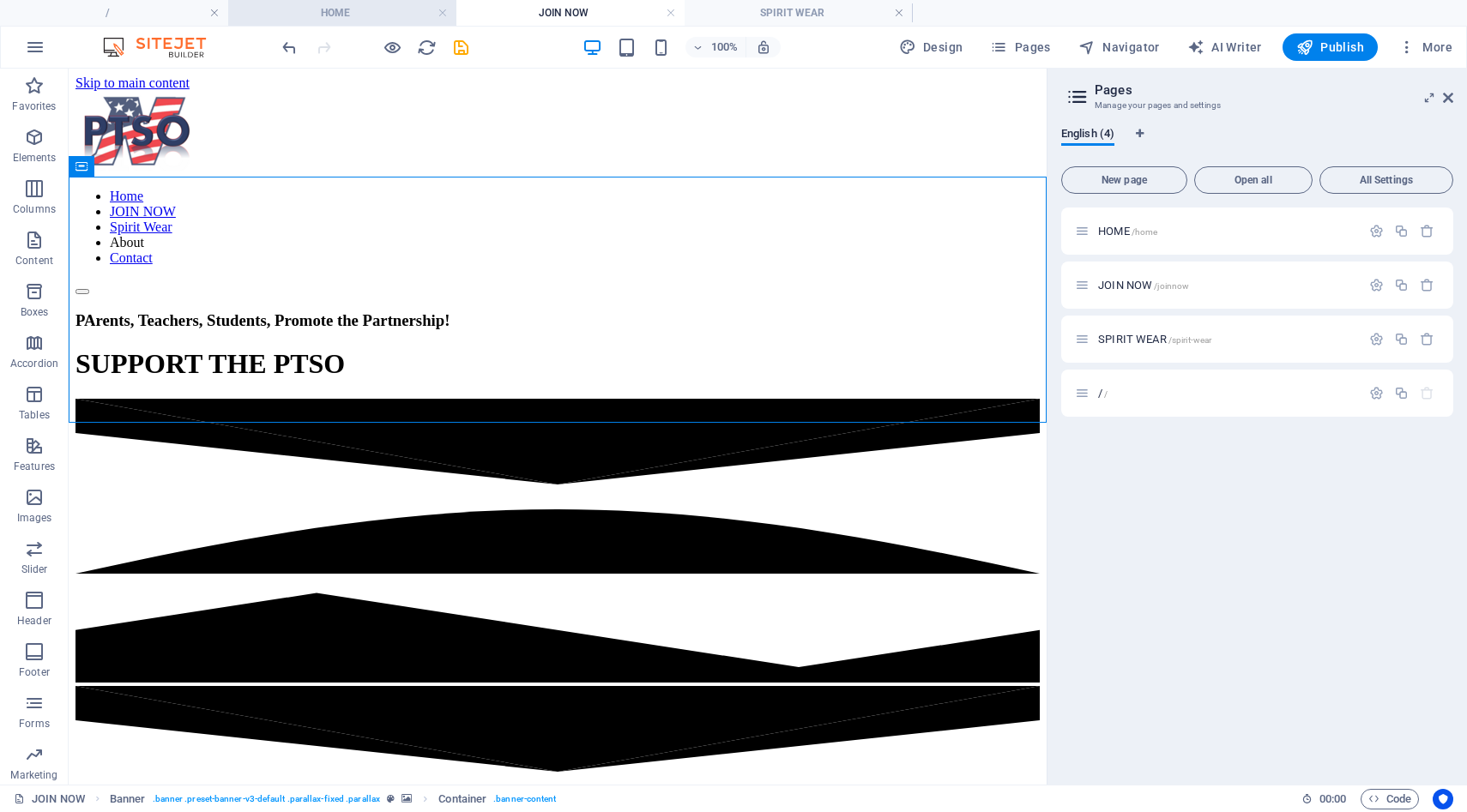
click at [390, 22] on h4 "HOME" at bounding box center [342, 12] width 228 height 19
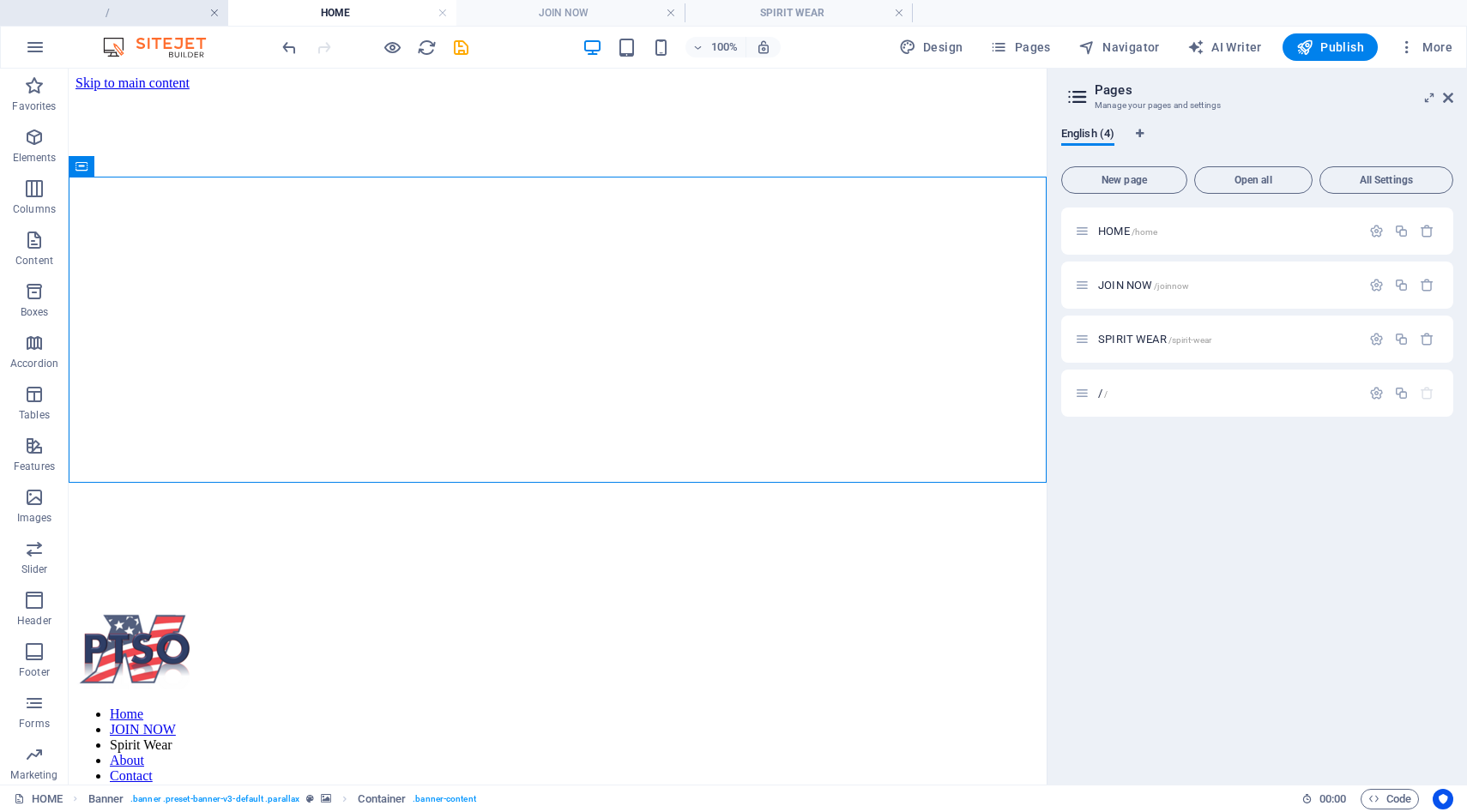
click at [218, 16] on link at bounding box center [214, 13] width 10 height 16
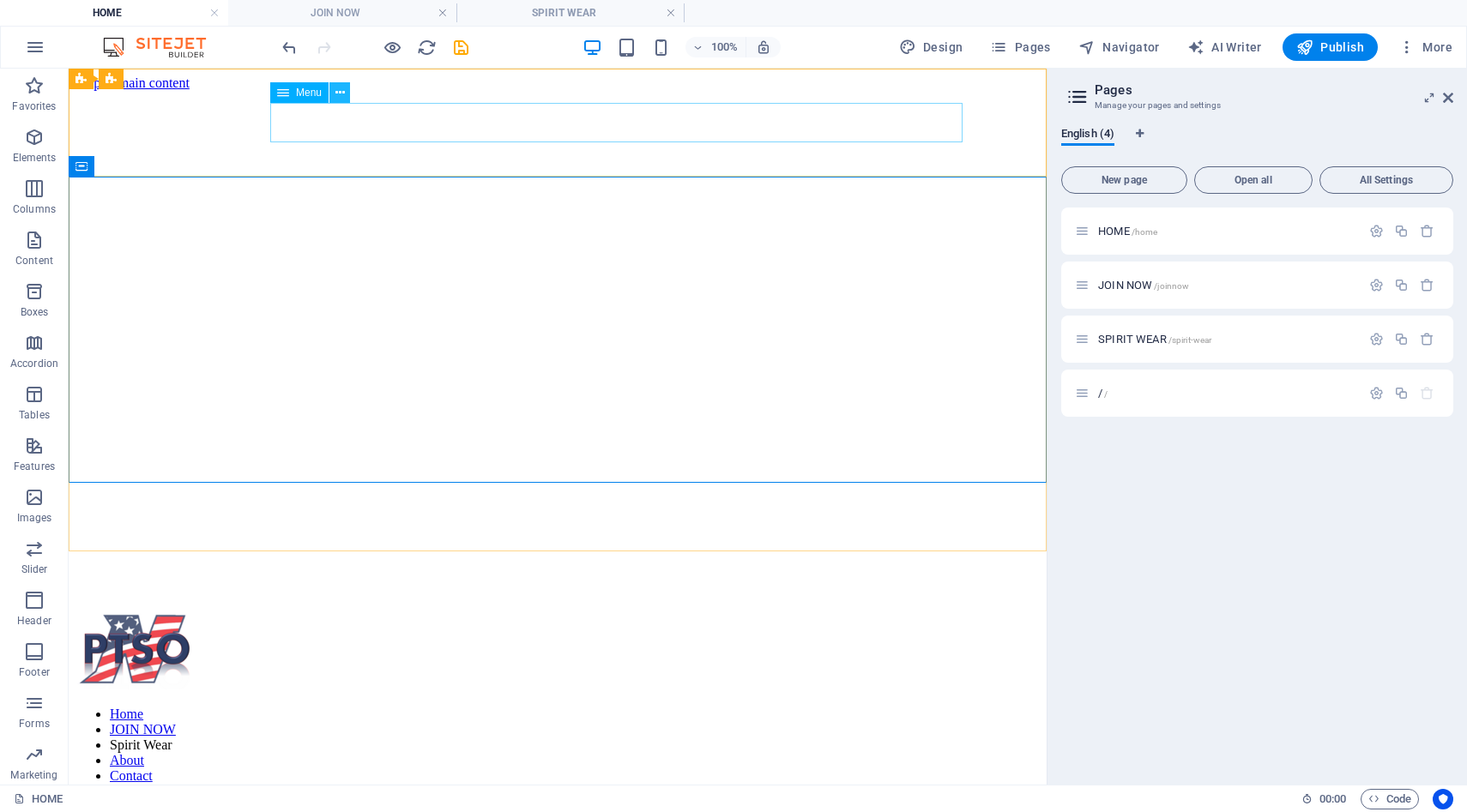
click at [341, 91] on icon at bounding box center [341, 93] width 10 height 18
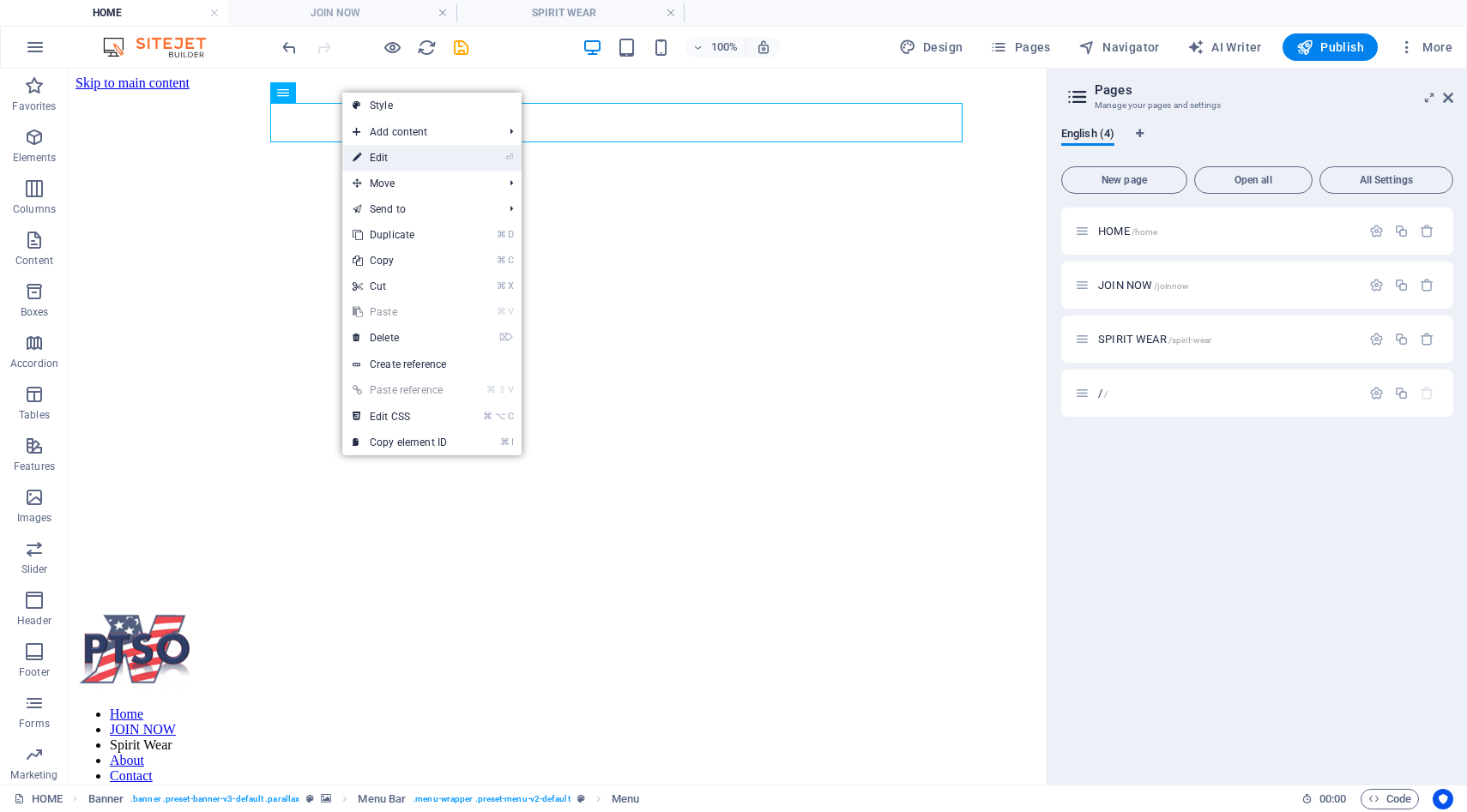
click at [369, 162] on link "⏎ Edit" at bounding box center [400, 157] width 115 height 26
select select
select select "2"
select select
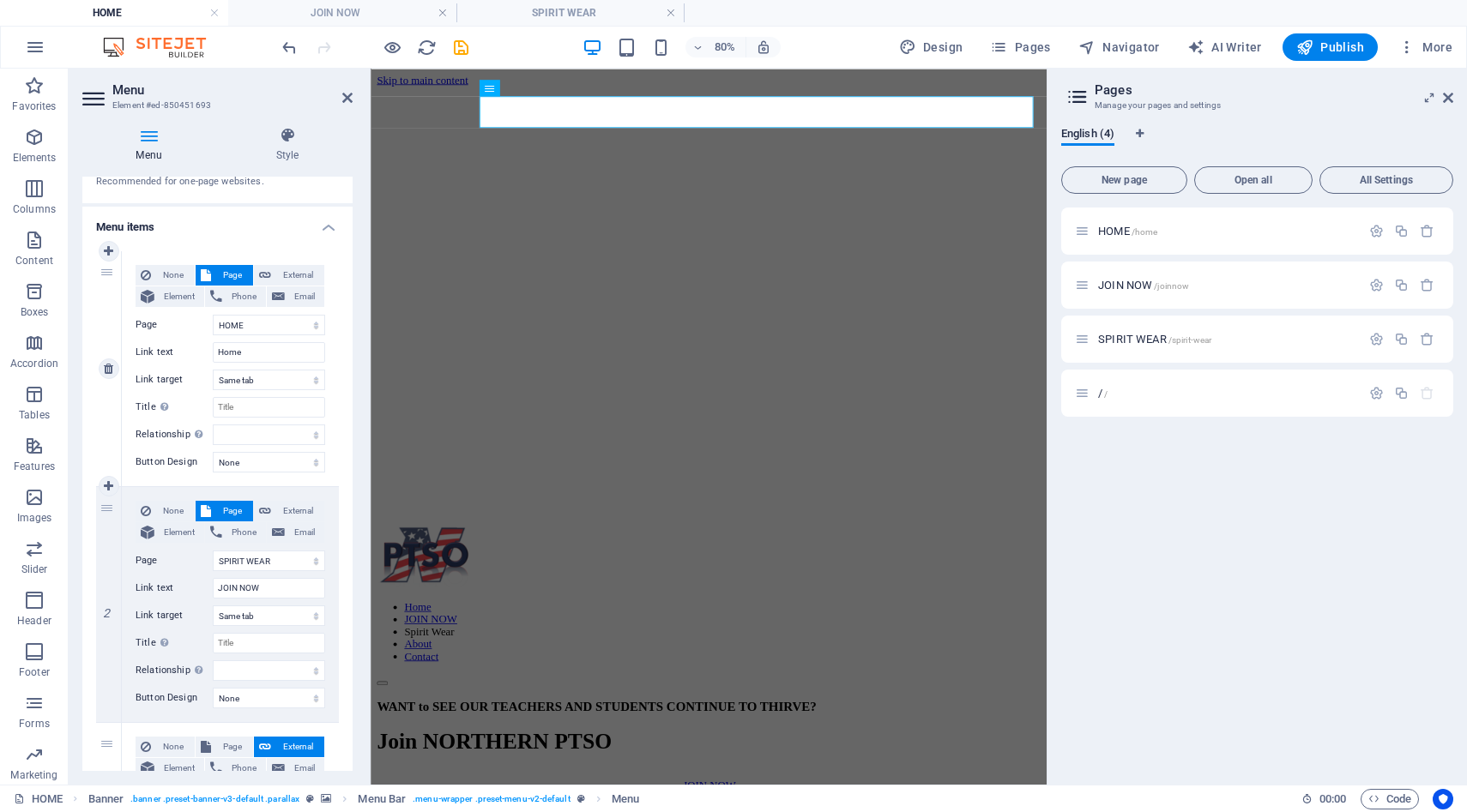
scroll to position [93, 0]
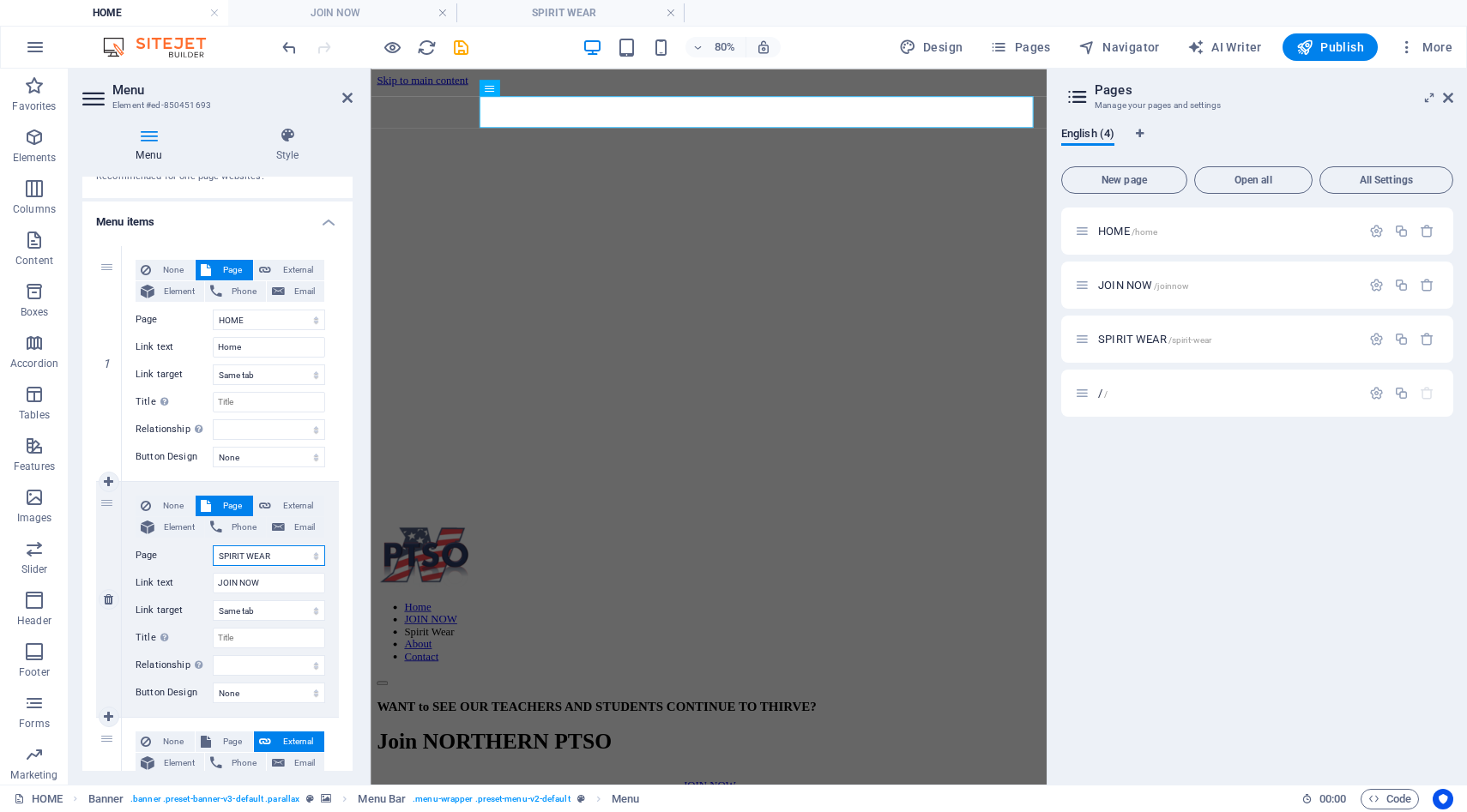
click at [311, 555] on select "HOME JOIN NOW SPIRIT WEAR /" at bounding box center [268, 556] width 112 height 21
select select "1"
click at [213, 546] on select "HOME JOIN NOW SPIRIT WEAR /" at bounding box center [268, 556] width 112 height 21
select select
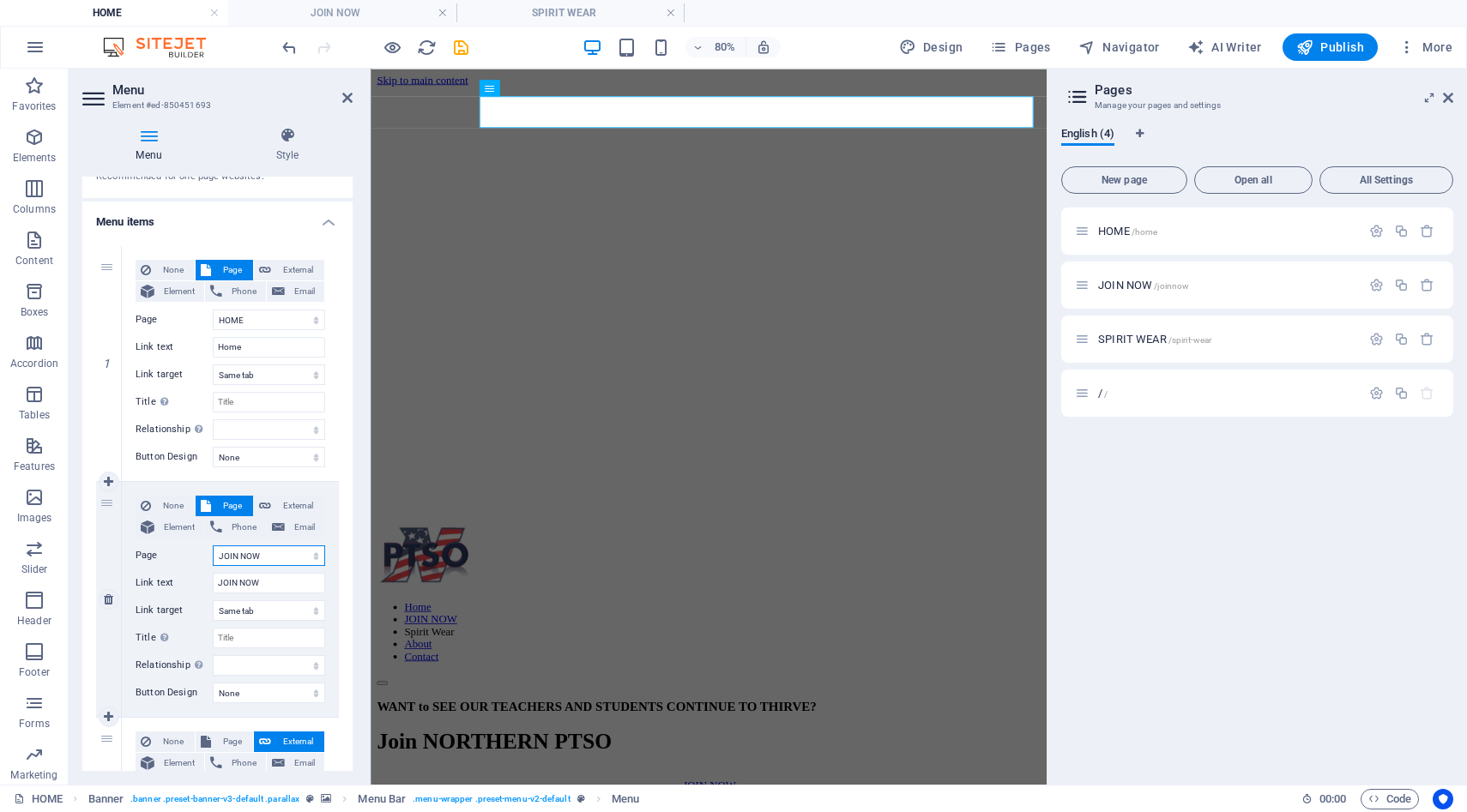
select select
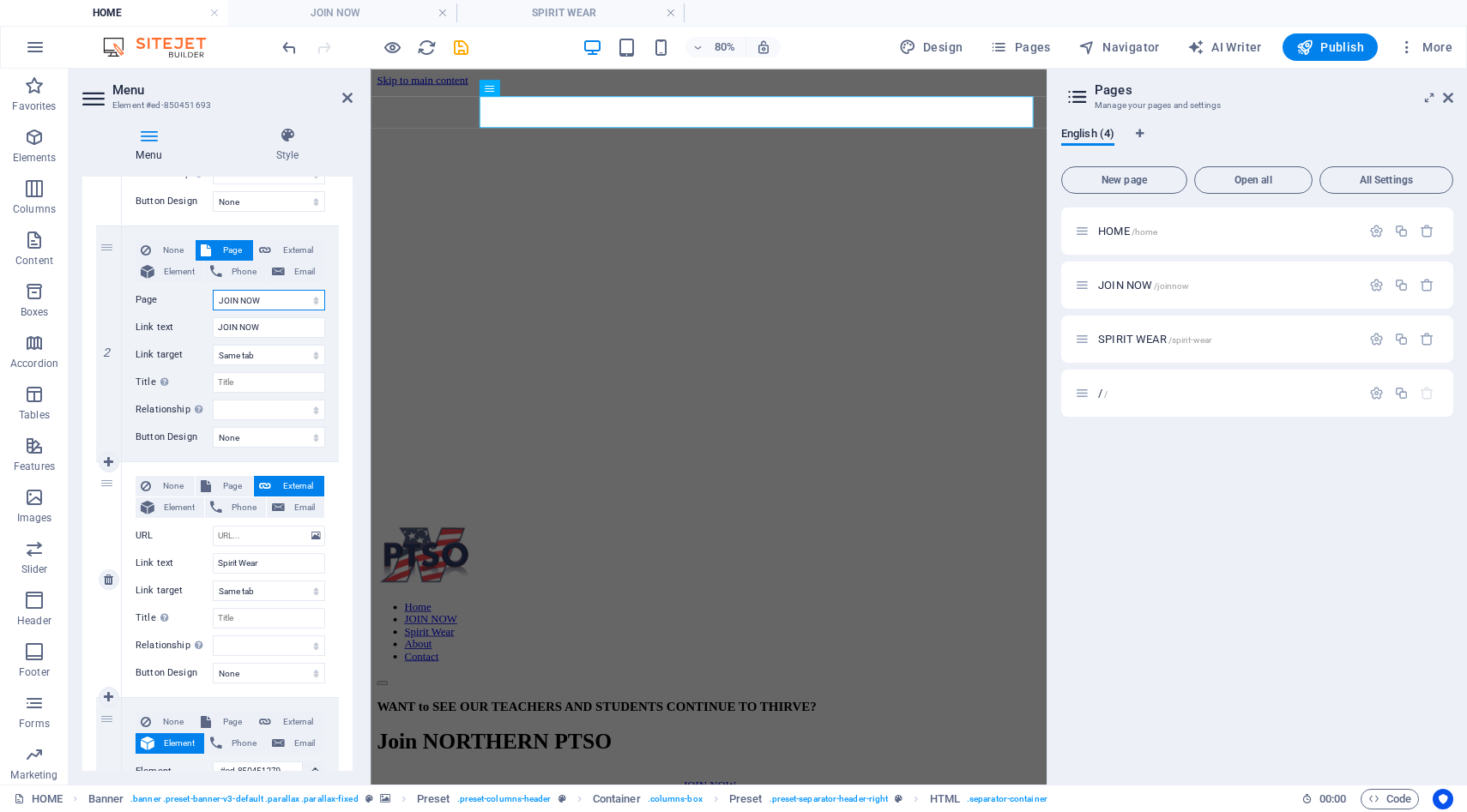
scroll to position [350, 0]
click at [234, 483] on span "Page" at bounding box center [232, 485] width 32 height 21
select select
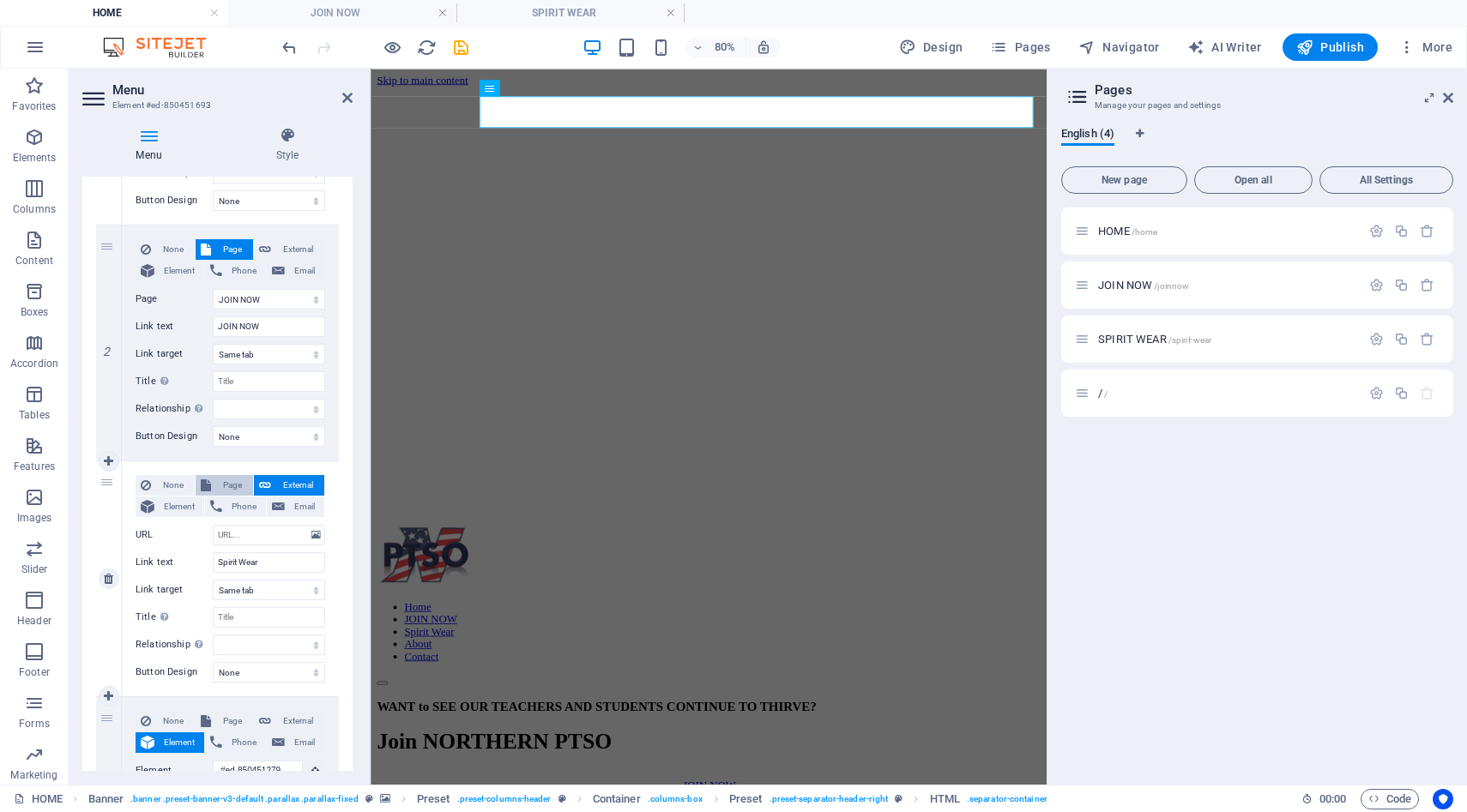
select select
click at [312, 535] on select "HOME JOIN NOW SPIRIT WEAR /" at bounding box center [268, 535] width 112 height 21
select select "2"
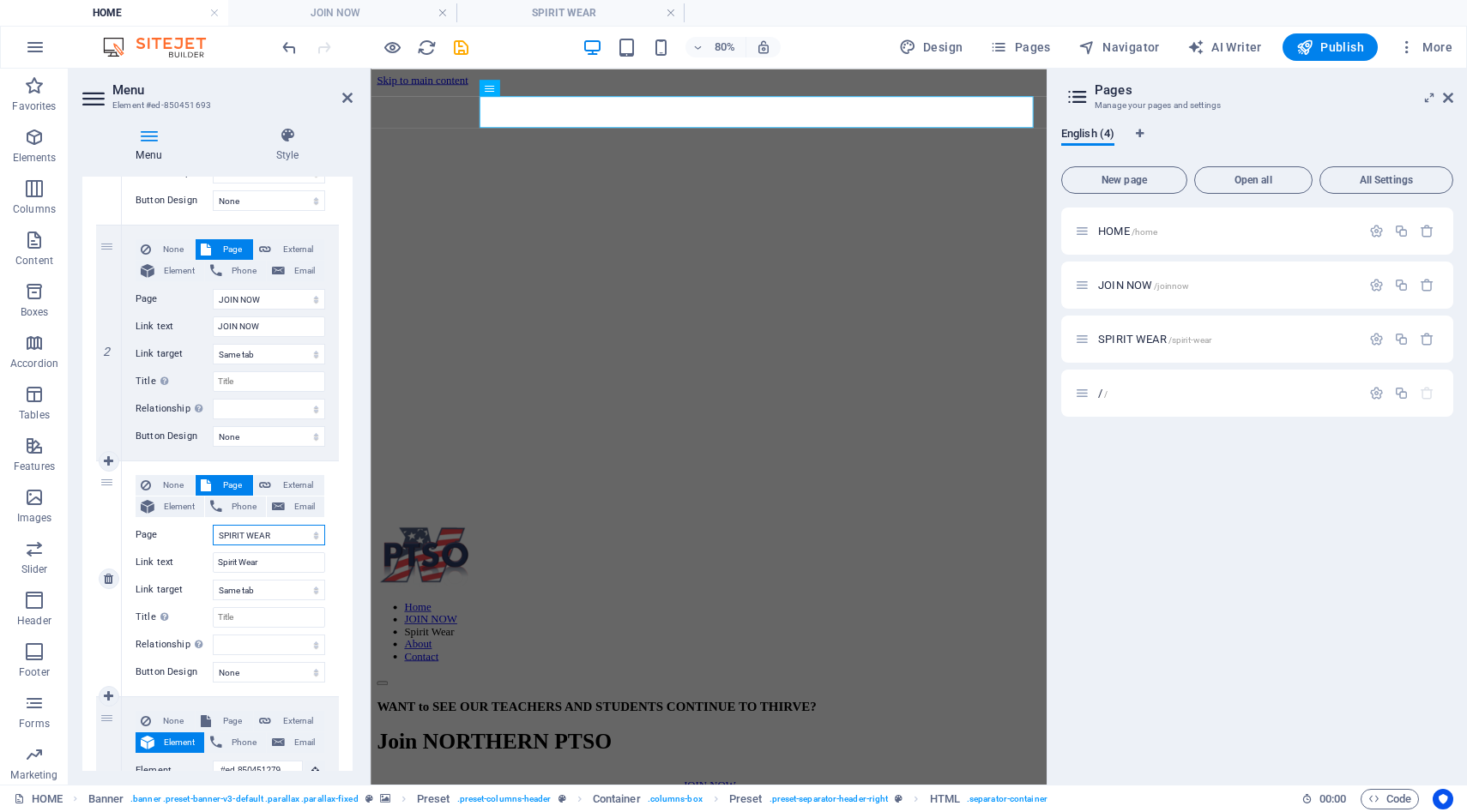
click at [213, 525] on select "HOME JOIN NOW SPIRIT WEAR /" at bounding box center [268, 535] width 112 height 21
select select
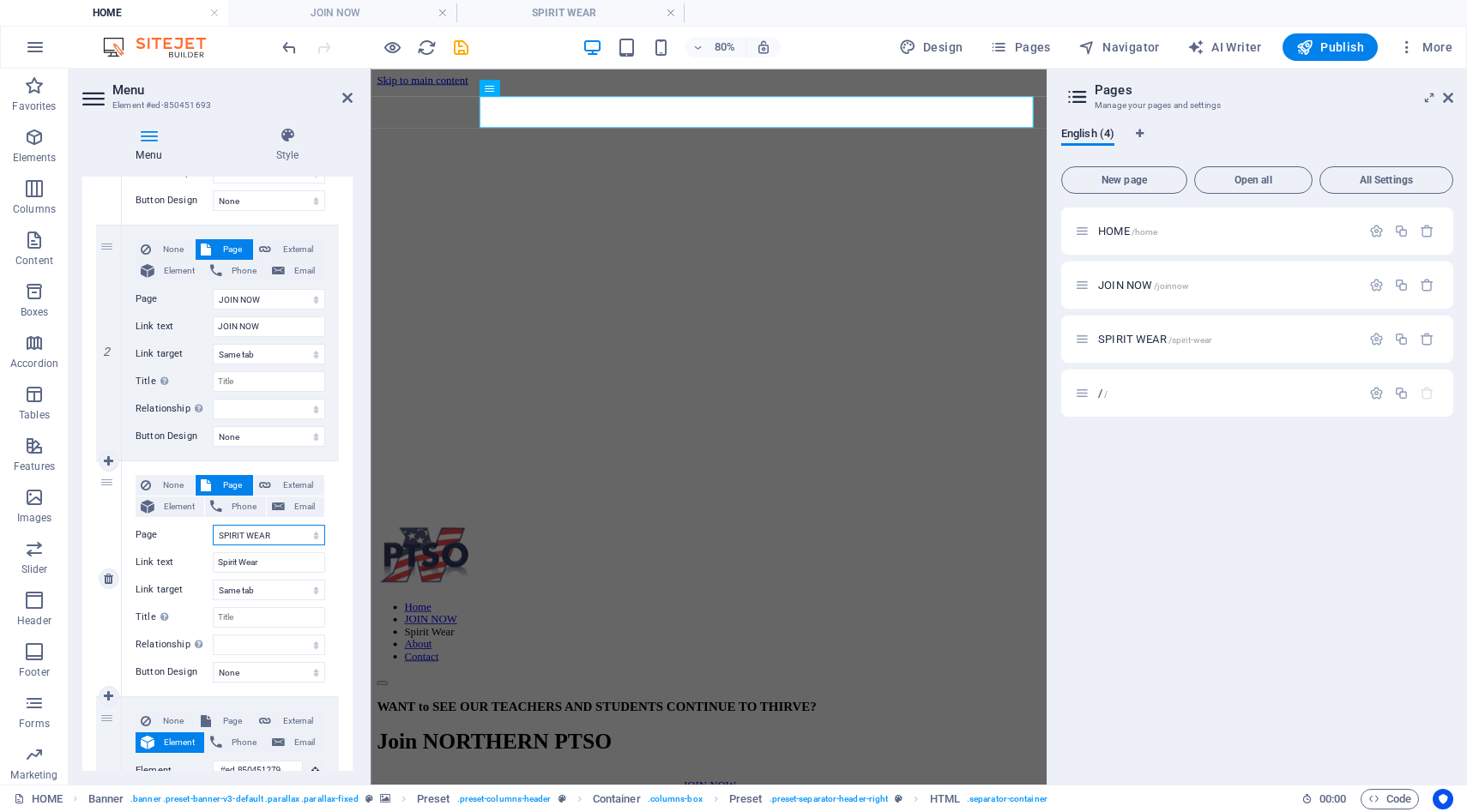
select select
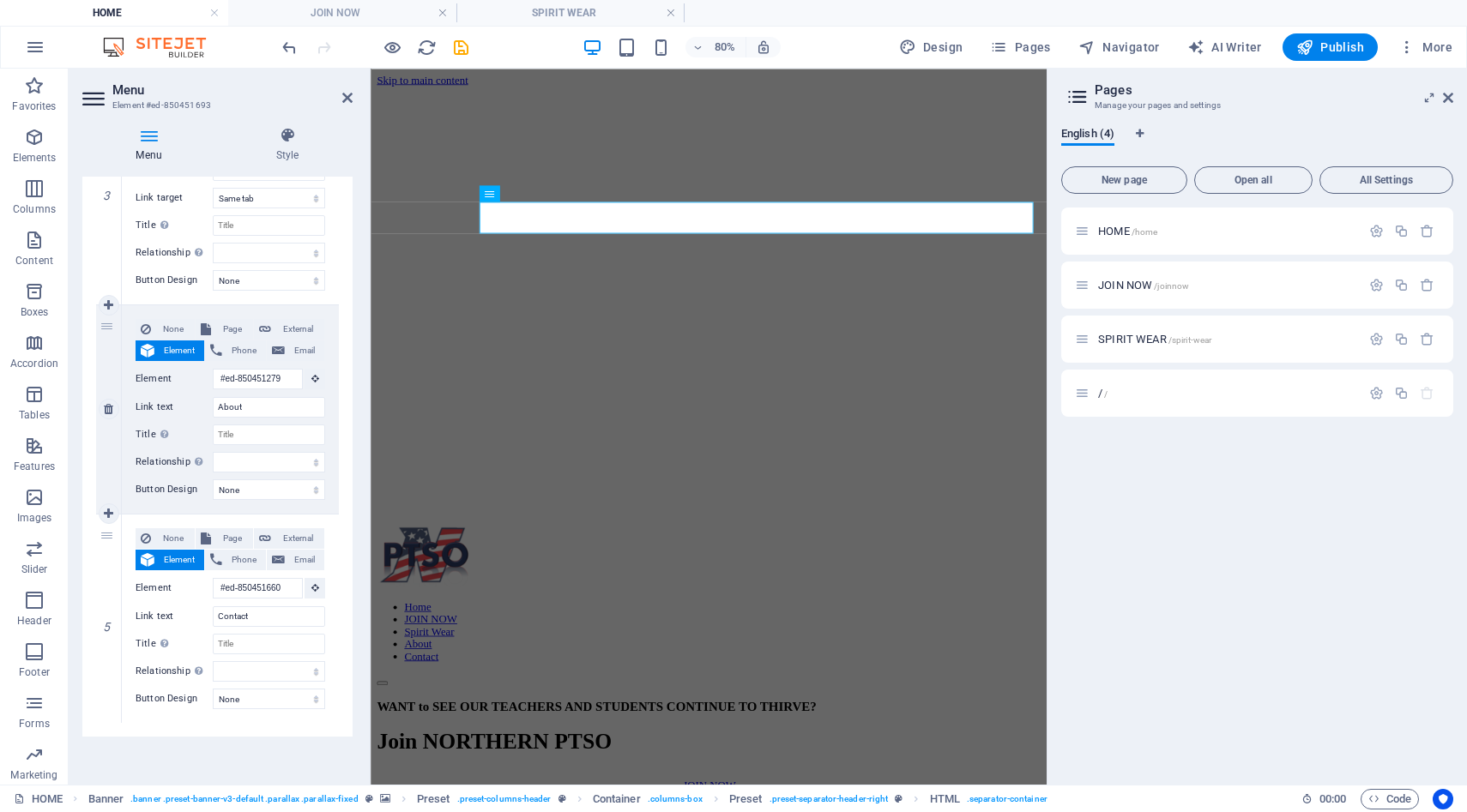
scroll to position [1, 0]
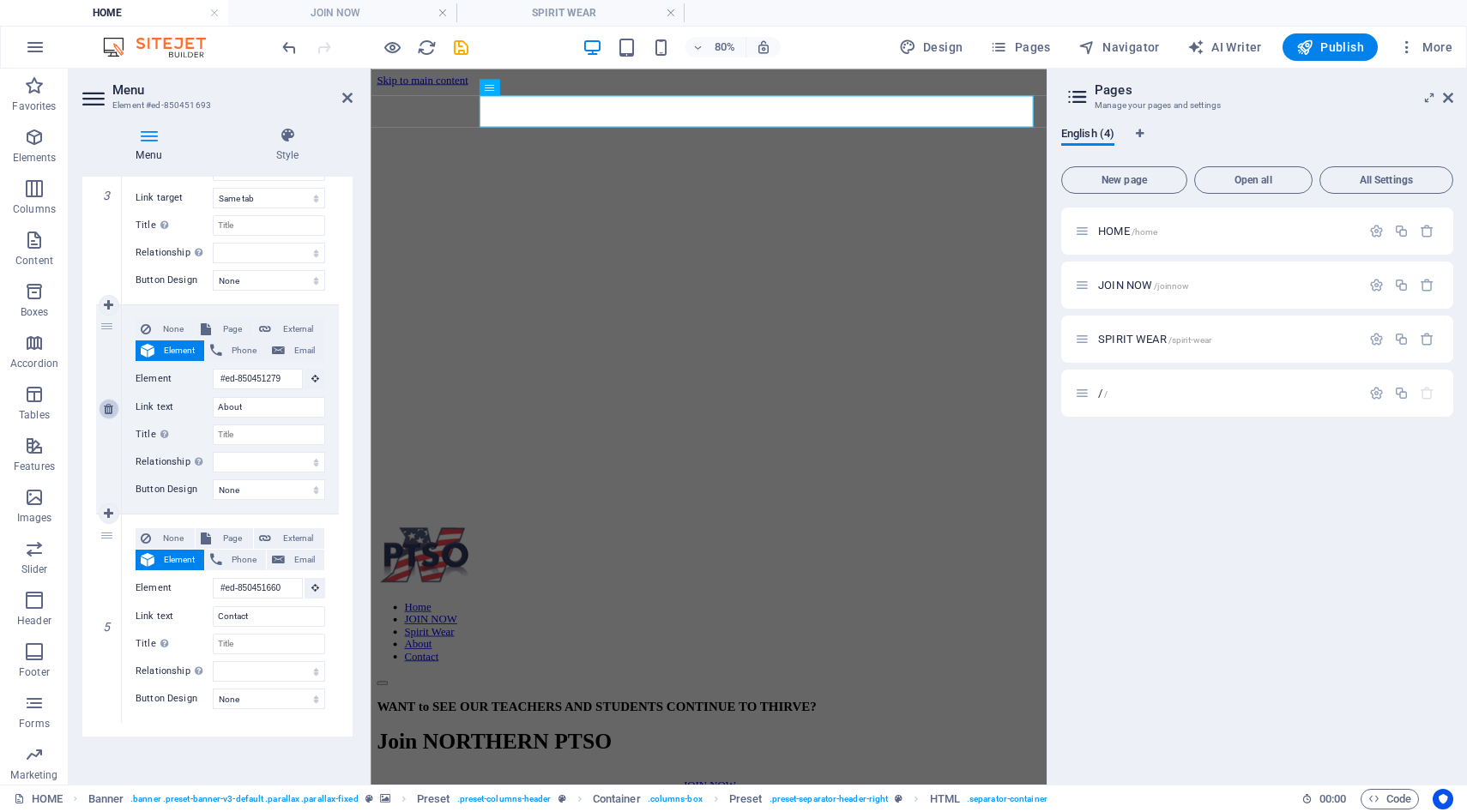
click at [110, 412] on icon at bounding box center [109, 409] width 10 height 12
select select
type input "#ed-850451660"
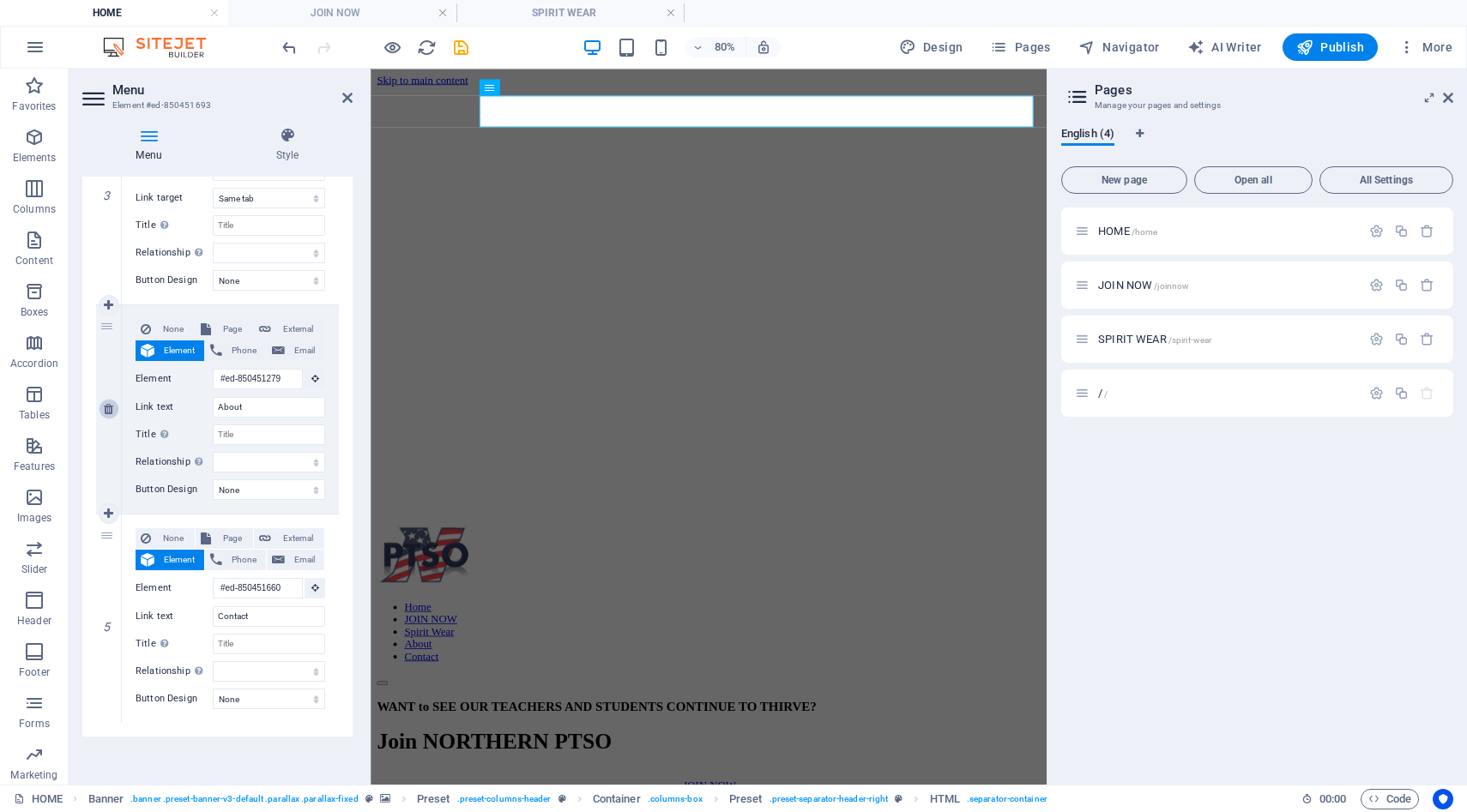
type input "Contact"
select select
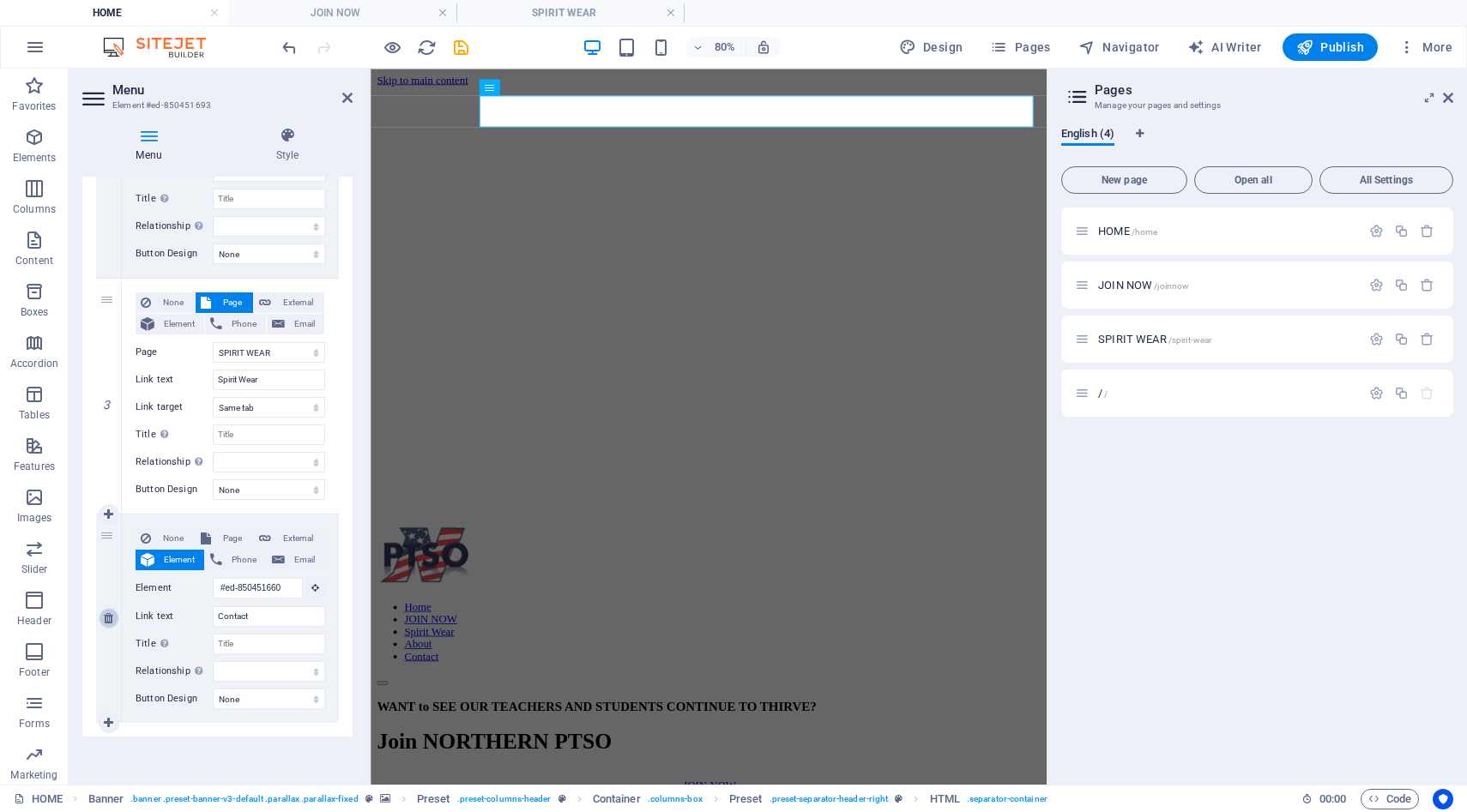
scroll to position [533, 0]
click at [101, 618] on link at bounding box center [109, 618] width 21 height 21
select select
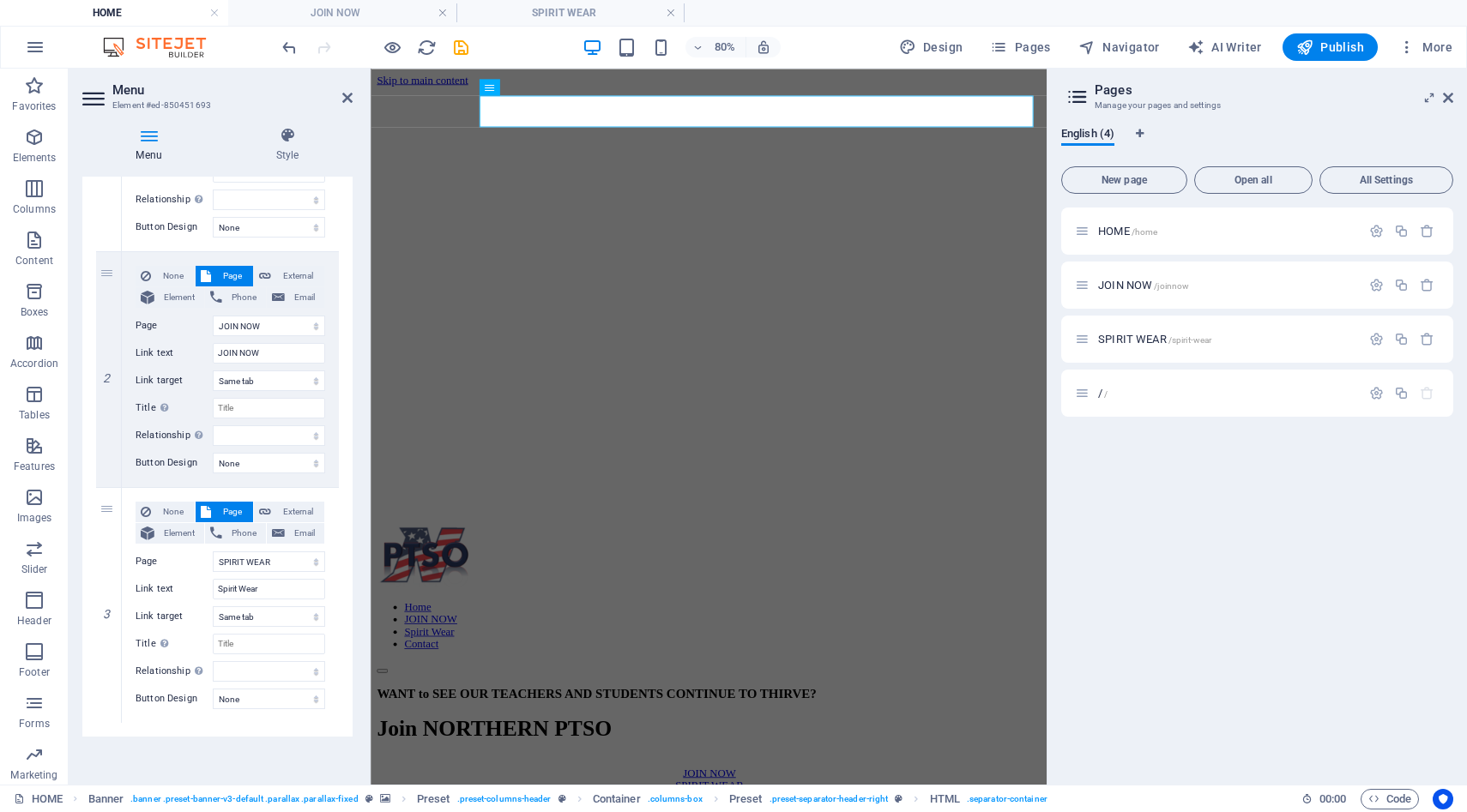
scroll to position [324, 0]
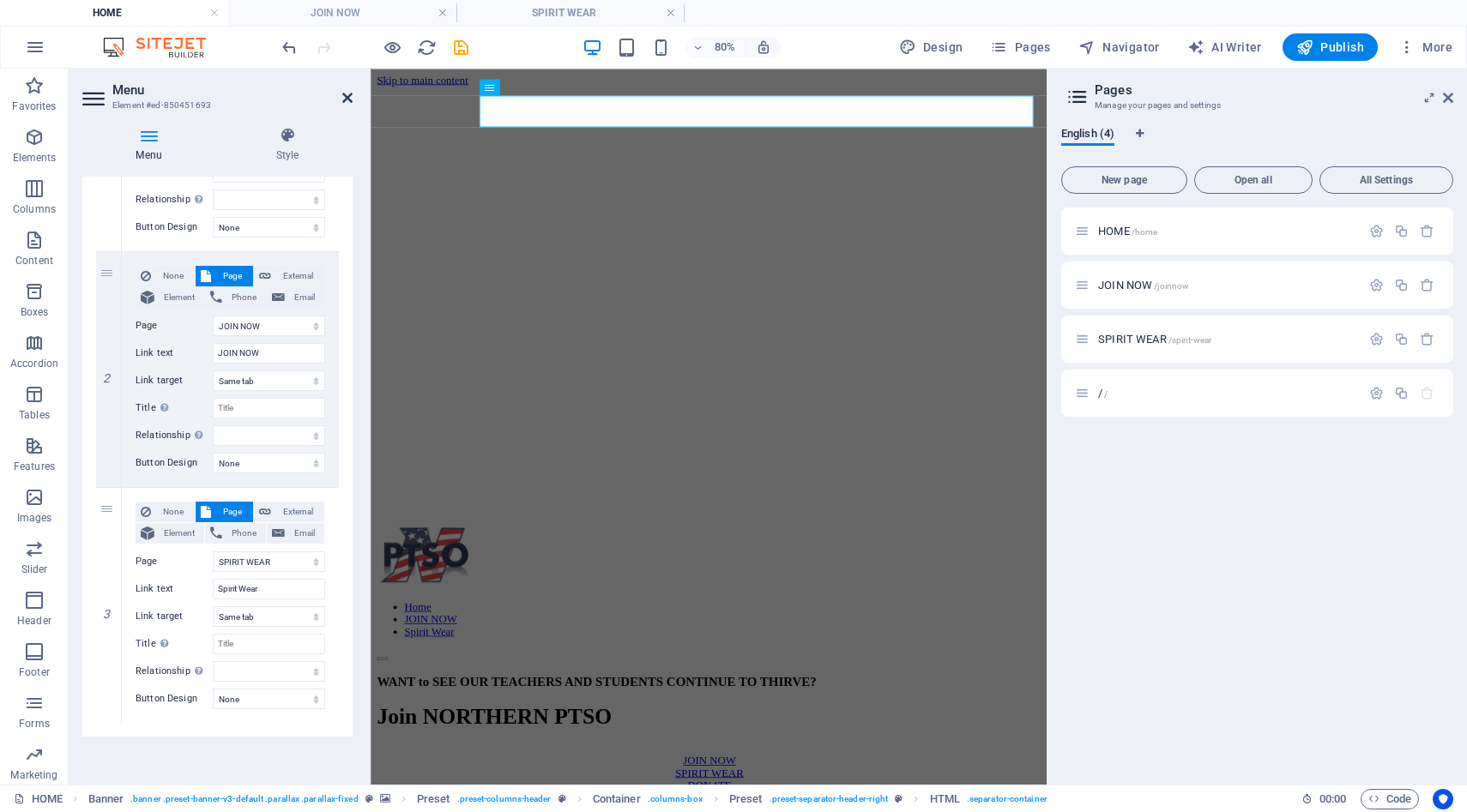
click at [348, 97] on icon at bounding box center [348, 98] width 10 height 14
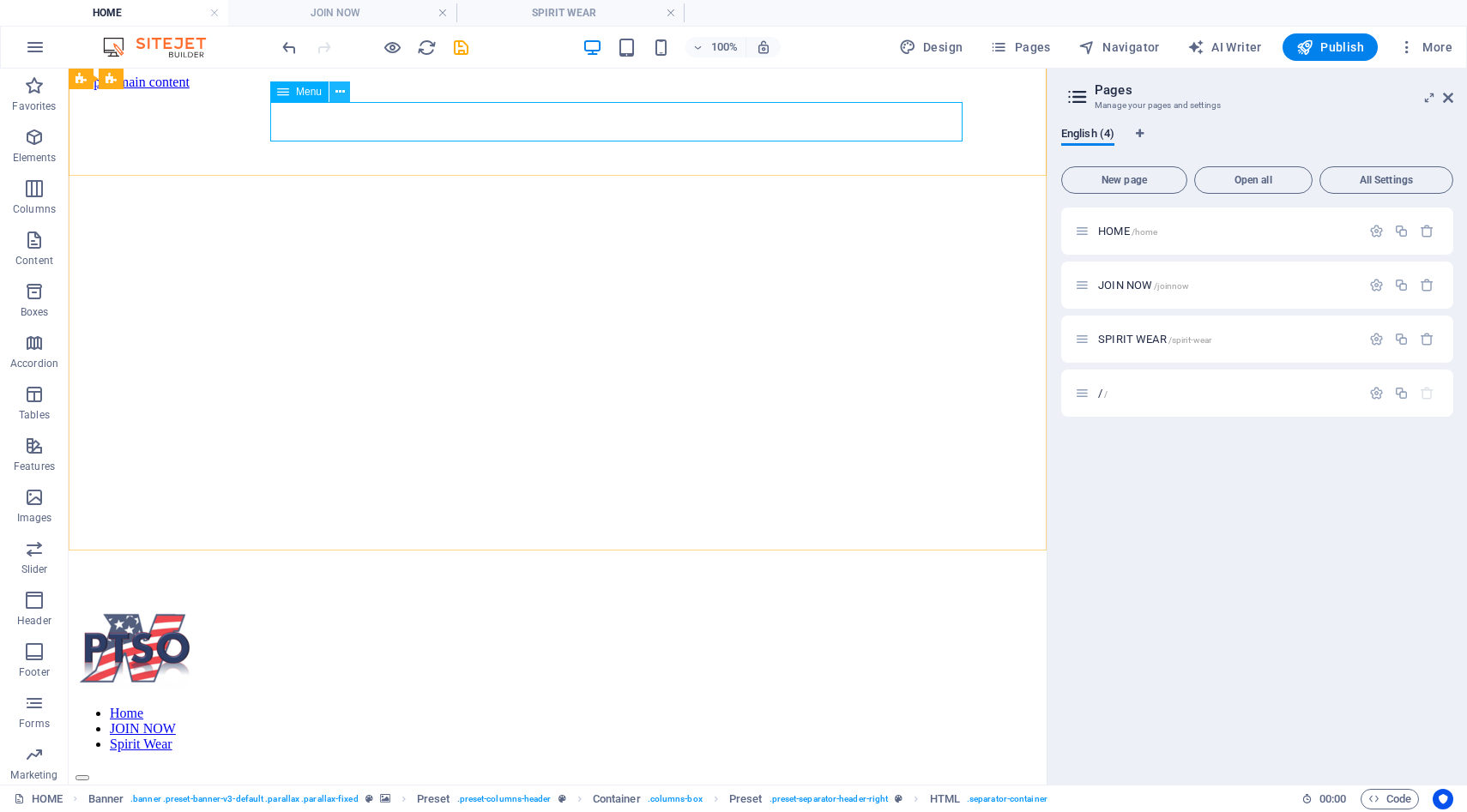
click at [343, 90] on icon at bounding box center [341, 92] width 10 height 18
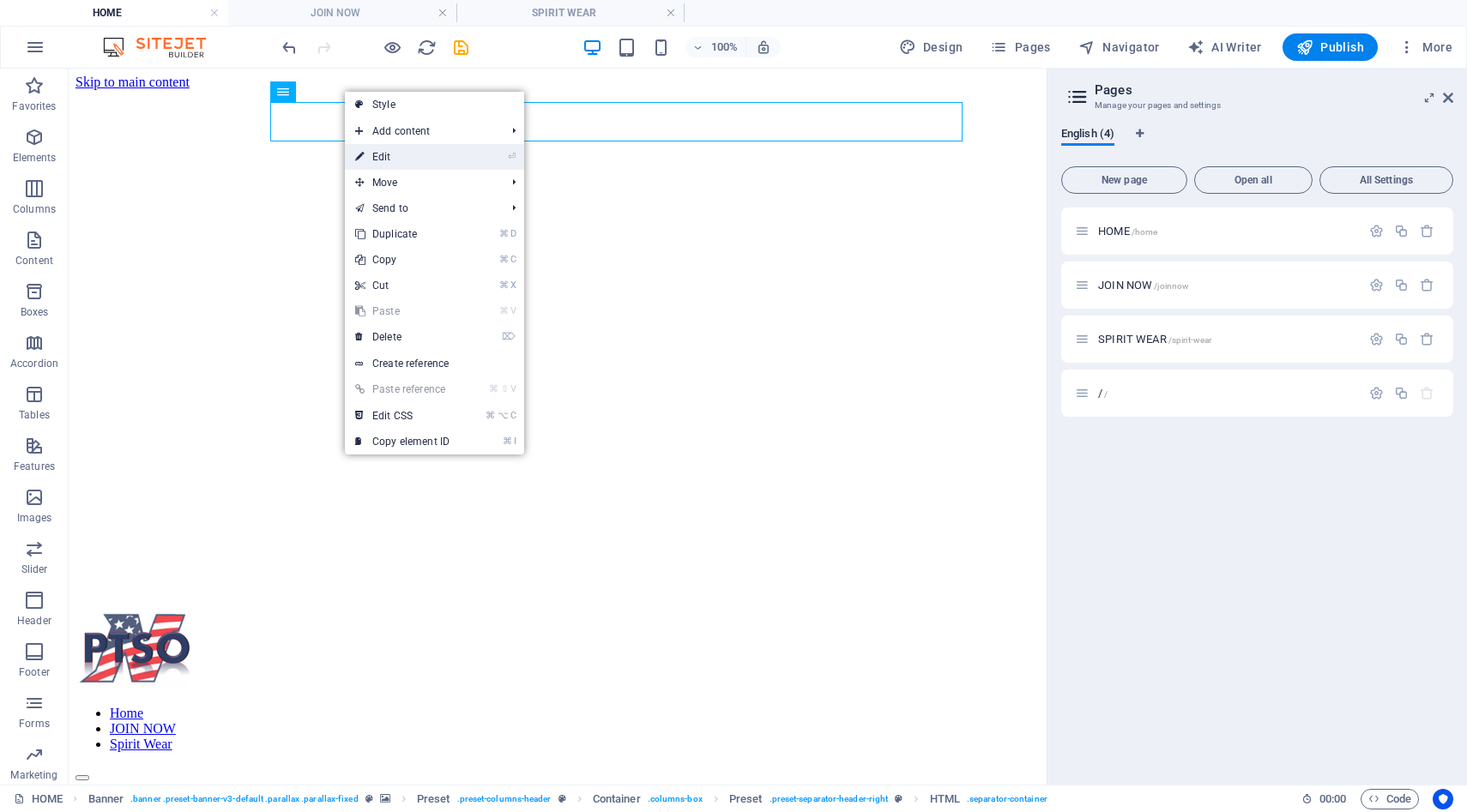
click at [367, 164] on link "⏎ Edit" at bounding box center [402, 157] width 115 height 26
select select
select select "1"
select select
select select "2"
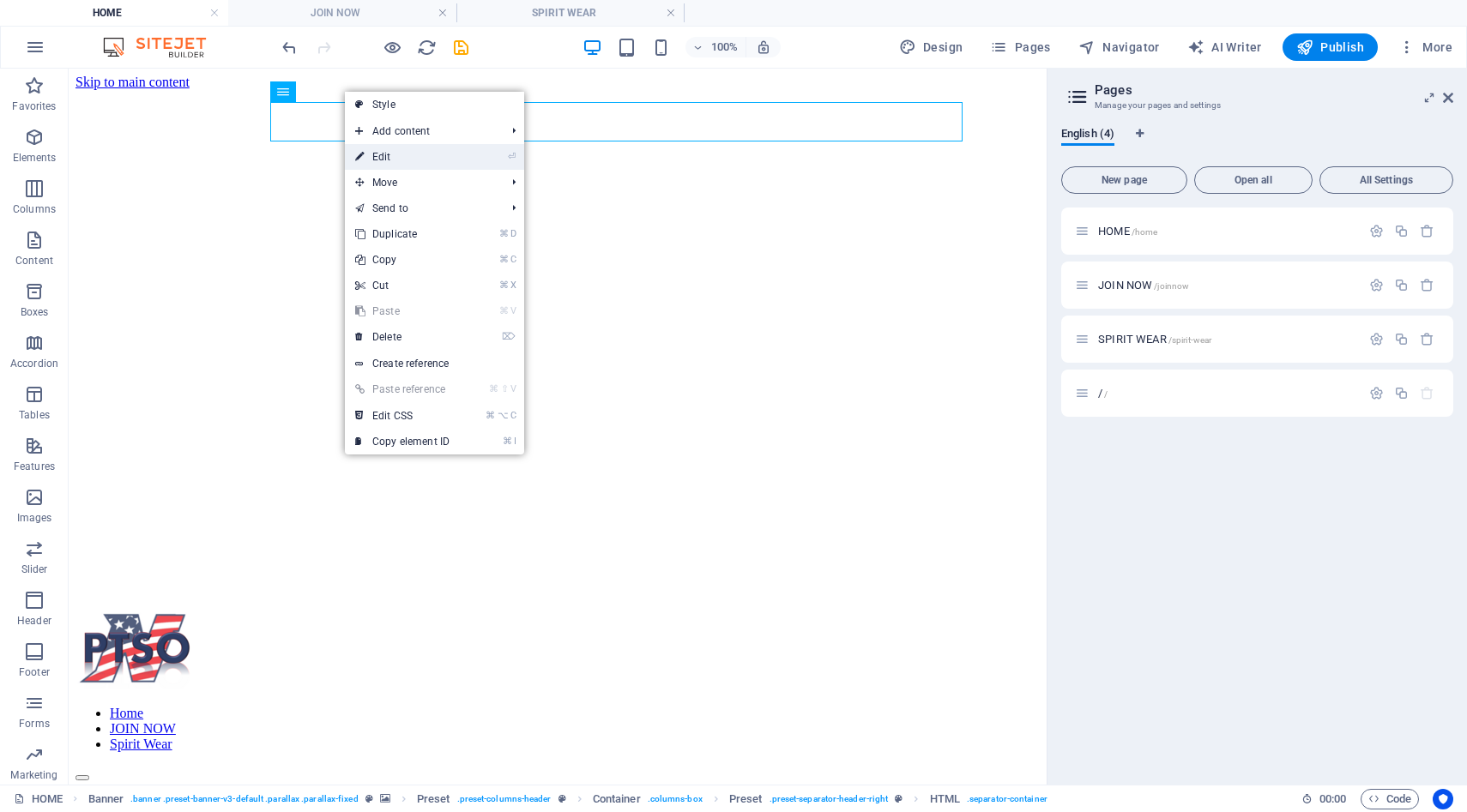
select select
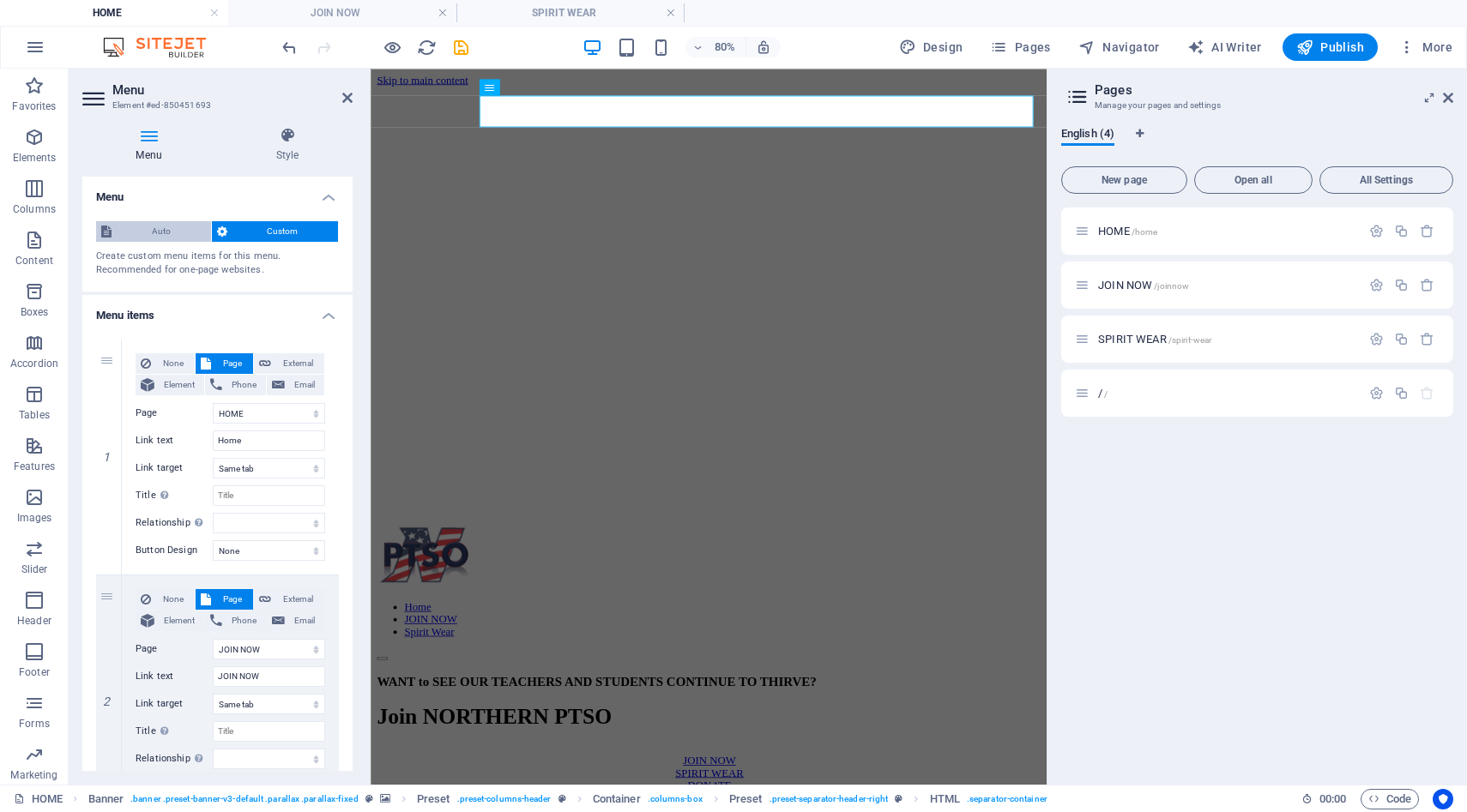
click at [171, 234] on span "Auto" at bounding box center [161, 231] width 89 height 21
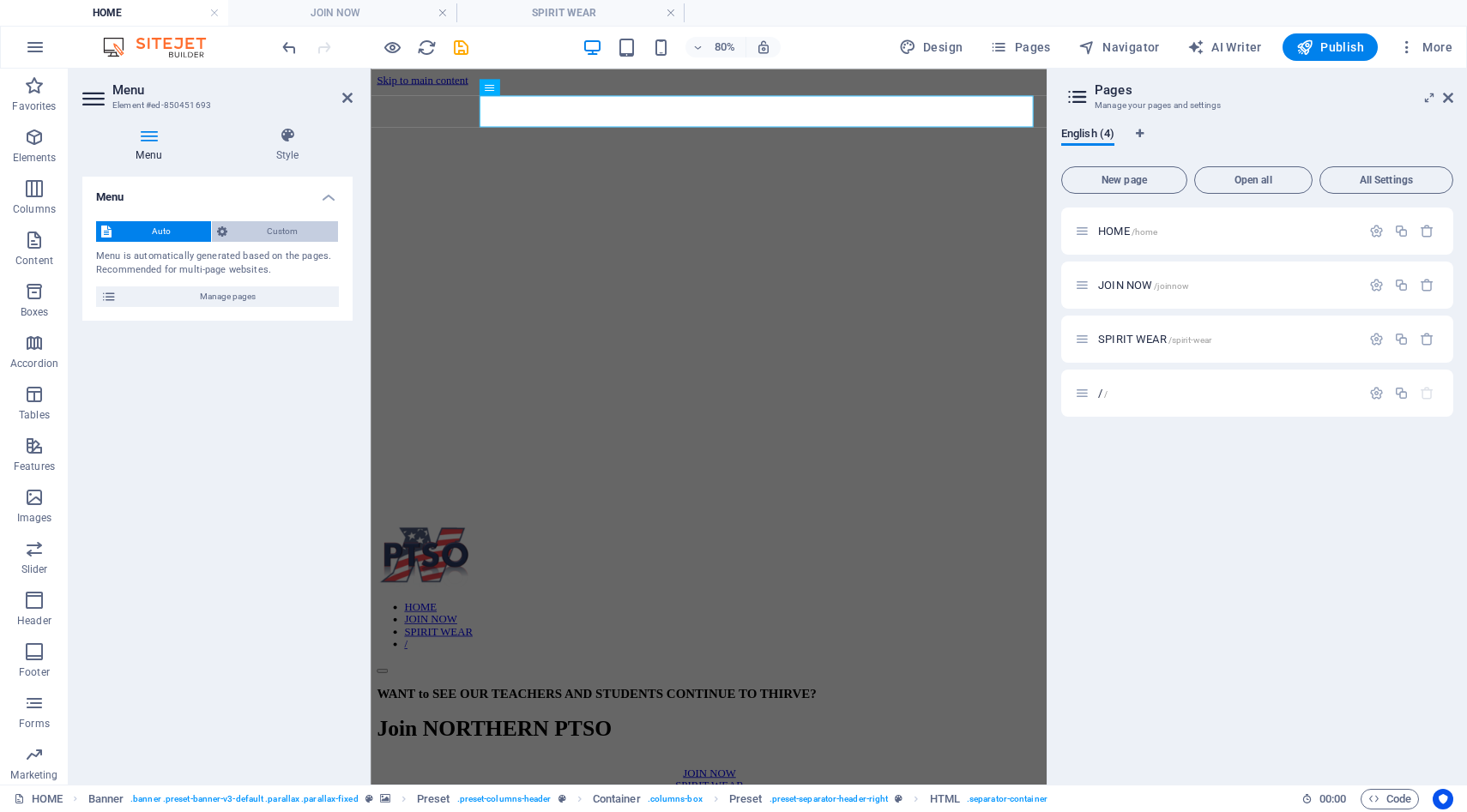
click at [234, 234] on span "Custom" at bounding box center [283, 231] width 101 height 21
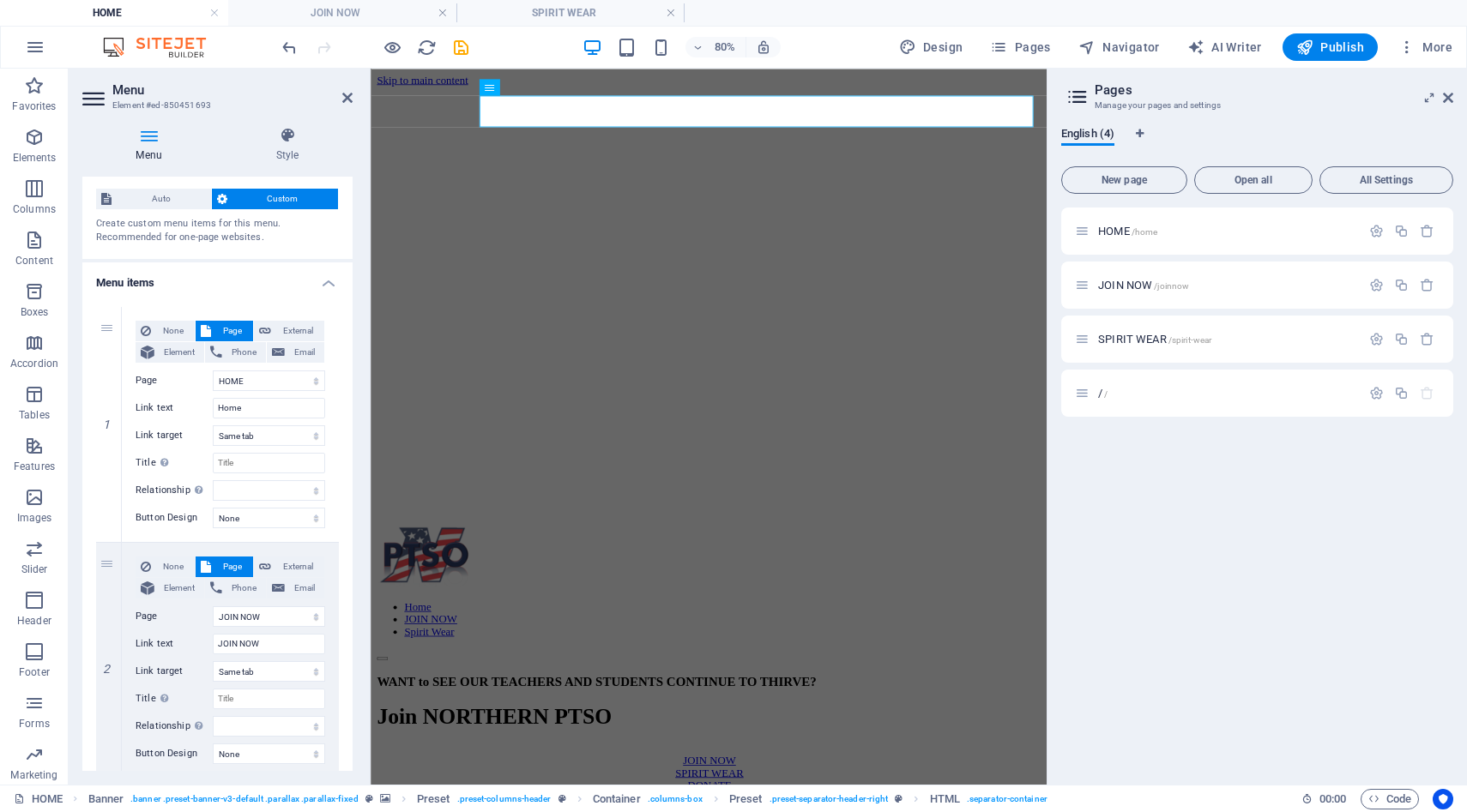
scroll to position [36, 0]
click at [287, 138] on icon at bounding box center [287, 135] width 131 height 17
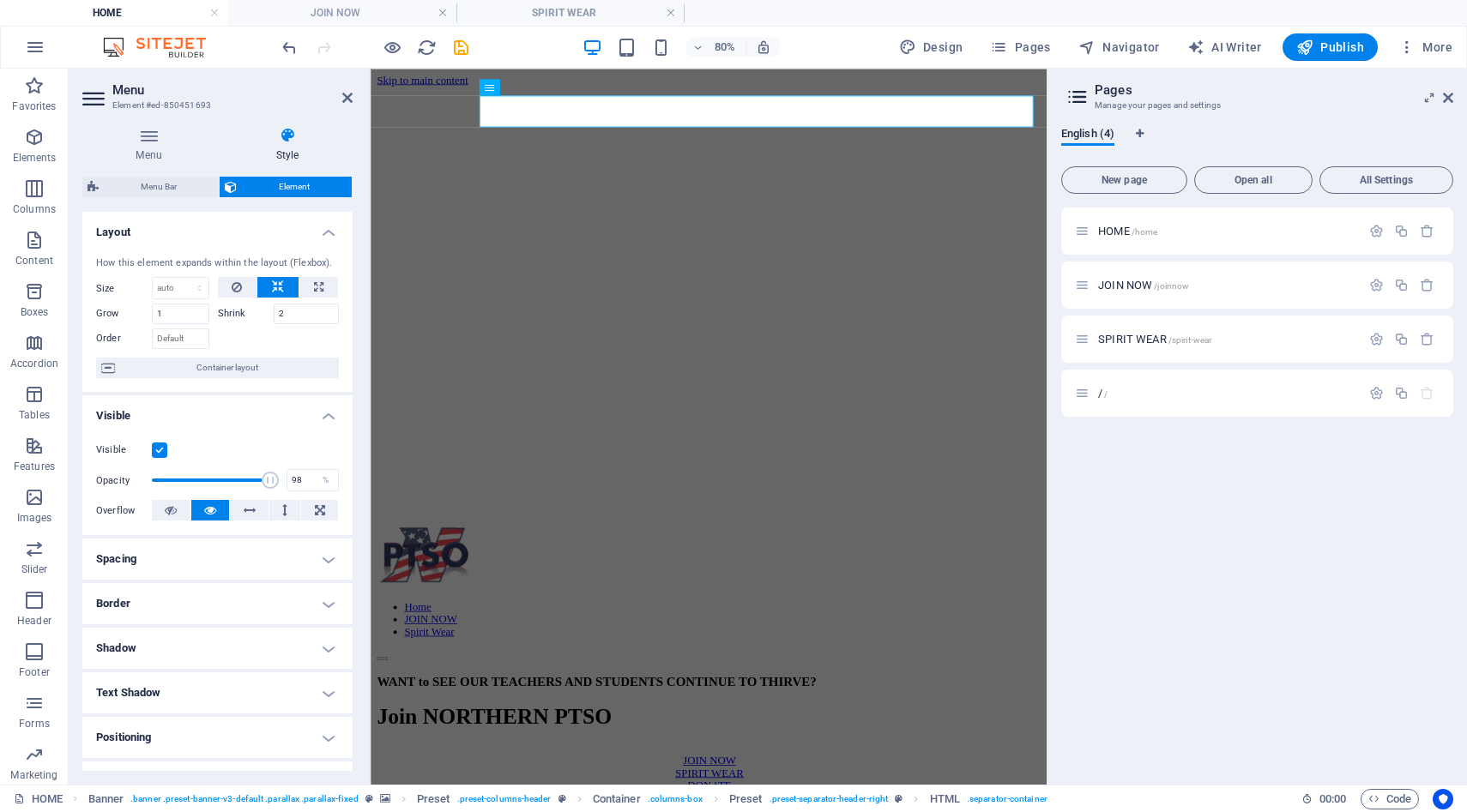
click at [214, 571] on h4 "Spacing" at bounding box center [217, 559] width 270 height 42
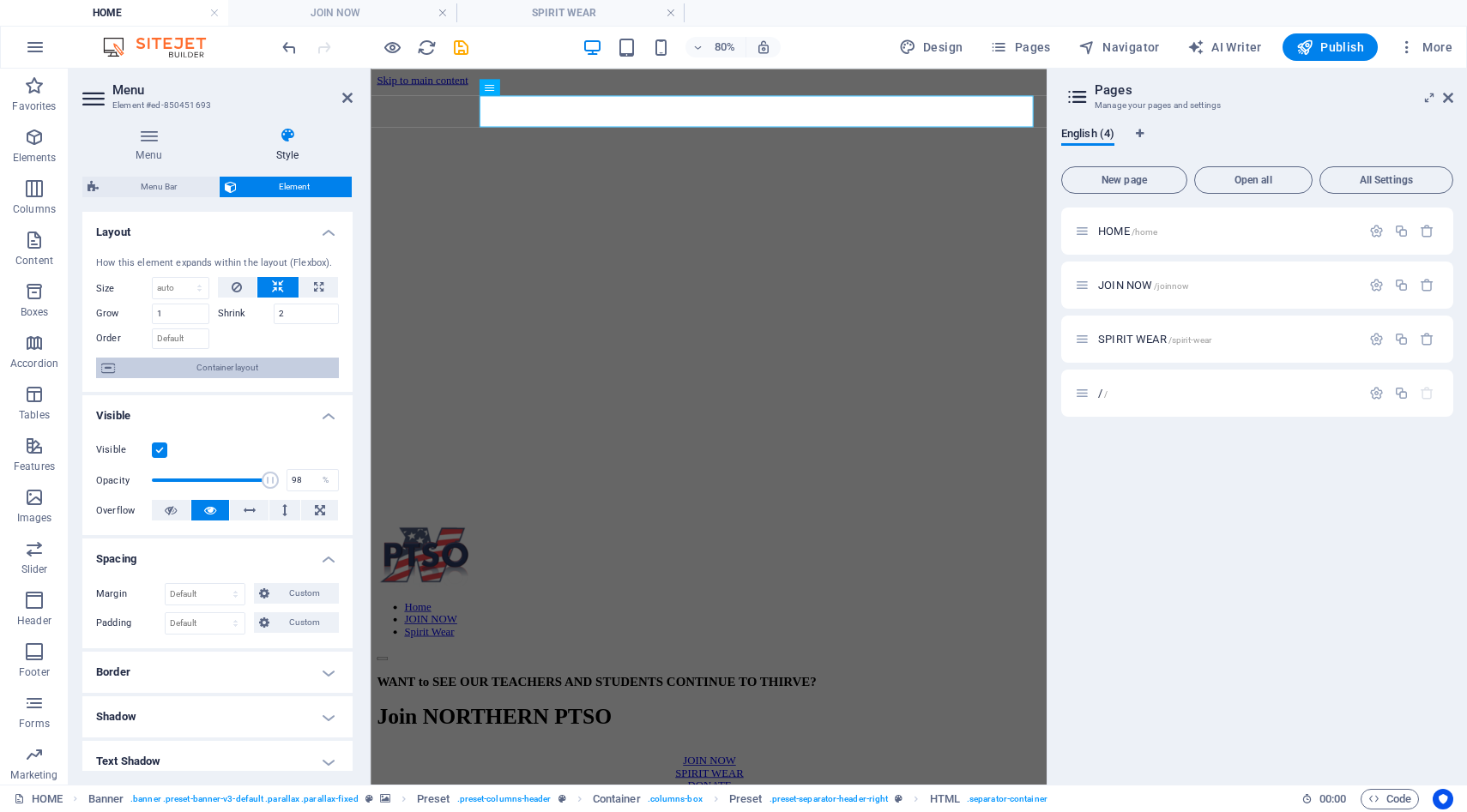
click at [246, 368] on span "Container layout" at bounding box center [227, 367] width 214 height 21
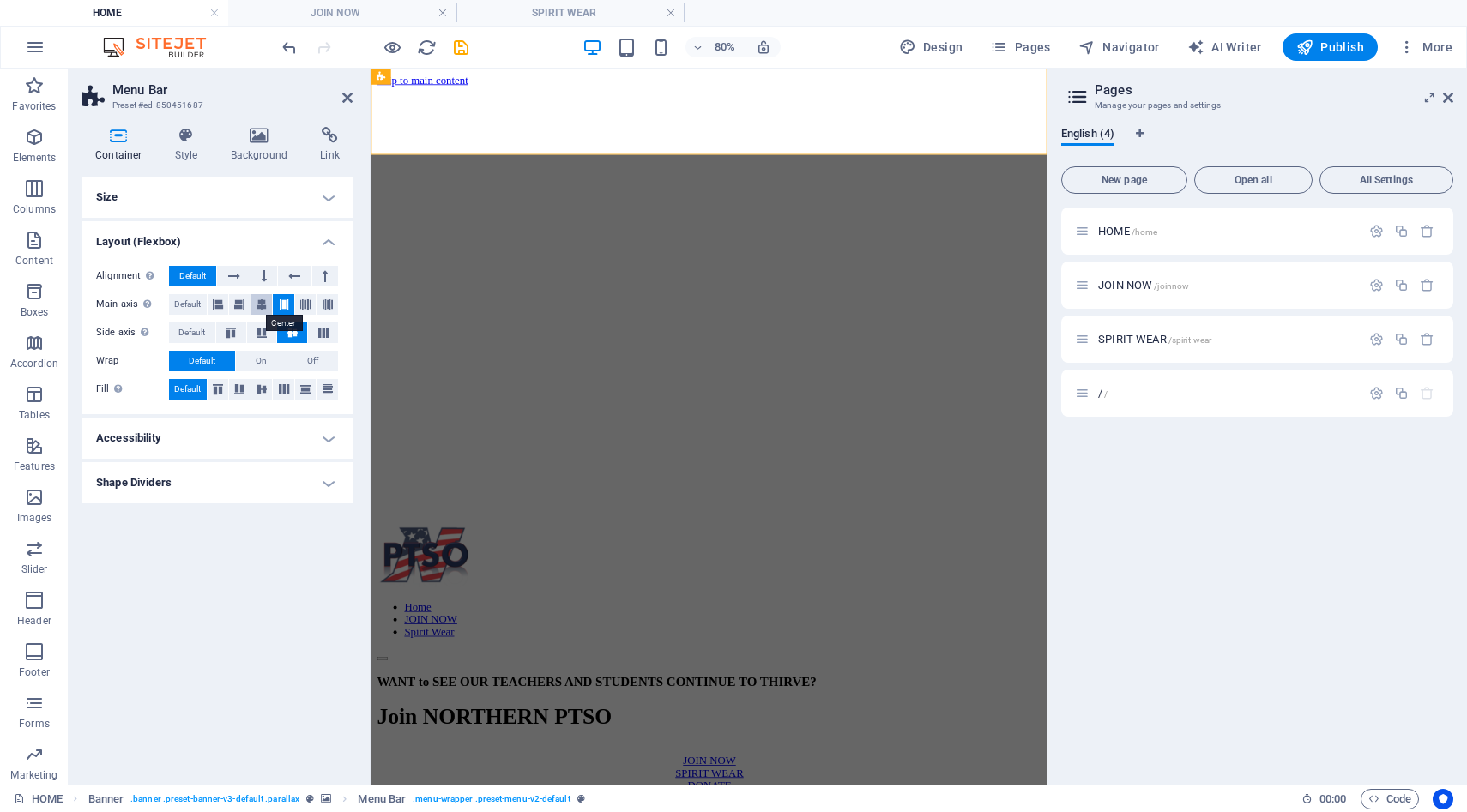
click at [261, 308] on icon at bounding box center [262, 304] width 10 height 21
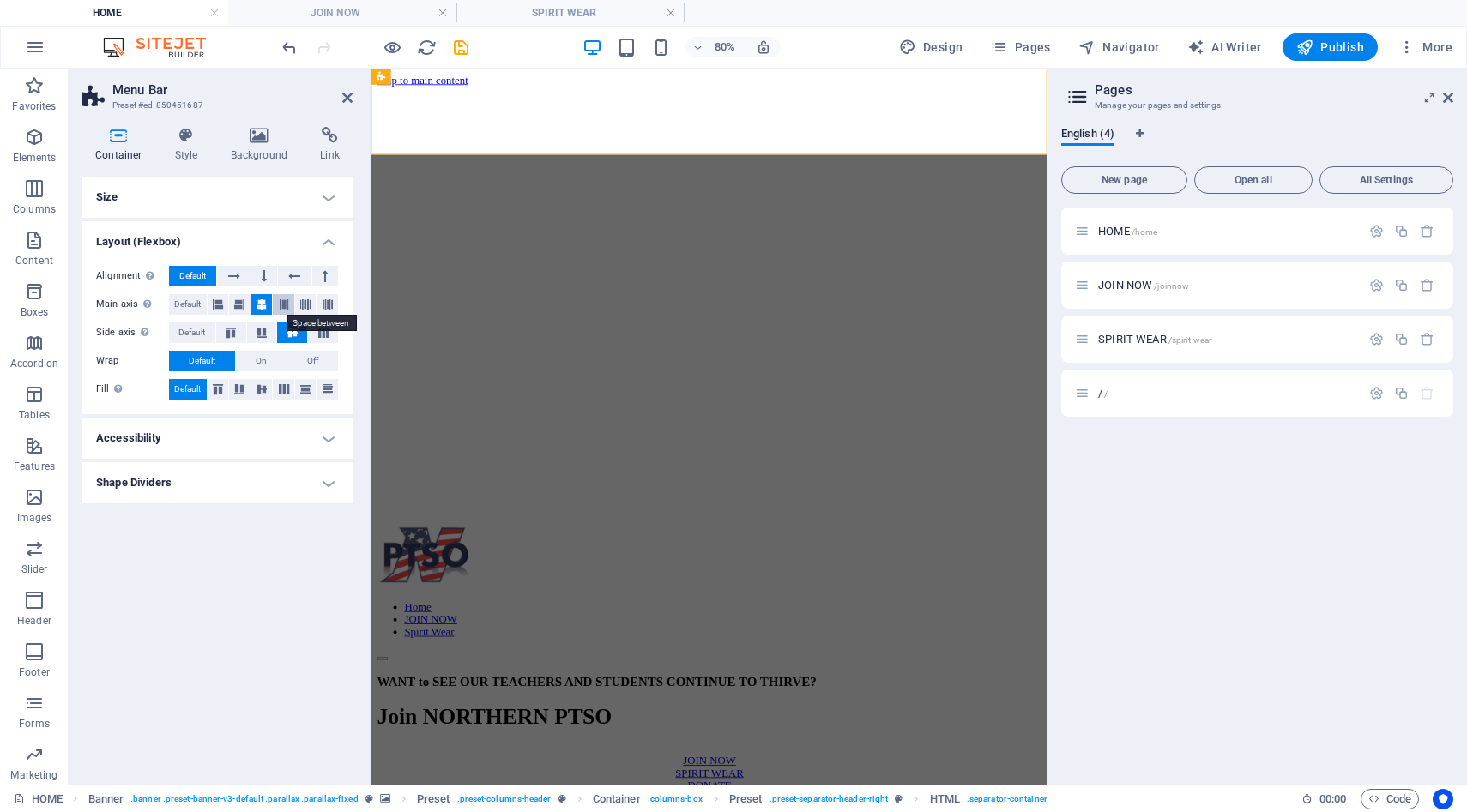
click at [282, 304] on icon at bounding box center [284, 304] width 10 height 21
click at [296, 281] on icon at bounding box center [294, 276] width 12 height 21
click at [241, 277] on button at bounding box center [233, 276] width 33 height 21
click at [263, 277] on icon at bounding box center [263, 276] width 5 height 21
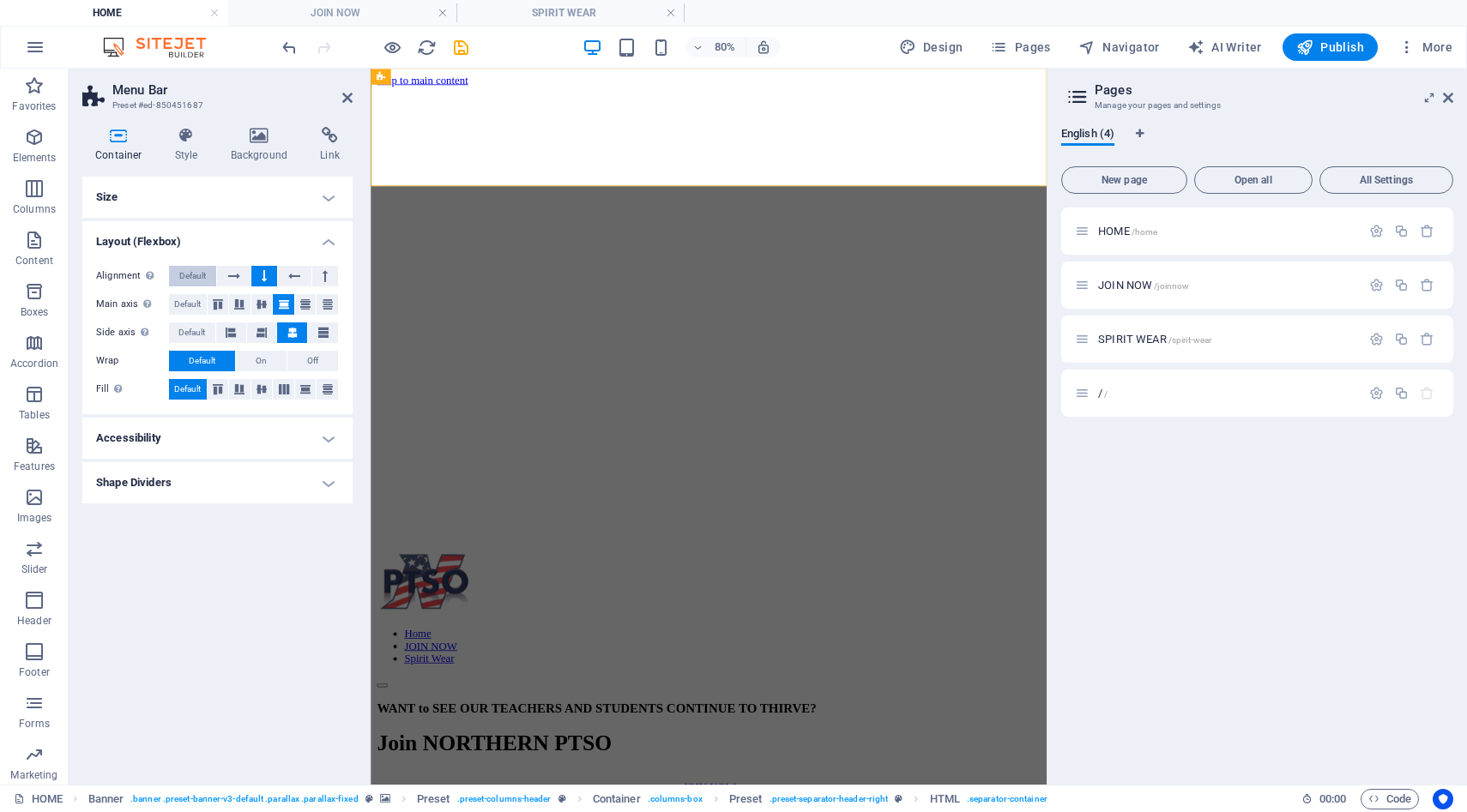
click at [193, 272] on span "Default" at bounding box center [192, 276] width 27 height 21
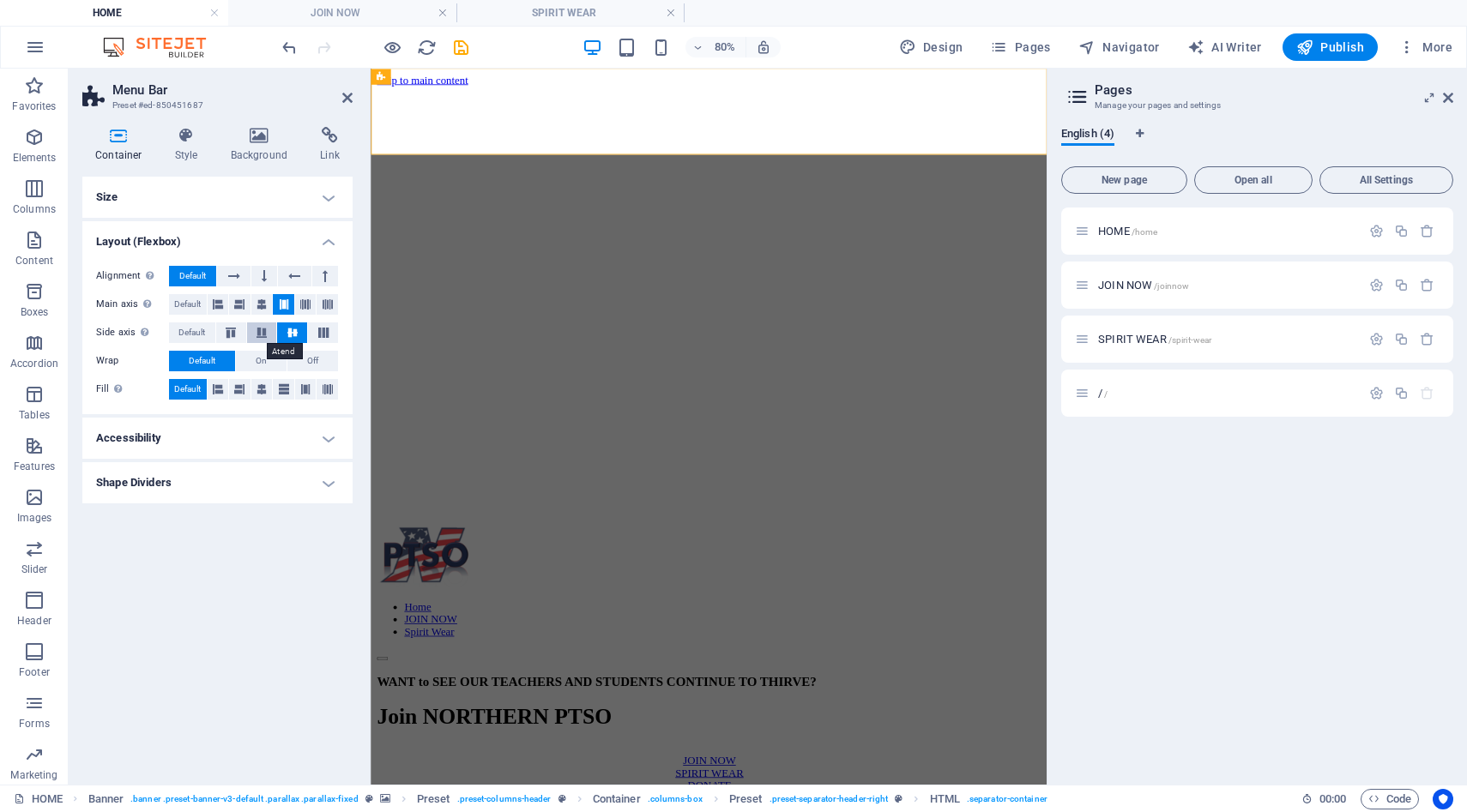
click at [256, 337] on icon at bounding box center [262, 333] width 21 height 10
click at [290, 329] on icon at bounding box center [292, 333] width 21 height 10
click at [223, 305] on icon at bounding box center [218, 304] width 10 height 21
click at [281, 305] on icon at bounding box center [284, 304] width 10 height 21
click at [221, 388] on icon at bounding box center [218, 389] width 10 height 21
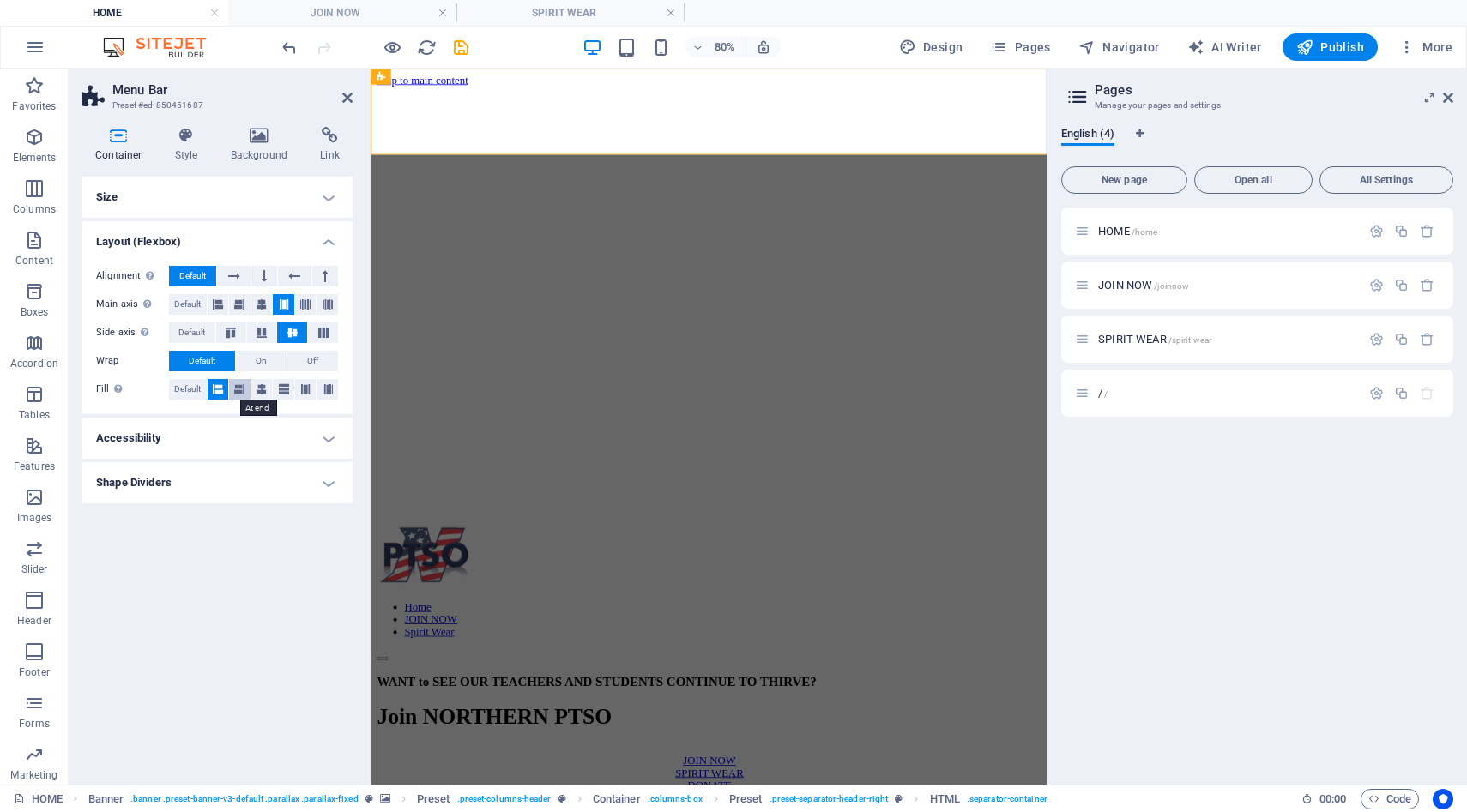
click at [240, 389] on icon at bounding box center [239, 389] width 10 height 21
click at [262, 393] on icon at bounding box center [262, 389] width 10 height 21
click at [304, 394] on icon at bounding box center [305, 389] width 10 height 21
click at [281, 393] on icon at bounding box center [284, 389] width 10 height 21
click at [195, 390] on span "Default" at bounding box center [187, 389] width 27 height 21
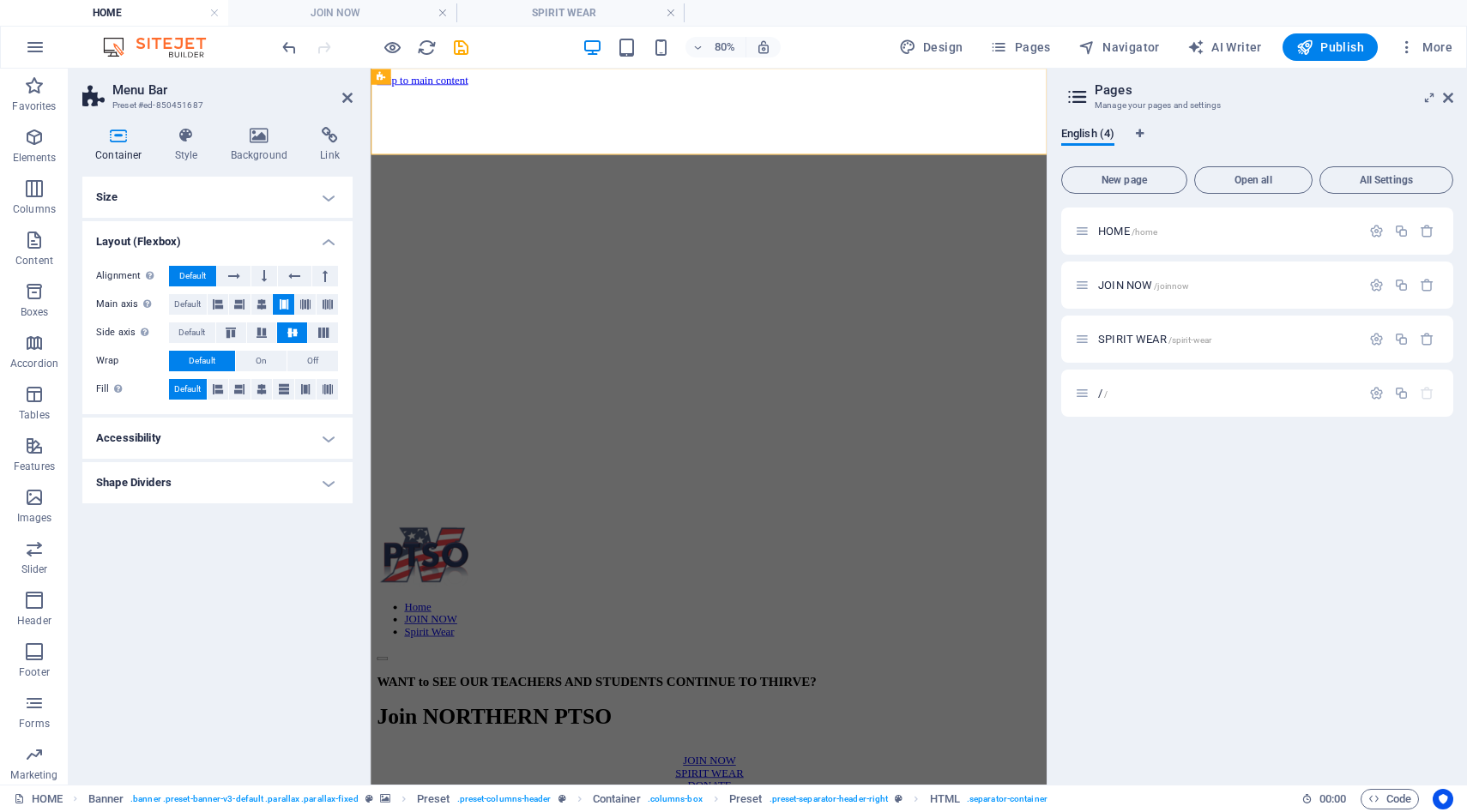
click at [321, 201] on h4 "Size" at bounding box center [217, 197] width 270 height 42
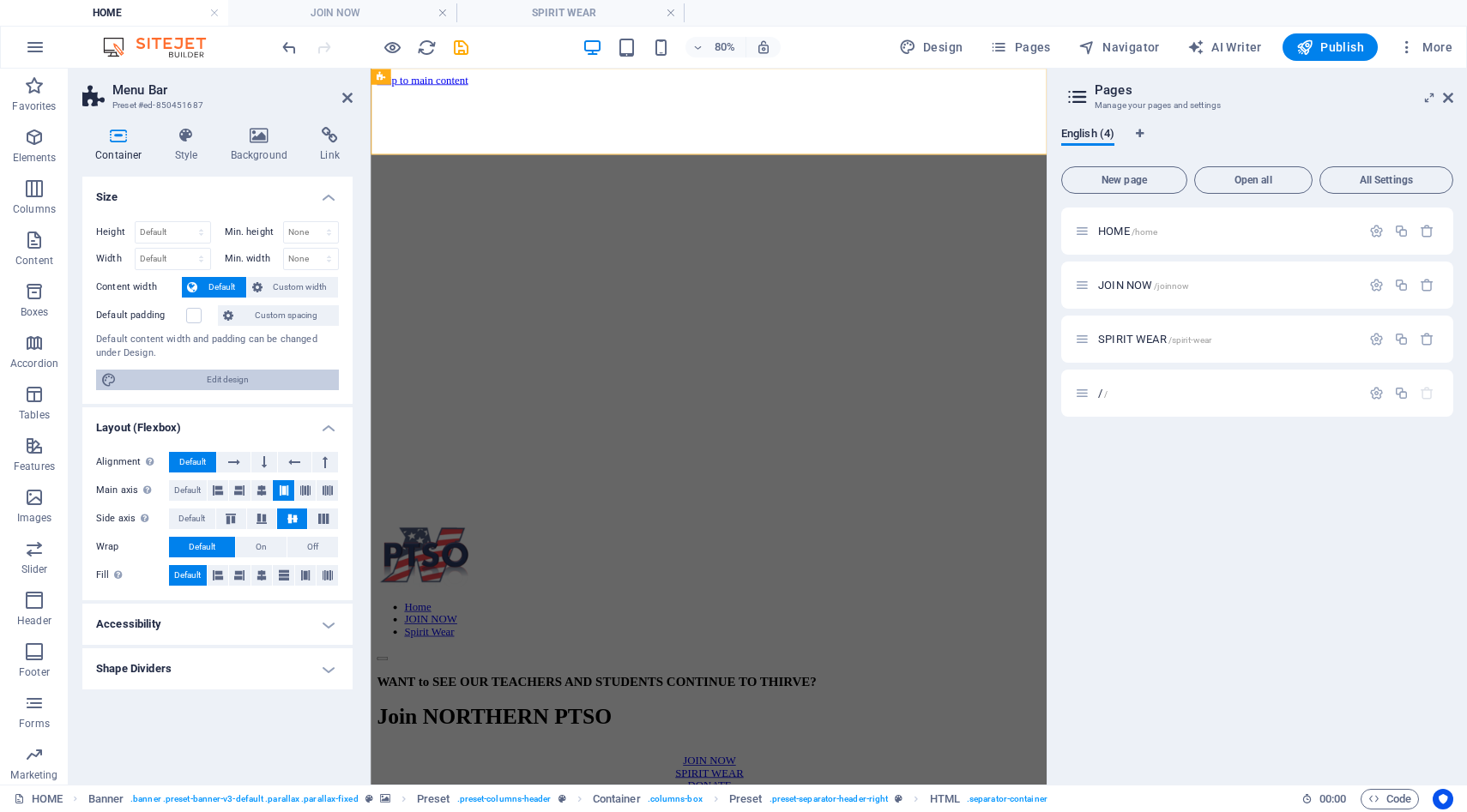
click at [243, 376] on span "Edit design" at bounding box center [228, 379] width 212 height 21
select select "rem"
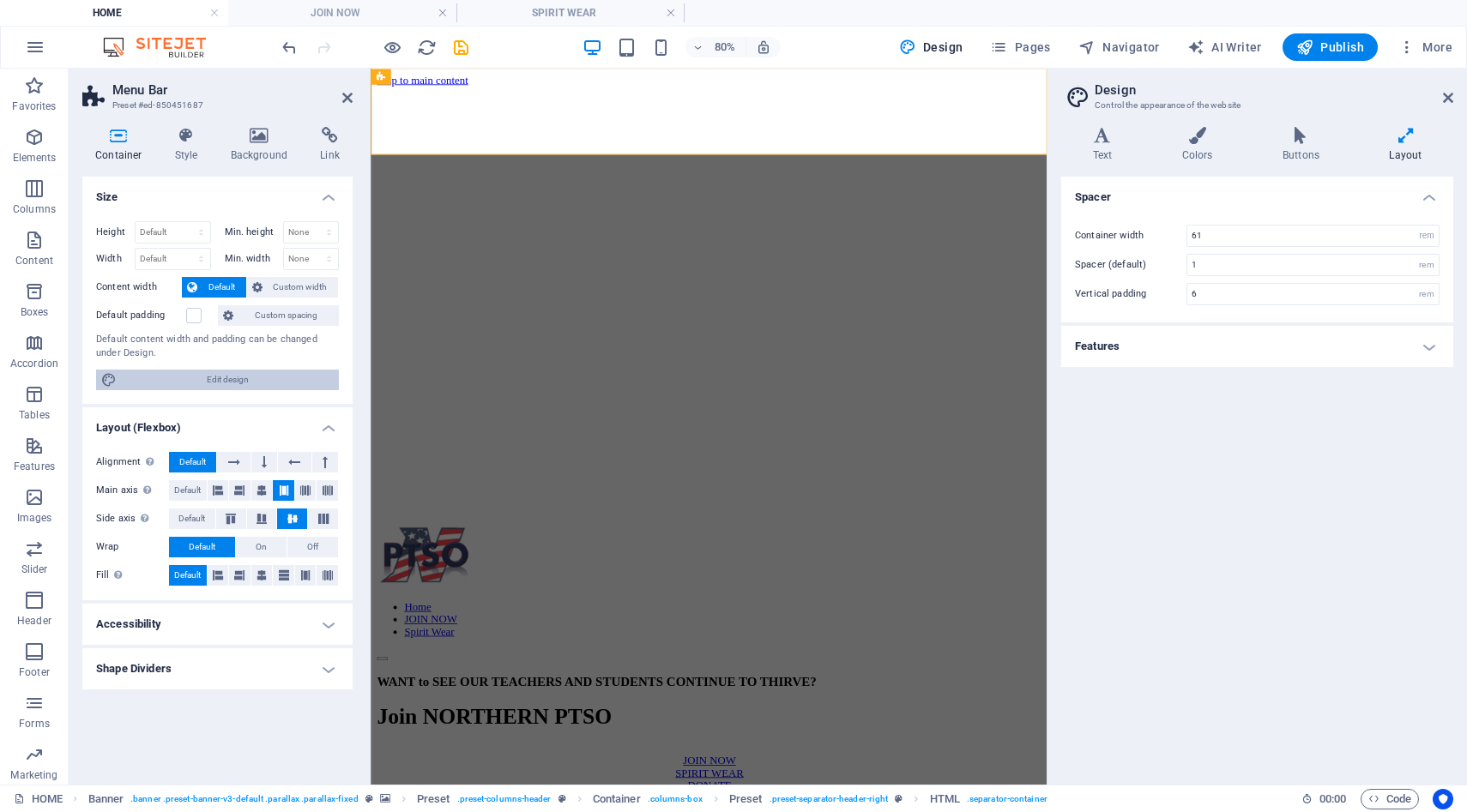
click at [229, 378] on span "Edit design" at bounding box center [228, 379] width 212 height 21
click at [347, 94] on icon at bounding box center [348, 98] width 10 height 14
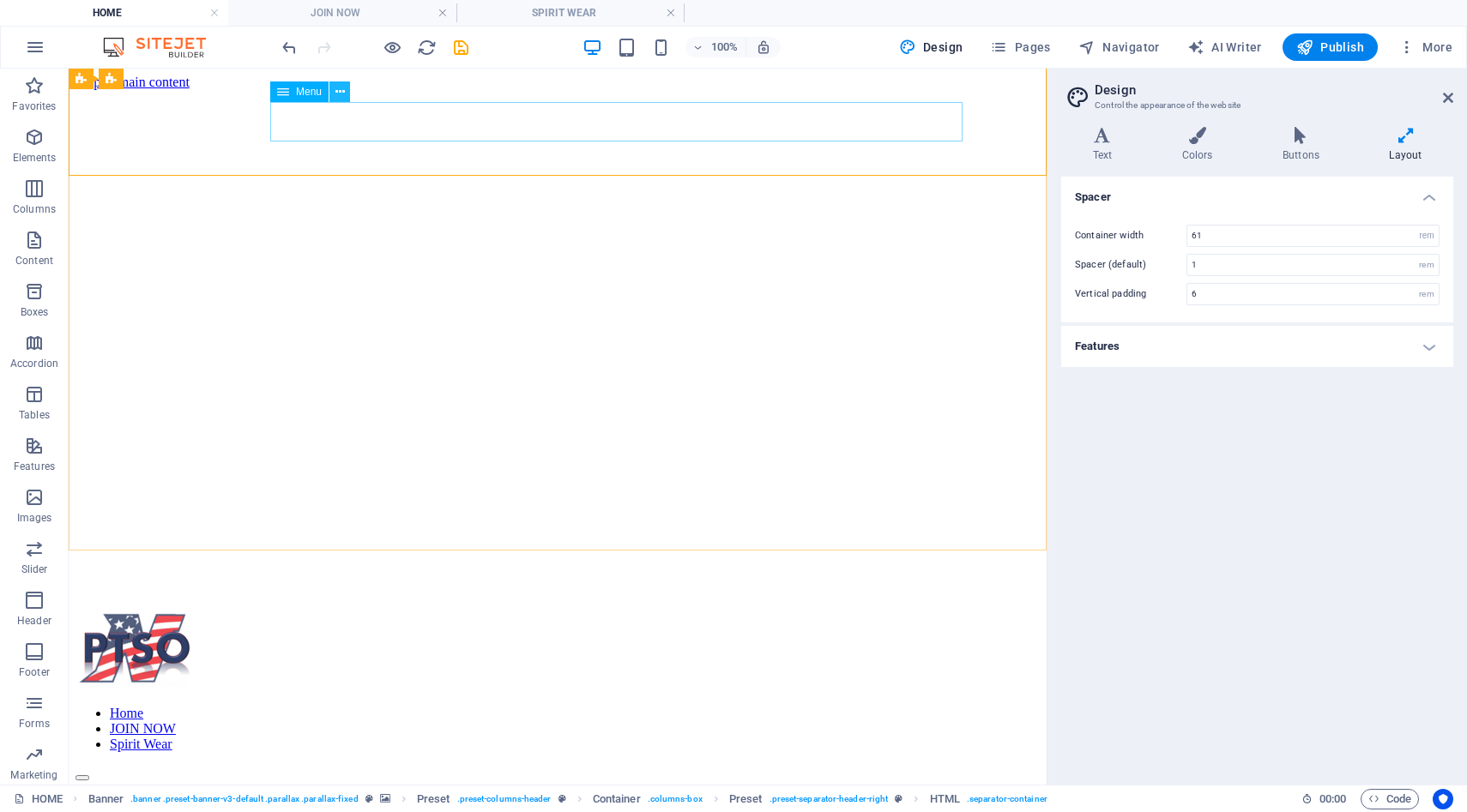
click at [343, 94] on icon at bounding box center [341, 92] width 10 height 18
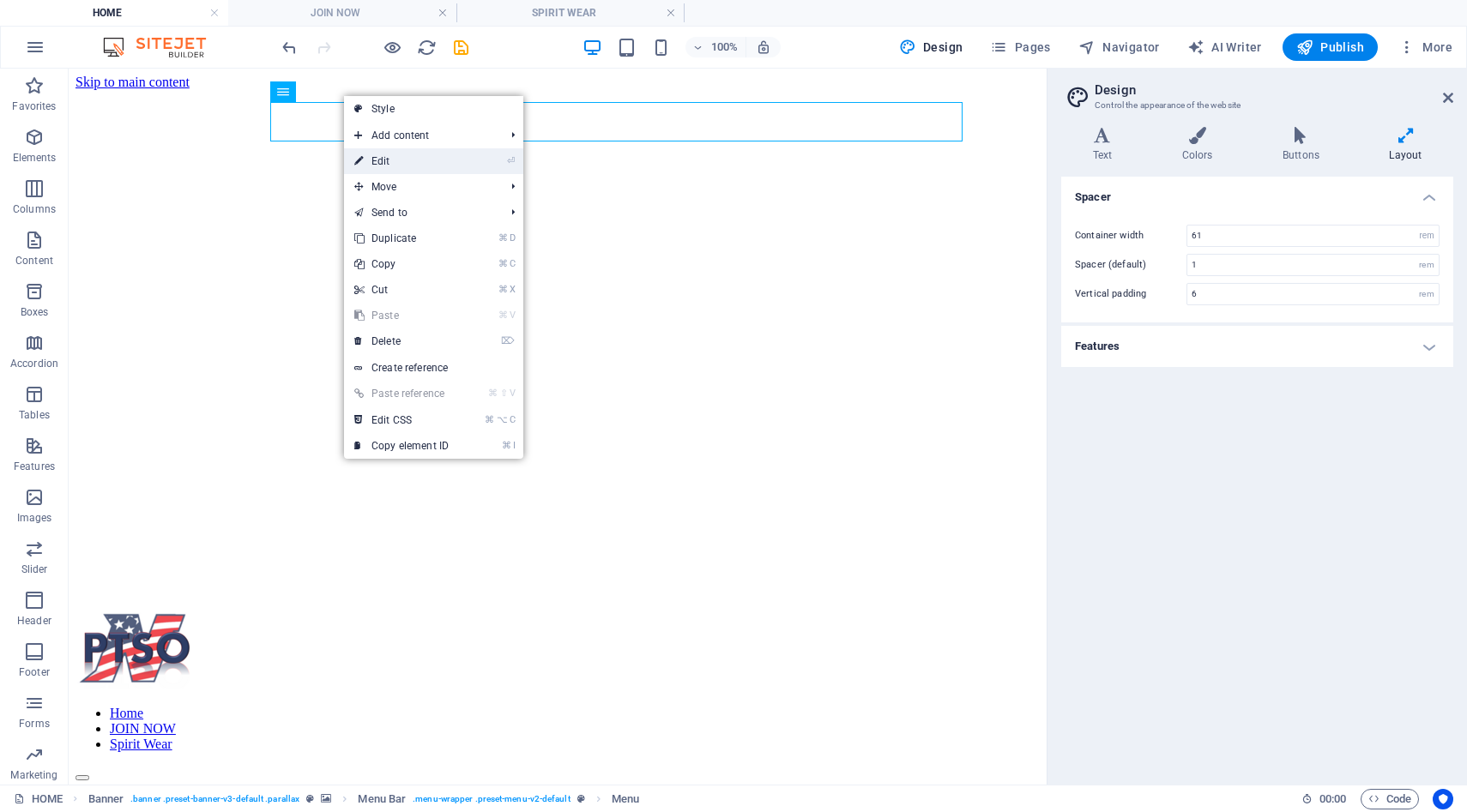
click at [381, 163] on link "⏎ Edit" at bounding box center [401, 161] width 115 height 26
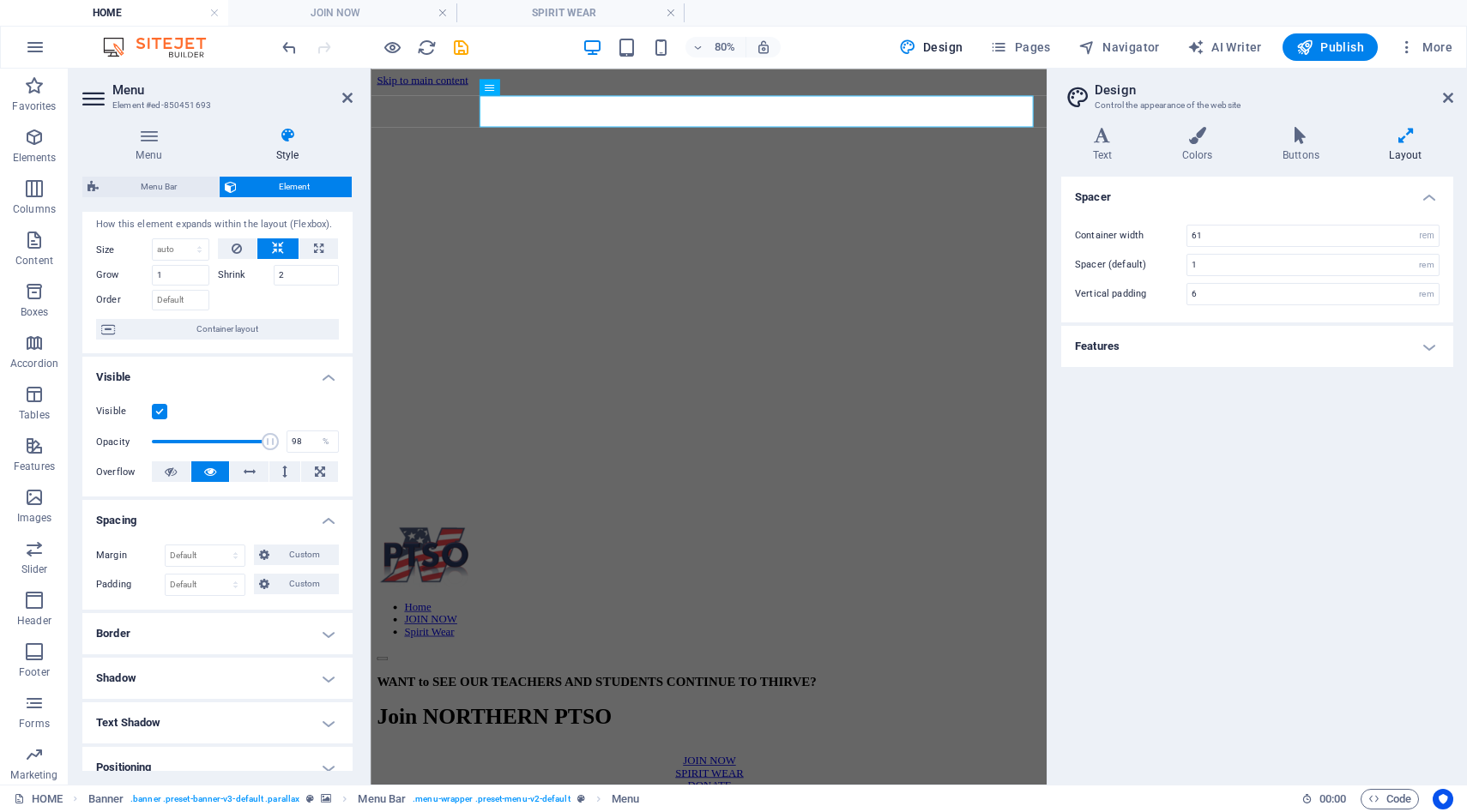
scroll to position [44, 0]
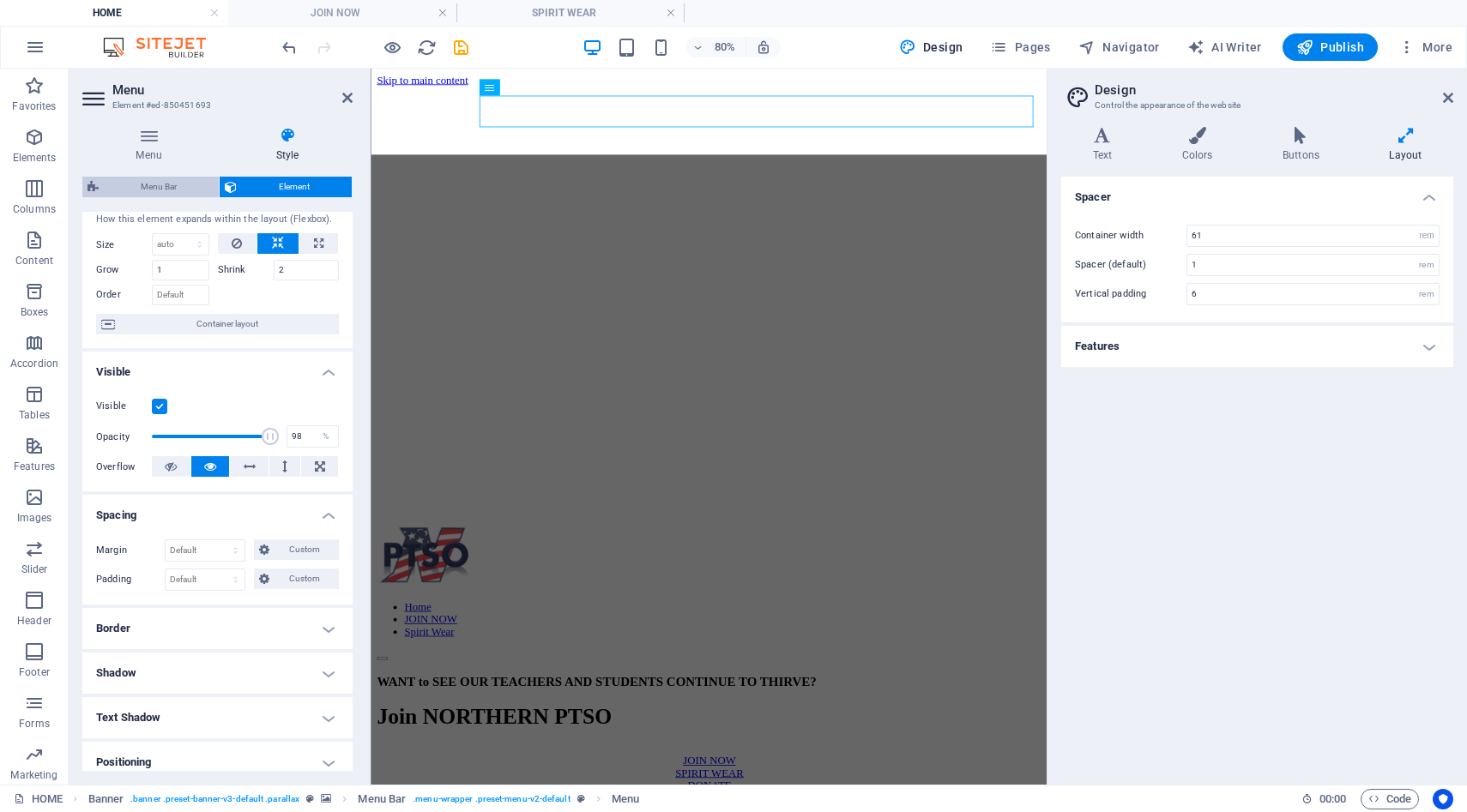
click at [175, 189] on span "Menu Bar" at bounding box center [158, 186] width 110 height 21
select select "rem"
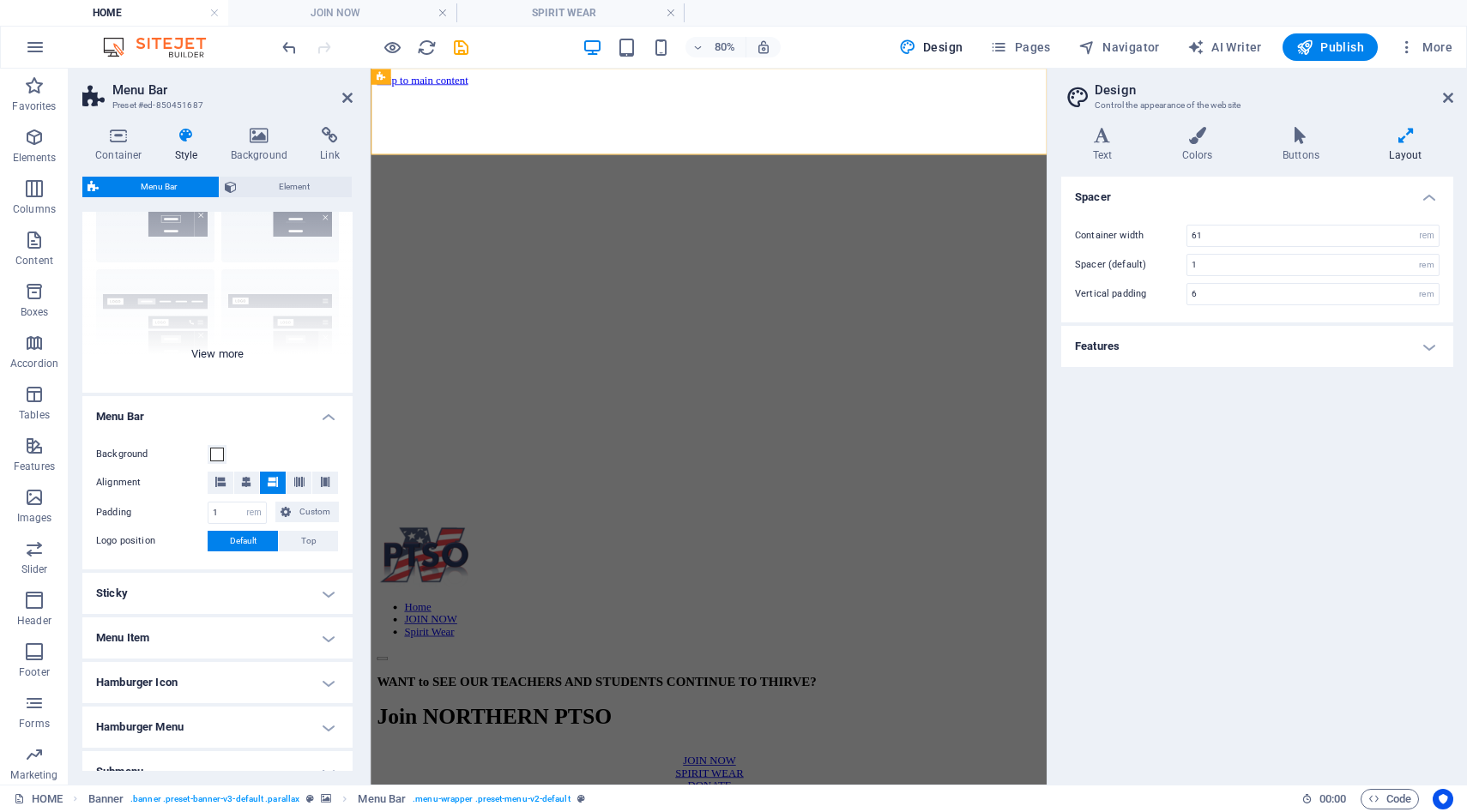
scroll to position [0, 0]
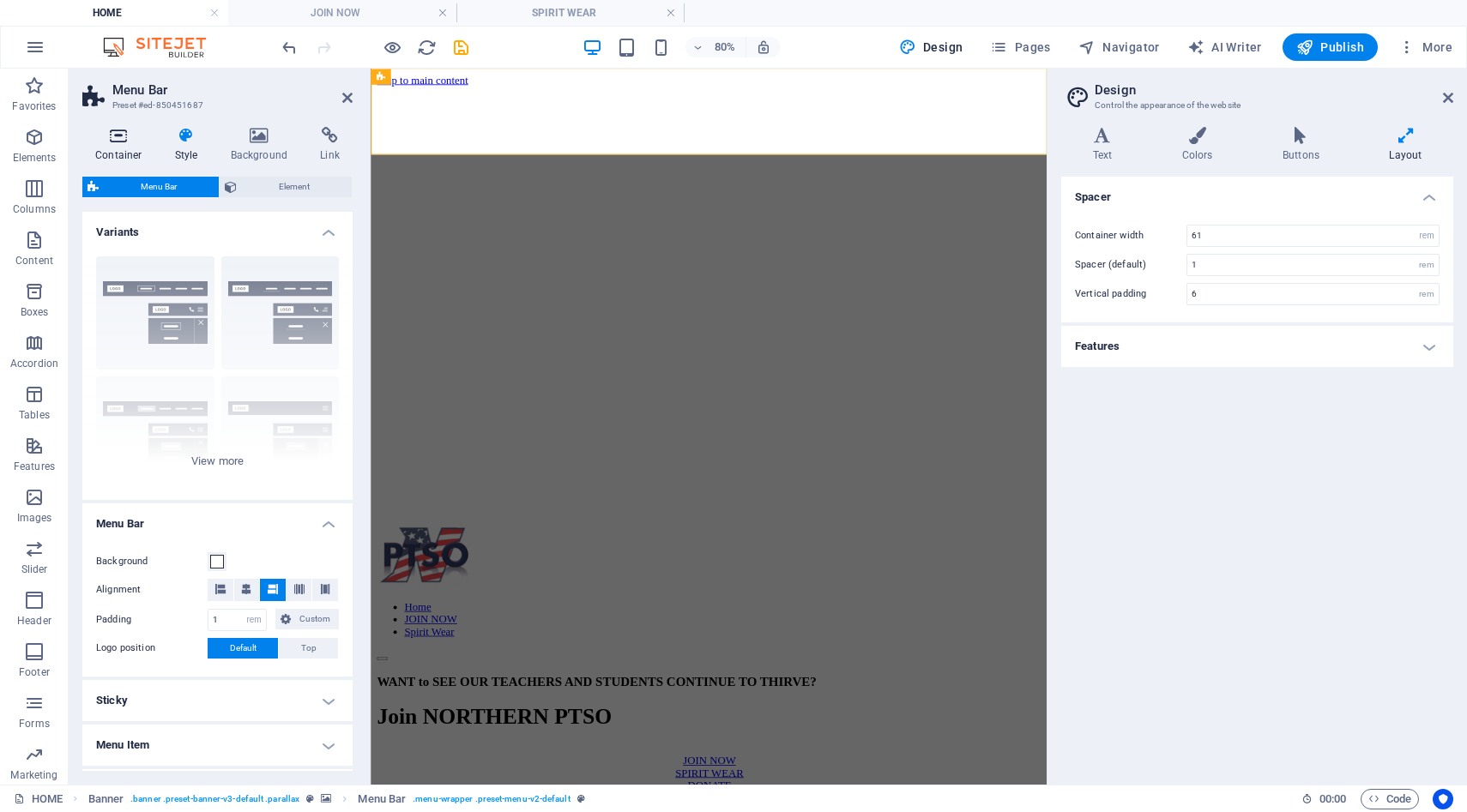
click at [119, 138] on icon at bounding box center [119, 135] width 73 height 17
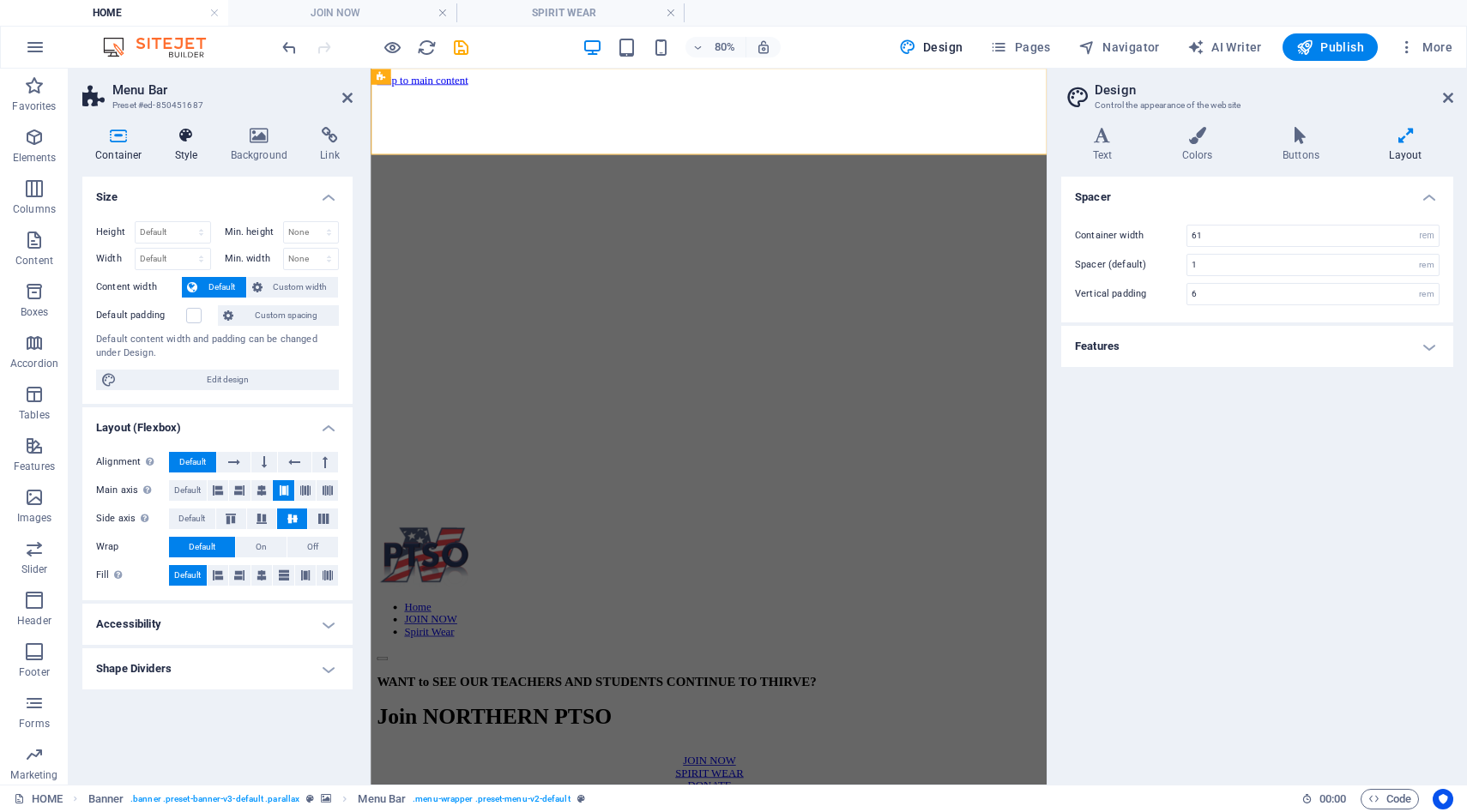
click at [183, 145] on h4 "Style" at bounding box center [190, 145] width 55 height 36
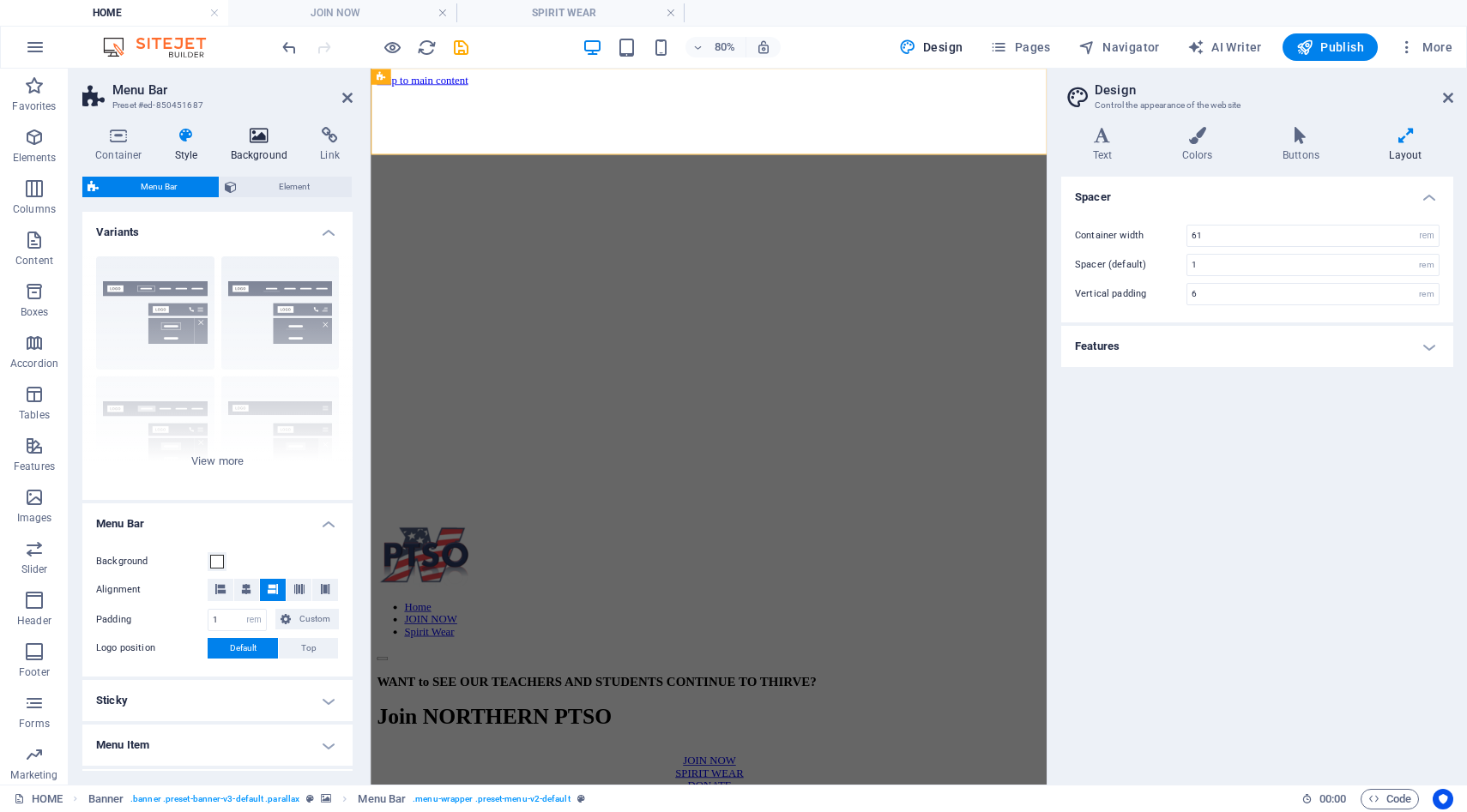
click at [243, 147] on h4 "Background" at bounding box center [262, 145] width 90 height 36
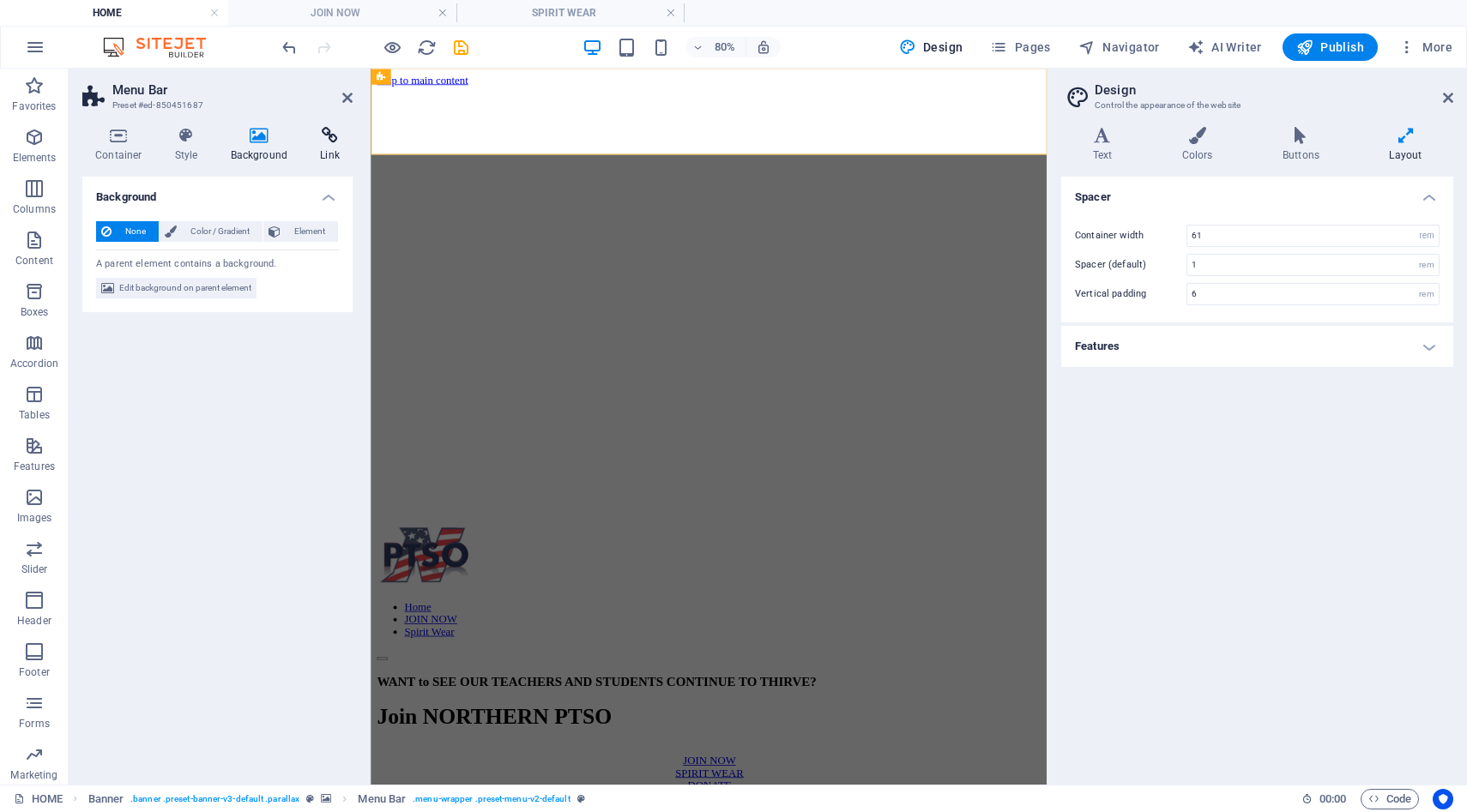
click at [322, 143] on icon at bounding box center [330, 135] width 46 height 17
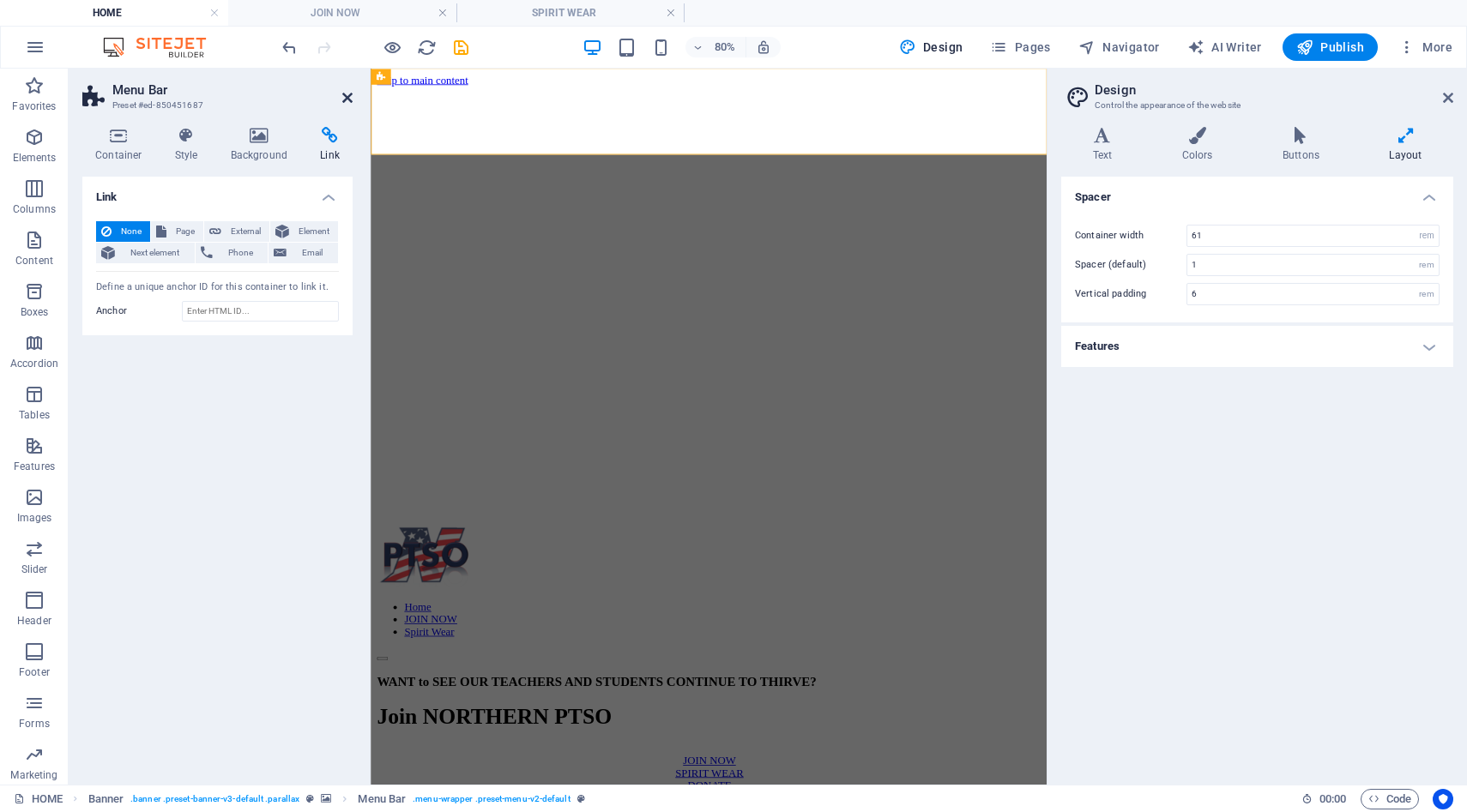
click at [347, 99] on icon at bounding box center [348, 98] width 10 height 14
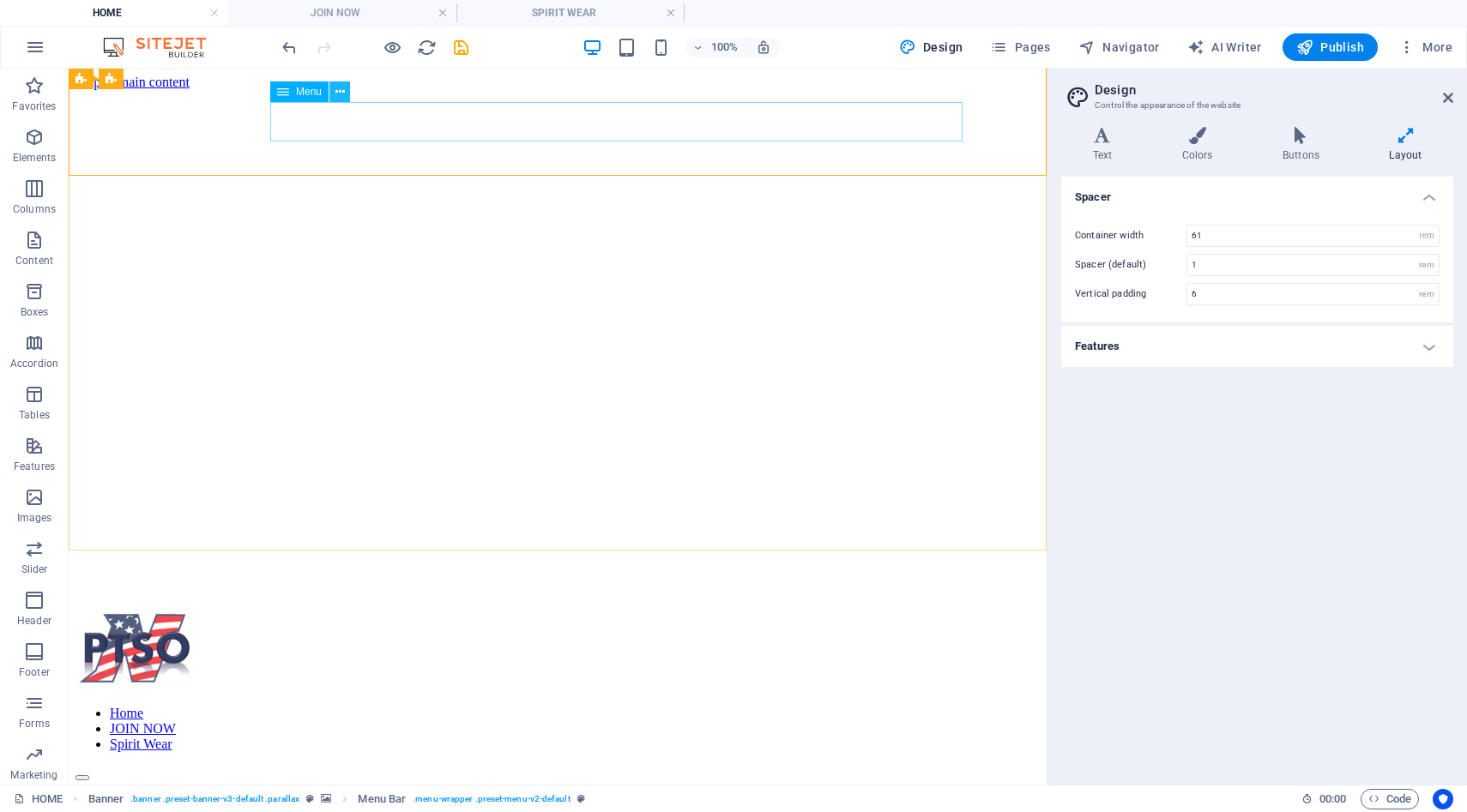
click at [344, 90] on button at bounding box center [340, 91] width 21 height 21
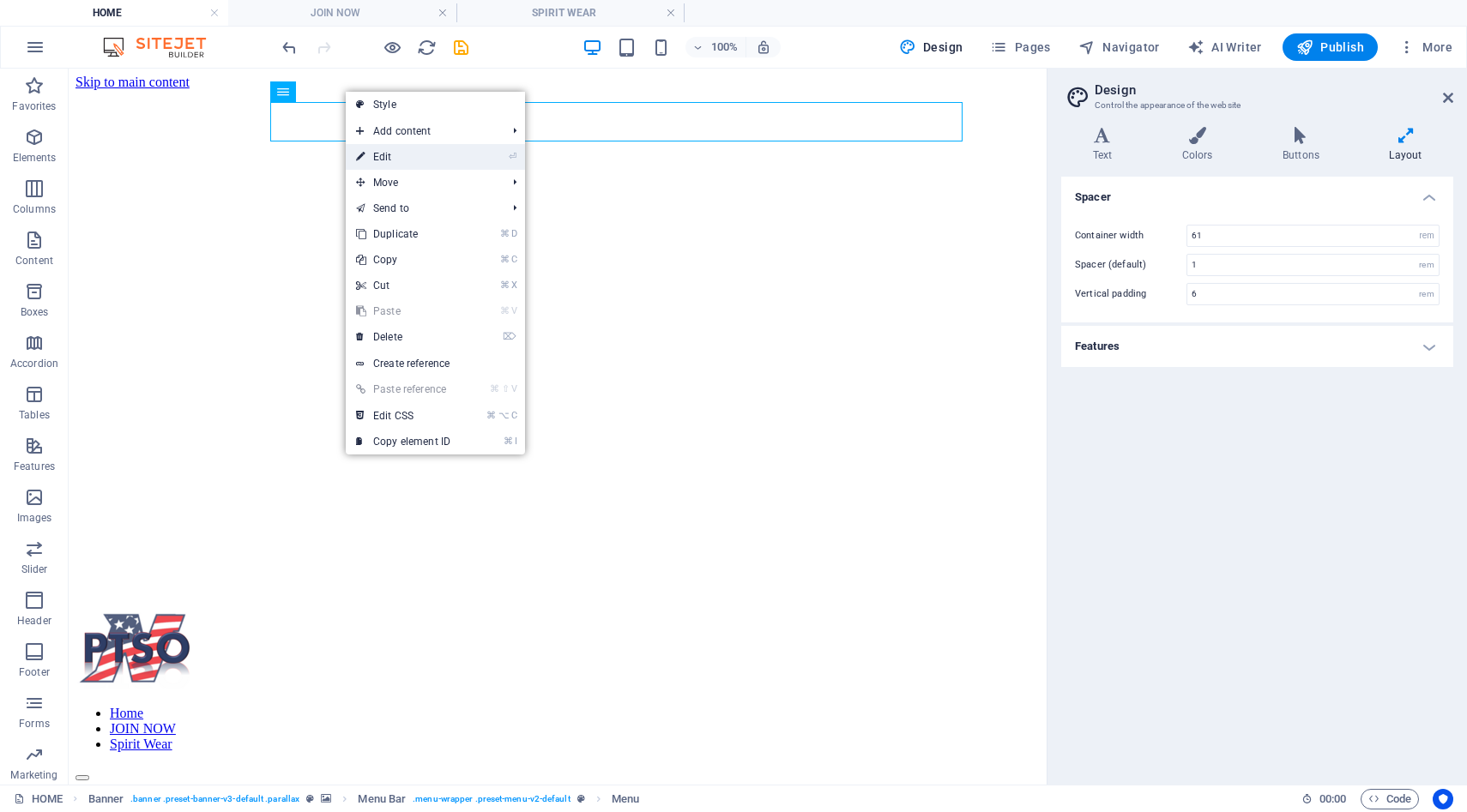
click at [385, 156] on link "⏎ Edit" at bounding box center [403, 157] width 115 height 26
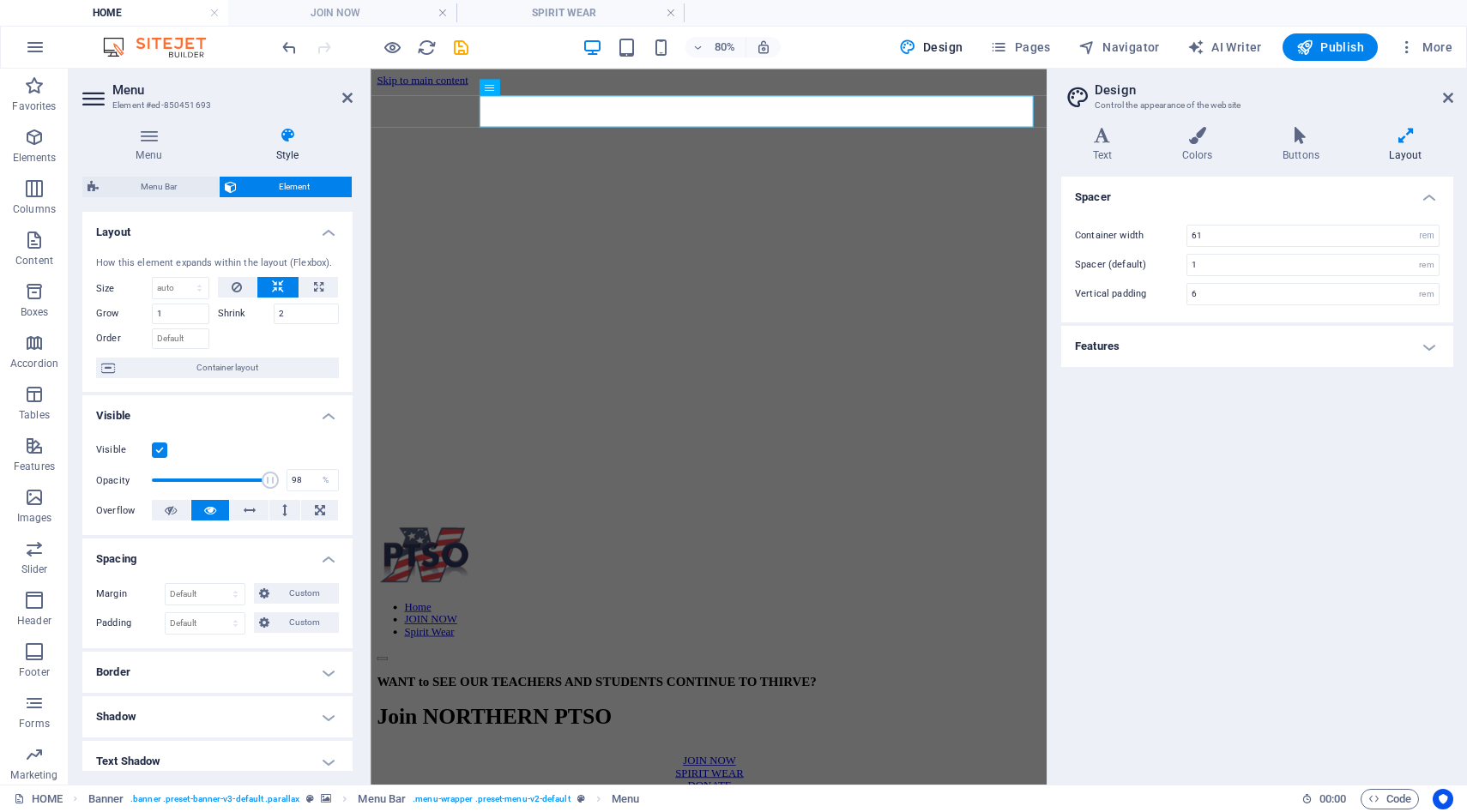
scroll to position [234, 0]
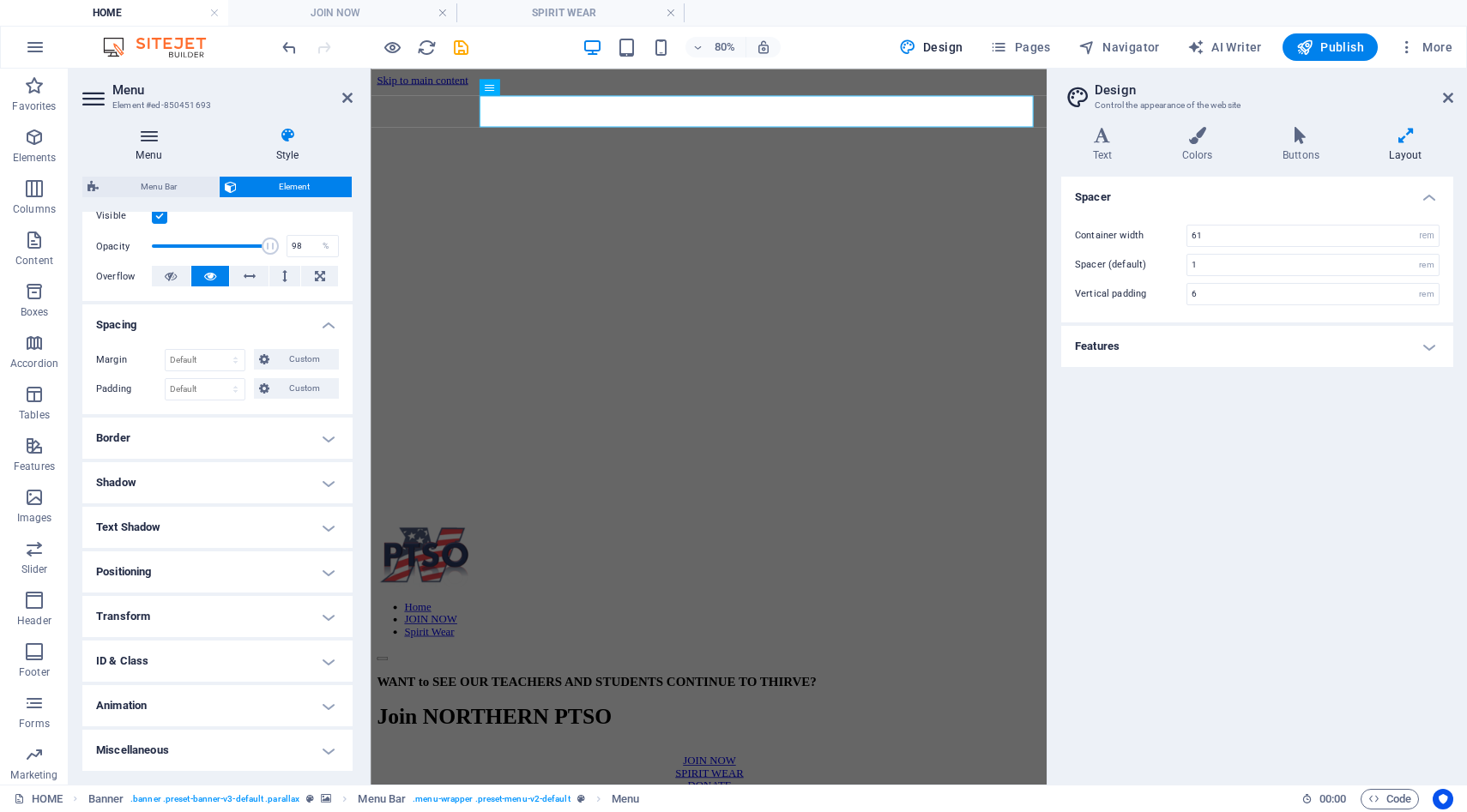
click at [175, 145] on h4 "Menu" at bounding box center [152, 145] width 140 height 36
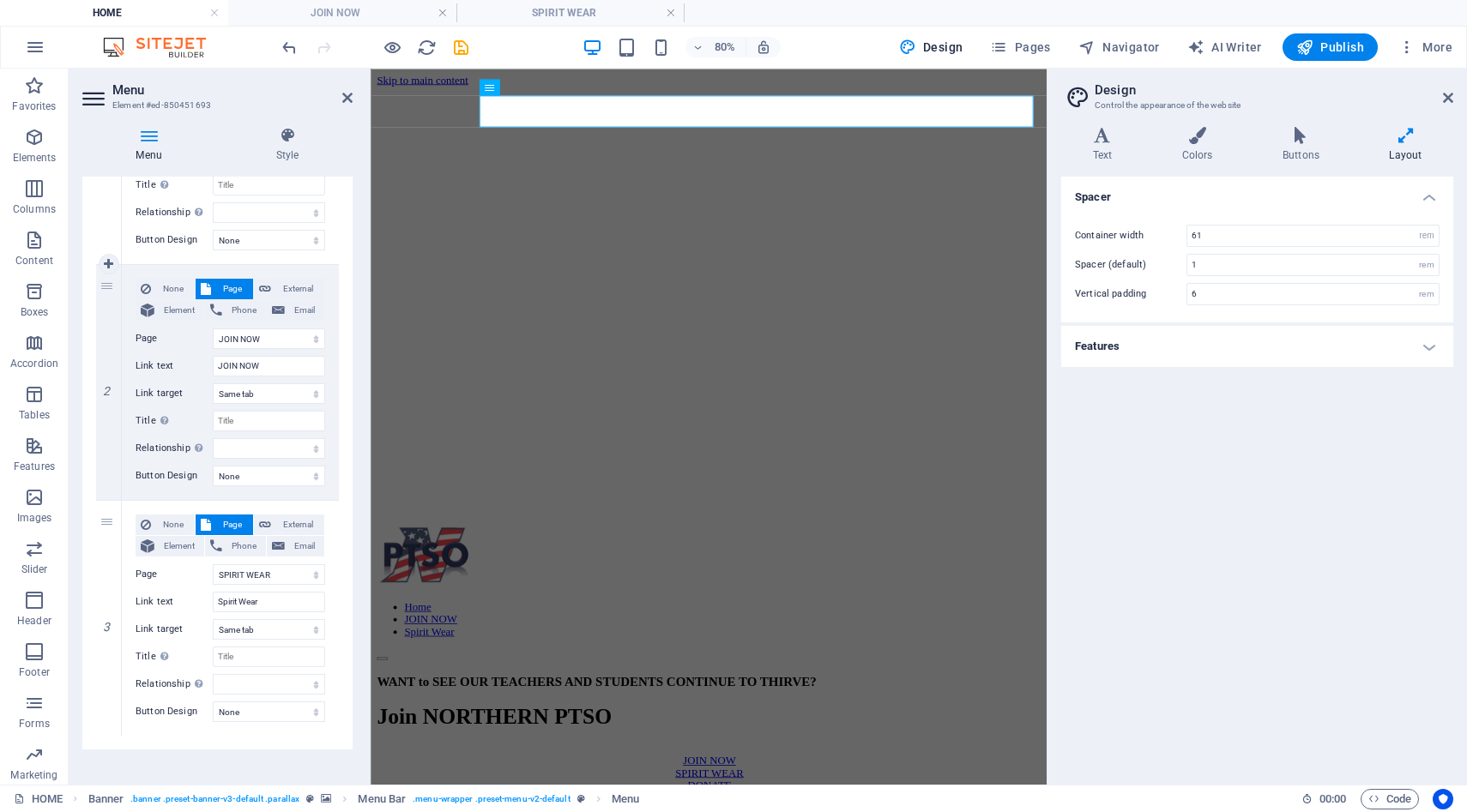
scroll to position [324, 0]
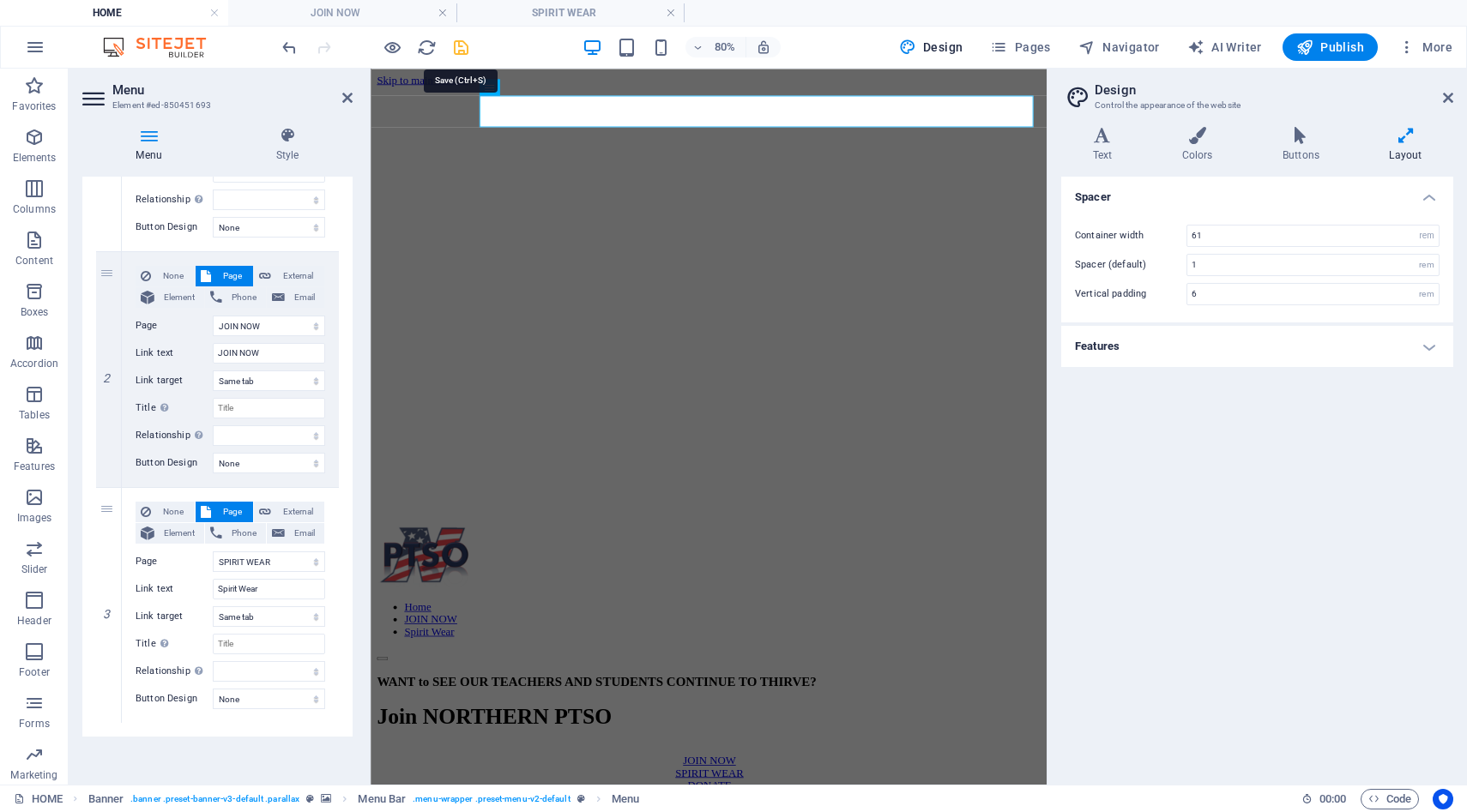
click at [459, 49] on icon "save" at bounding box center [462, 48] width 20 height 20
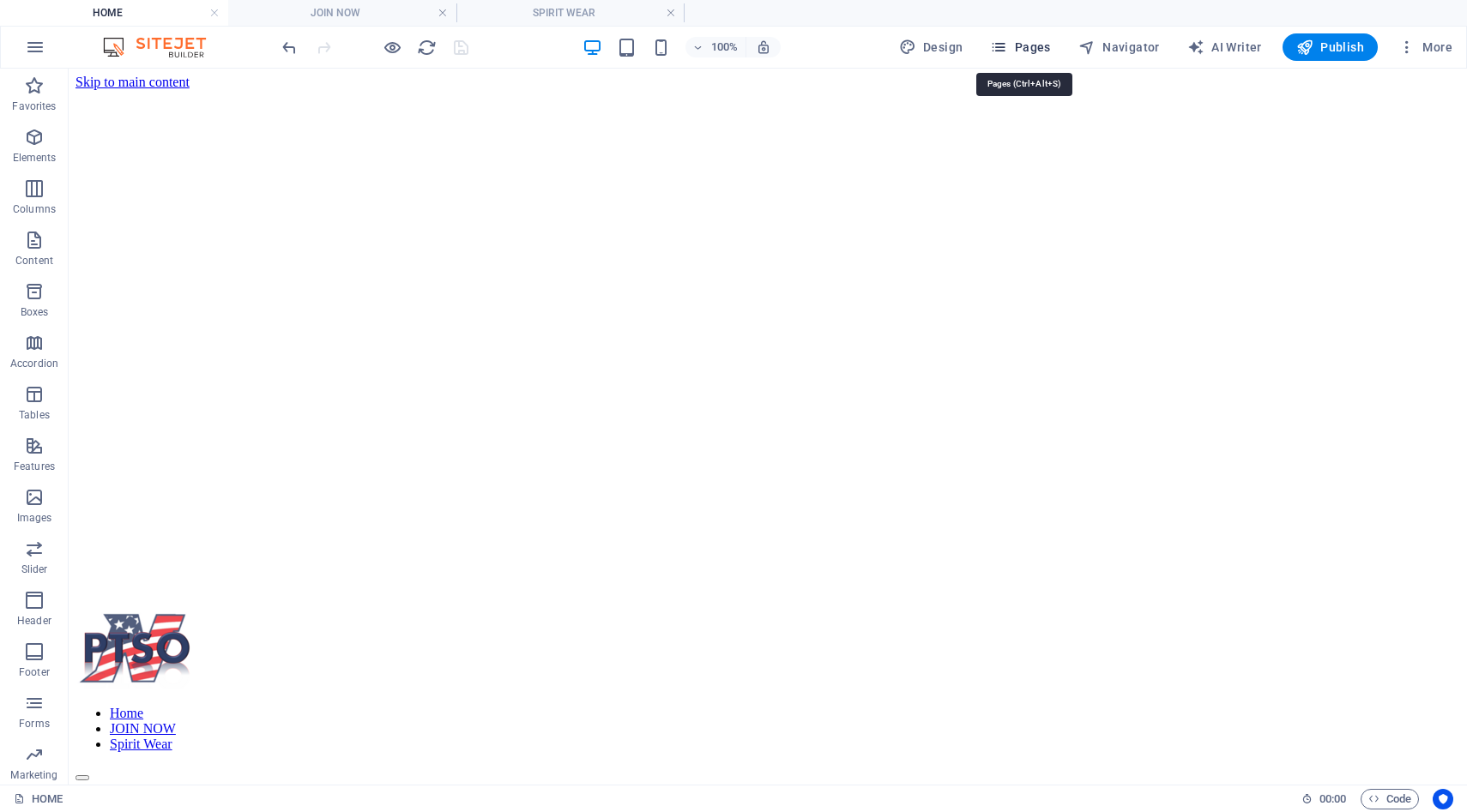
click at [1029, 45] on span "Pages" at bounding box center [1020, 47] width 60 height 17
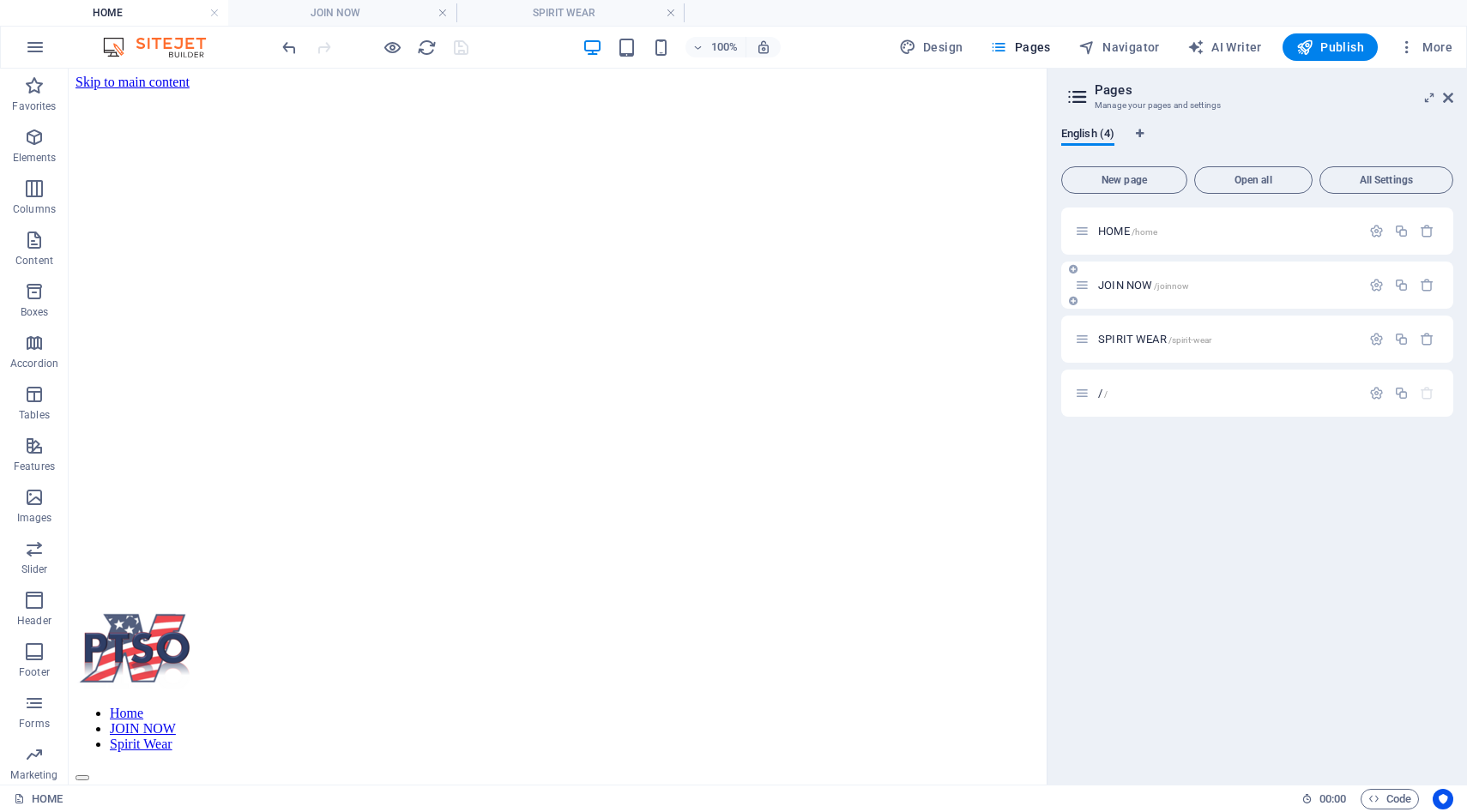
click at [1130, 288] on span "JOIN NOW /joinnow" at bounding box center [1144, 285] width 91 height 13
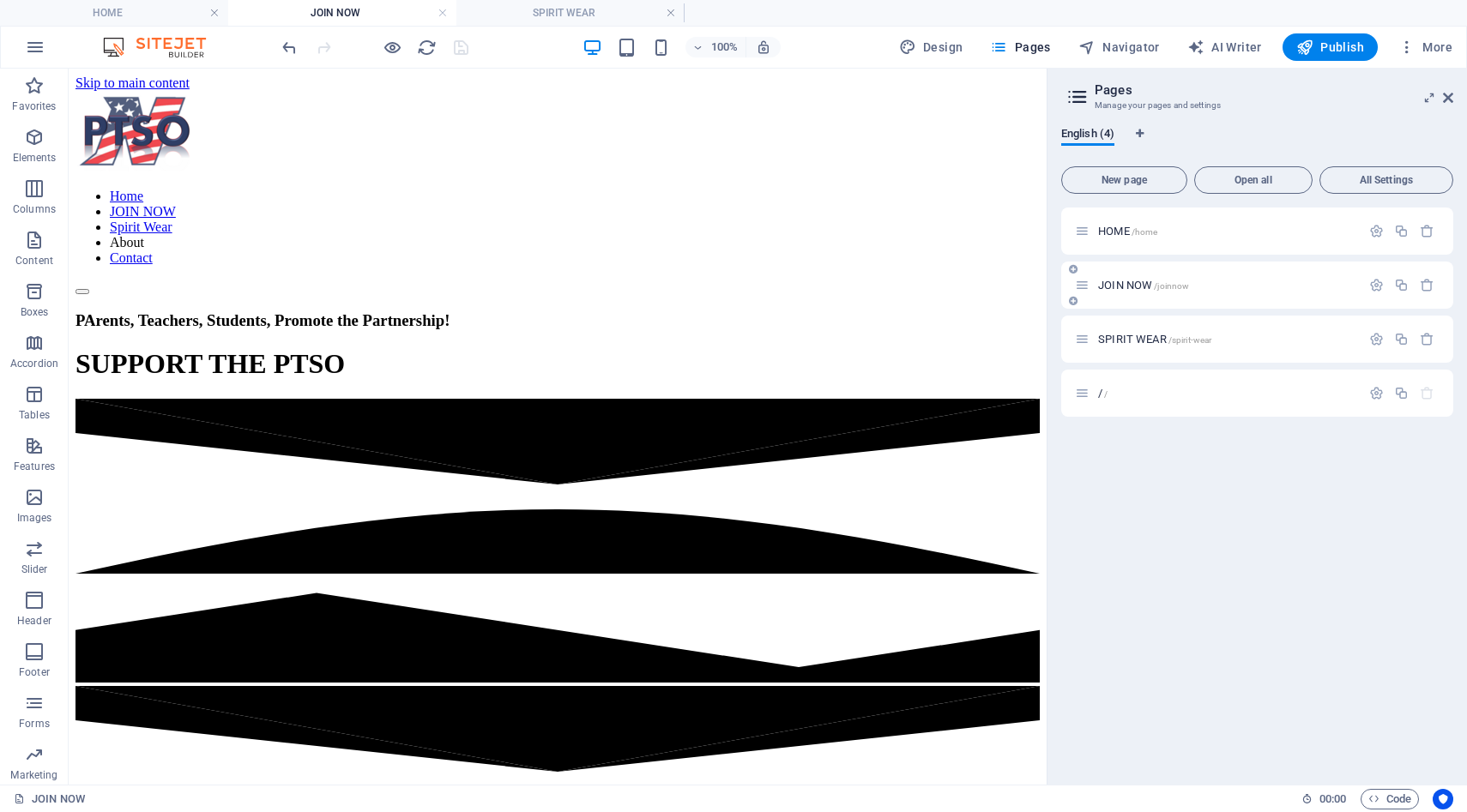
scroll to position [0, 0]
click at [1121, 335] on span "SPIRIT WEAR /spirit-wear" at bounding box center [1155, 339] width 113 height 13
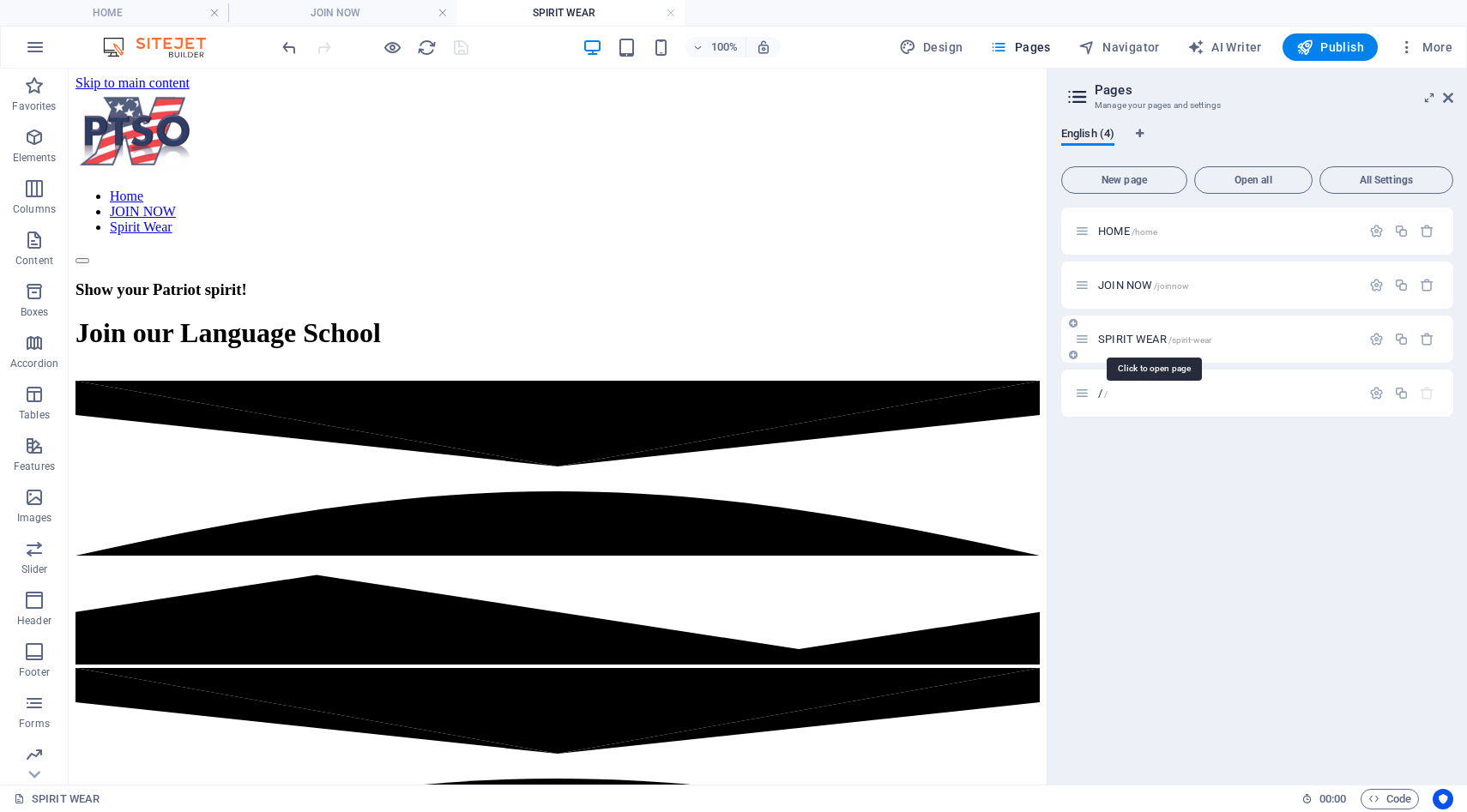
click at [1121, 335] on span "SPIRIT WEAR /spirit-wear" at bounding box center [1155, 339] width 113 height 13
click at [1131, 281] on span "JOIN NOW /joinnow" at bounding box center [1144, 285] width 91 height 13
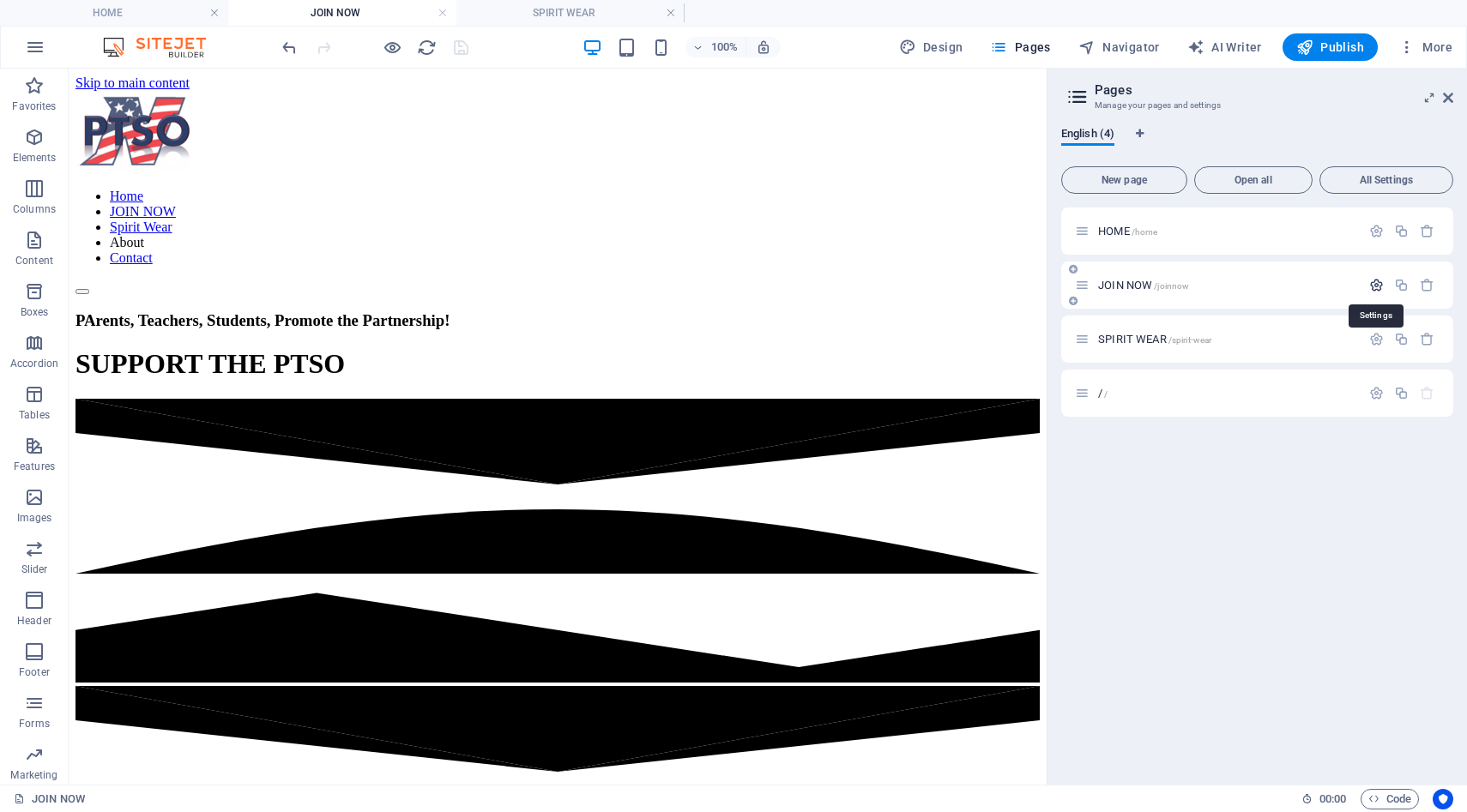
click at [1376, 285] on icon "button" at bounding box center [1377, 285] width 15 height 15
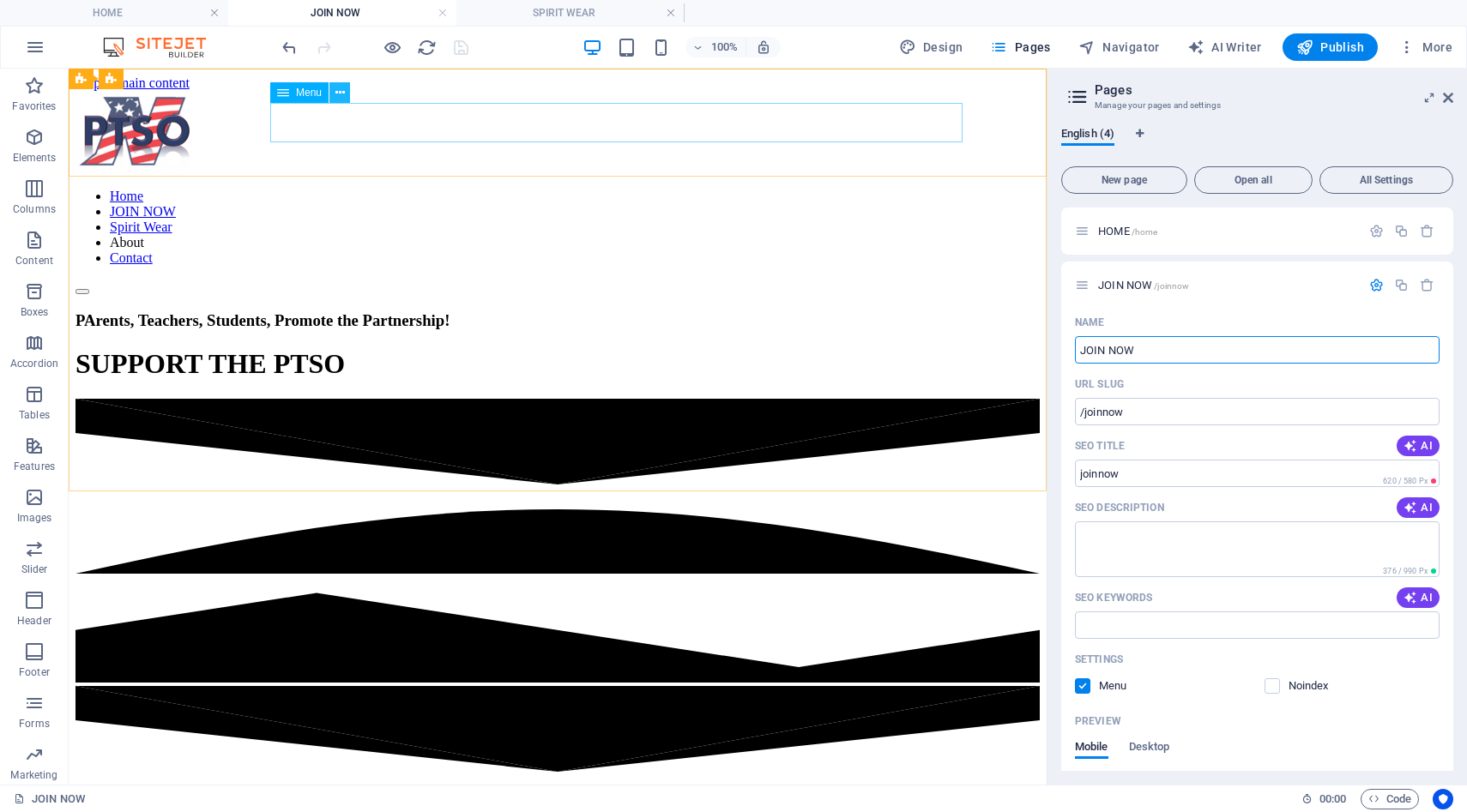
click at [339, 88] on icon at bounding box center [341, 93] width 10 height 18
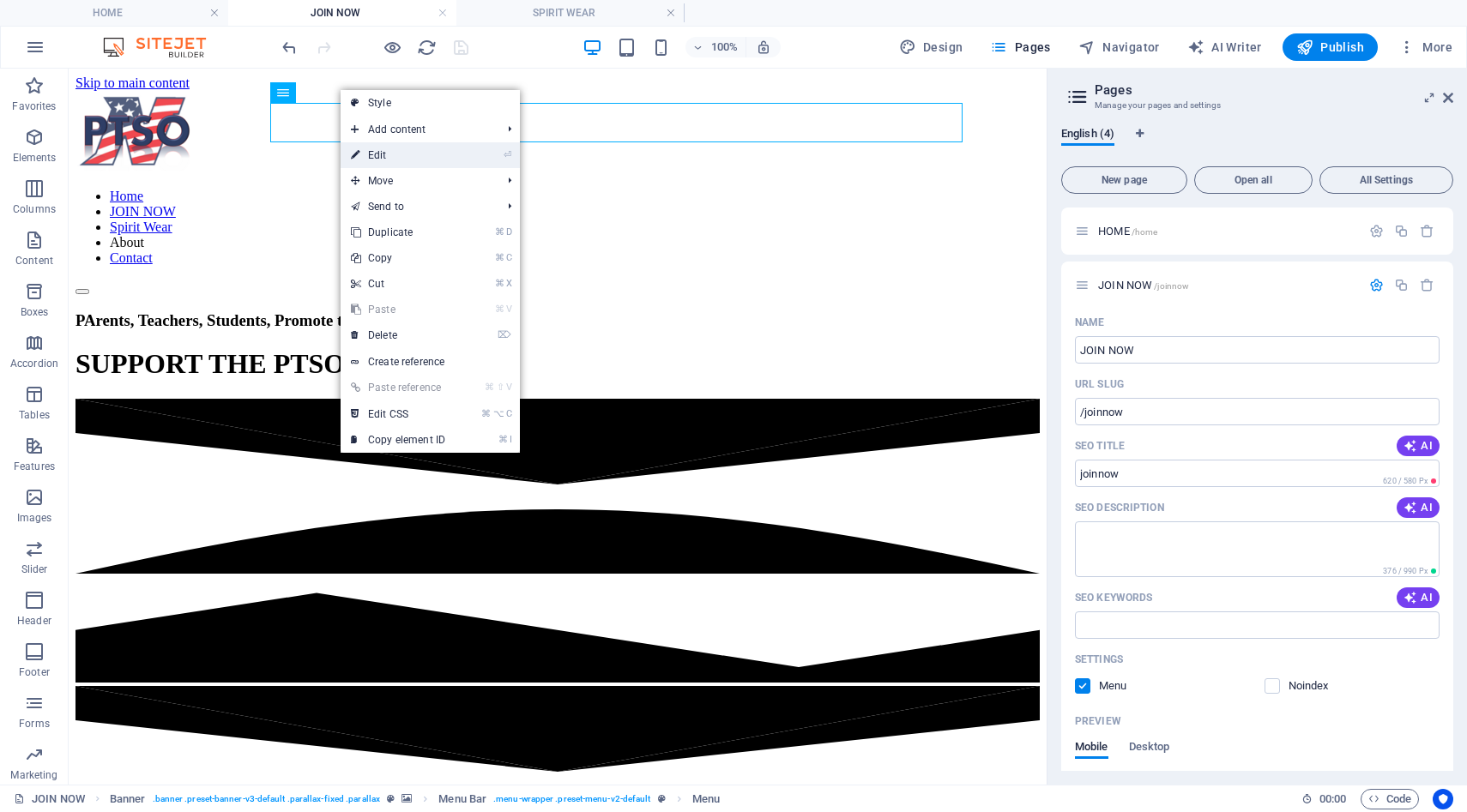
click at [367, 151] on link "⏎ Edit" at bounding box center [398, 155] width 115 height 26
select select
select select "1"
select select
select select "2"
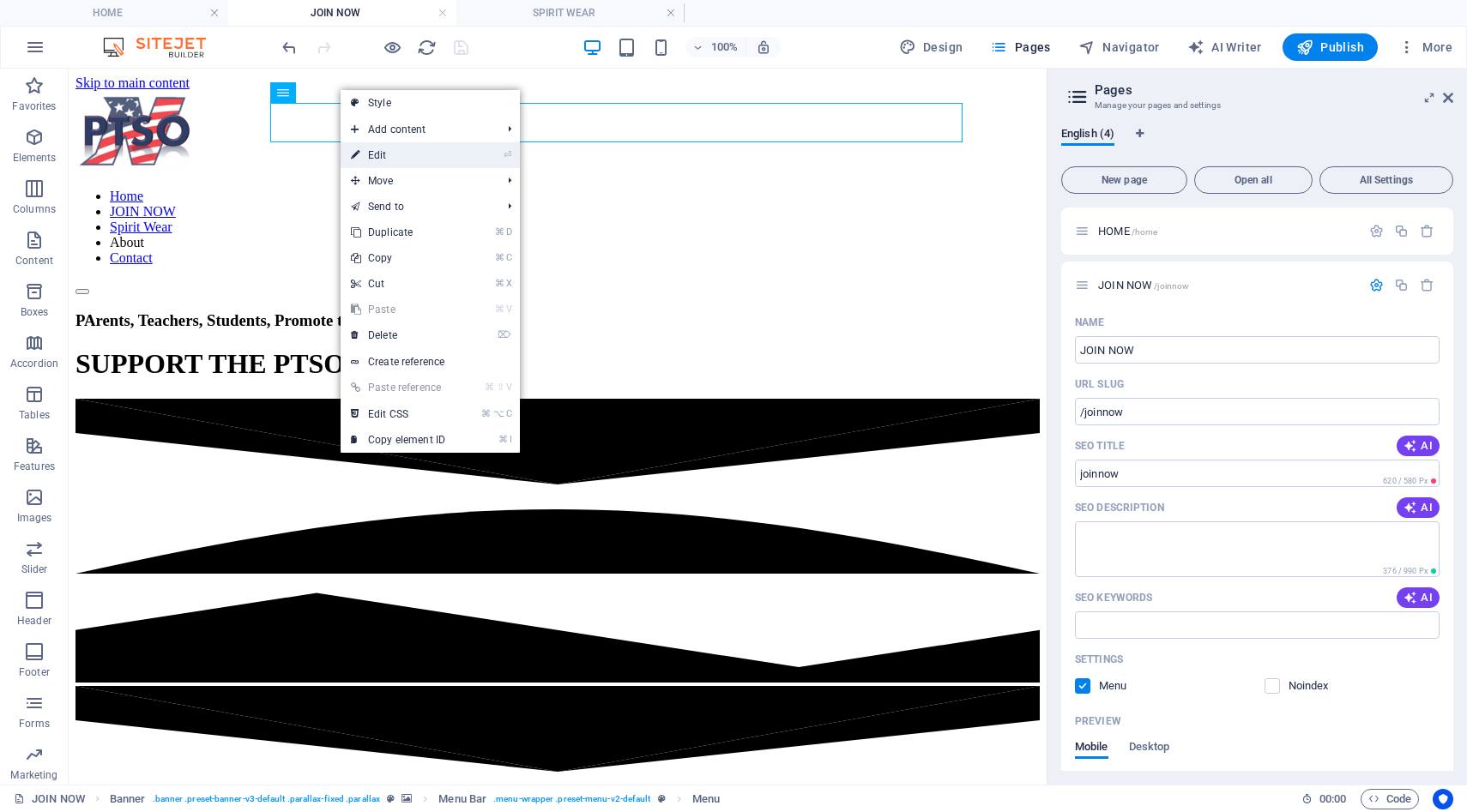
select select
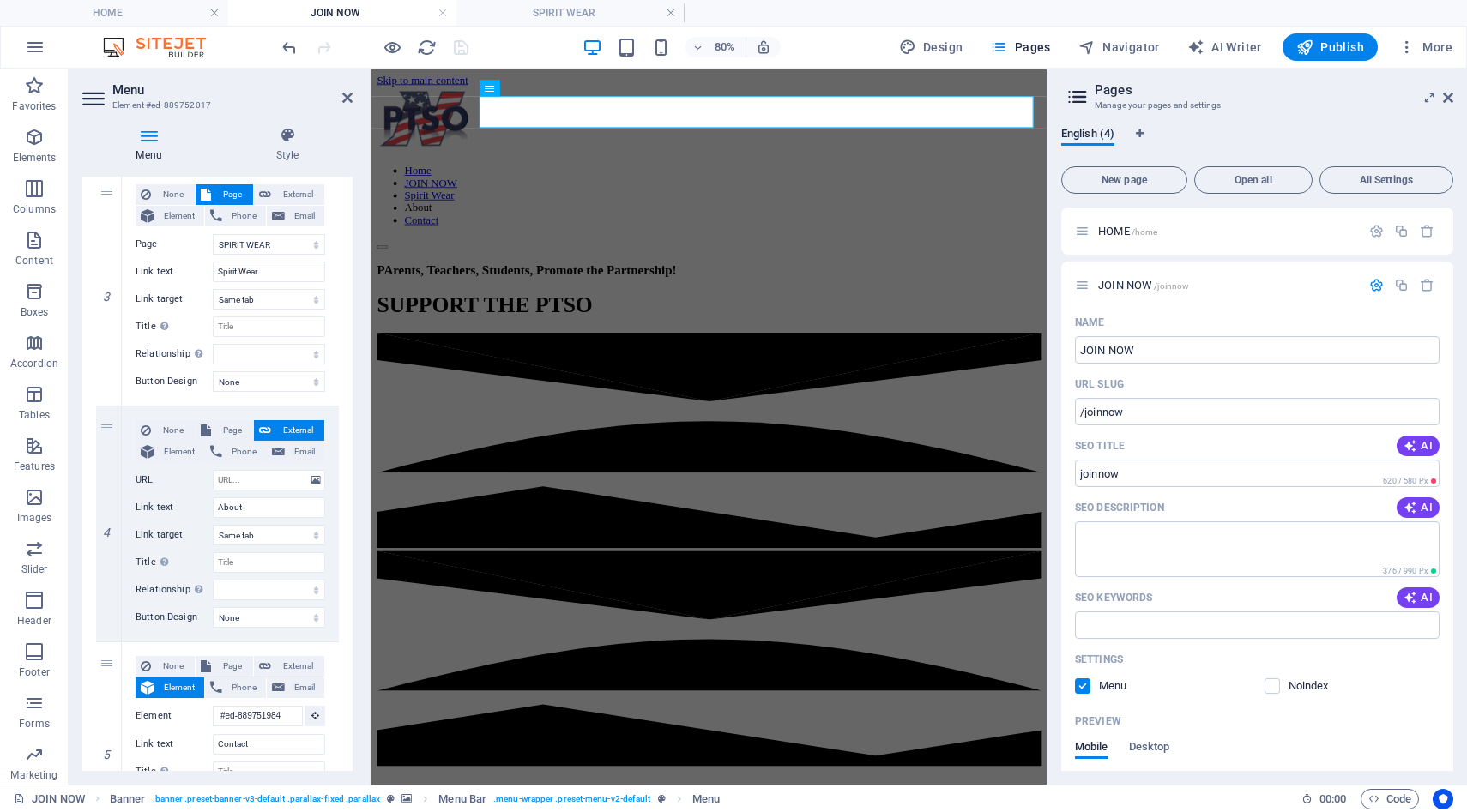
scroll to position [646, 0]
click at [110, 526] on link at bounding box center [109, 519] width 21 height 21
select select
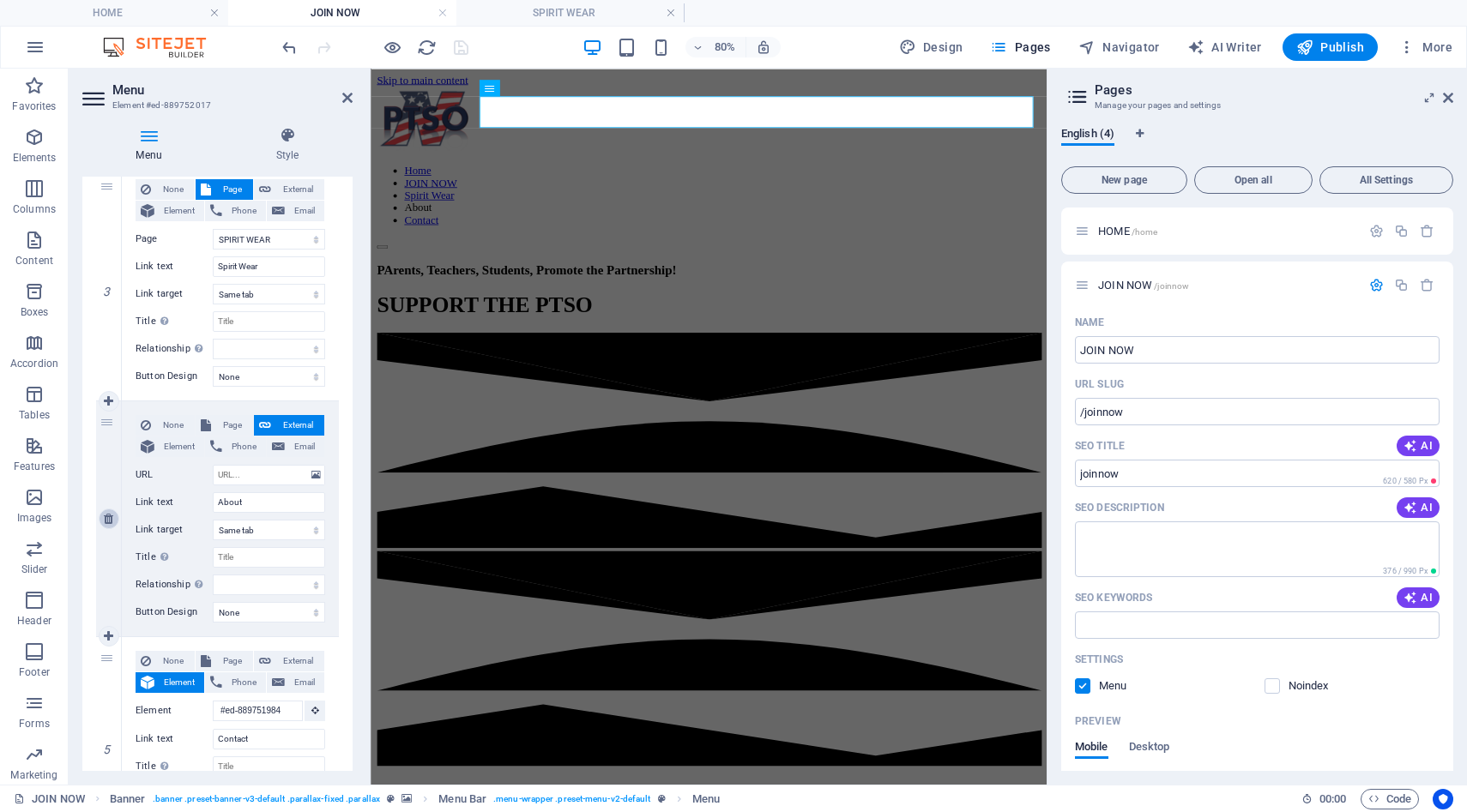
type input "#ed-889751984"
type input "Contact"
select select
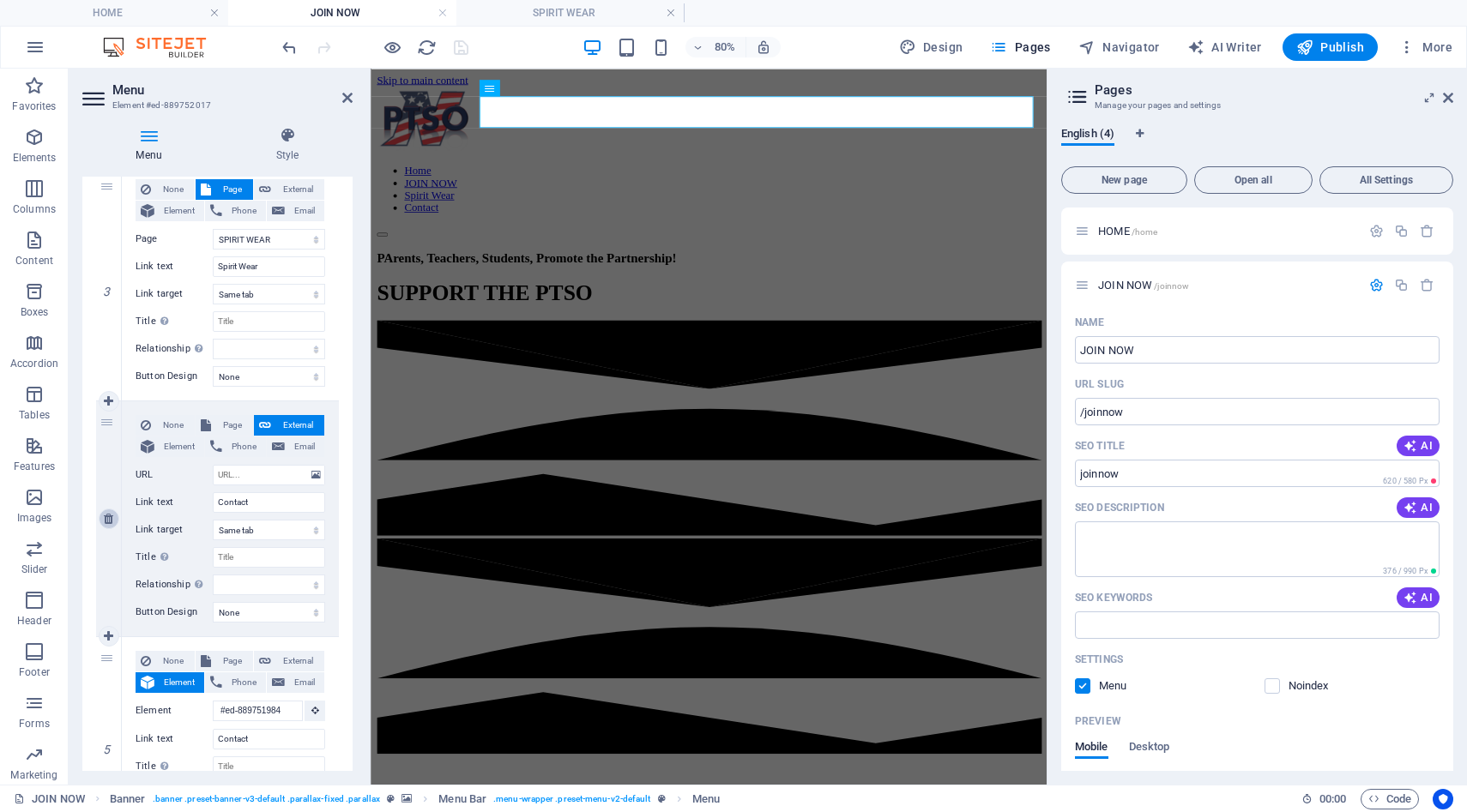
scroll to position [533, 0]
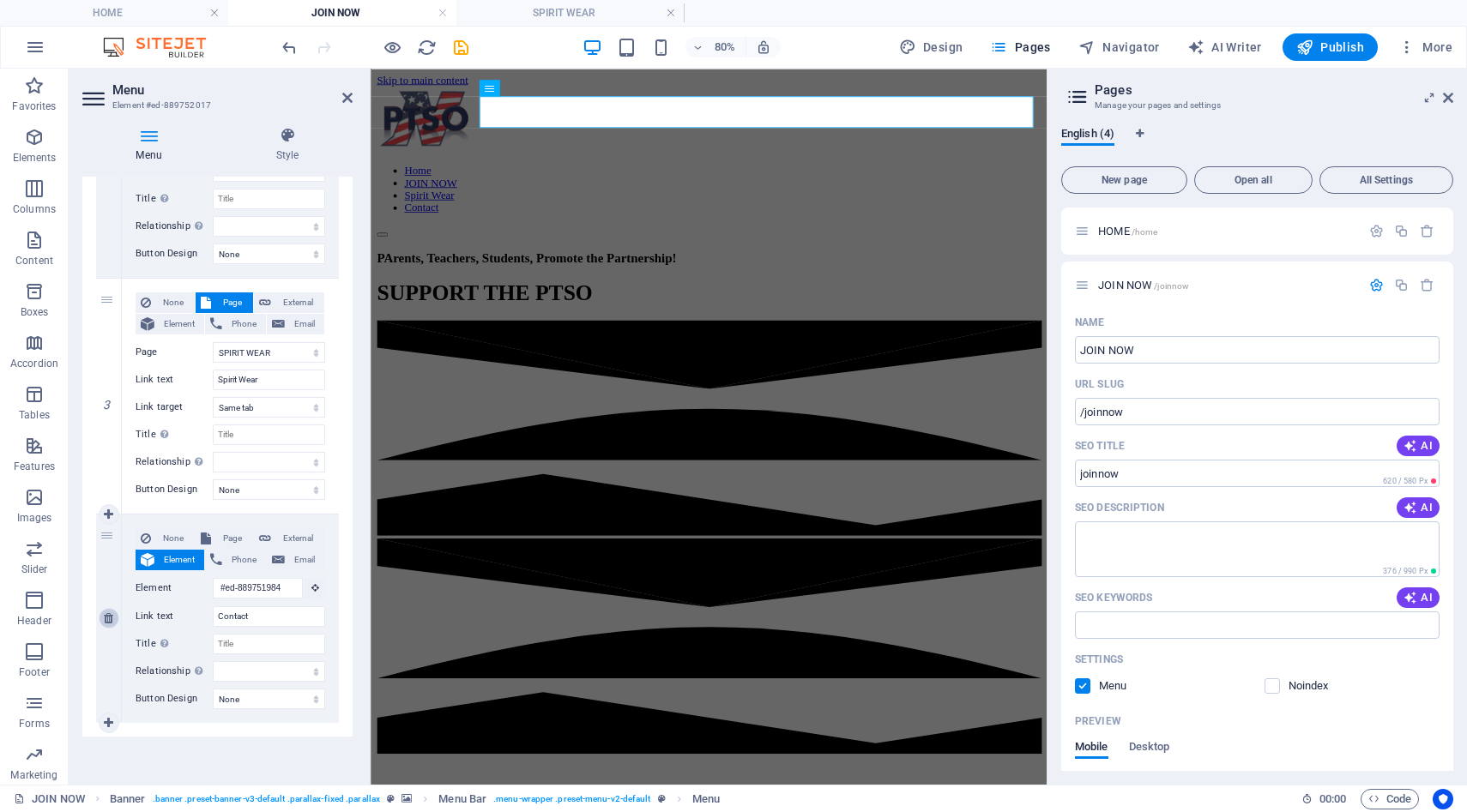
click at [108, 619] on icon at bounding box center [109, 618] width 10 height 12
select select
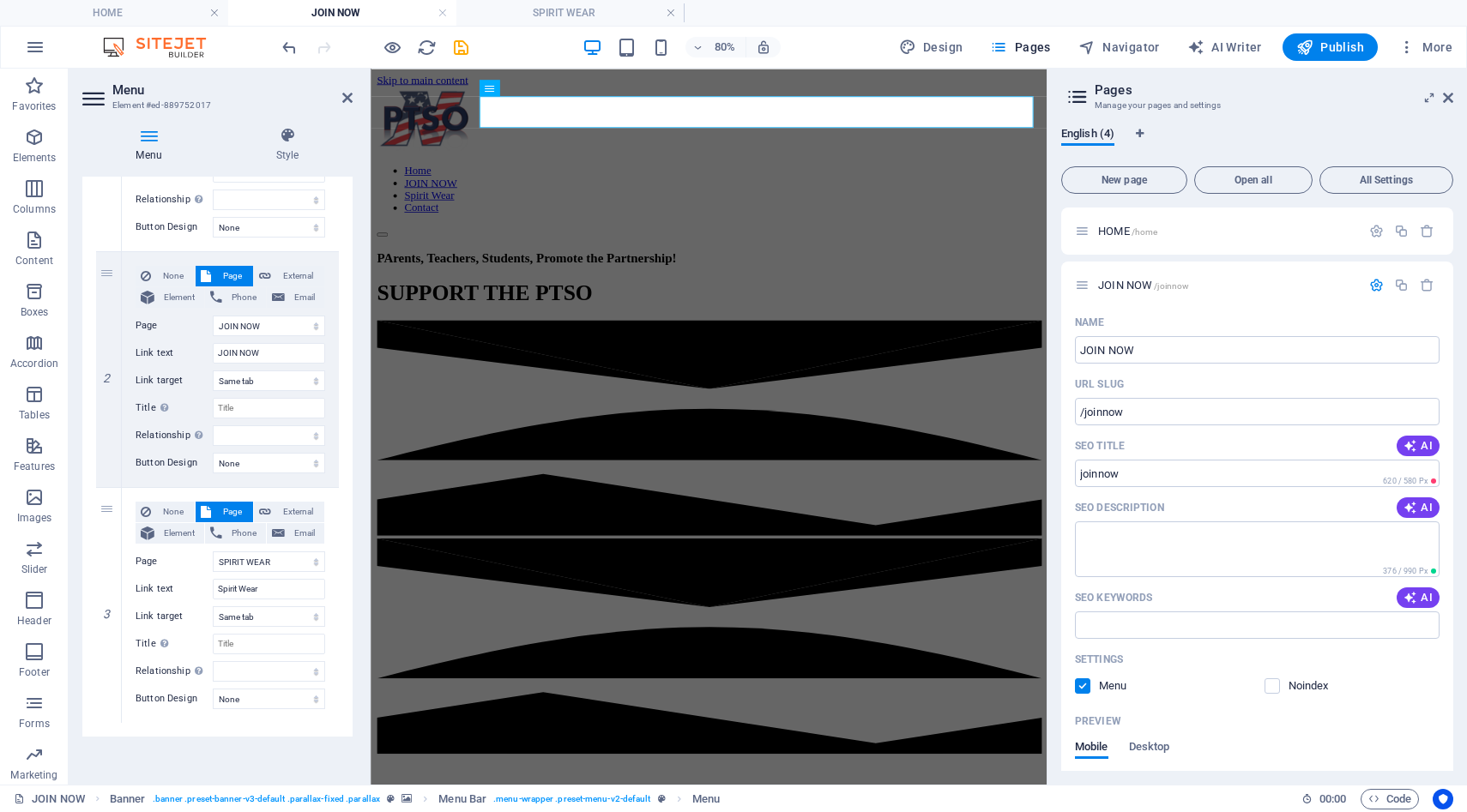
scroll to position [324, 0]
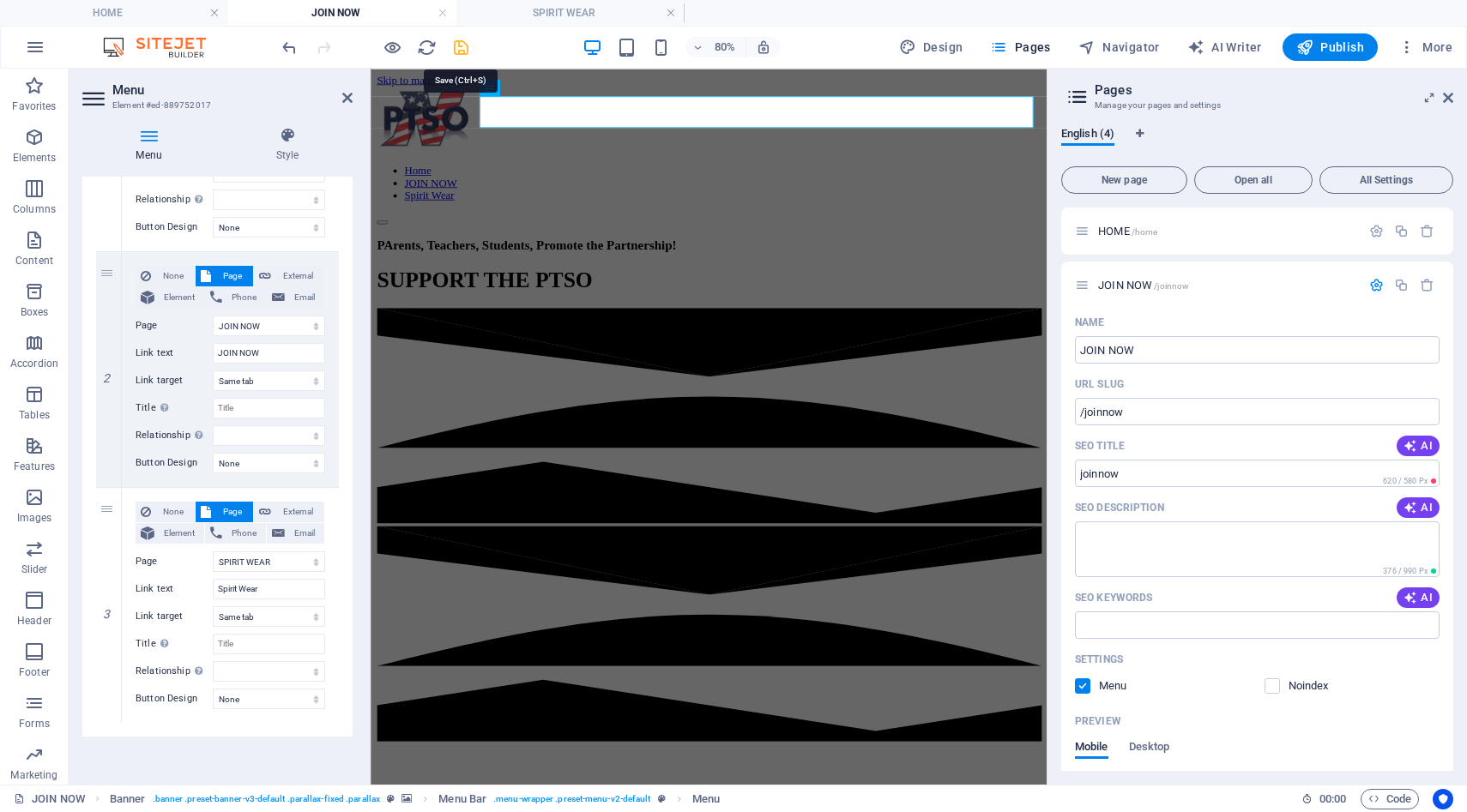
click at [459, 49] on icon "save" at bounding box center [462, 48] width 20 height 20
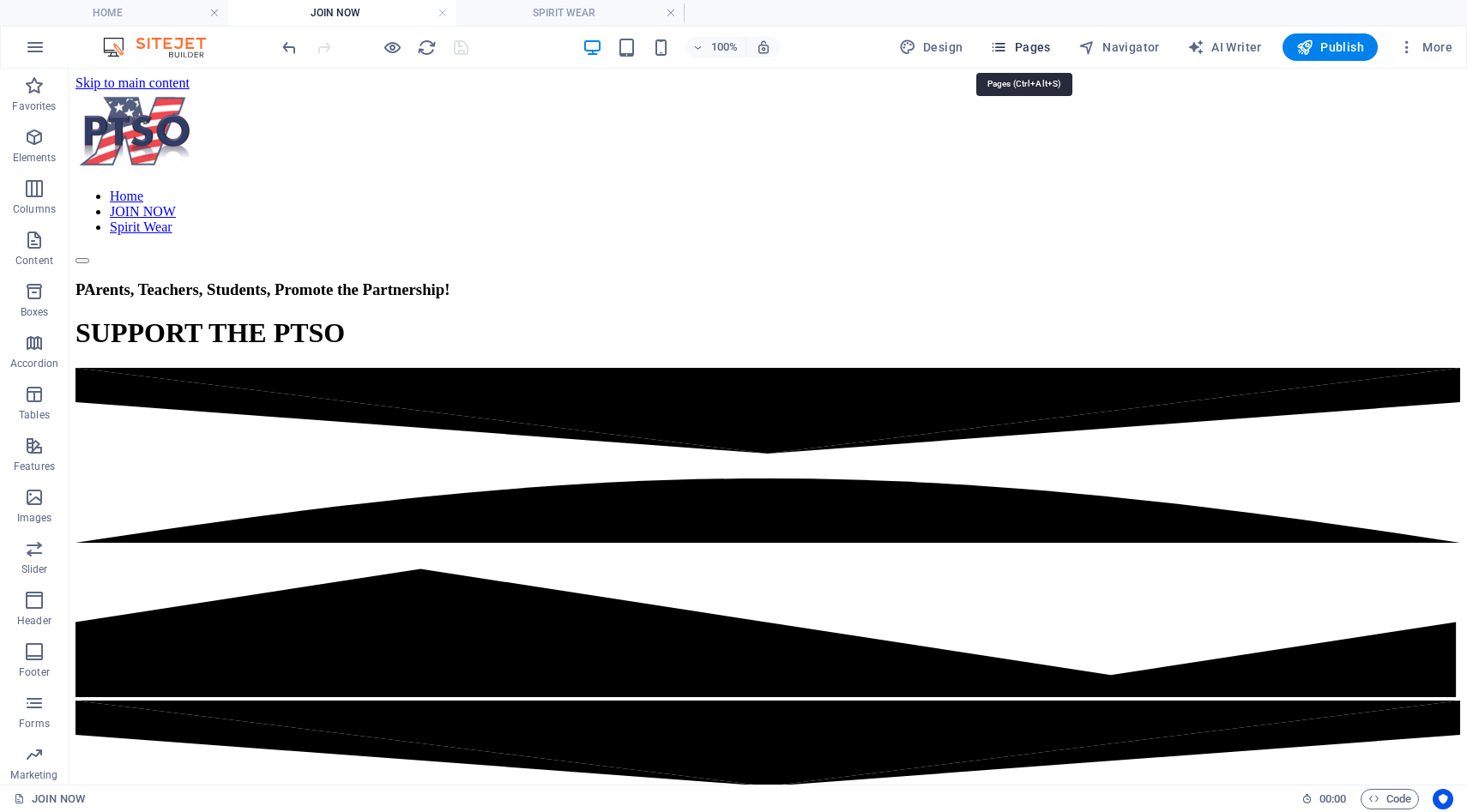
click at [1050, 44] on span "Pages" at bounding box center [1020, 47] width 60 height 17
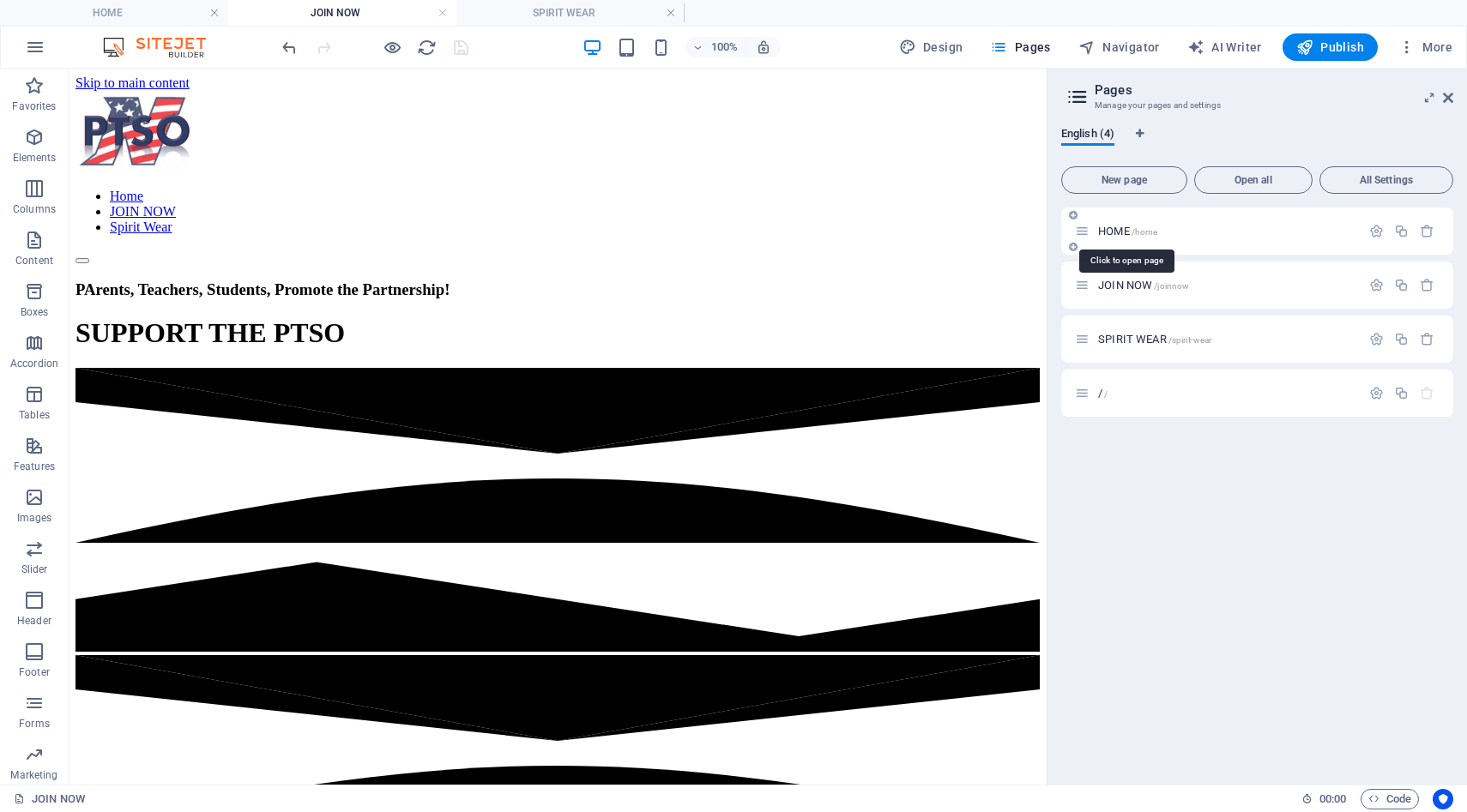
click at [1129, 232] on span "HOME /home" at bounding box center [1128, 231] width 59 height 13
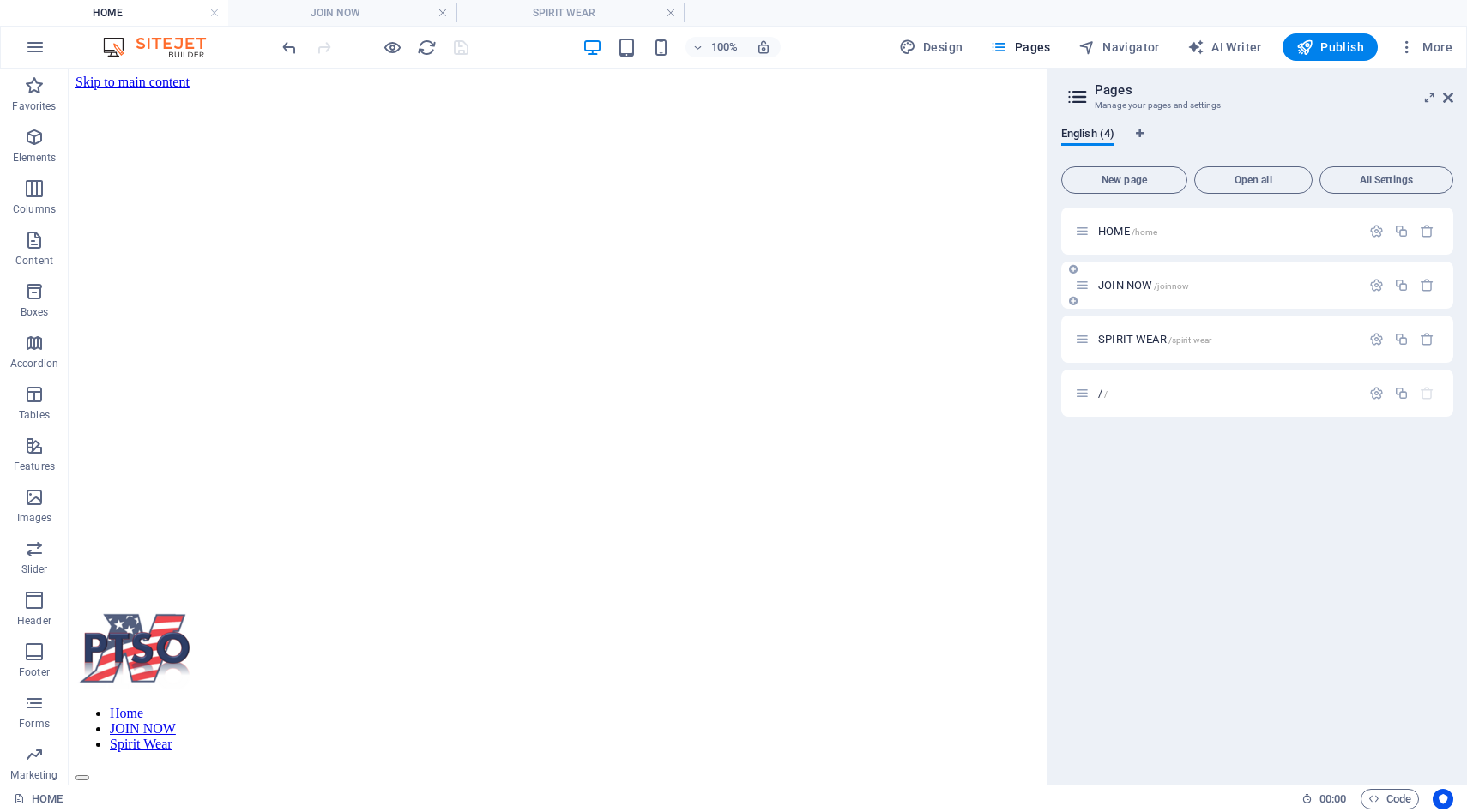
click at [1126, 285] on span "JOIN NOW /joinnow" at bounding box center [1144, 285] width 91 height 13
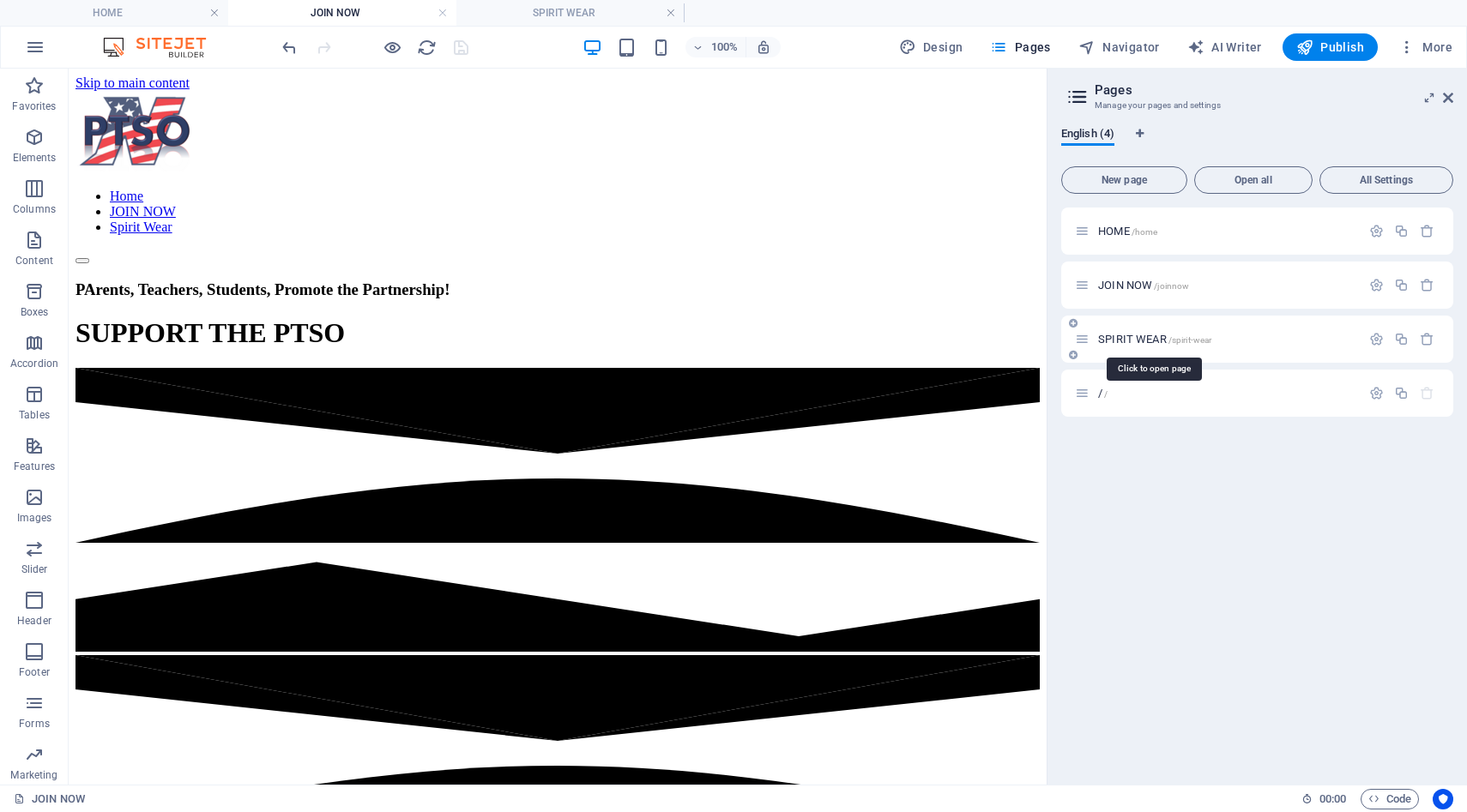
click at [1124, 337] on span "SPIRIT WEAR /spirit-wear" at bounding box center [1155, 339] width 113 height 13
